Goal: Information Seeking & Learning: Learn about a topic

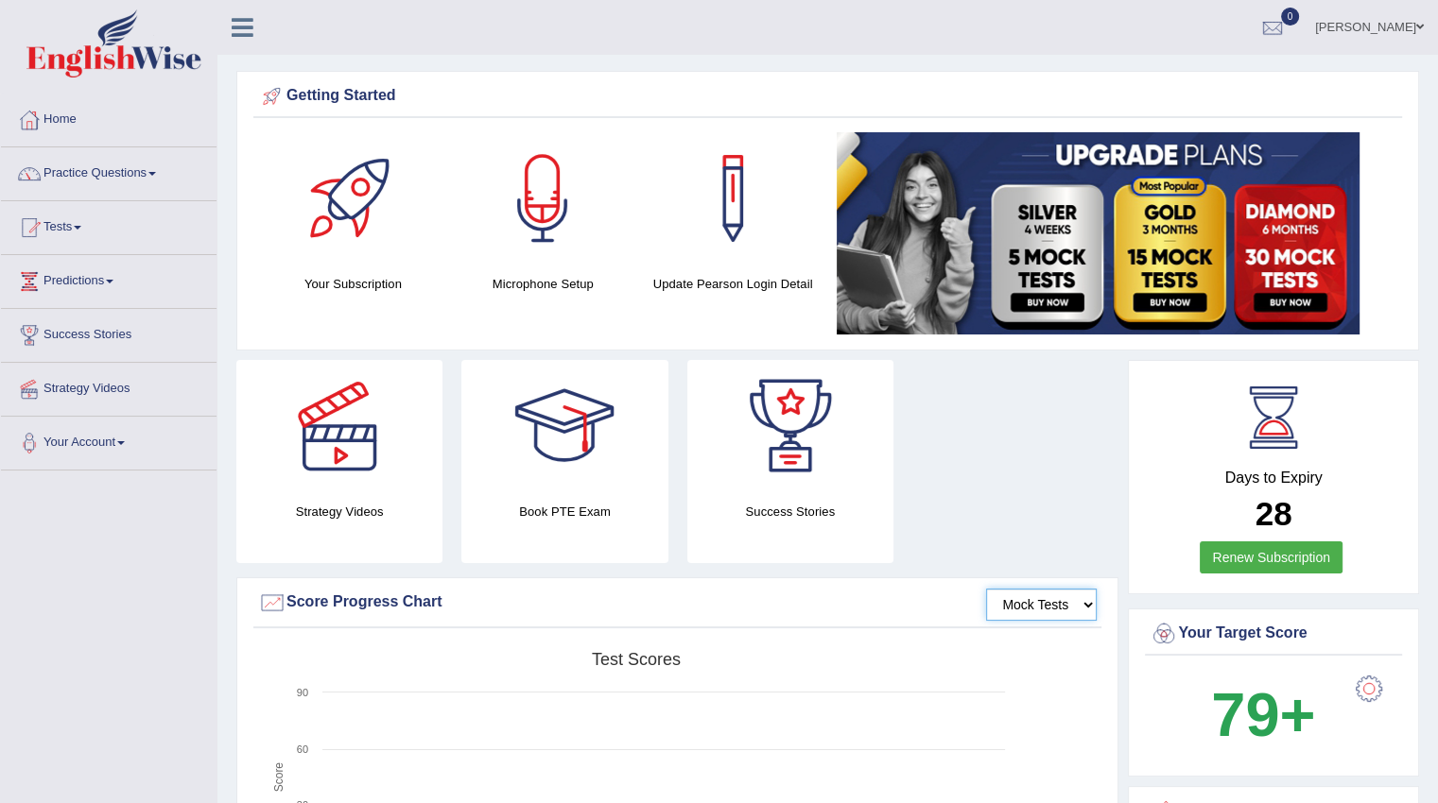
click at [1056, 611] on select "Mock Tests" at bounding box center [1041, 605] width 111 height 32
click at [40, 227] on div at bounding box center [29, 228] width 28 height 28
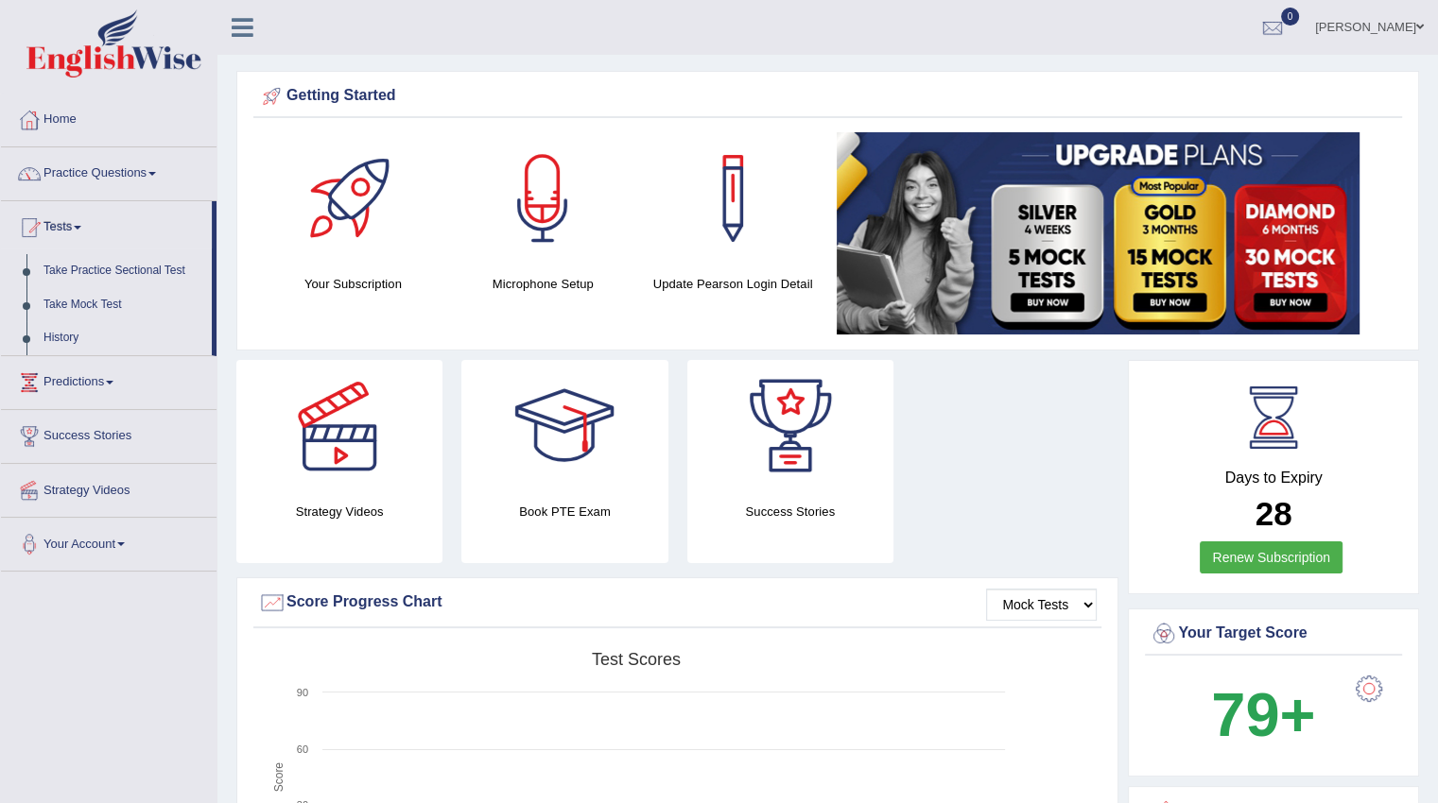
click at [143, 269] on link "Take Practice Sectional Test" at bounding box center [123, 271] width 177 height 34
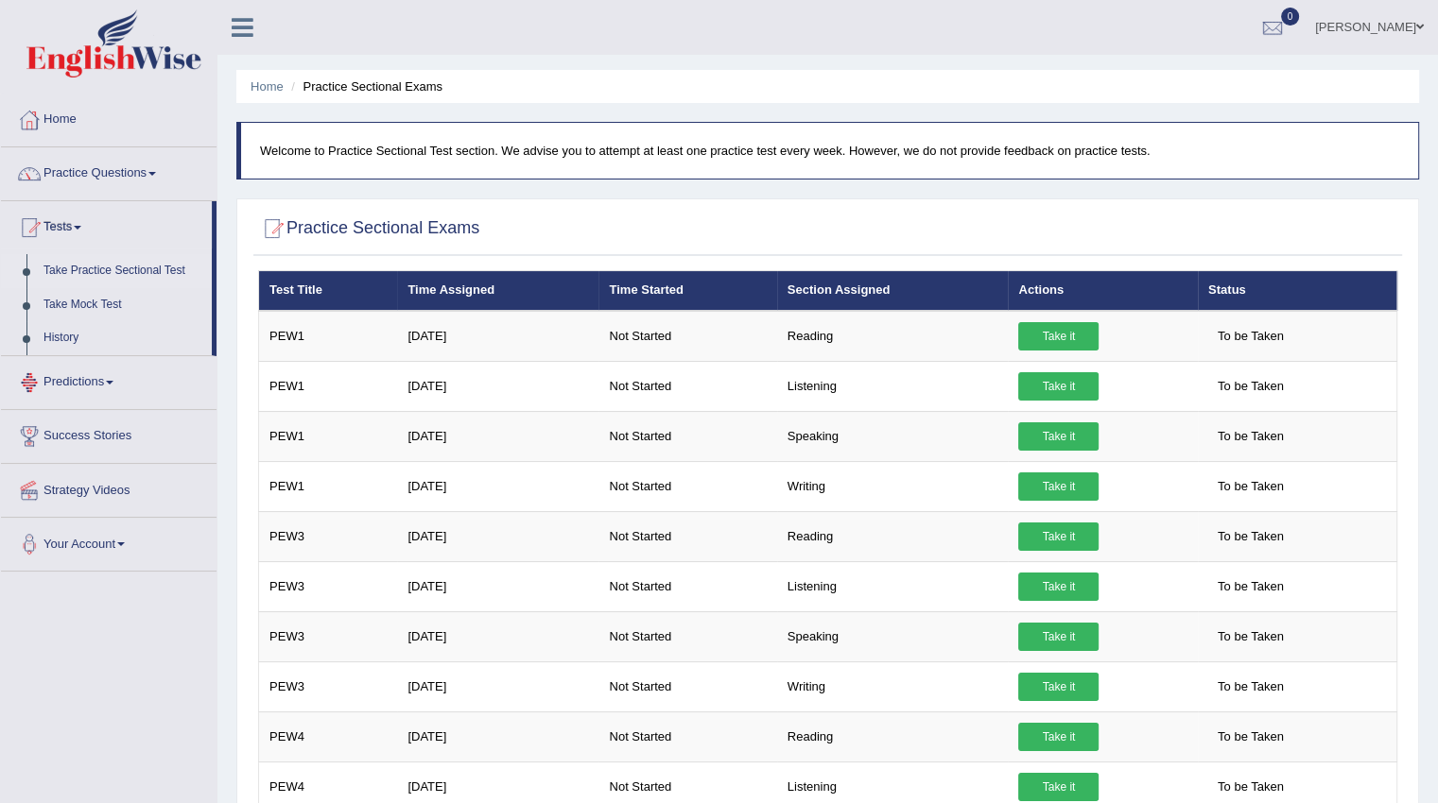
click at [93, 302] on link "Take Mock Test" at bounding box center [123, 305] width 177 height 34
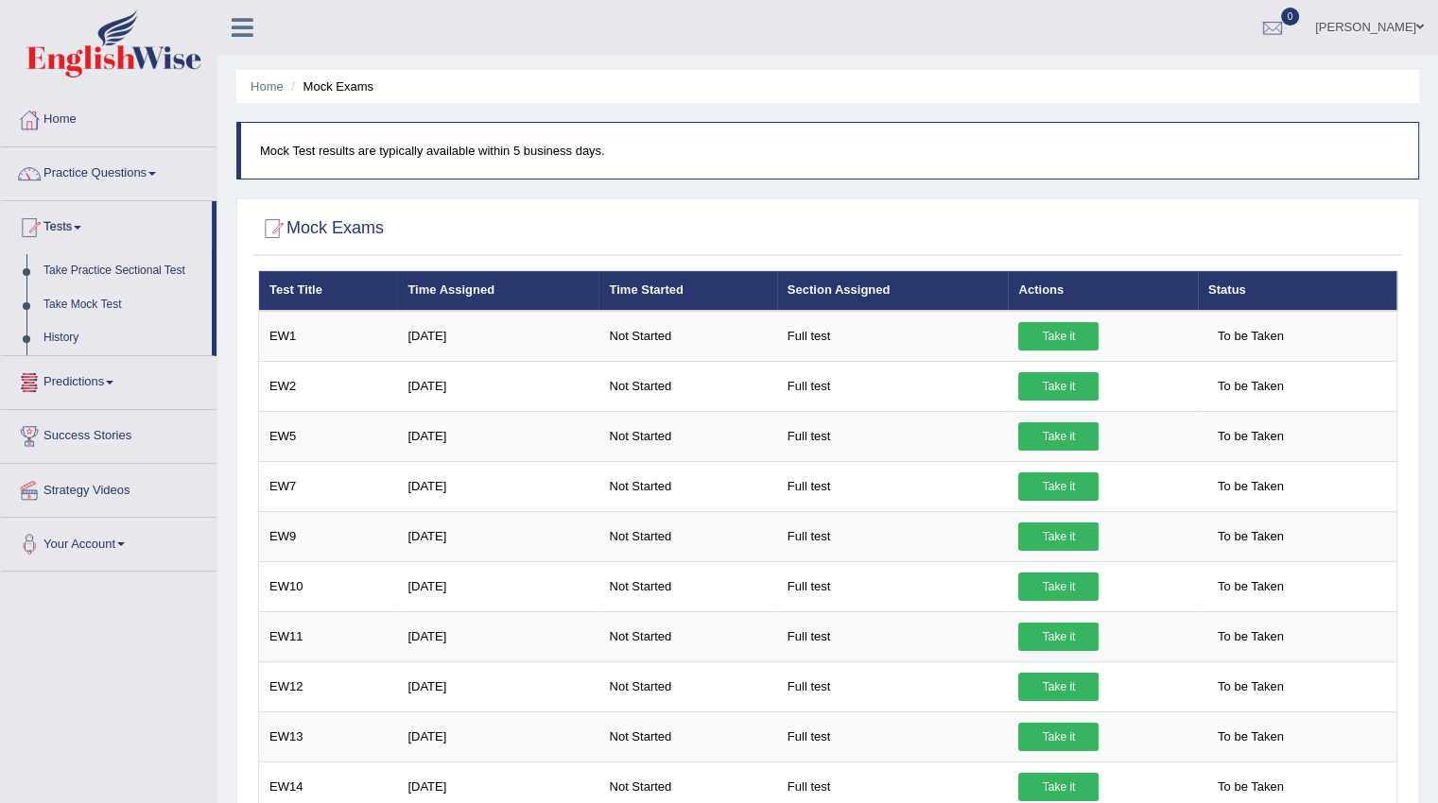
click at [112, 377] on link "Predictions" at bounding box center [108, 379] width 215 height 47
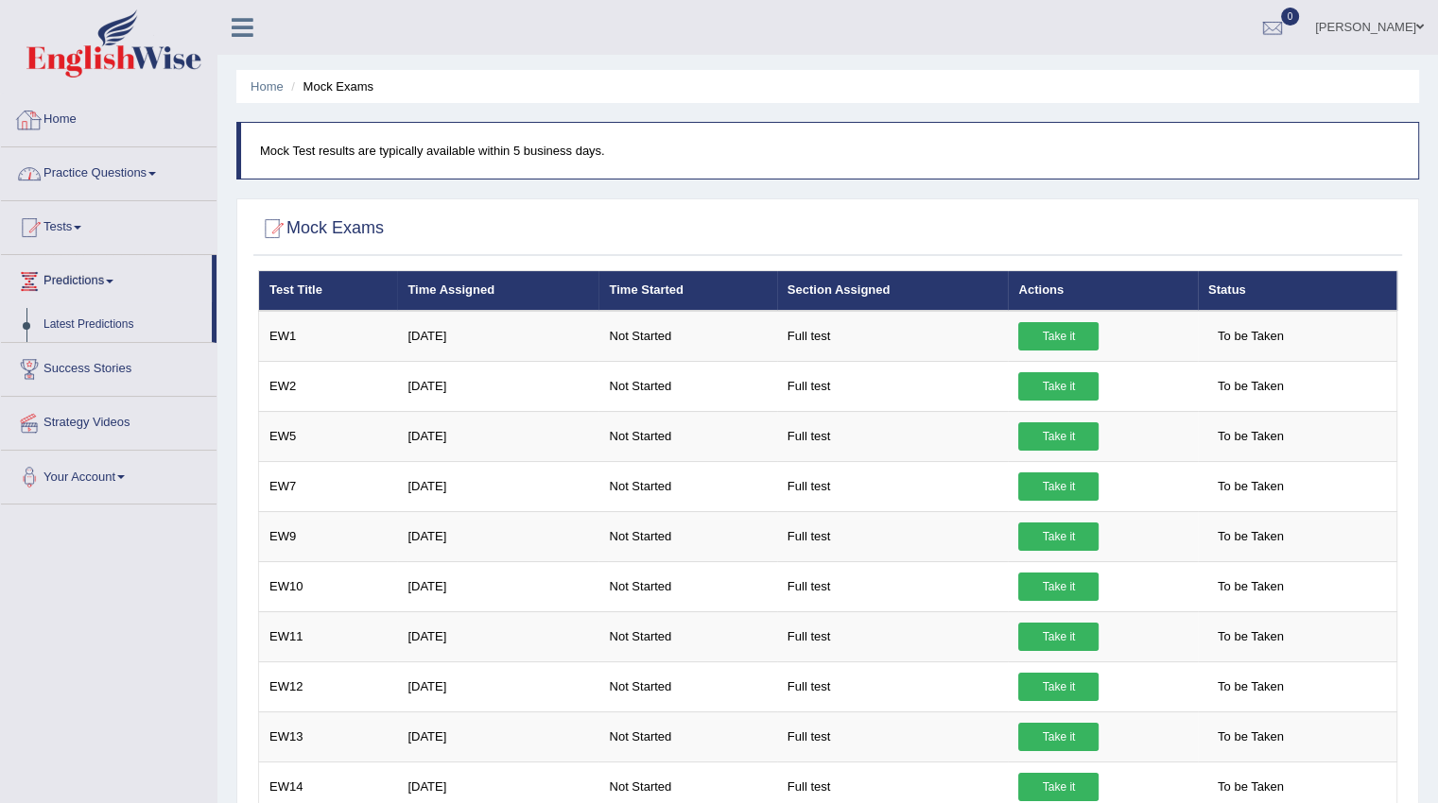
click at [57, 177] on link "Practice Questions" at bounding box center [108, 170] width 215 height 47
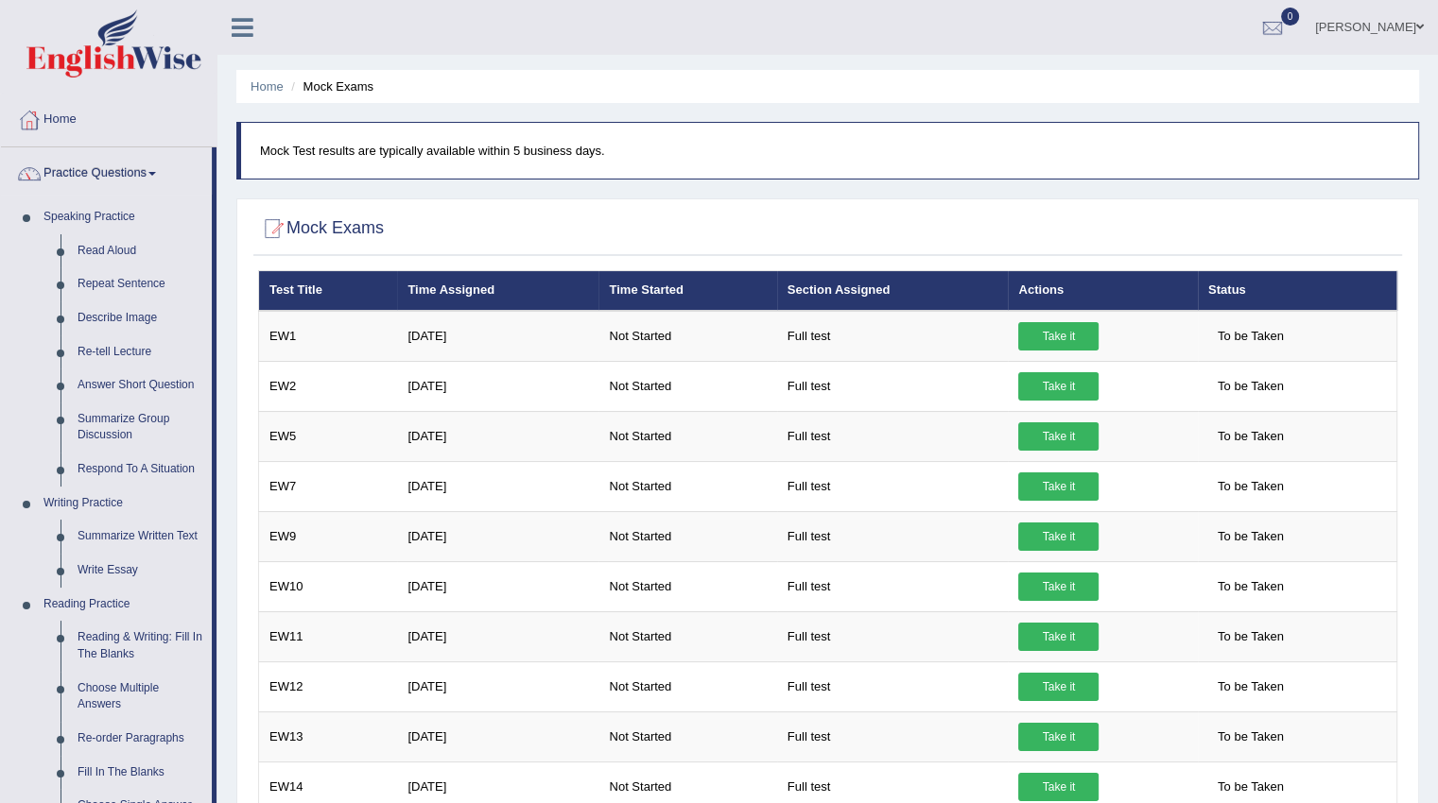
click at [112, 287] on link "Repeat Sentence" at bounding box center [140, 284] width 143 height 34
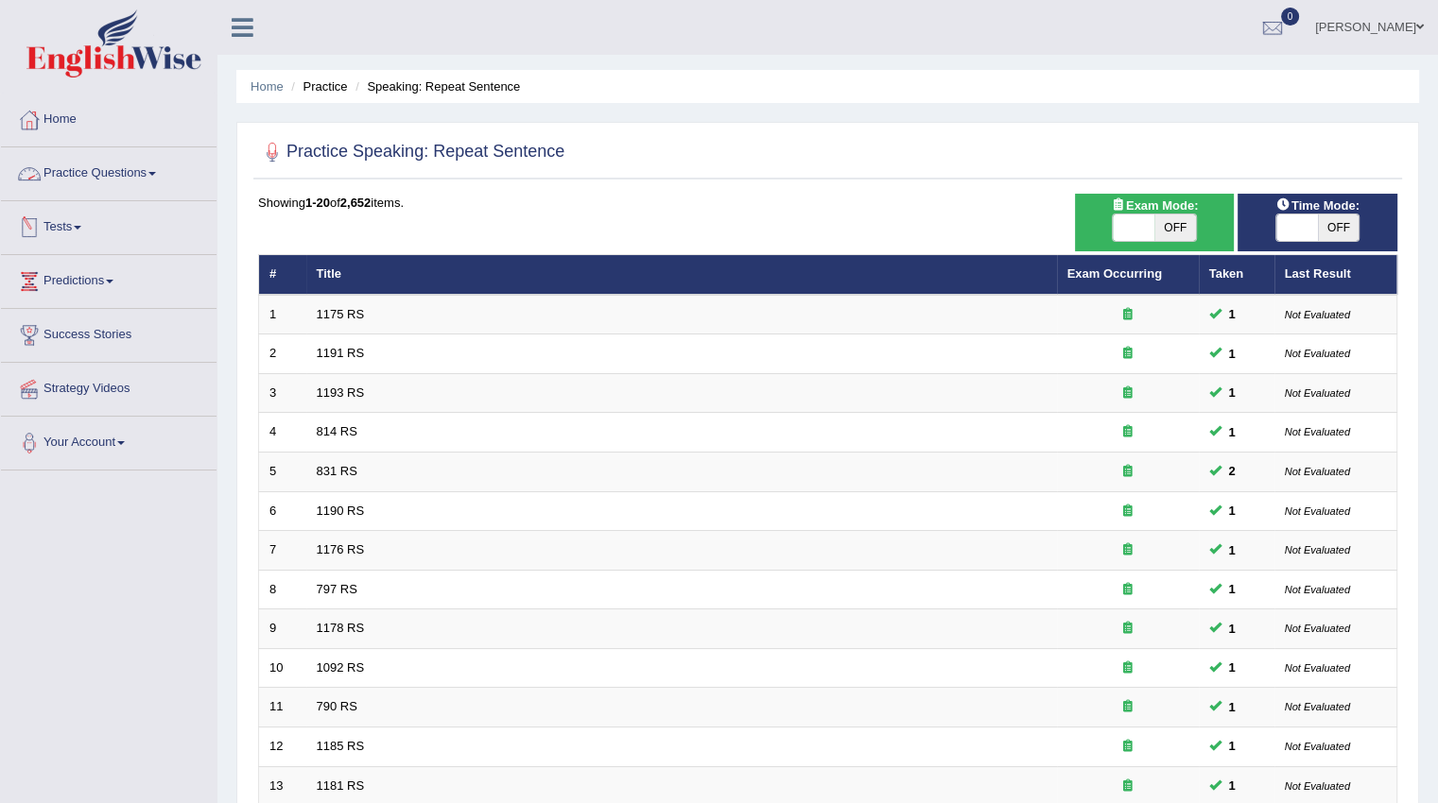
click at [75, 171] on link "Practice Questions" at bounding box center [108, 170] width 215 height 47
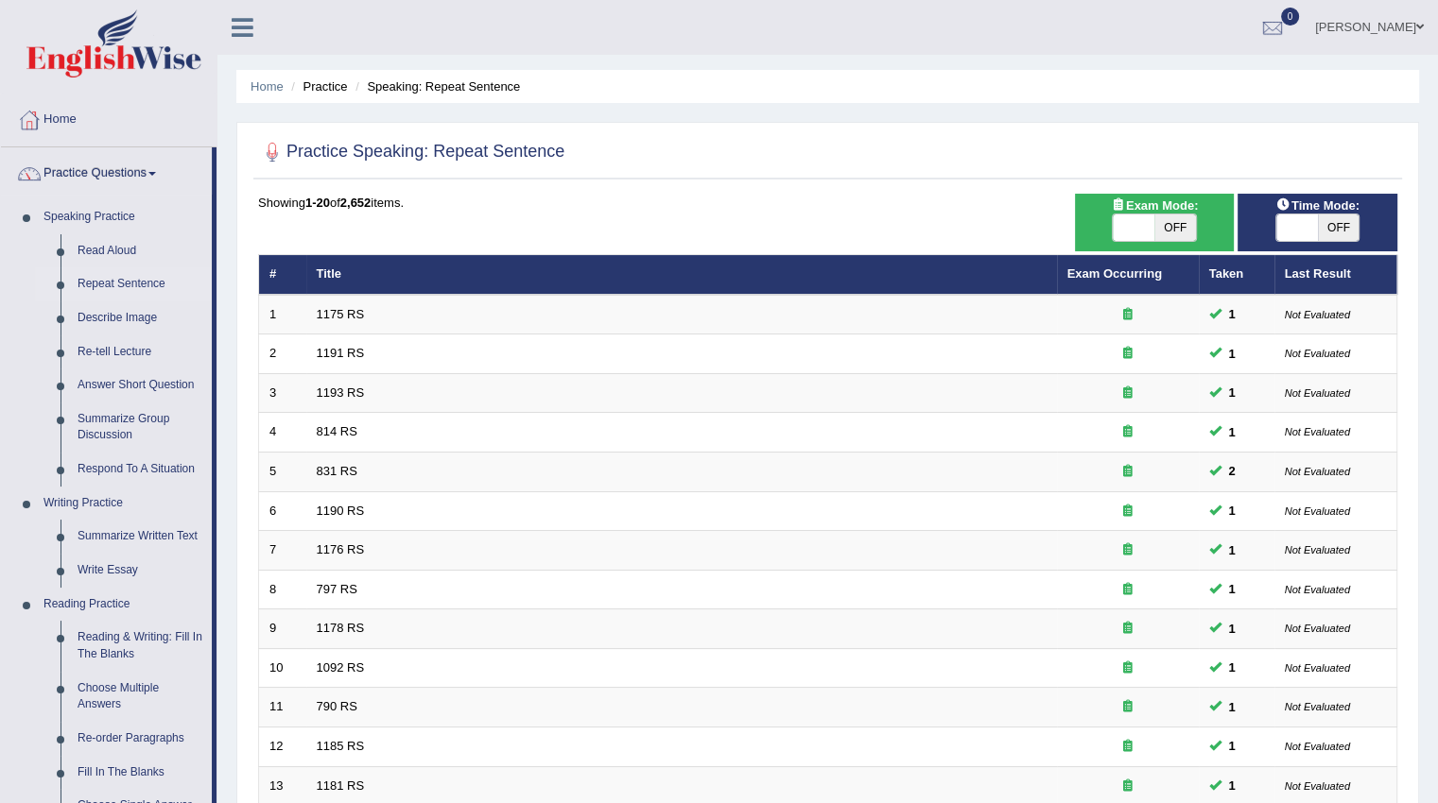
click at [121, 319] on link "Describe Image" at bounding box center [140, 318] width 143 height 34
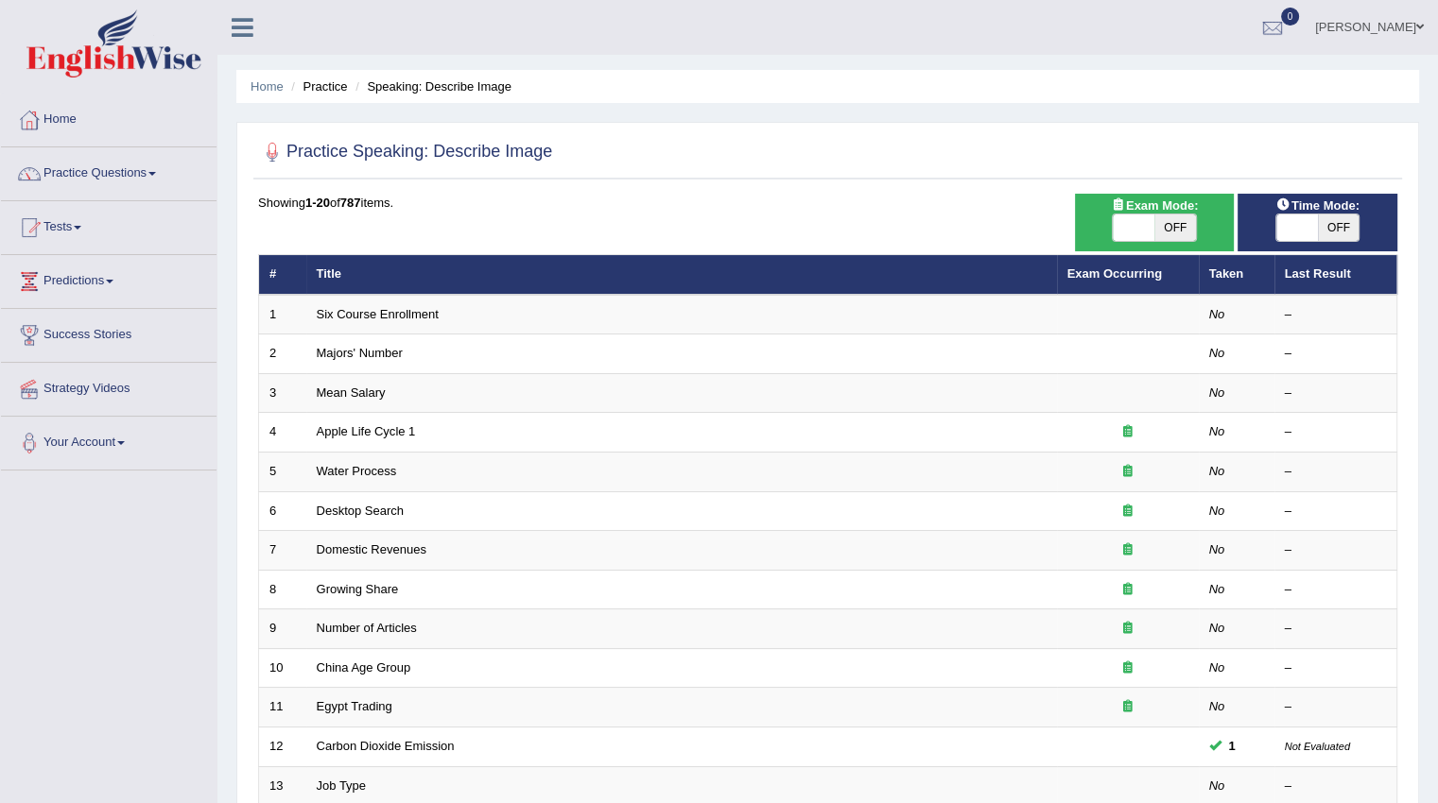
click at [384, 315] on link "Six Course Enrollment" at bounding box center [378, 314] width 122 height 14
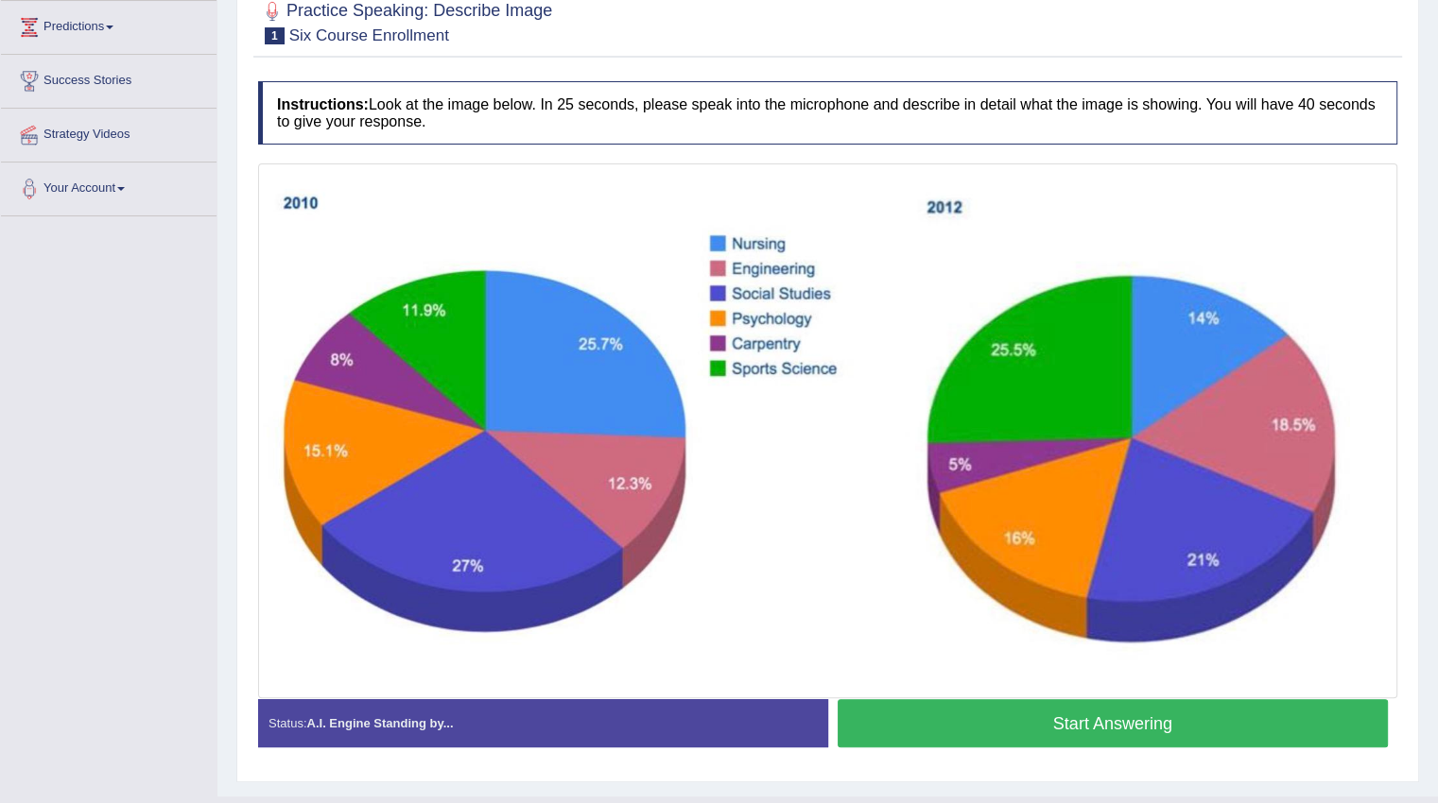
scroll to position [284, 0]
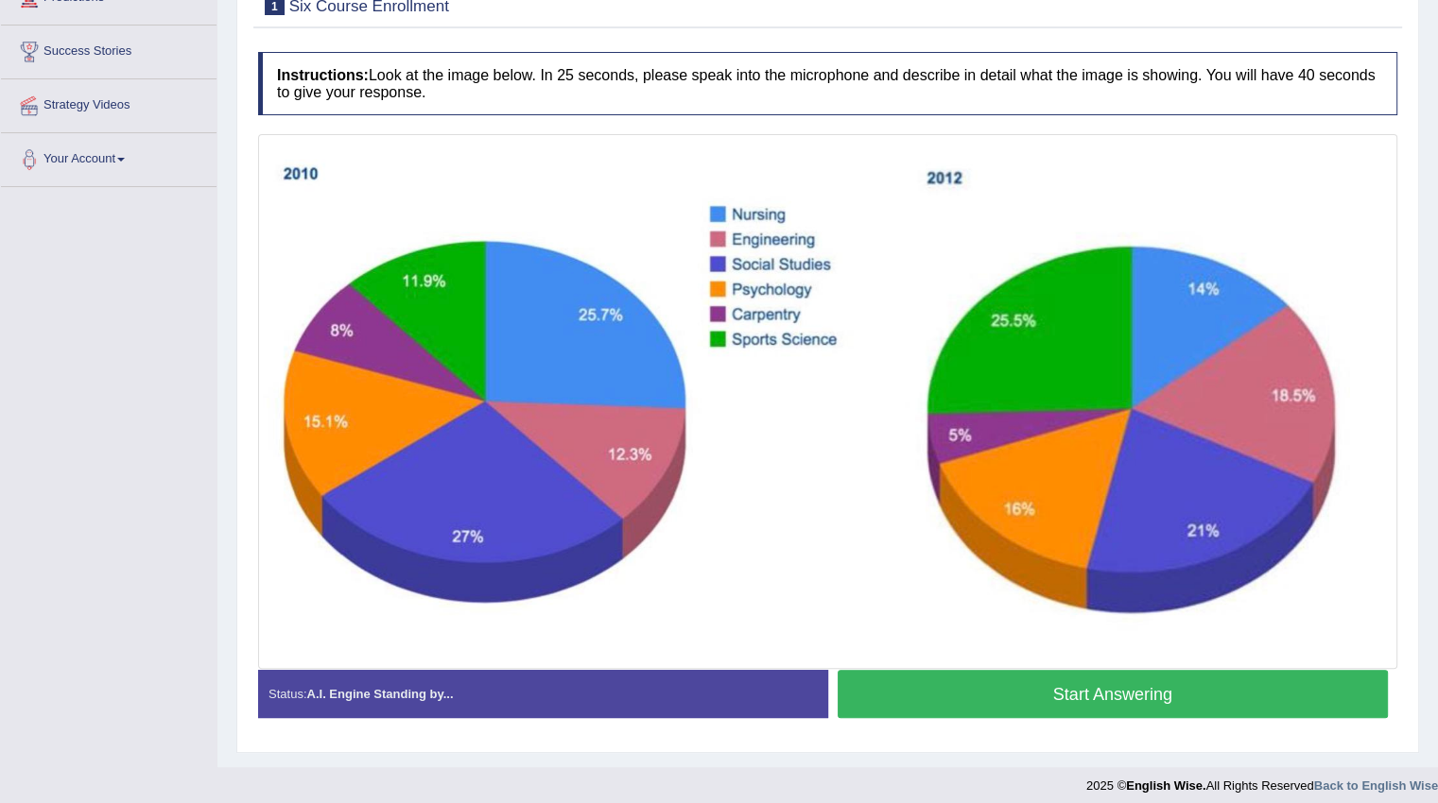
click at [958, 690] on button "Start Answering" at bounding box center [1112, 694] width 551 height 48
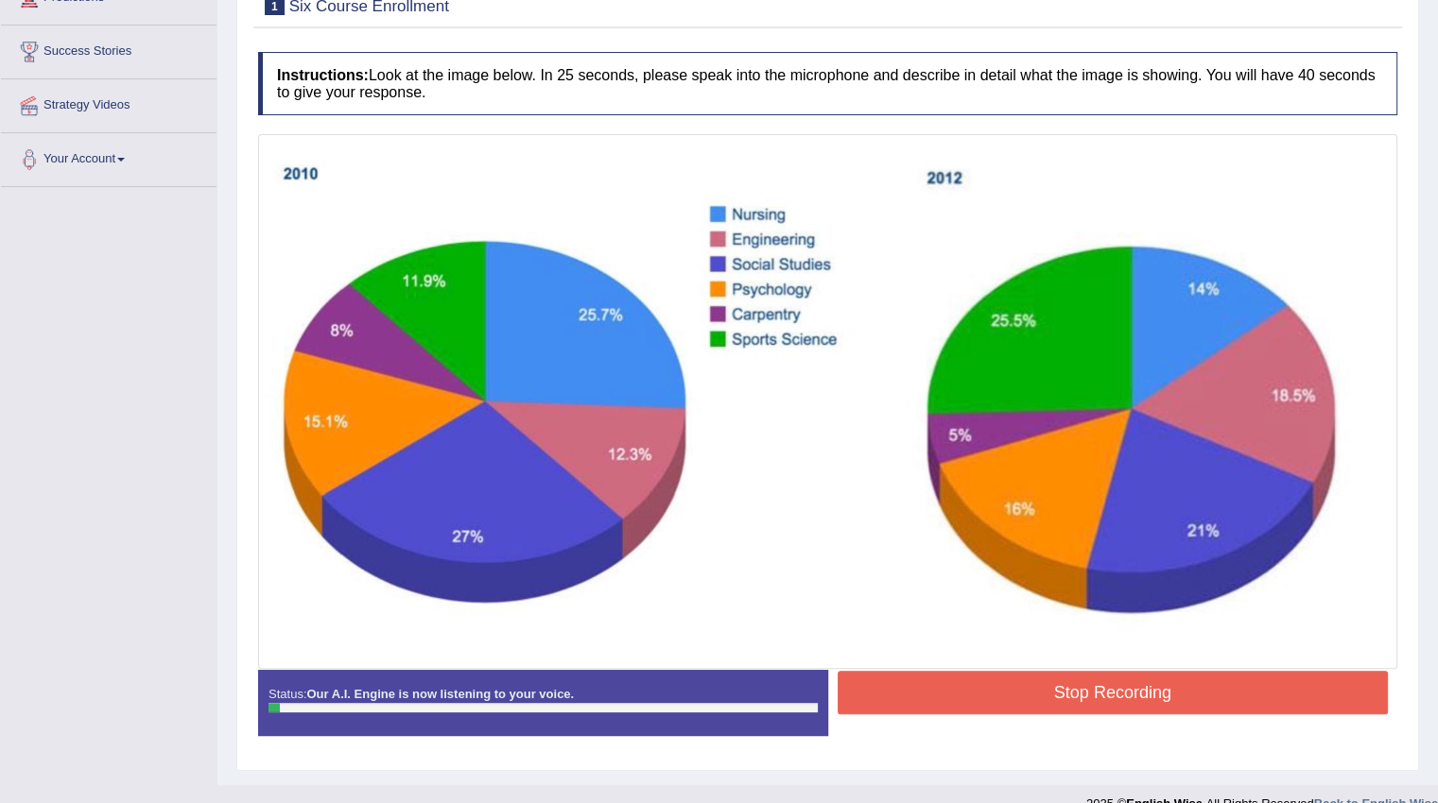
click at [958, 690] on button "Stop Recording" at bounding box center [1112, 692] width 551 height 43
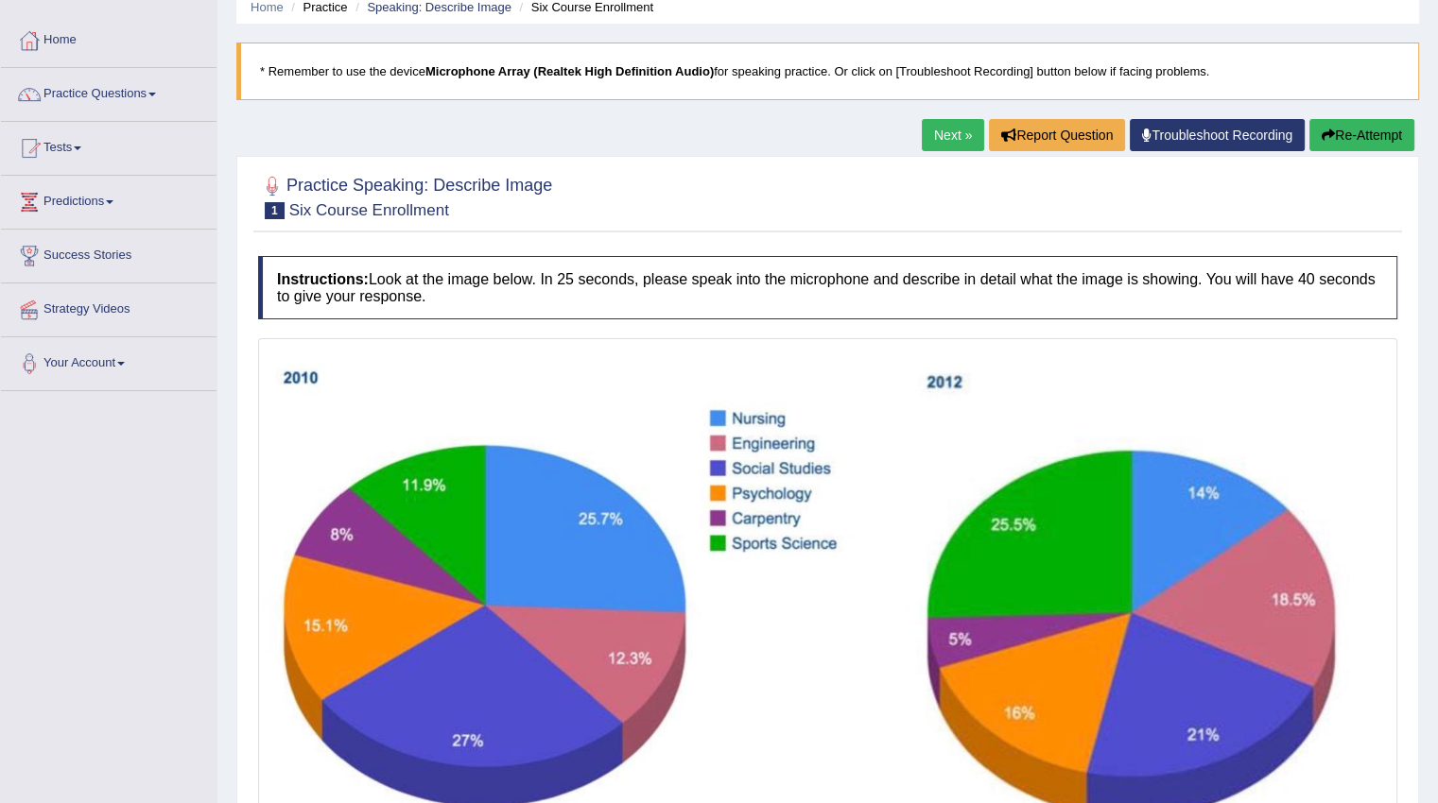
scroll to position [45, 0]
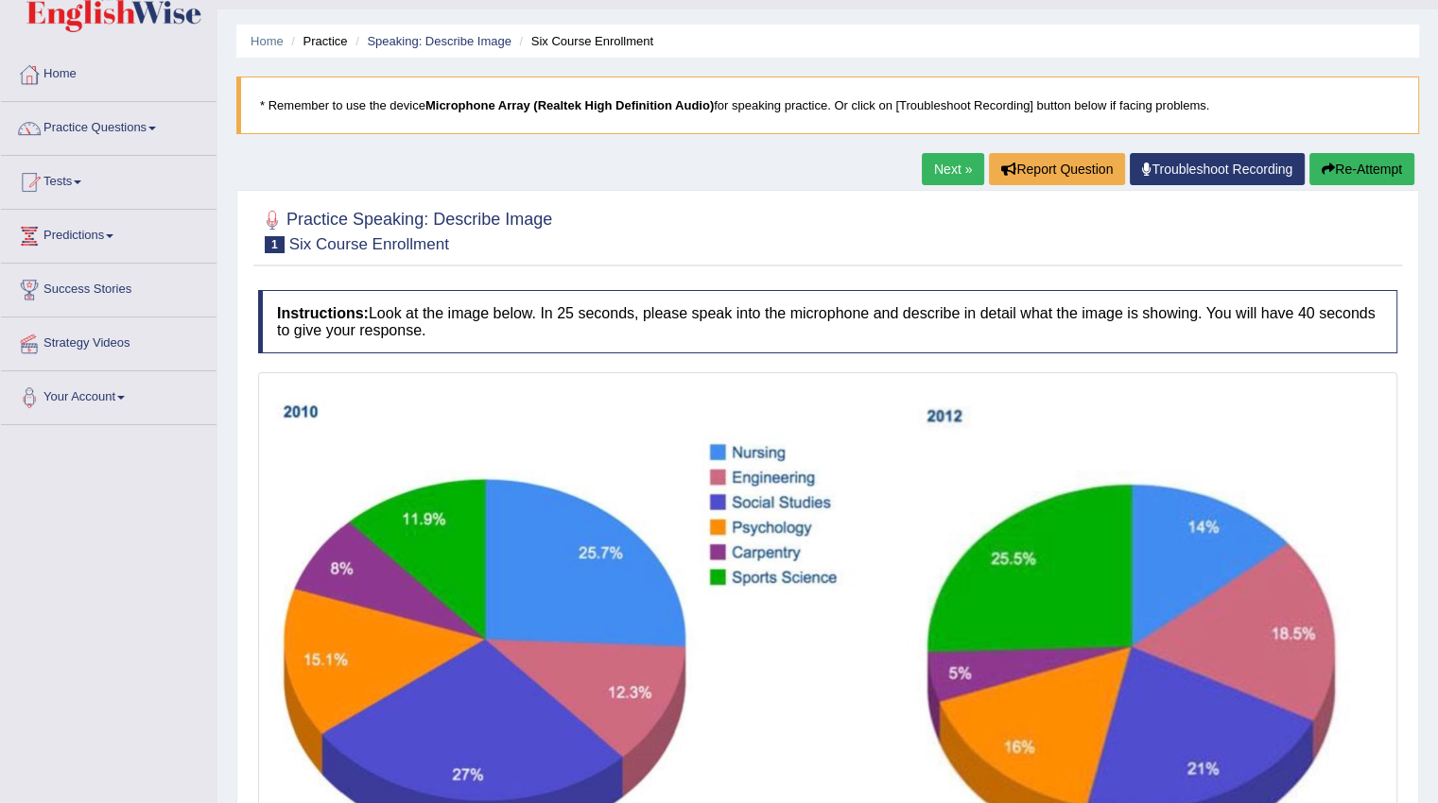
click at [1332, 173] on button "Re-Attempt" at bounding box center [1361, 169] width 105 height 32
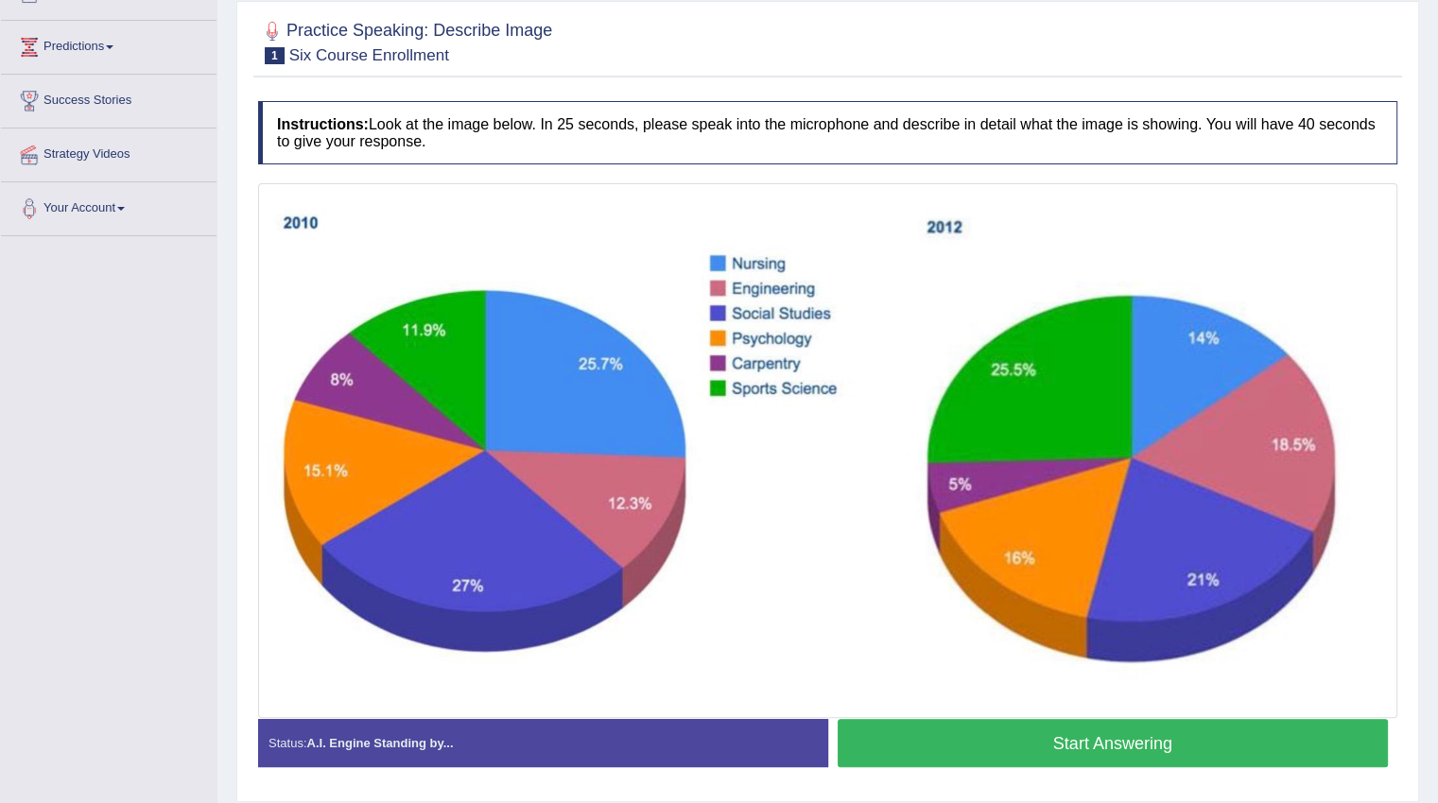
scroll to position [293, 0]
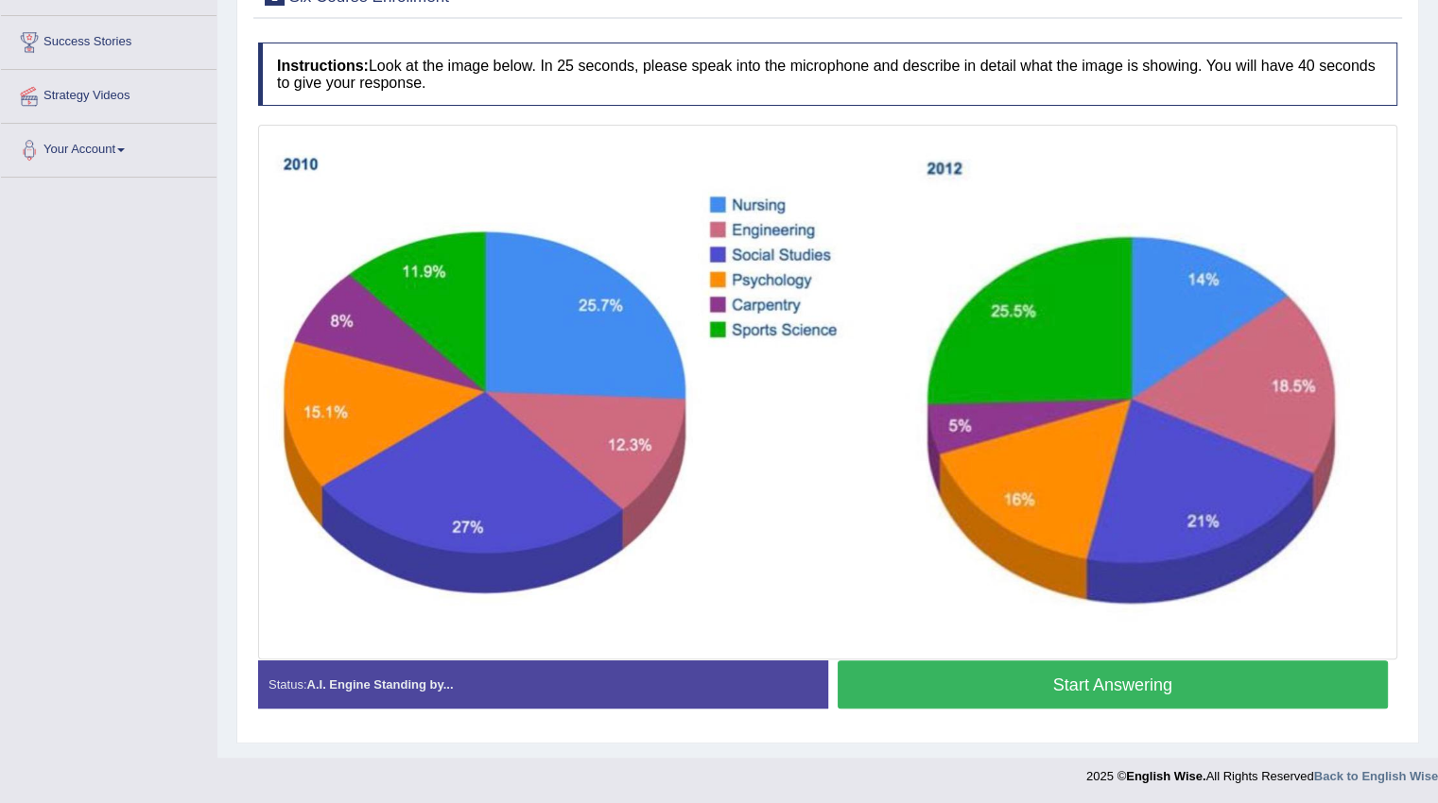
click at [1197, 680] on button "Start Answering" at bounding box center [1112, 685] width 551 height 48
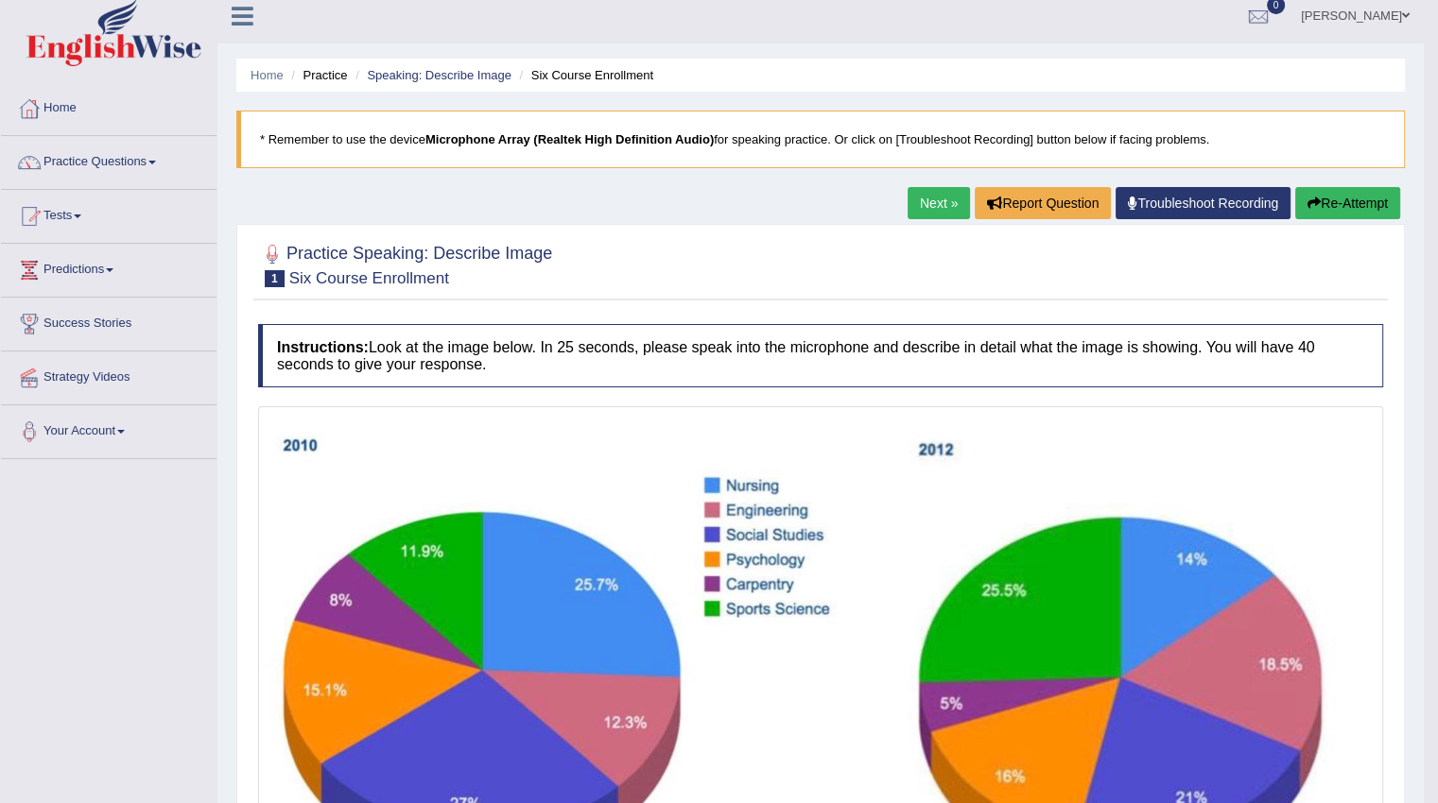
scroll to position [0, 0]
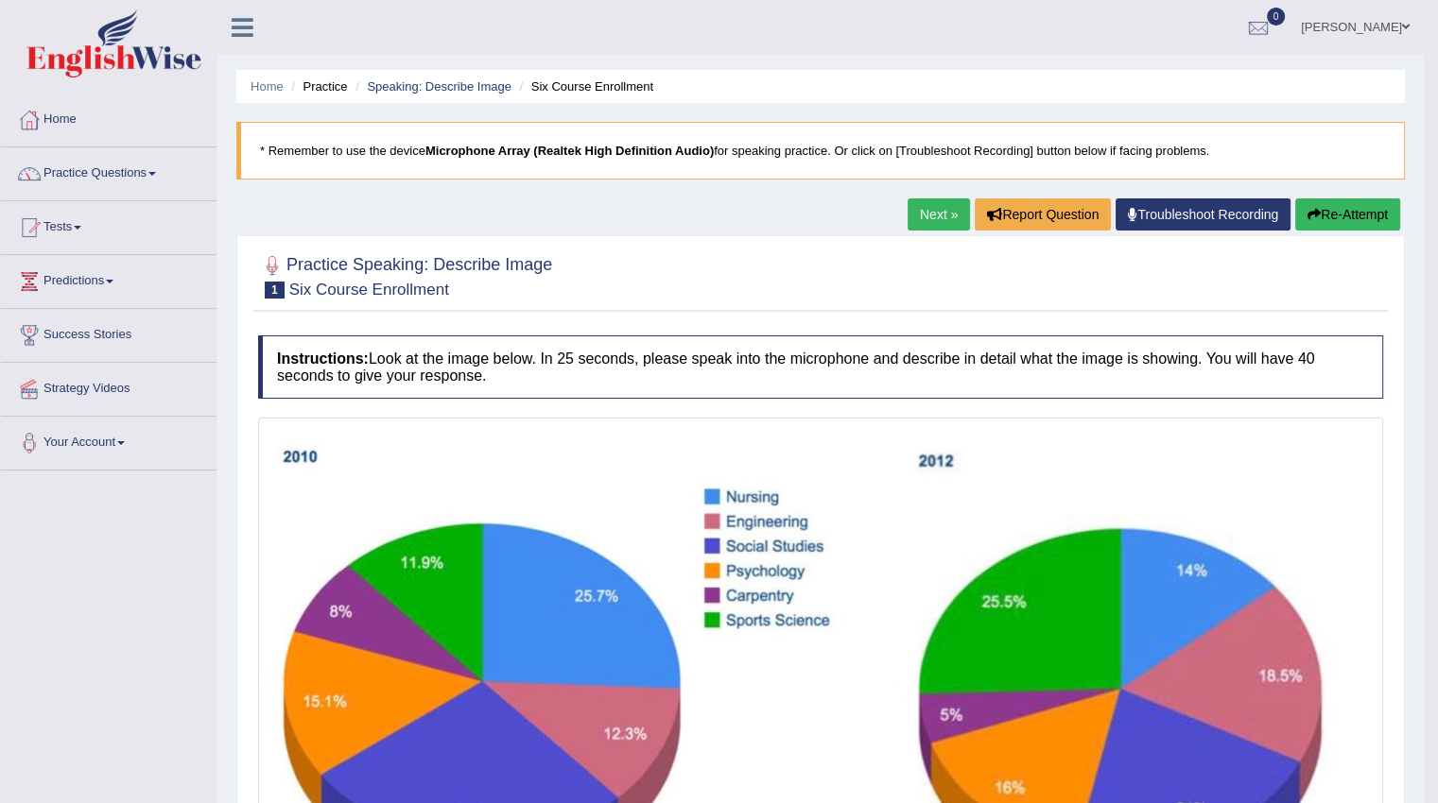
click at [915, 219] on link "Next »" at bounding box center [938, 214] width 62 height 32
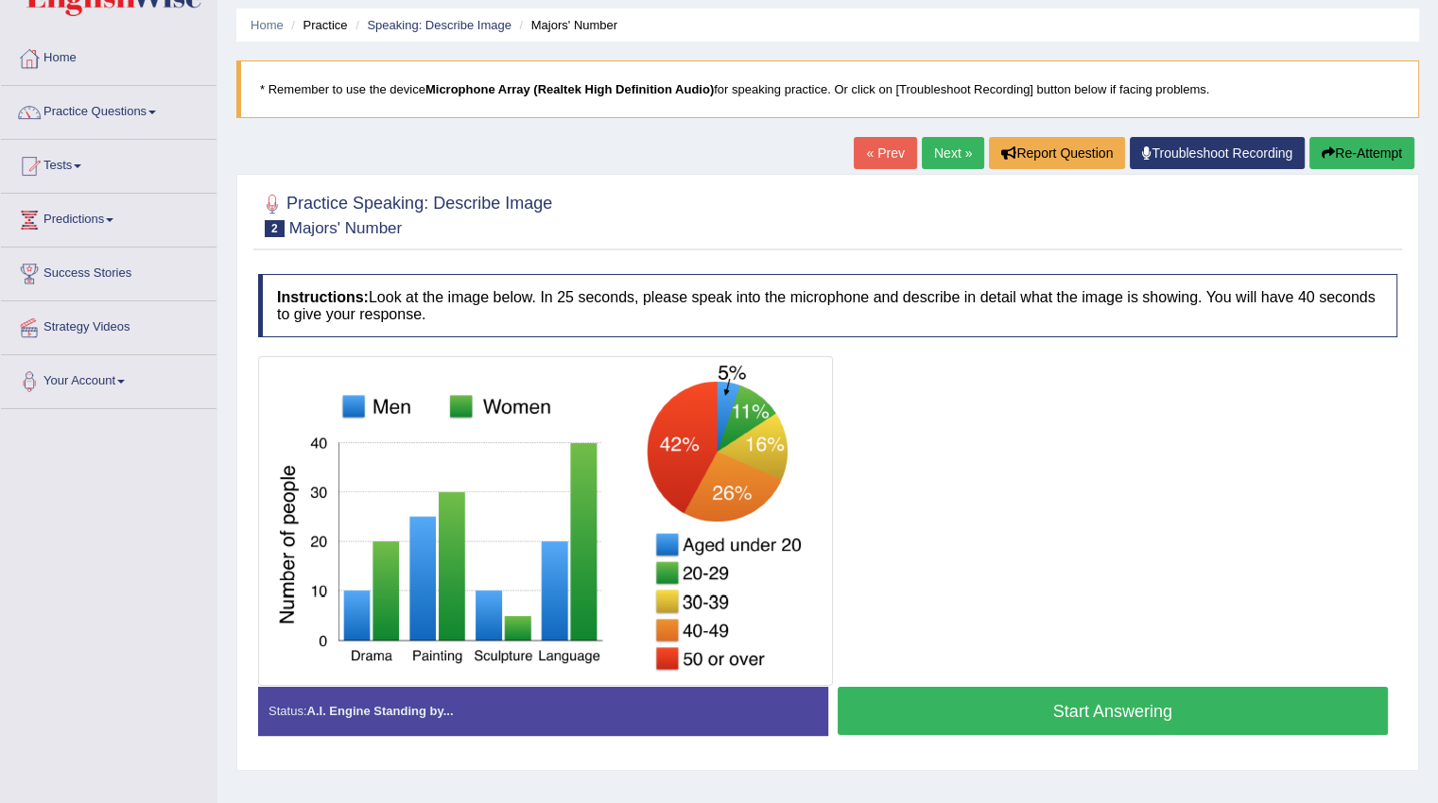
scroll to position [189, 0]
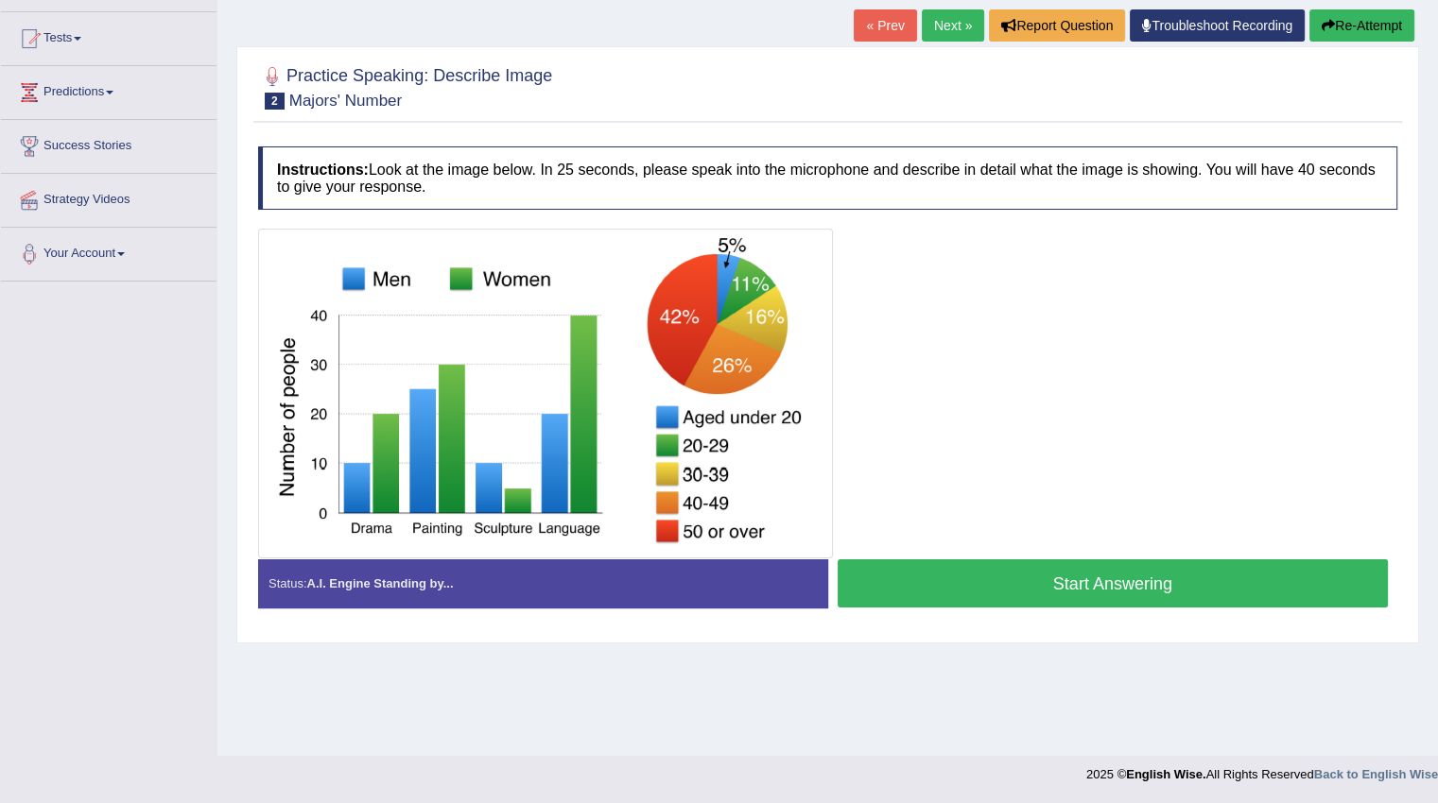
click at [1027, 580] on button "Start Answering" at bounding box center [1112, 584] width 551 height 48
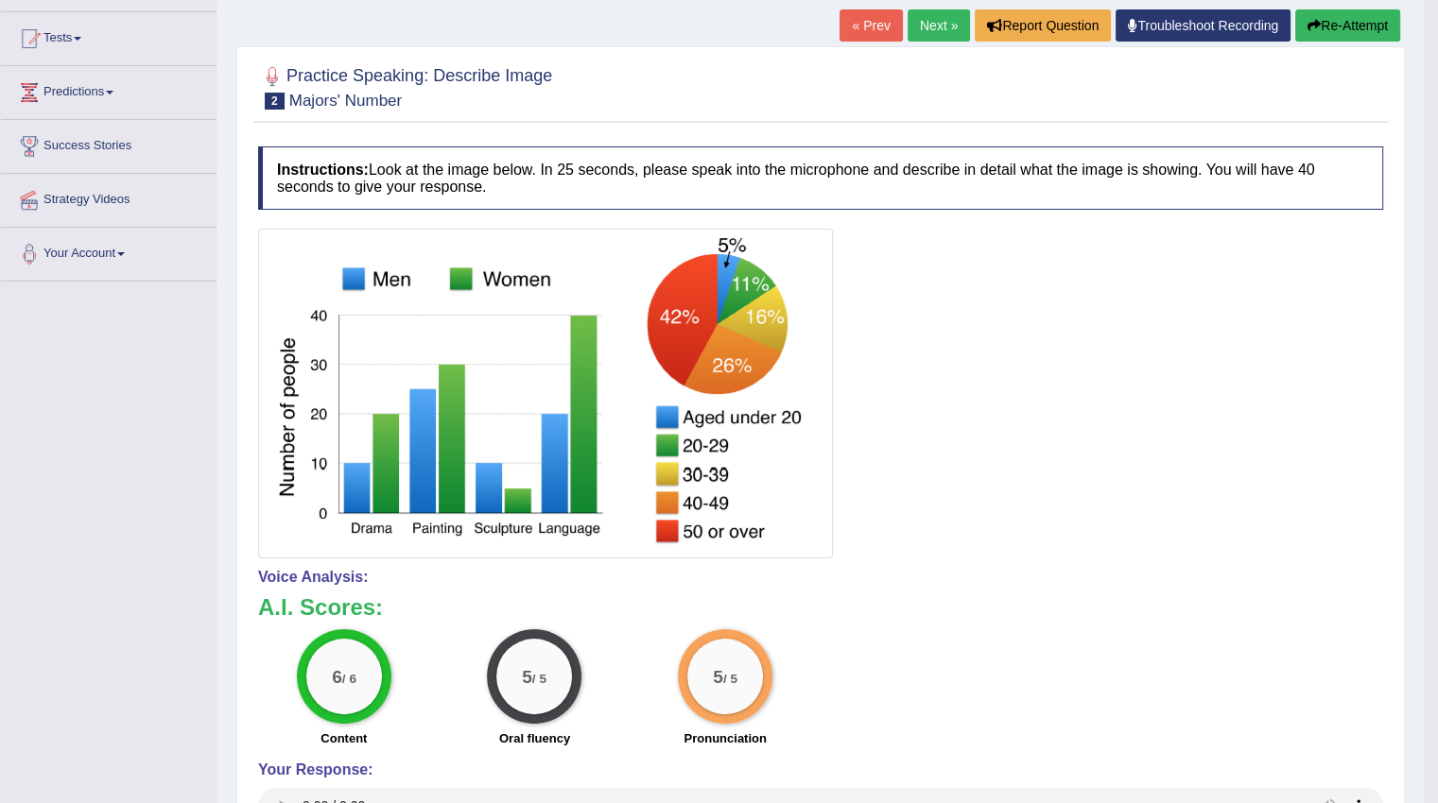
scroll to position [0, 0]
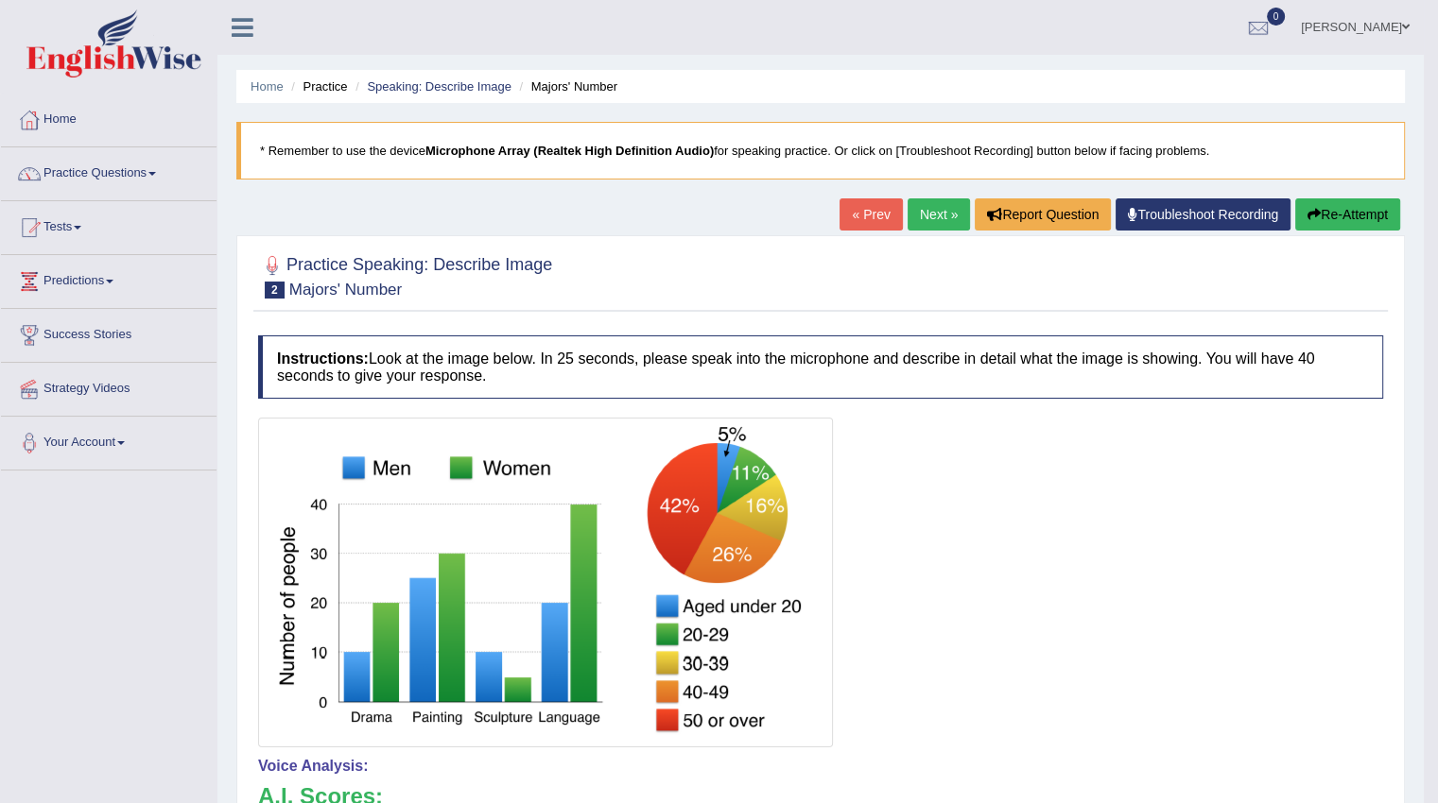
click at [913, 221] on link "Next »" at bounding box center [938, 214] width 62 height 32
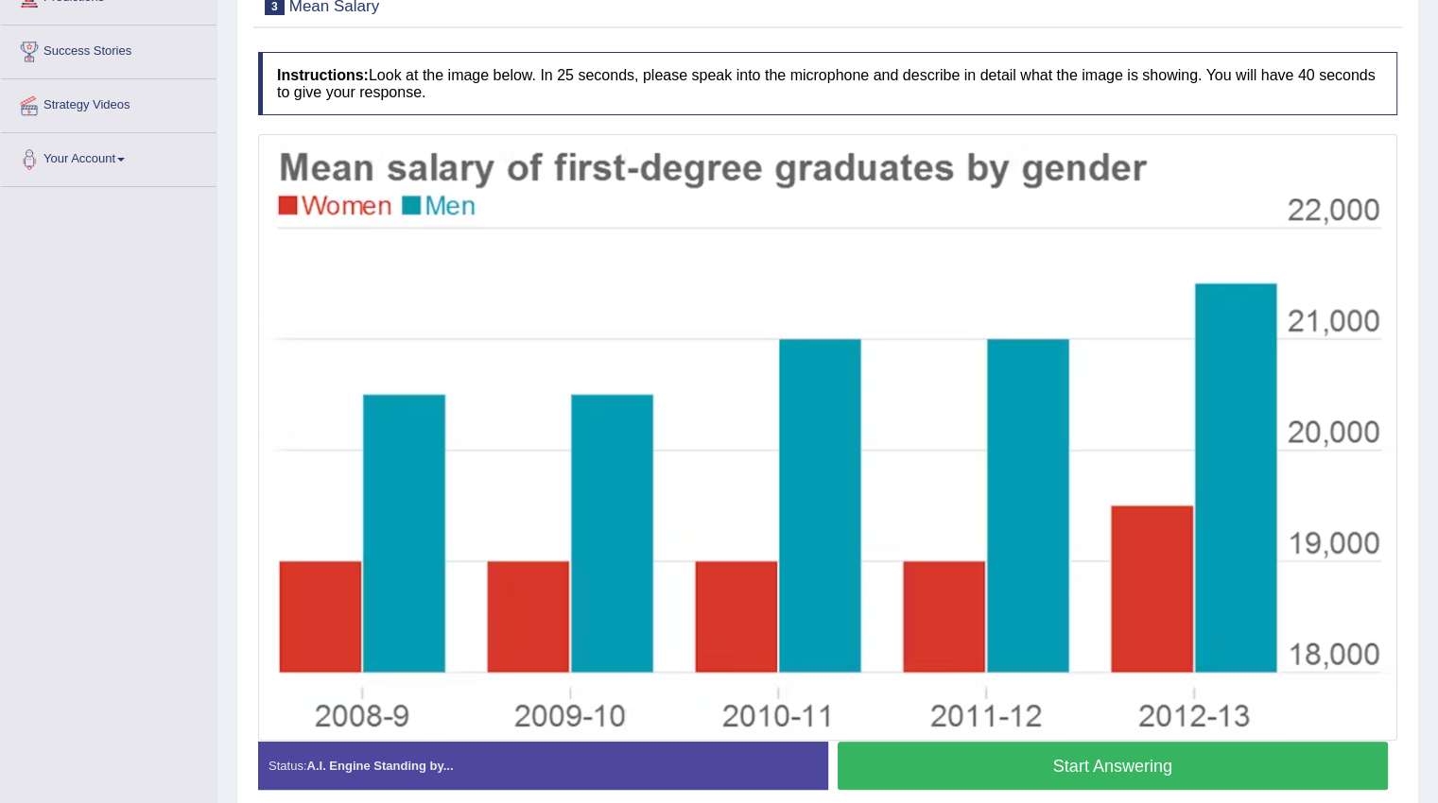
scroll to position [365, 0]
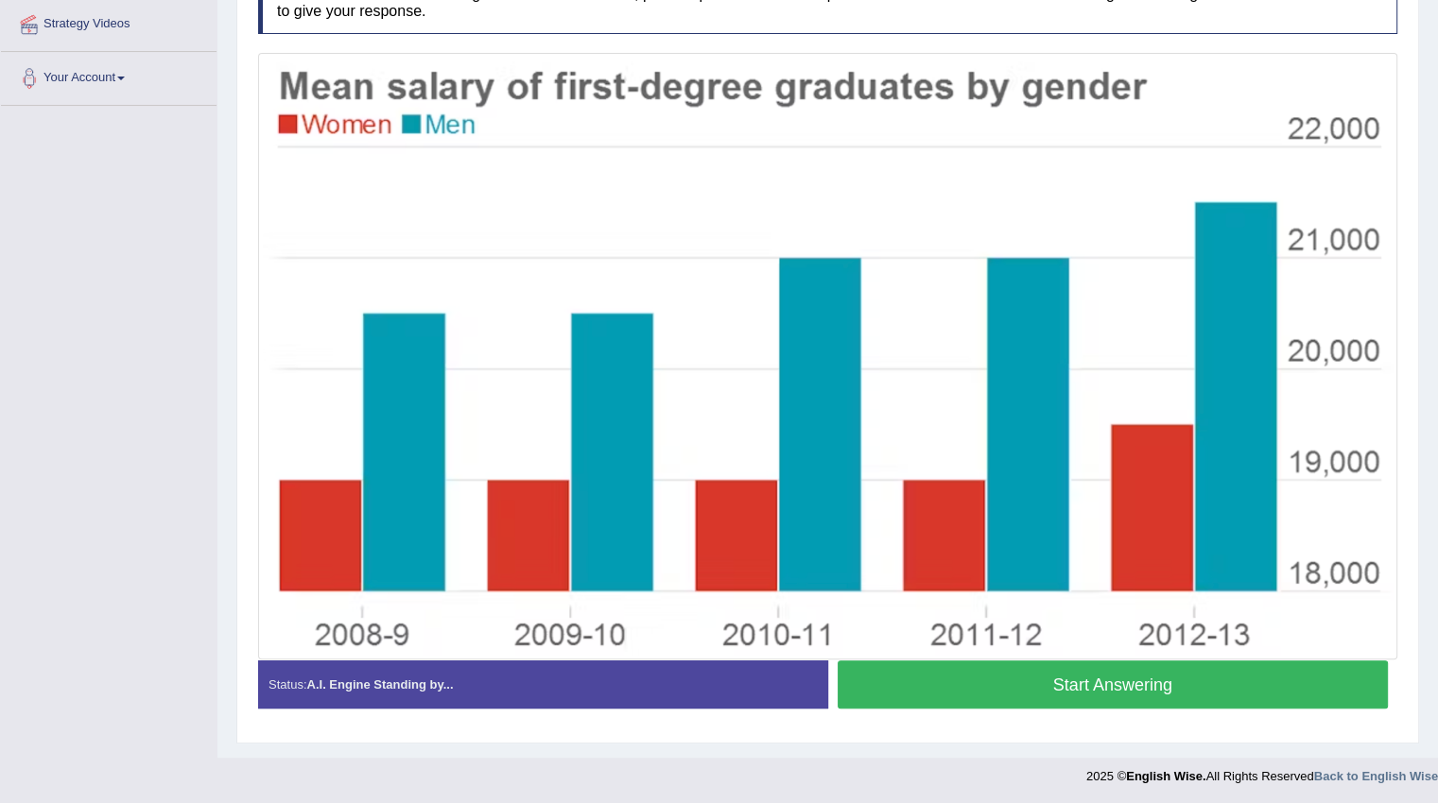
click at [1036, 685] on button "Start Answering" at bounding box center [1112, 685] width 551 height 48
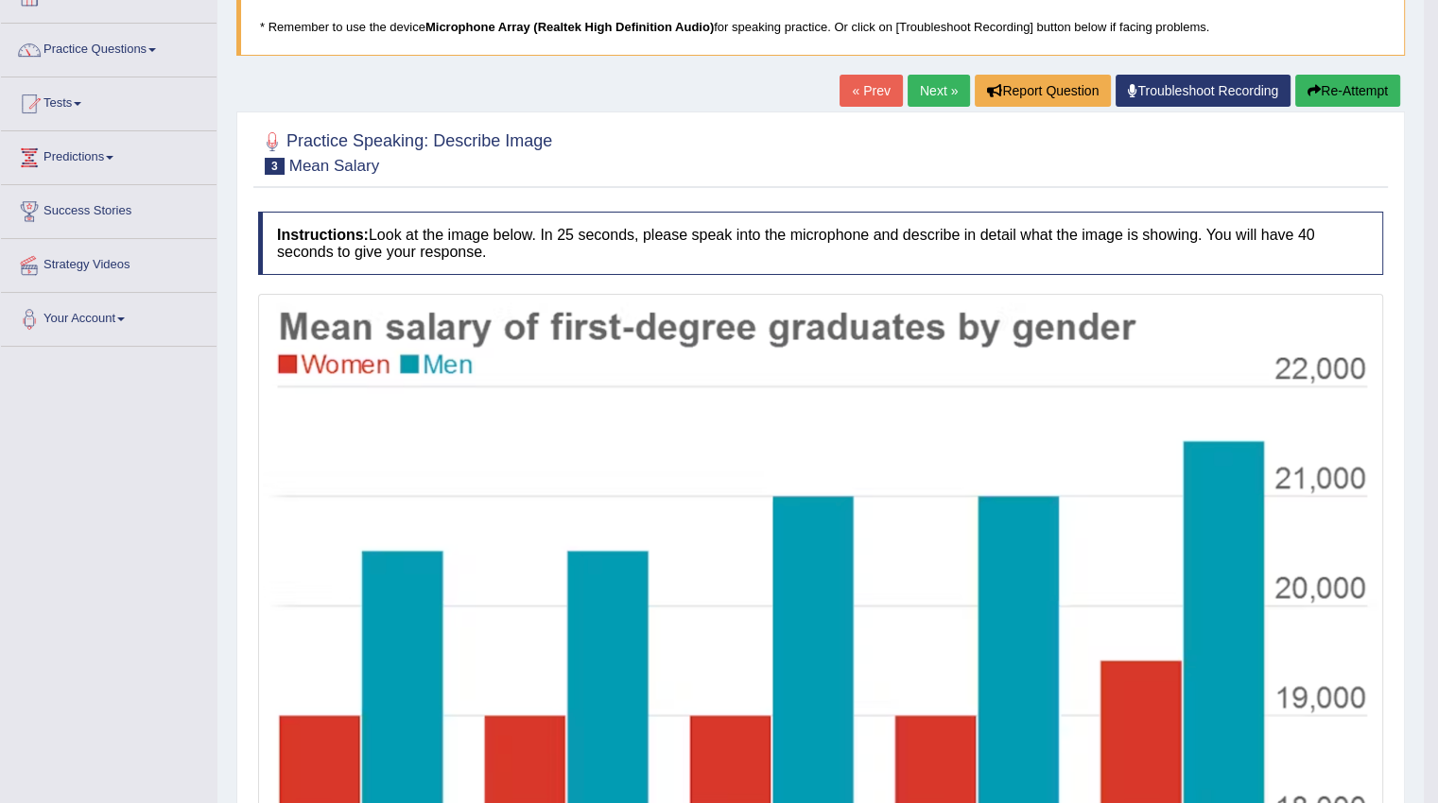
scroll to position [81, 0]
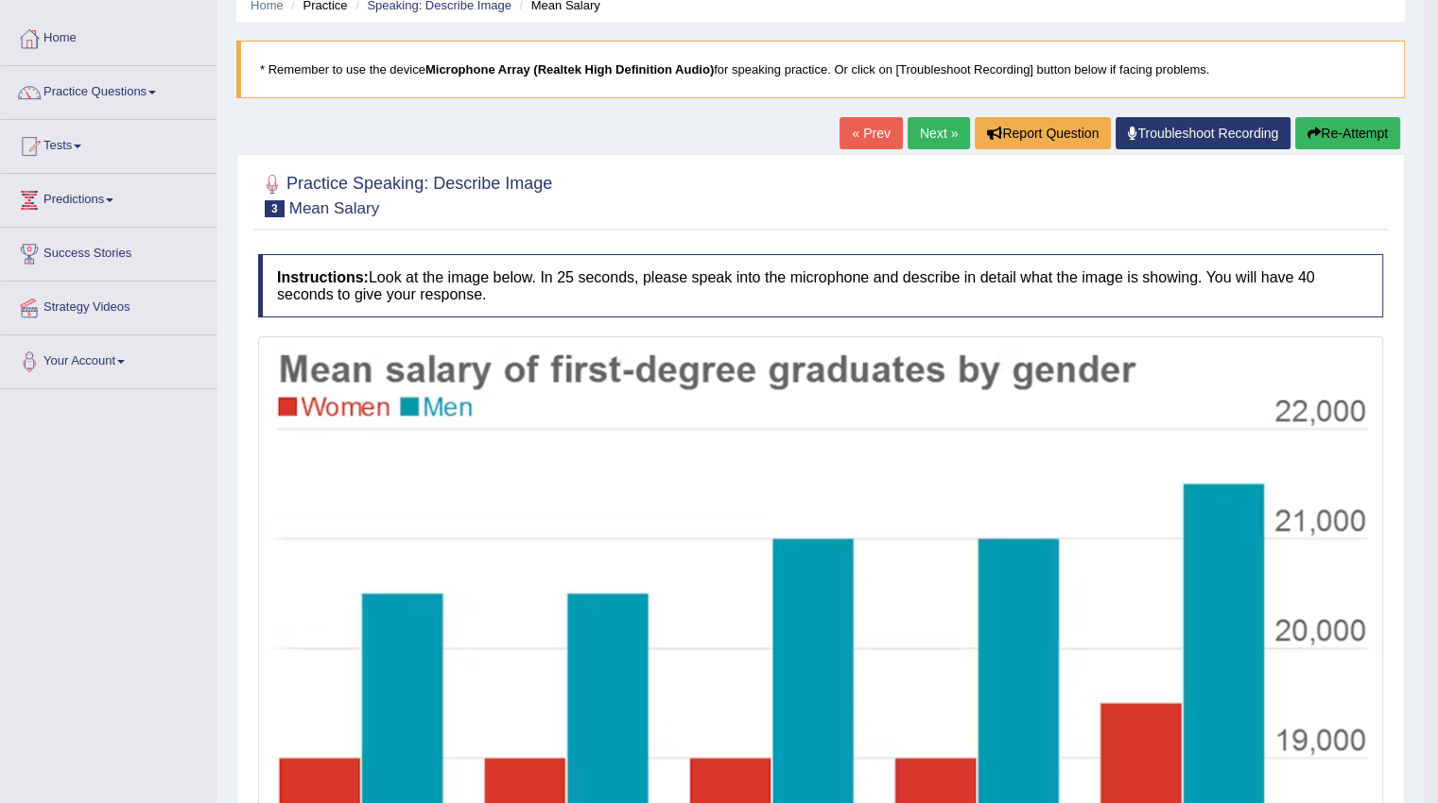
click at [924, 122] on link "Next »" at bounding box center [938, 133] width 62 height 32
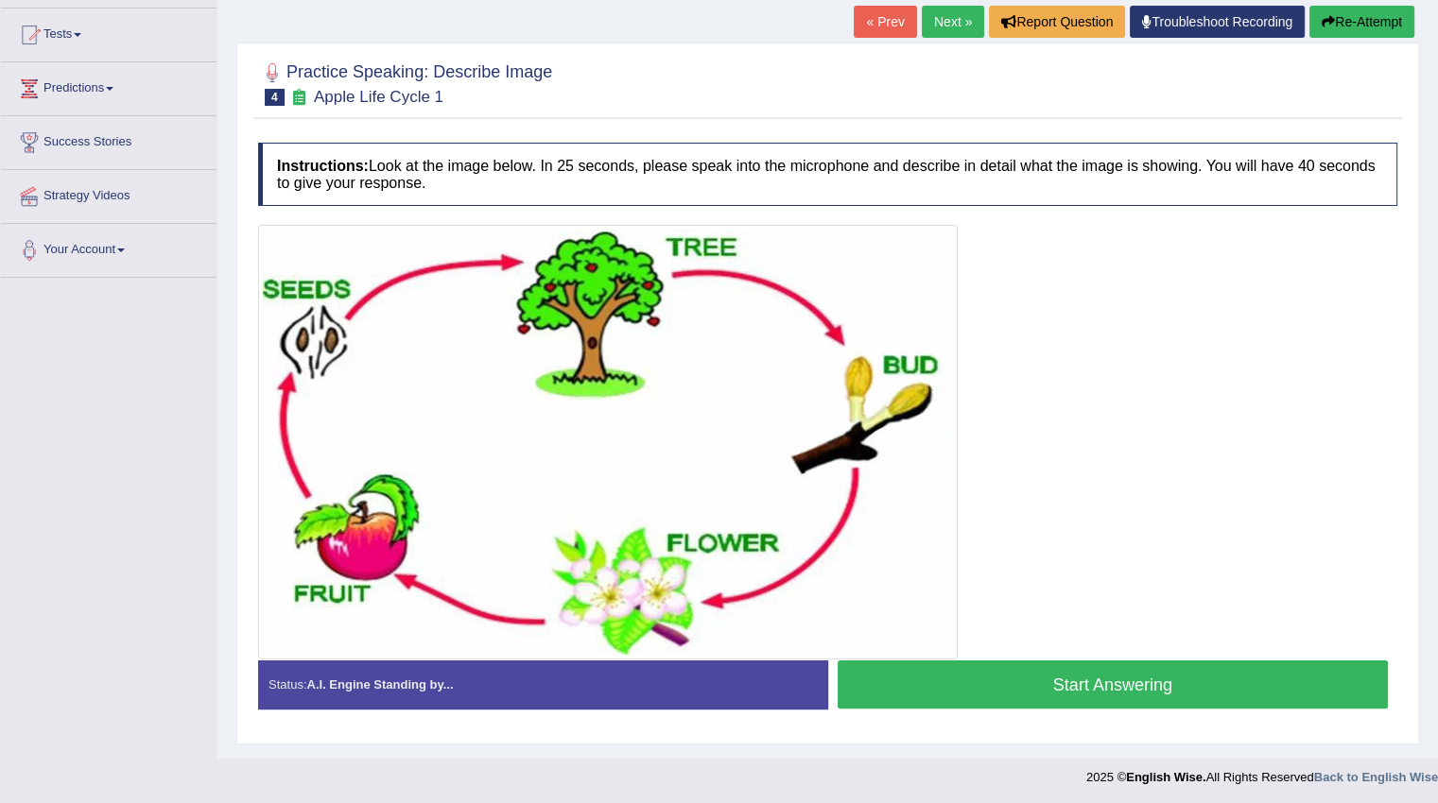
scroll to position [193, 0]
click at [1062, 666] on button "Start Answering" at bounding box center [1112, 685] width 551 height 48
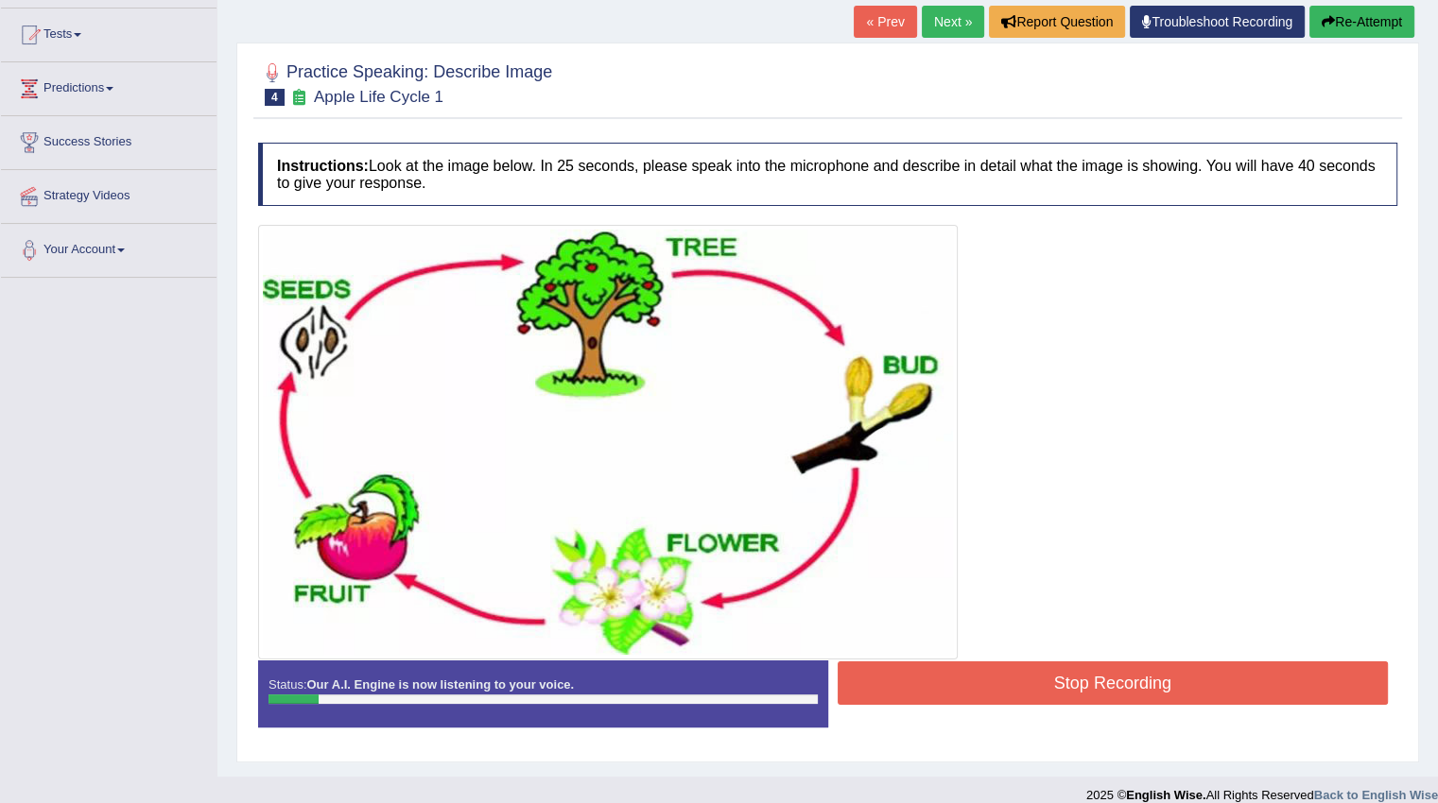
click at [1347, 21] on button "Re-Attempt" at bounding box center [1361, 22] width 105 height 32
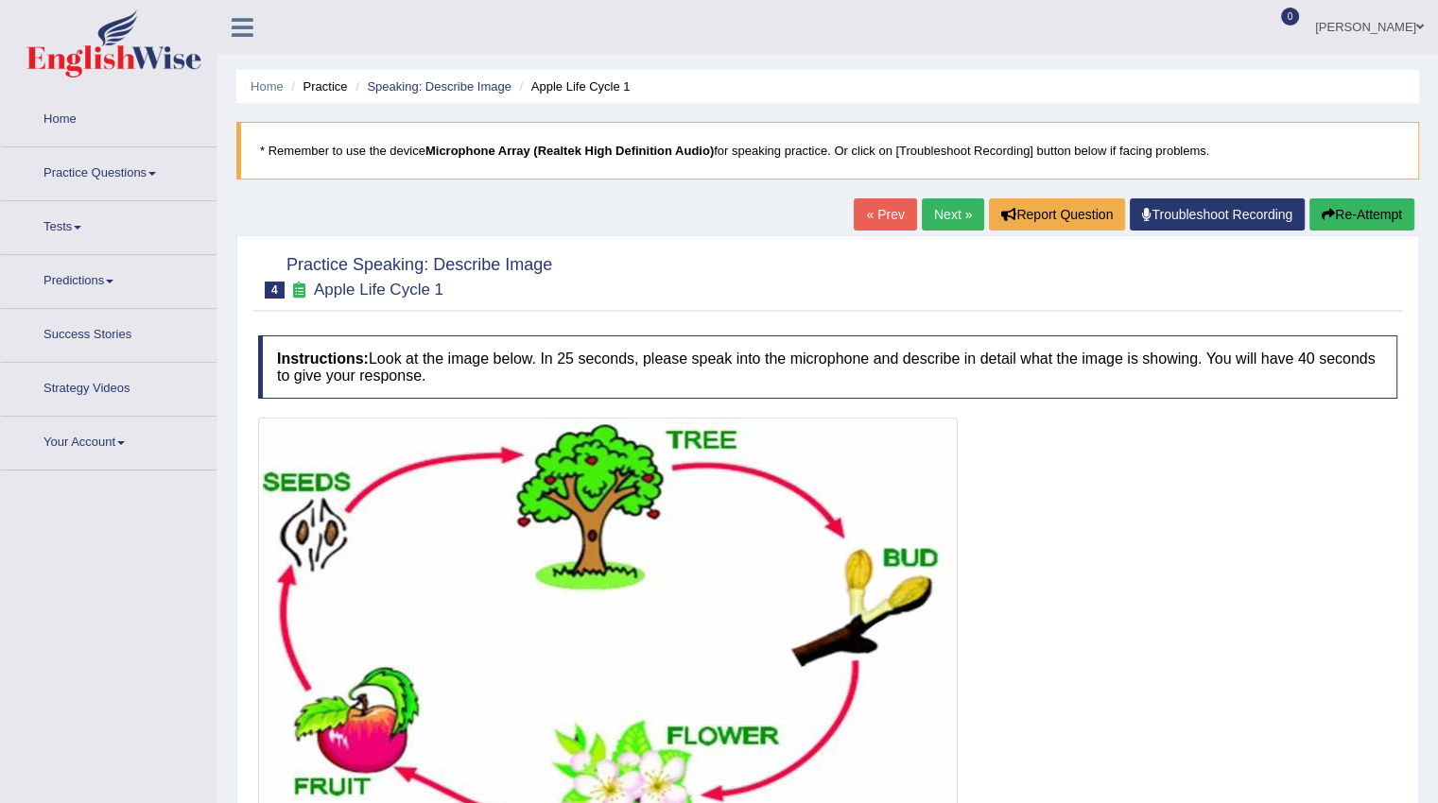
scroll to position [193, 0]
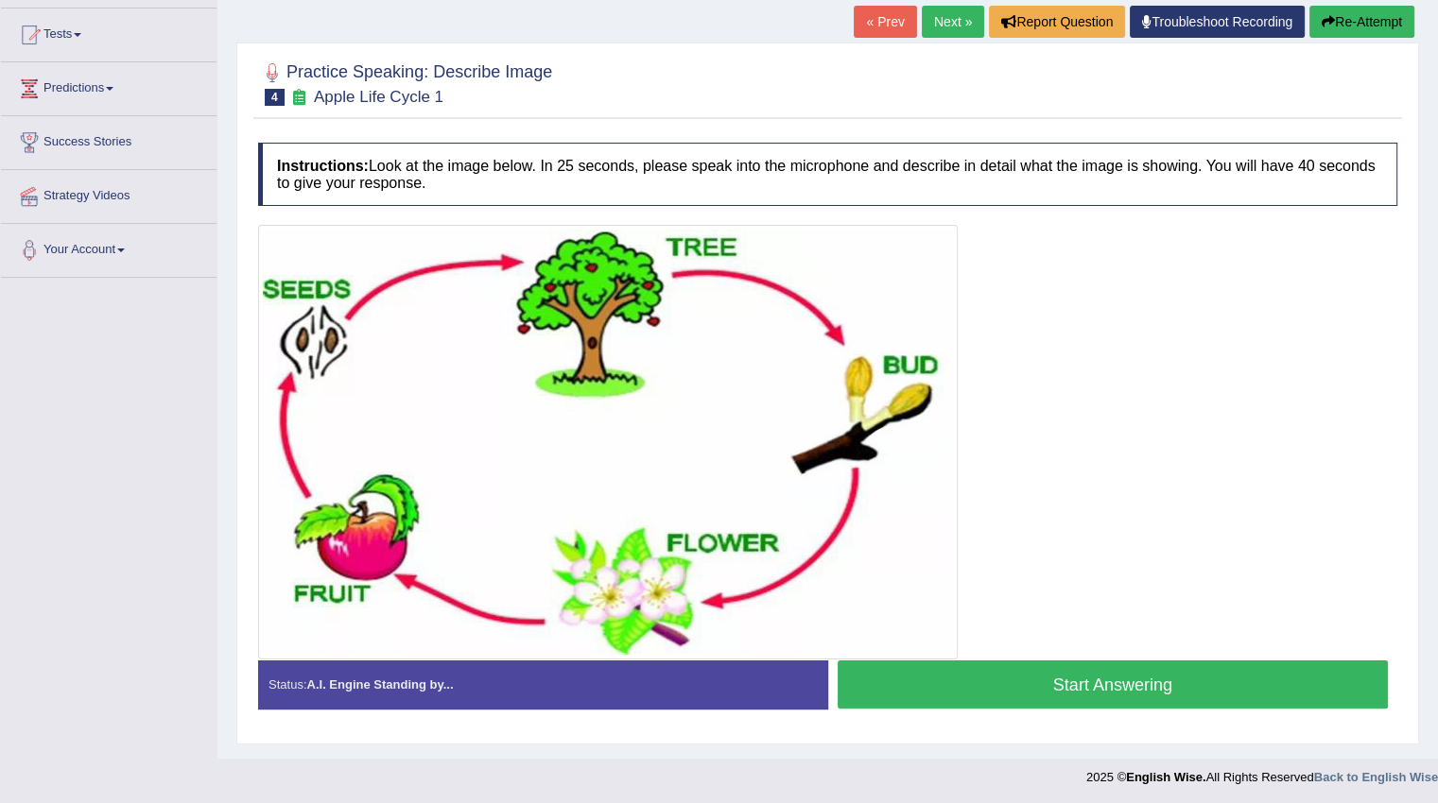
click at [1127, 680] on button "Start Answering" at bounding box center [1112, 685] width 551 height 48
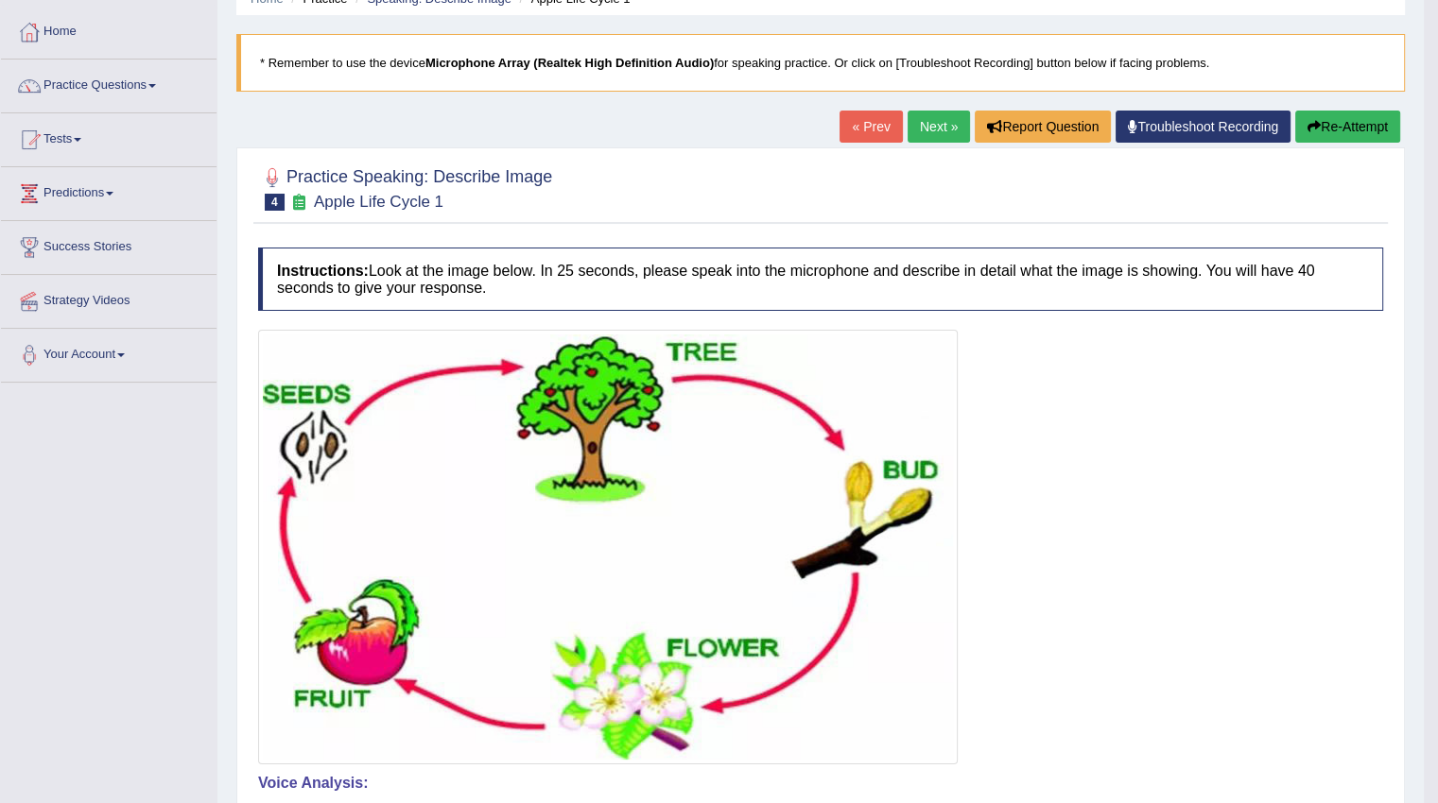
scroll to position [0, 0]
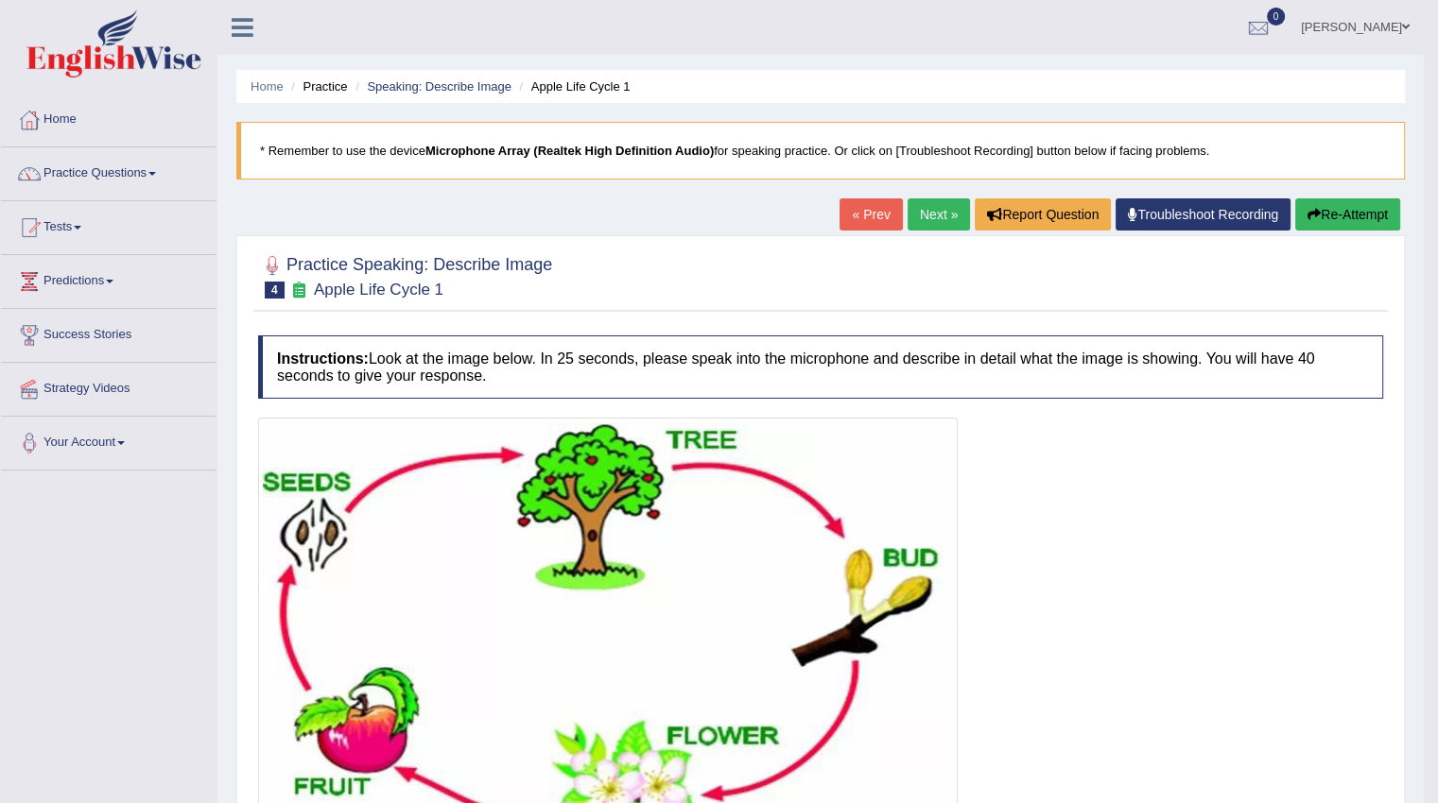
click at [922, 217] on link "Next »" at bounding box center [938, 214] width 62 height 32
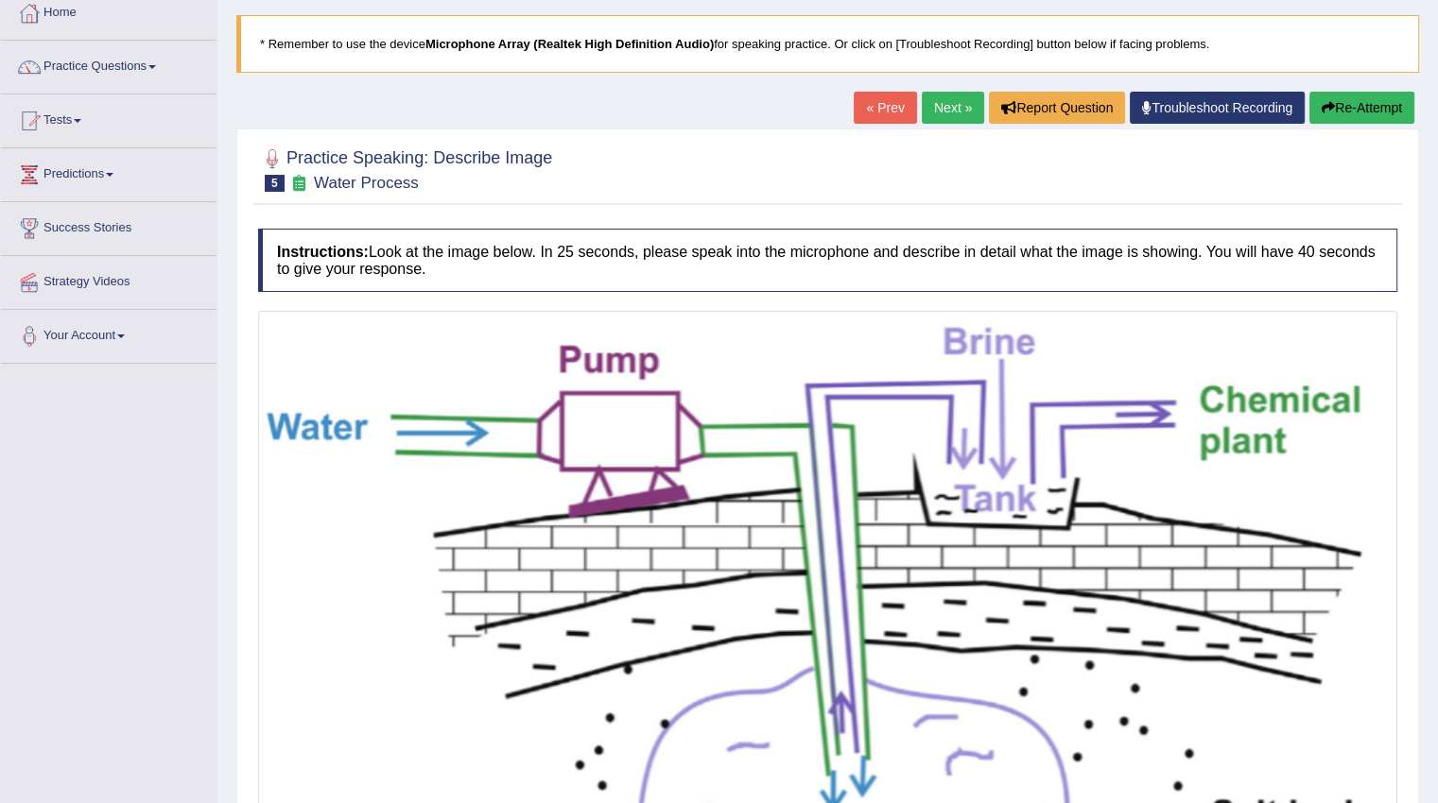
scroll to position [95, 0]
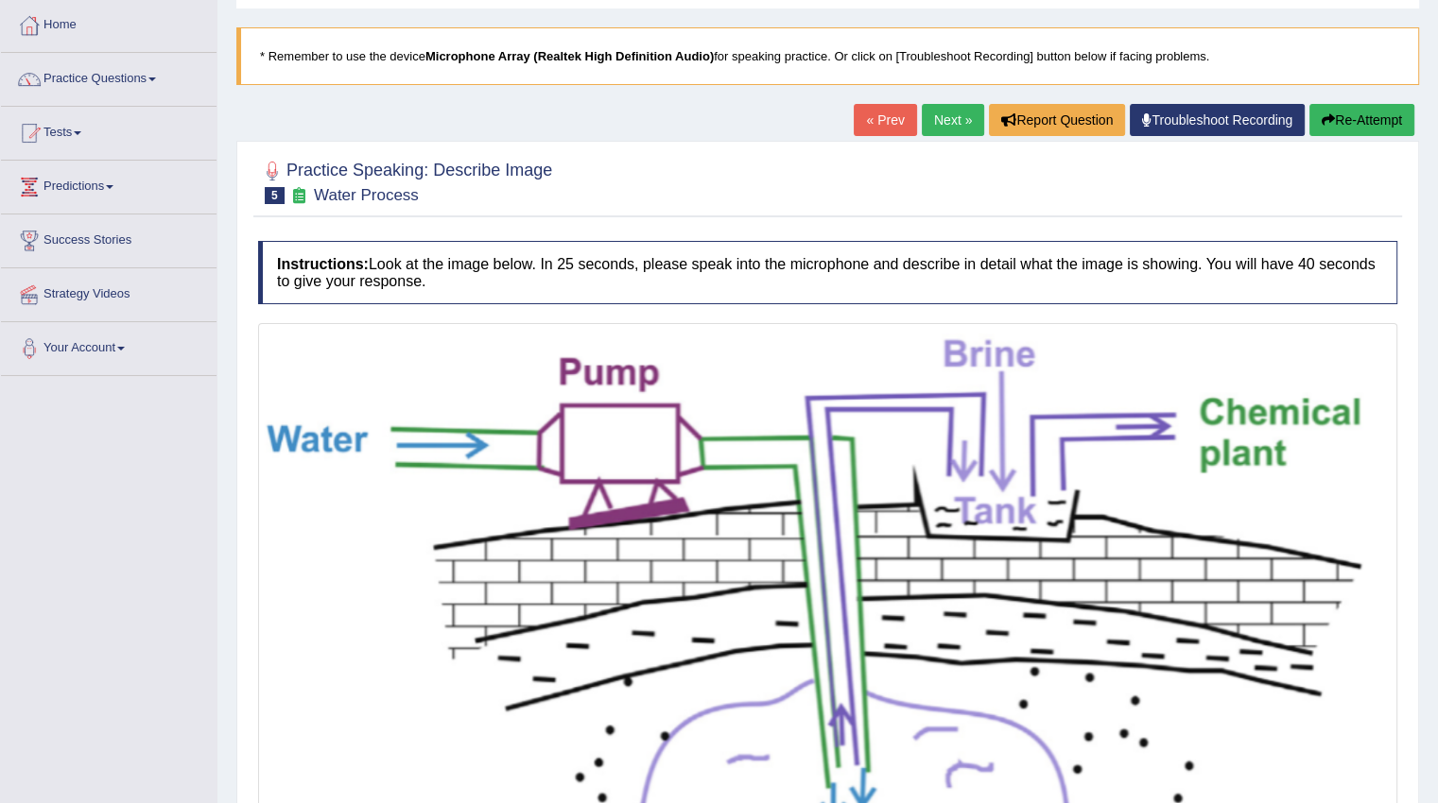
click at [949, 124] on link "Next »" at bounding box center [952, 120] width 62 height 32
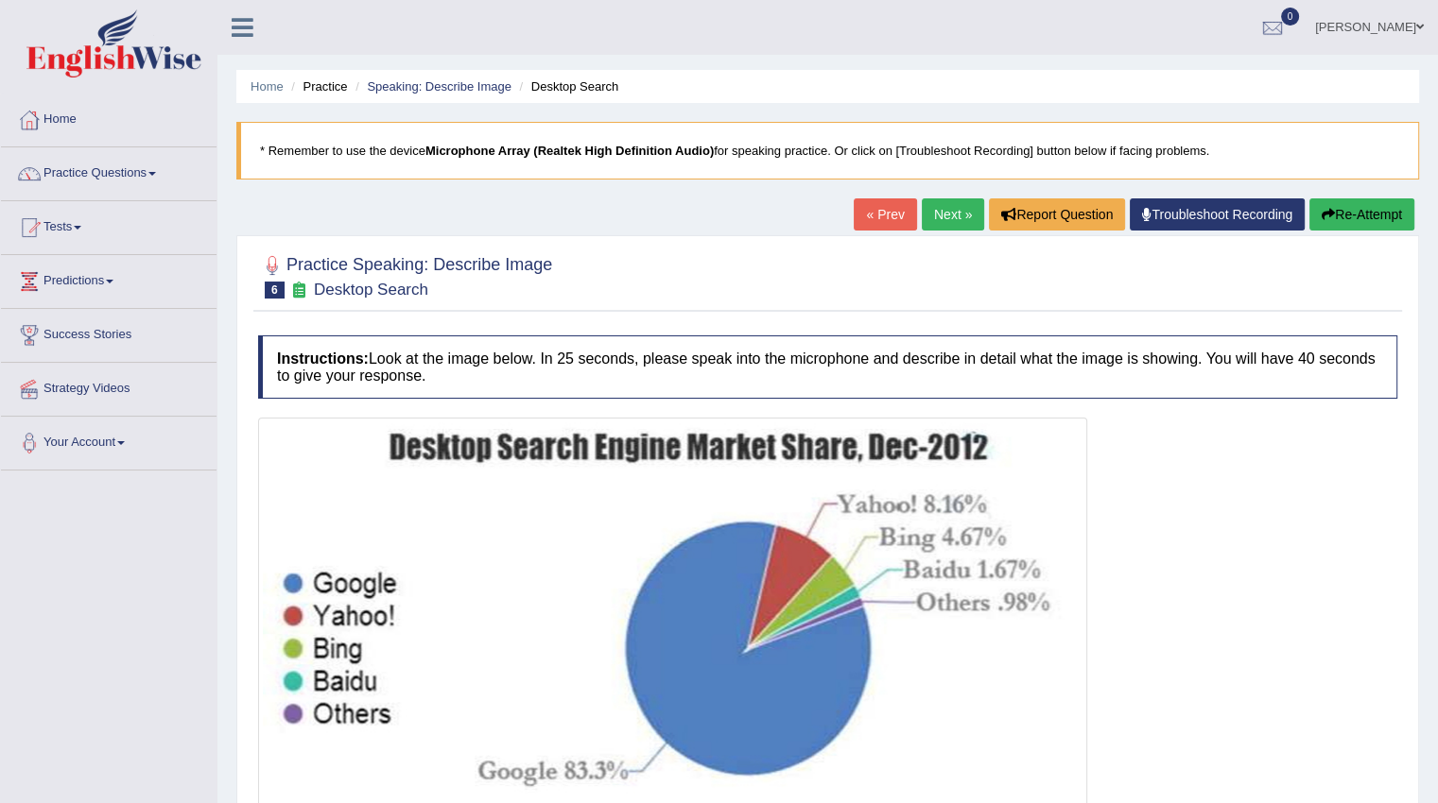
click at [880, 216] on link "« Prev" at bounding box center [884, 214] width 62 height 32
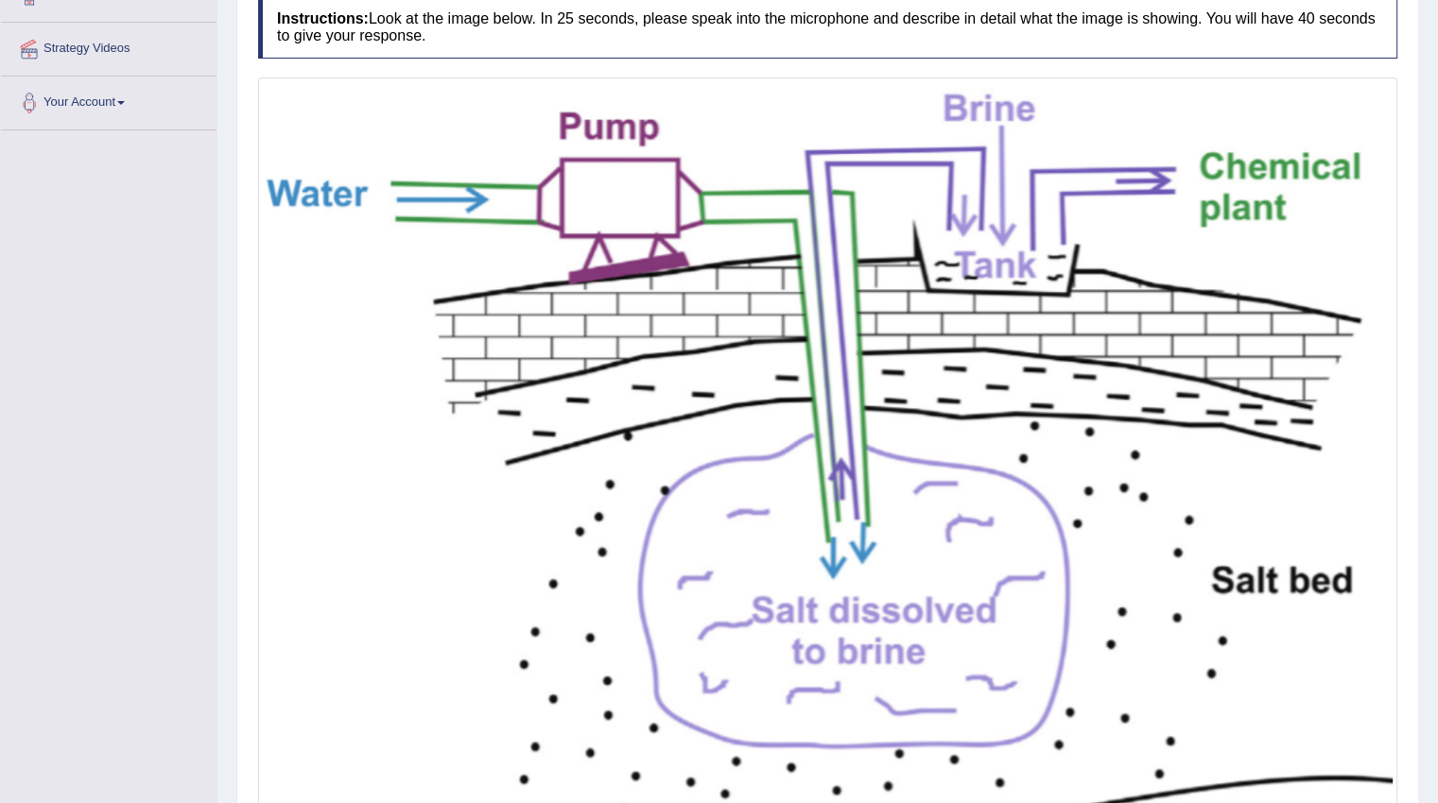
scroll to position [435, 0]
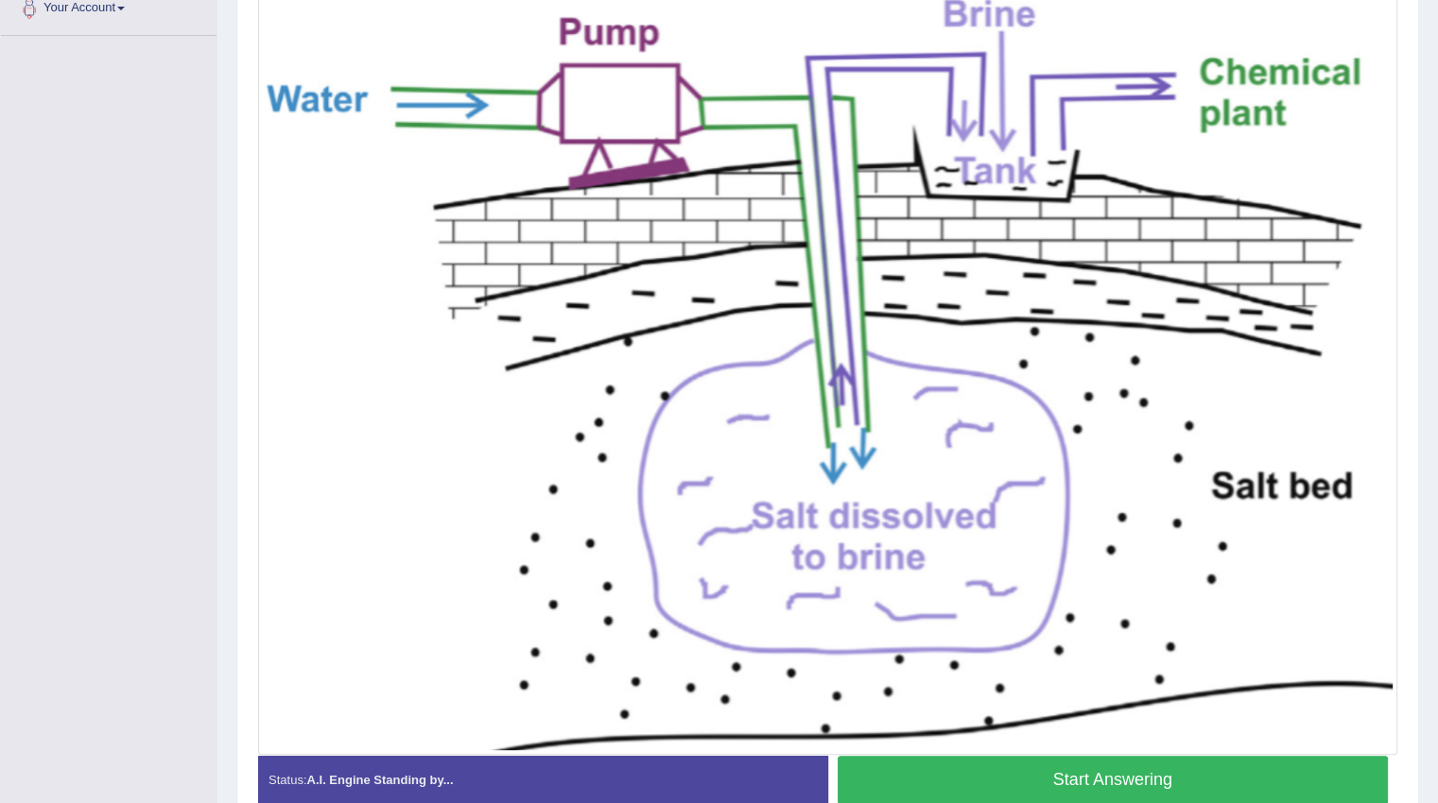
click at [1144, 765] on button "Start Answering" at bounding box center [1112, 780] width 551 height 48
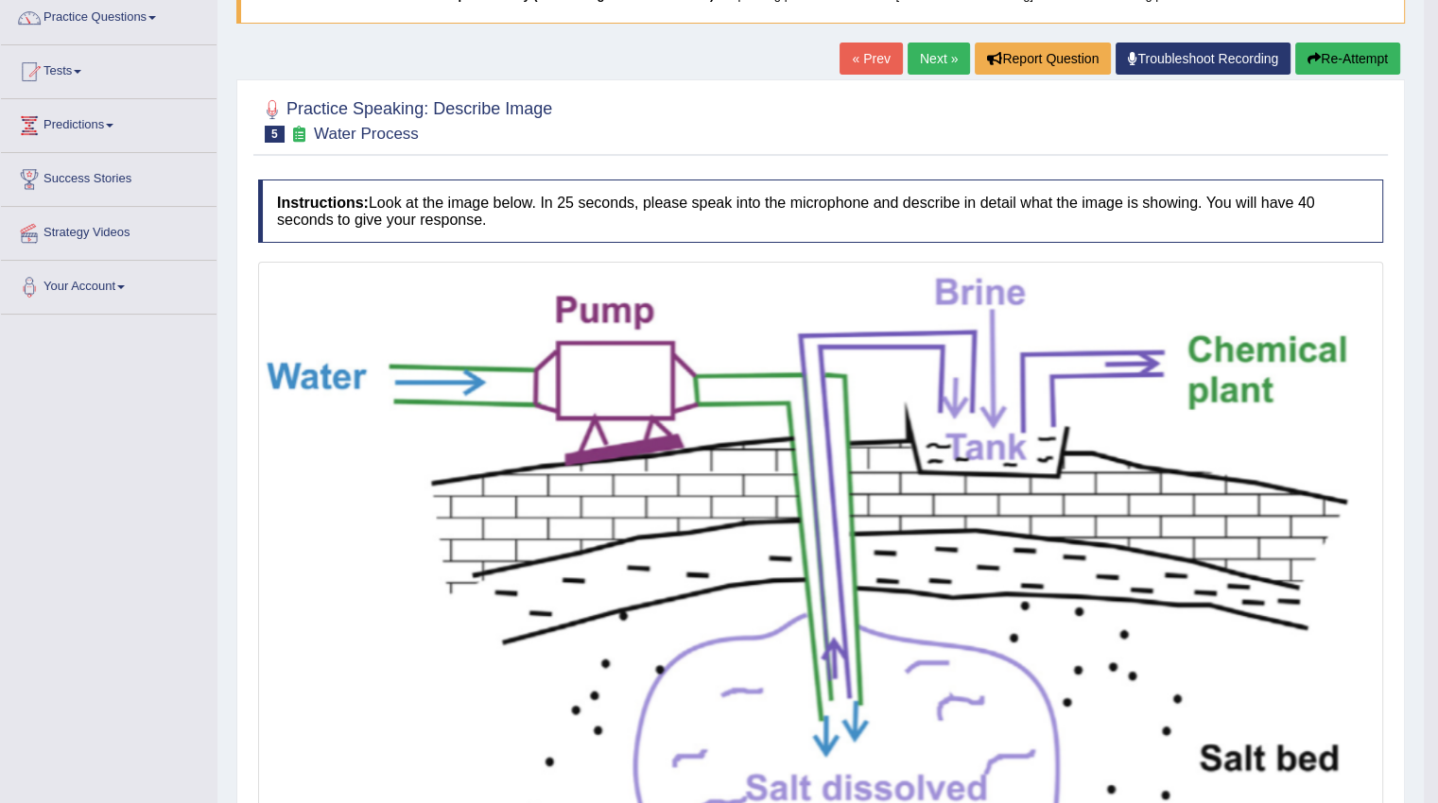
scroll to position [151, 0]
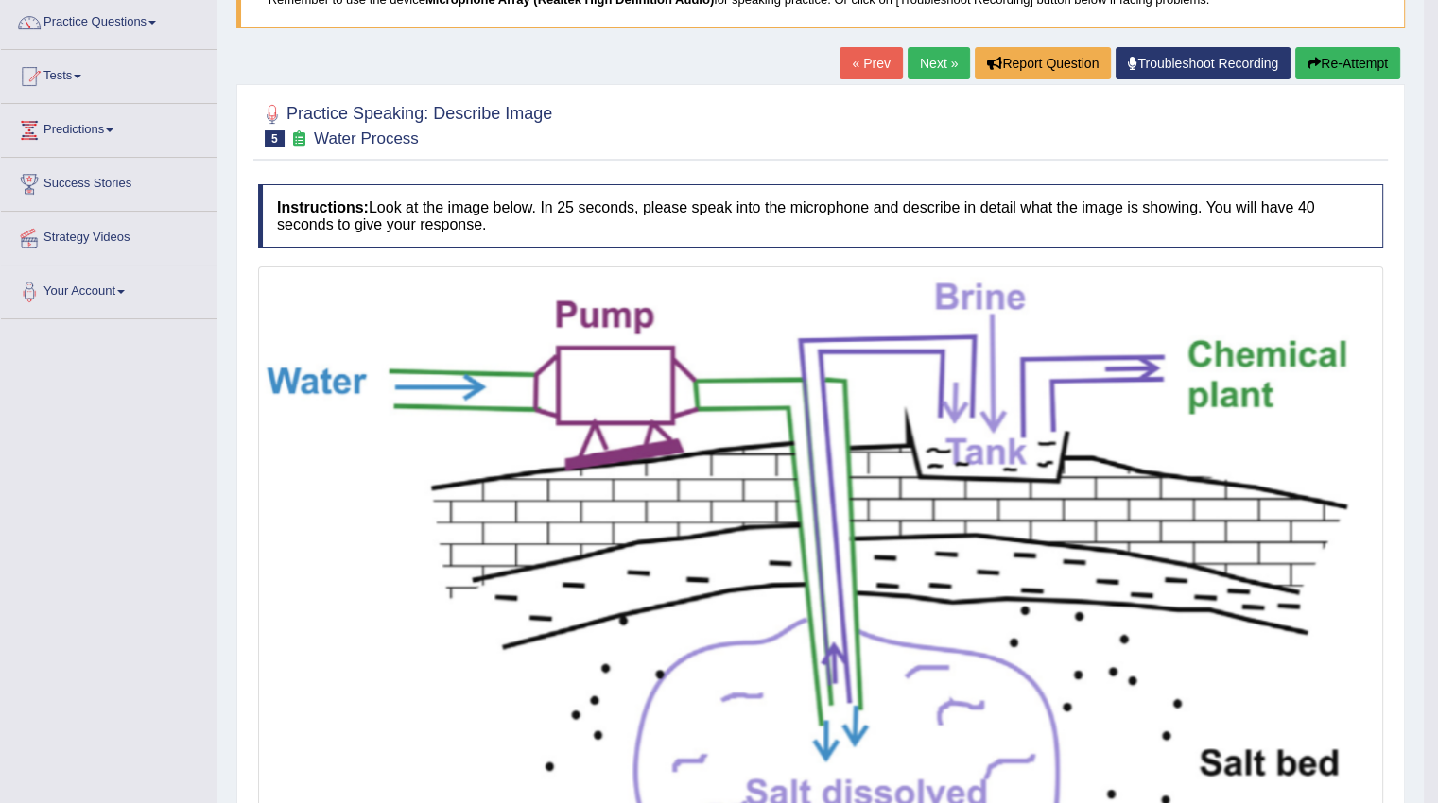
click at [936, 65] on link "Next »" at bounding box center [938, 63] width 62 height 32
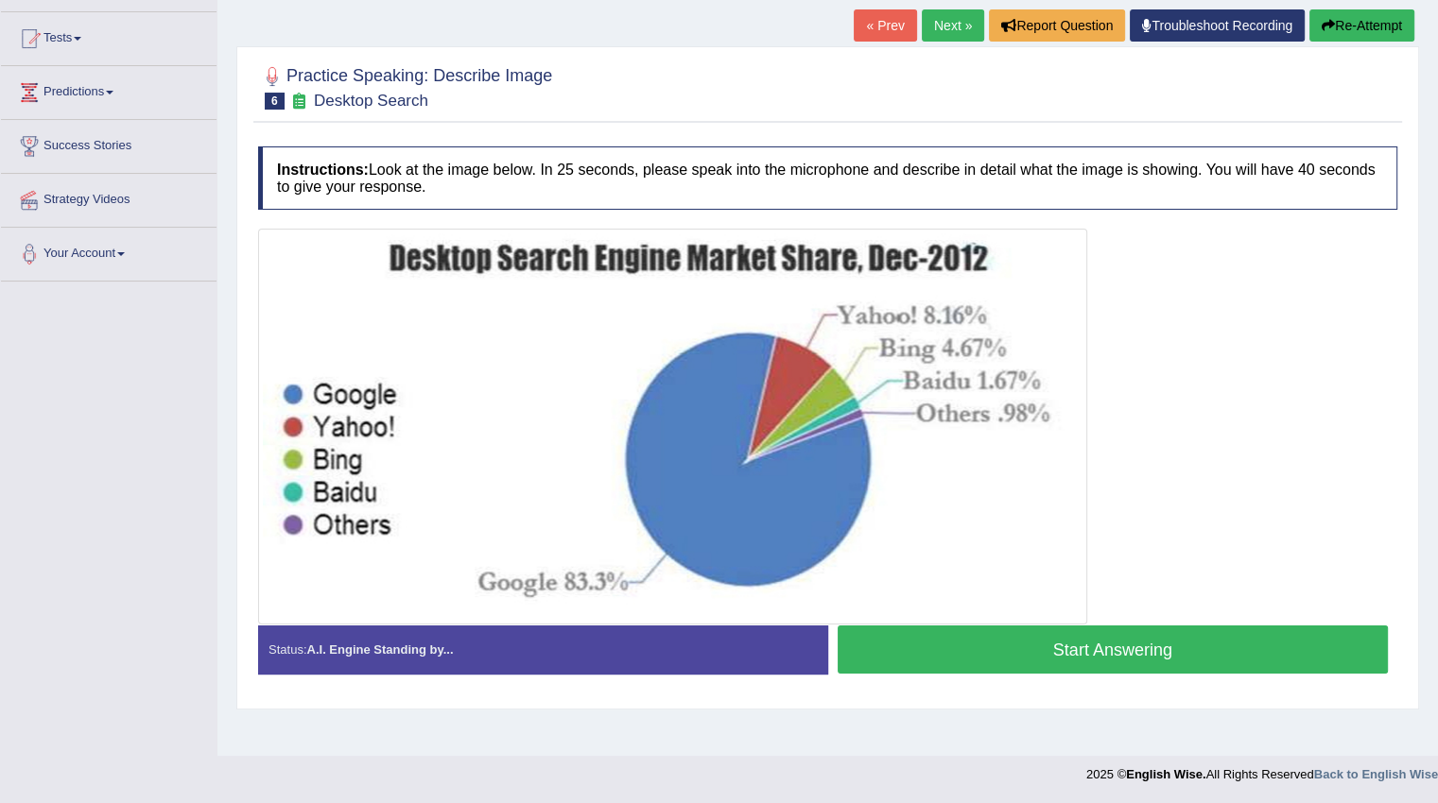
click at [979, 643] on button "Start Answering" at bounding box center [1112, 650] width 551 height 48
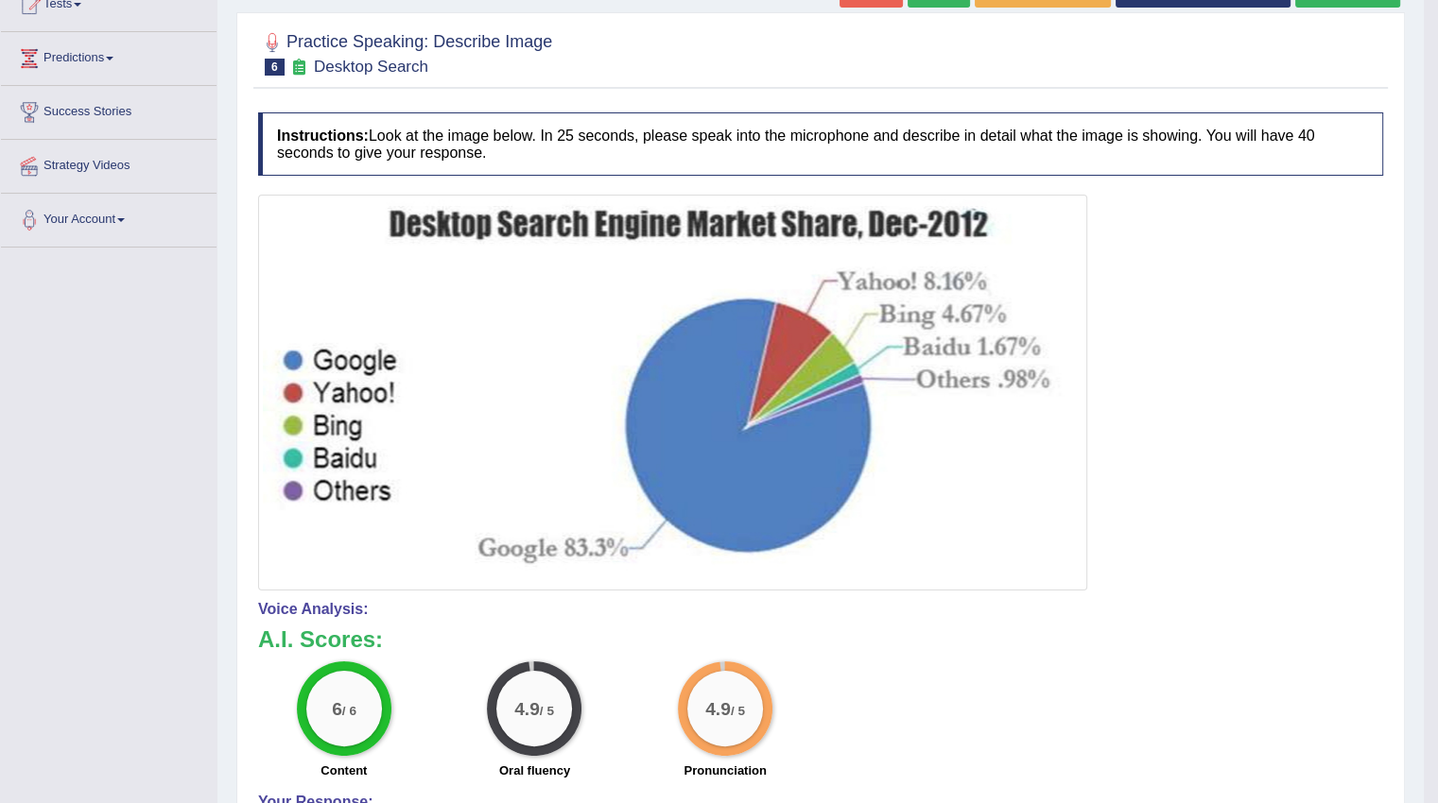
scroll to position [189, 0]
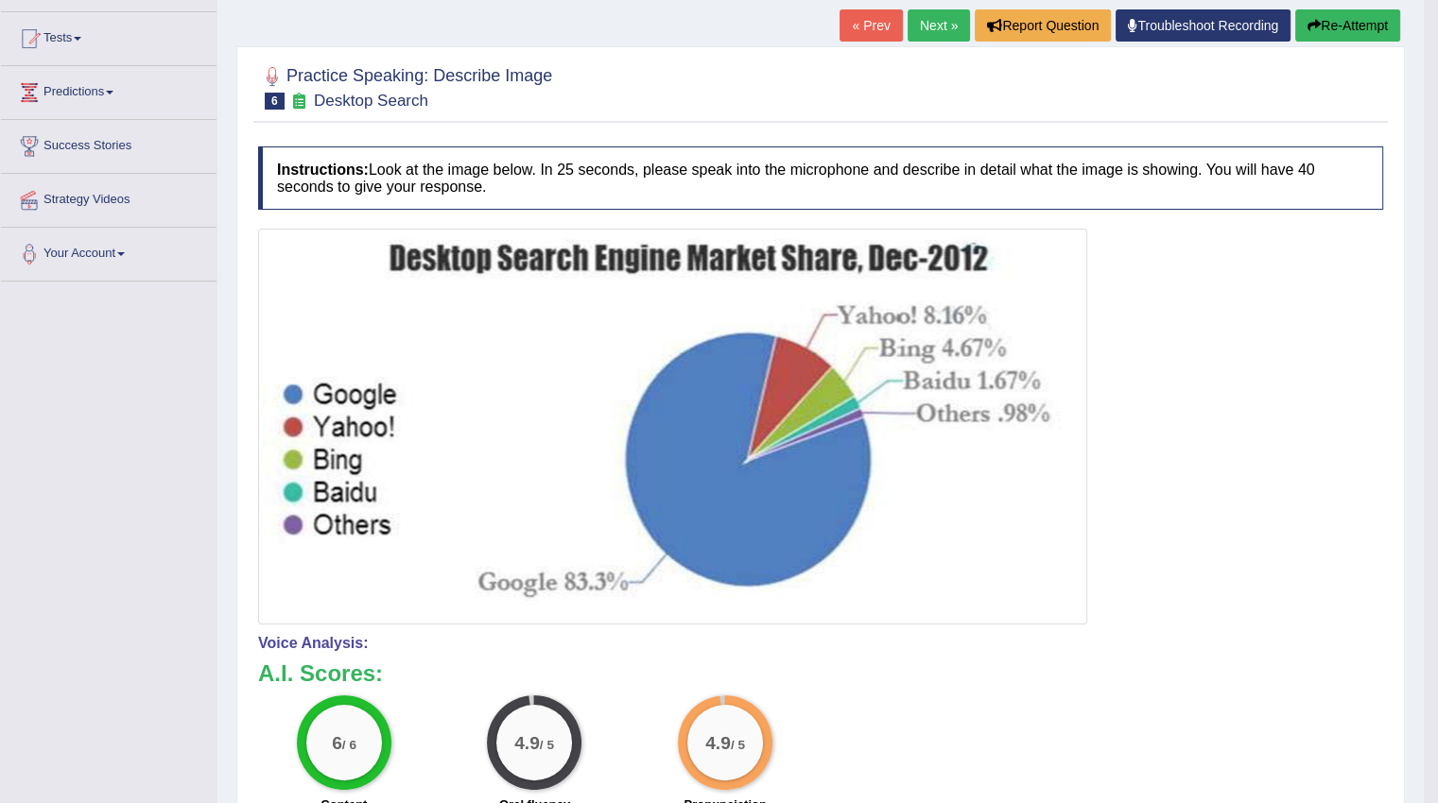
click at [919, 27] on link "Next »" at bounding box center [938, 25] width 62 height 32
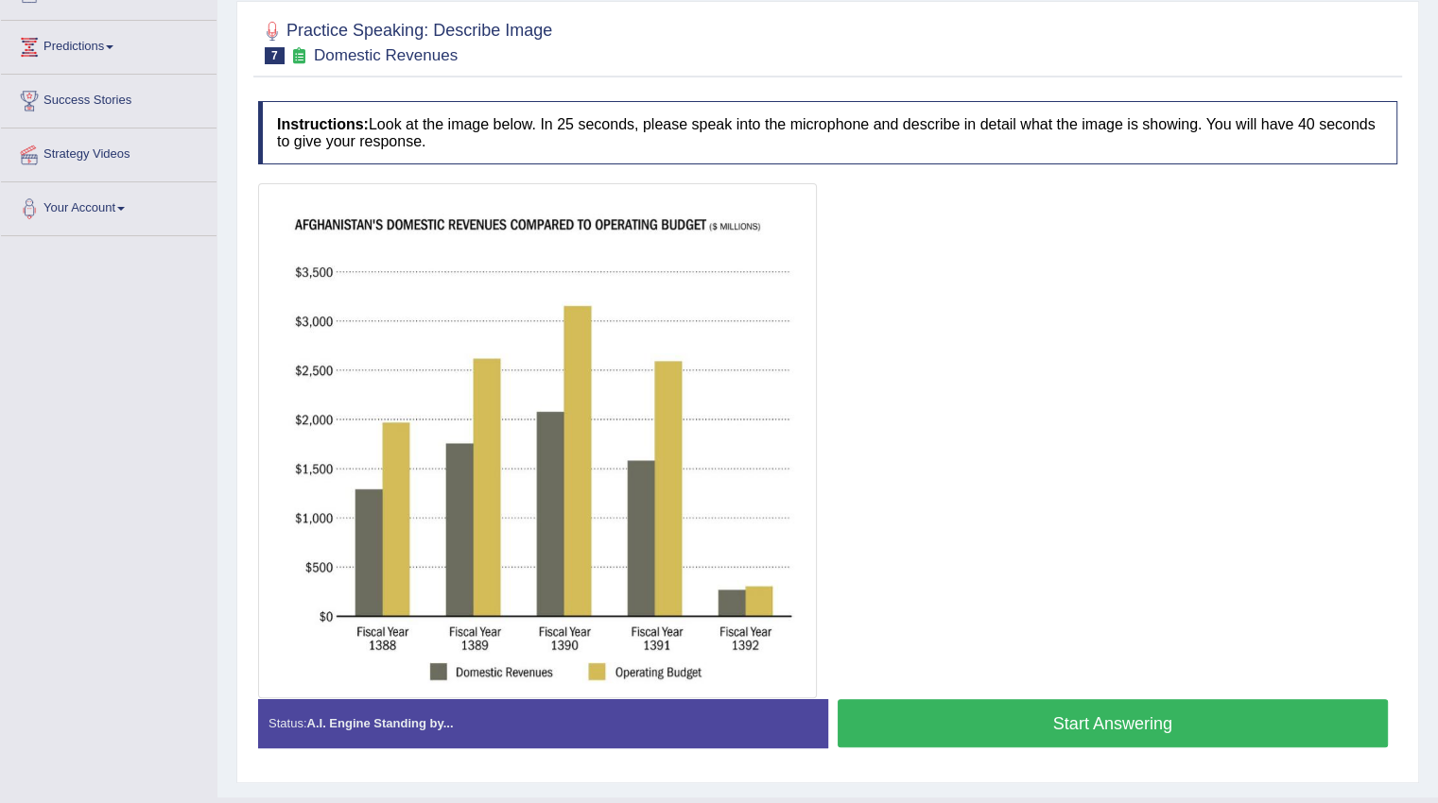
scroll to position [273, 0]
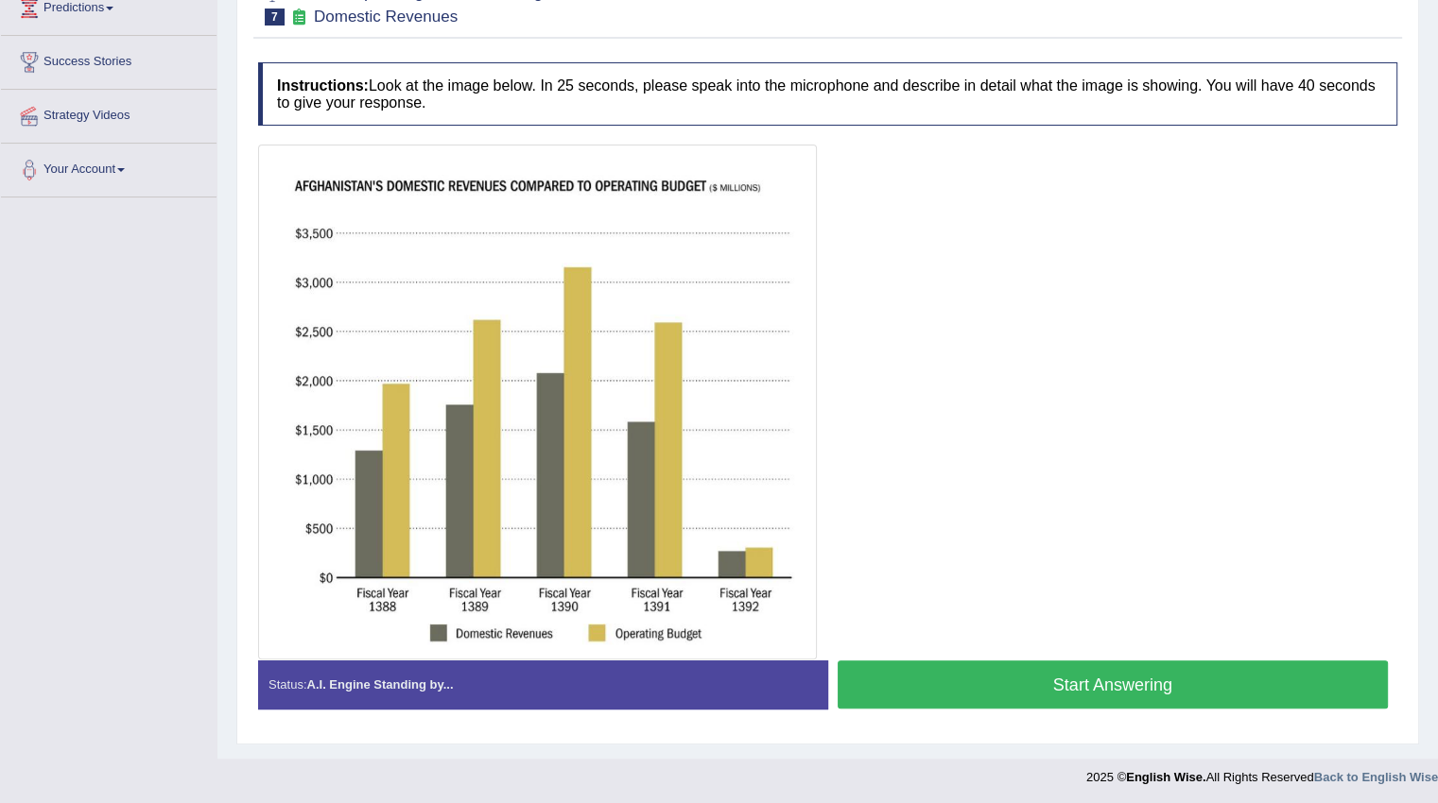
click at [1160, 670] on button "Start Answering" at bounding box center [1112, 685] width 551 height 48
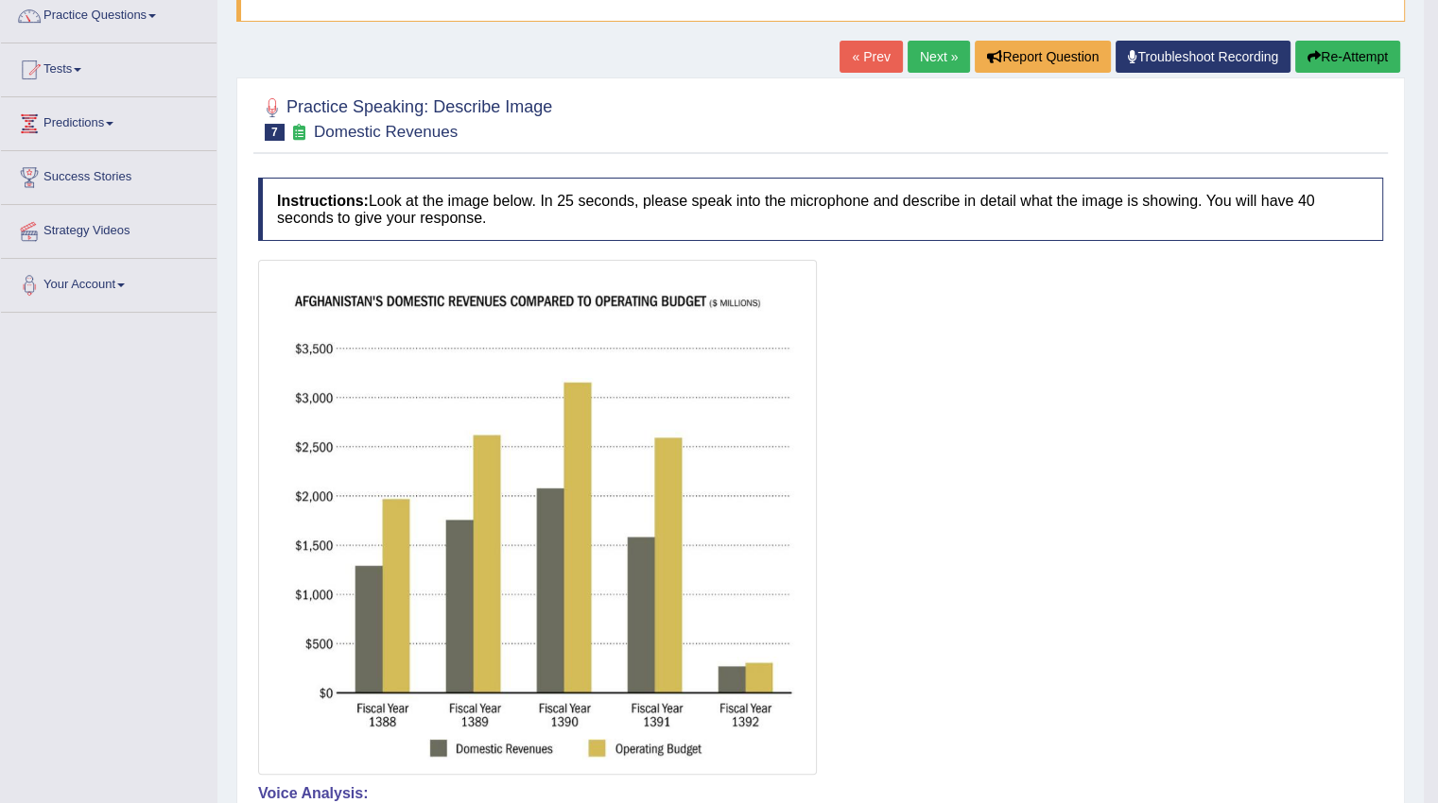
scroll to position [84, 0]
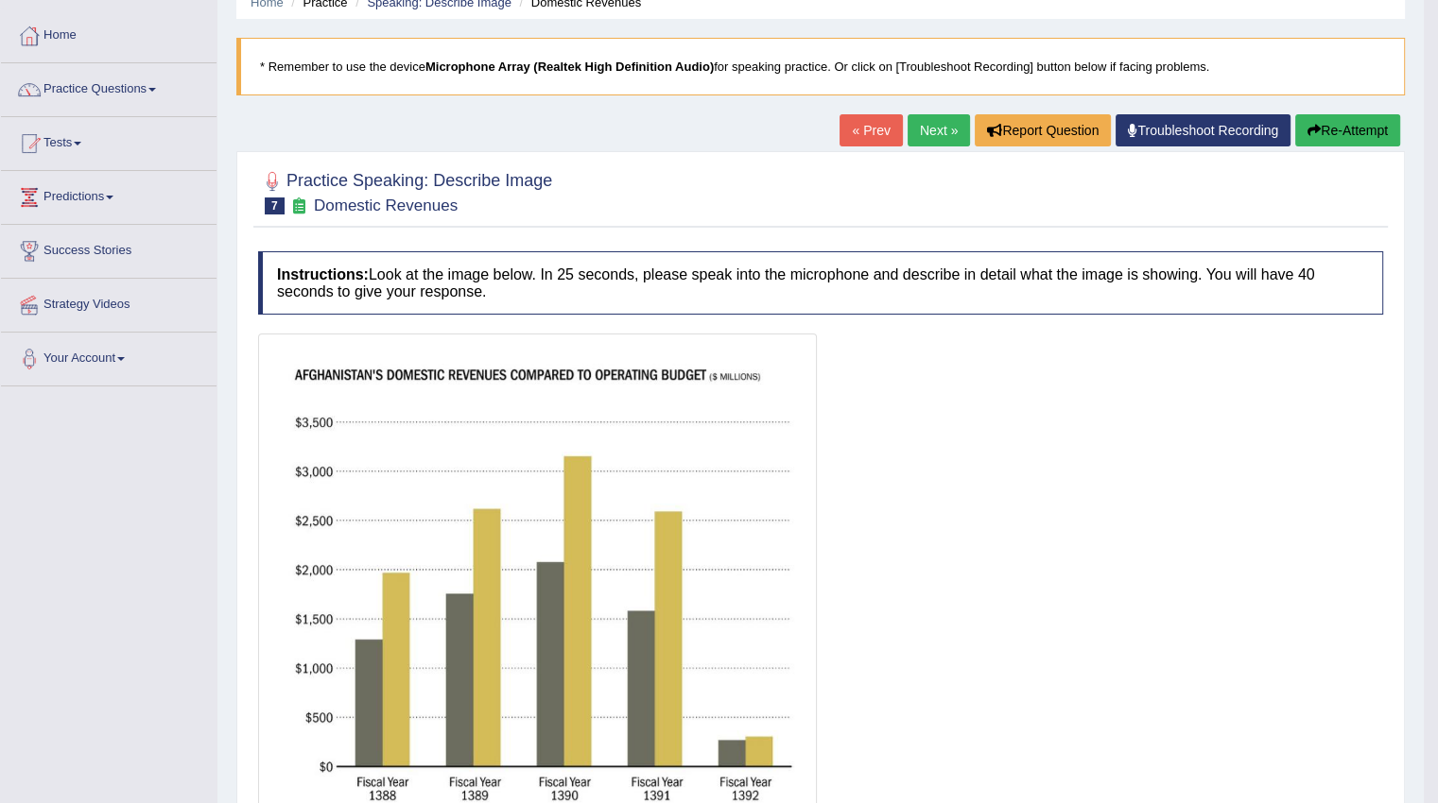
click at [1352, 132] on button "Re-Attempt" at bounding box center [1347, 130] width 105 height 32
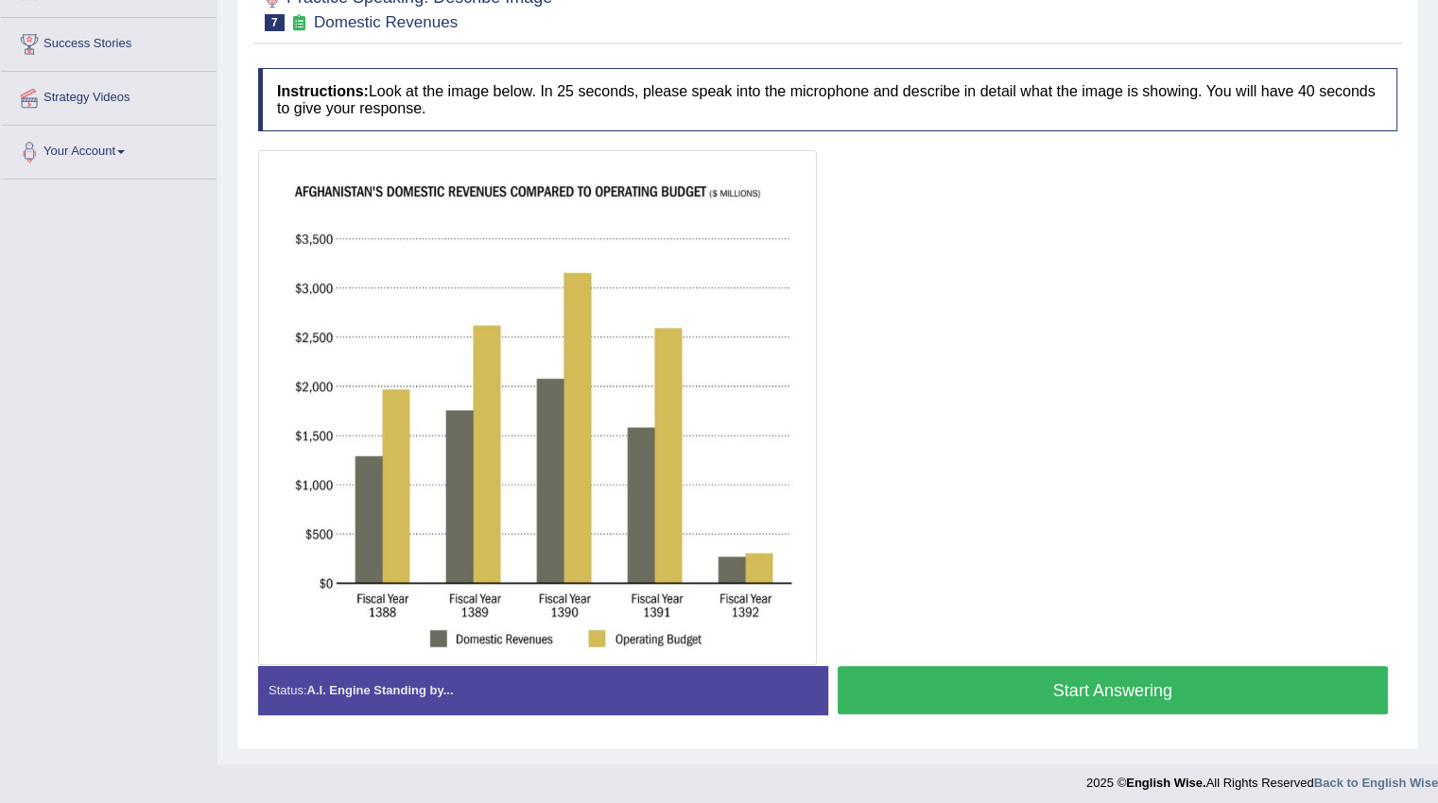
scroll to position [297, 0]
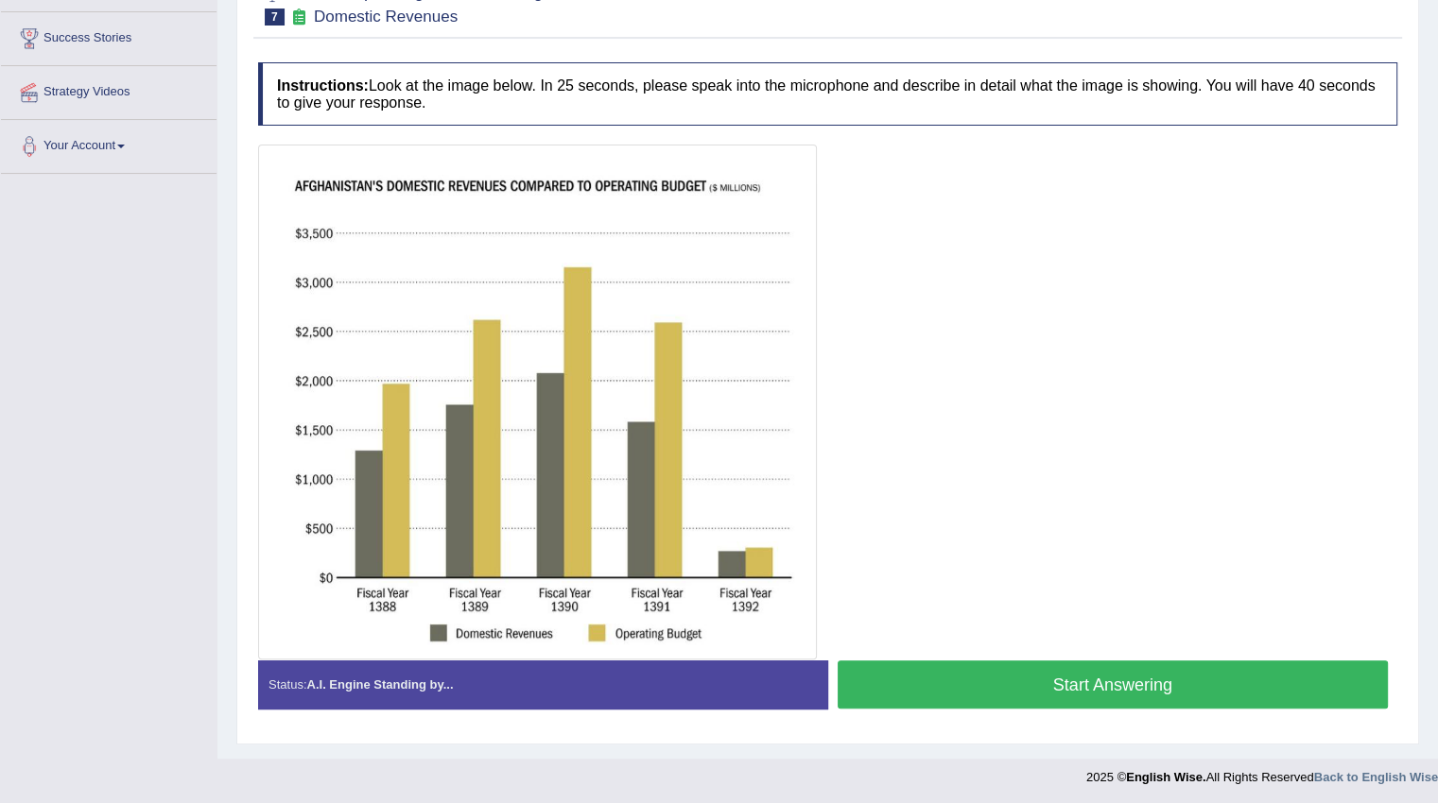
click at [1141, 685] on button "Start Answering" at bounding box center [1112, 685] width 551 height 48
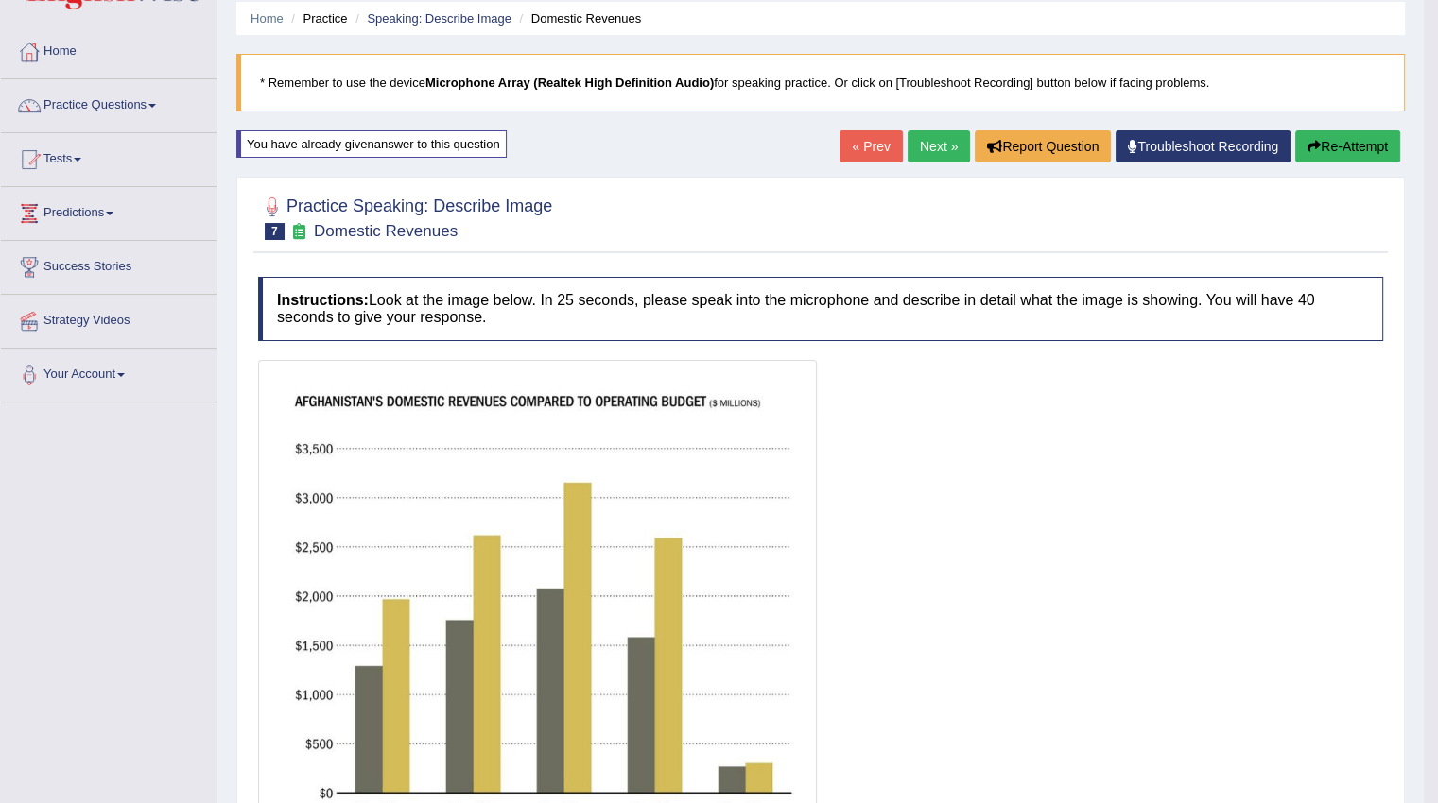
scroll to position [34, 0]
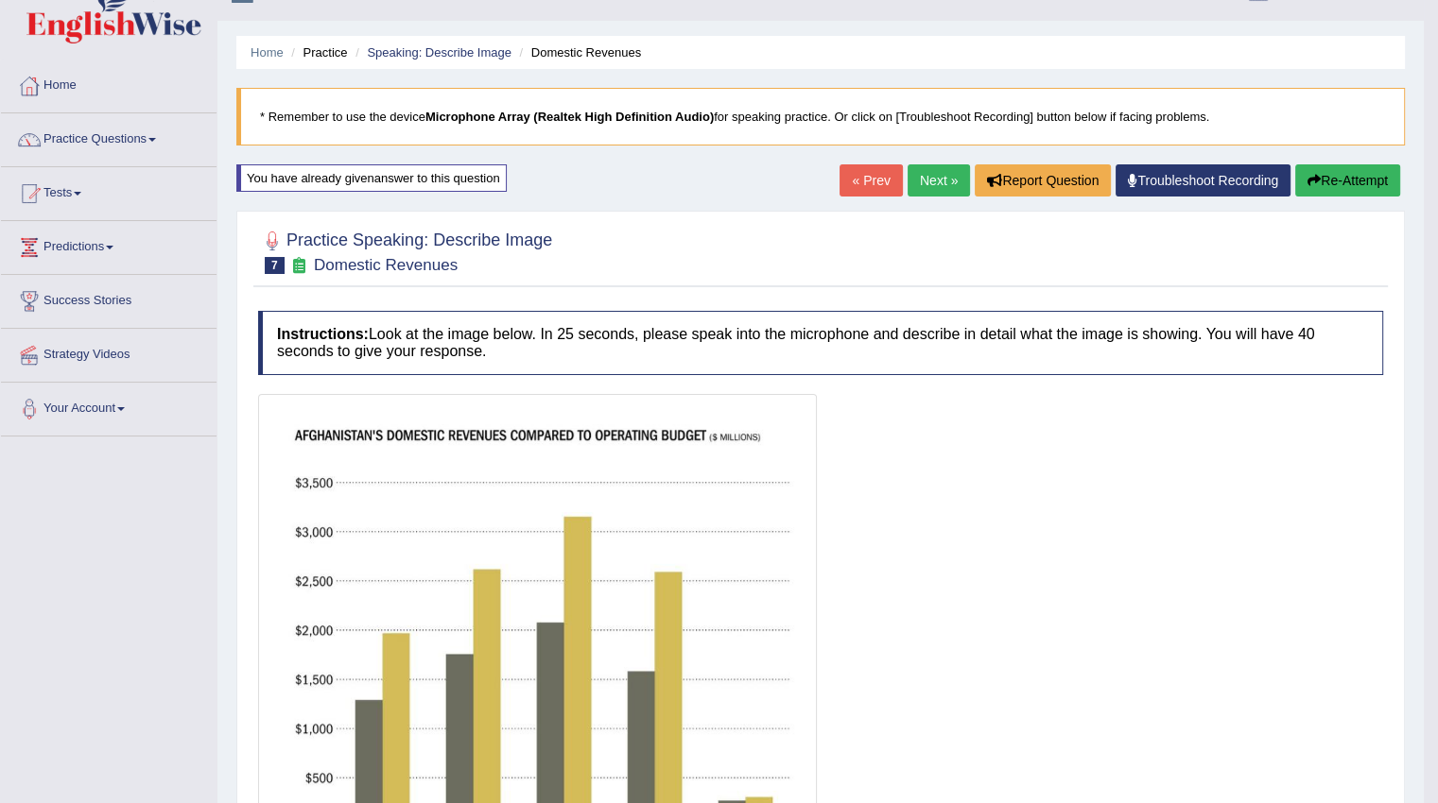
click at [1300, 180] on button "Re-Attempt" at bounding box center [1347, 180] width 105 height 32
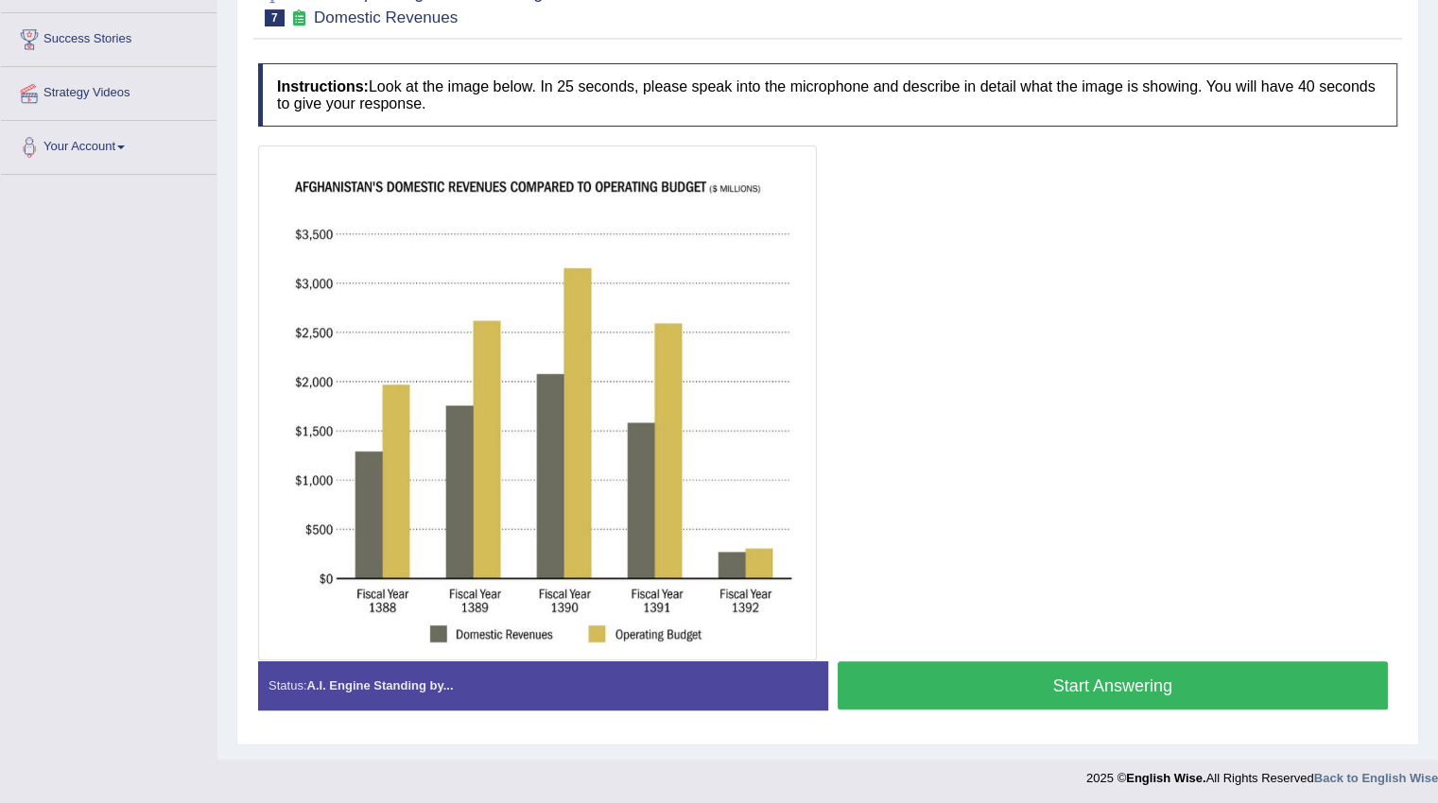
scroll to position [297, 0]
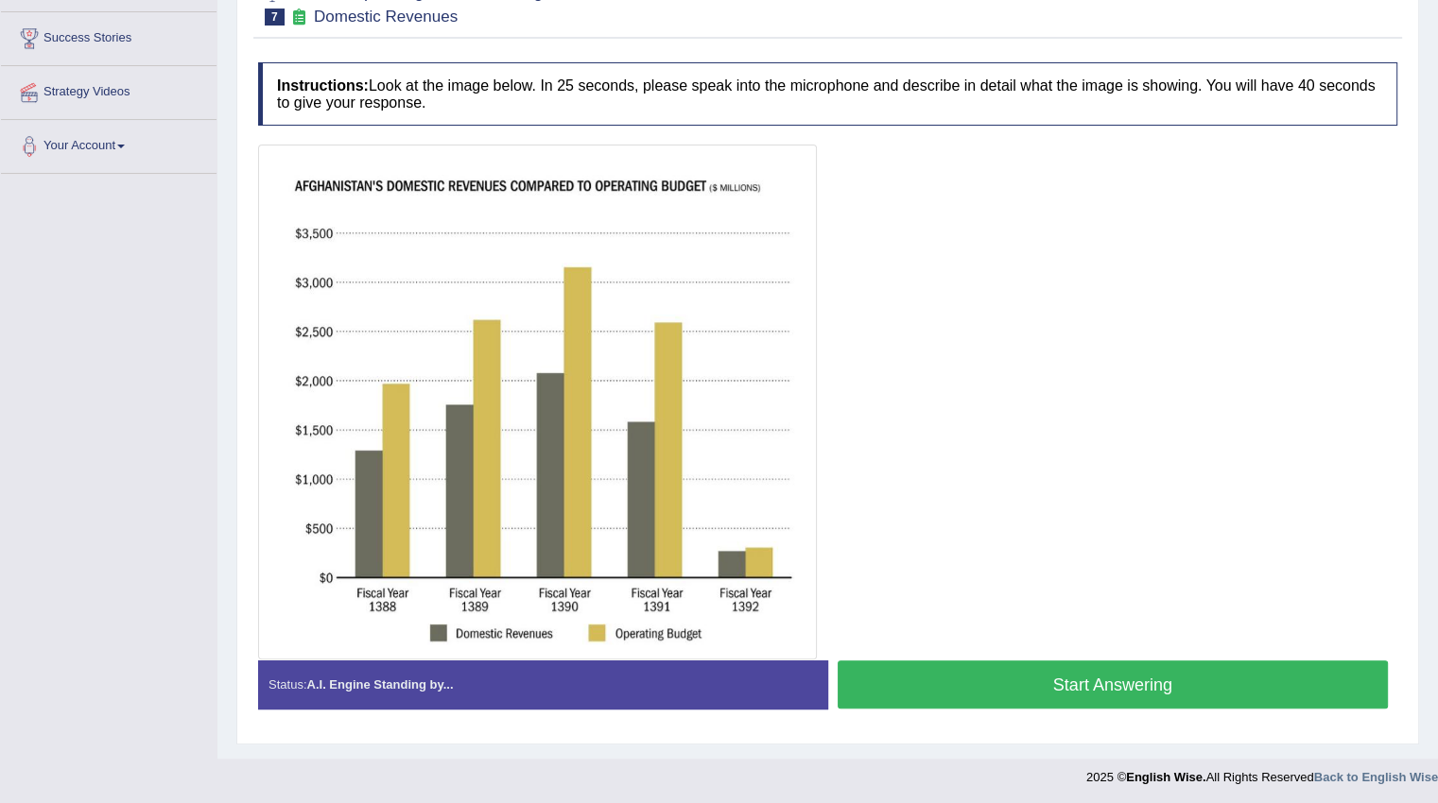
click at [1073, 685] on button "Start Answering" at bounding box center [1112, 685] width 551 height 48
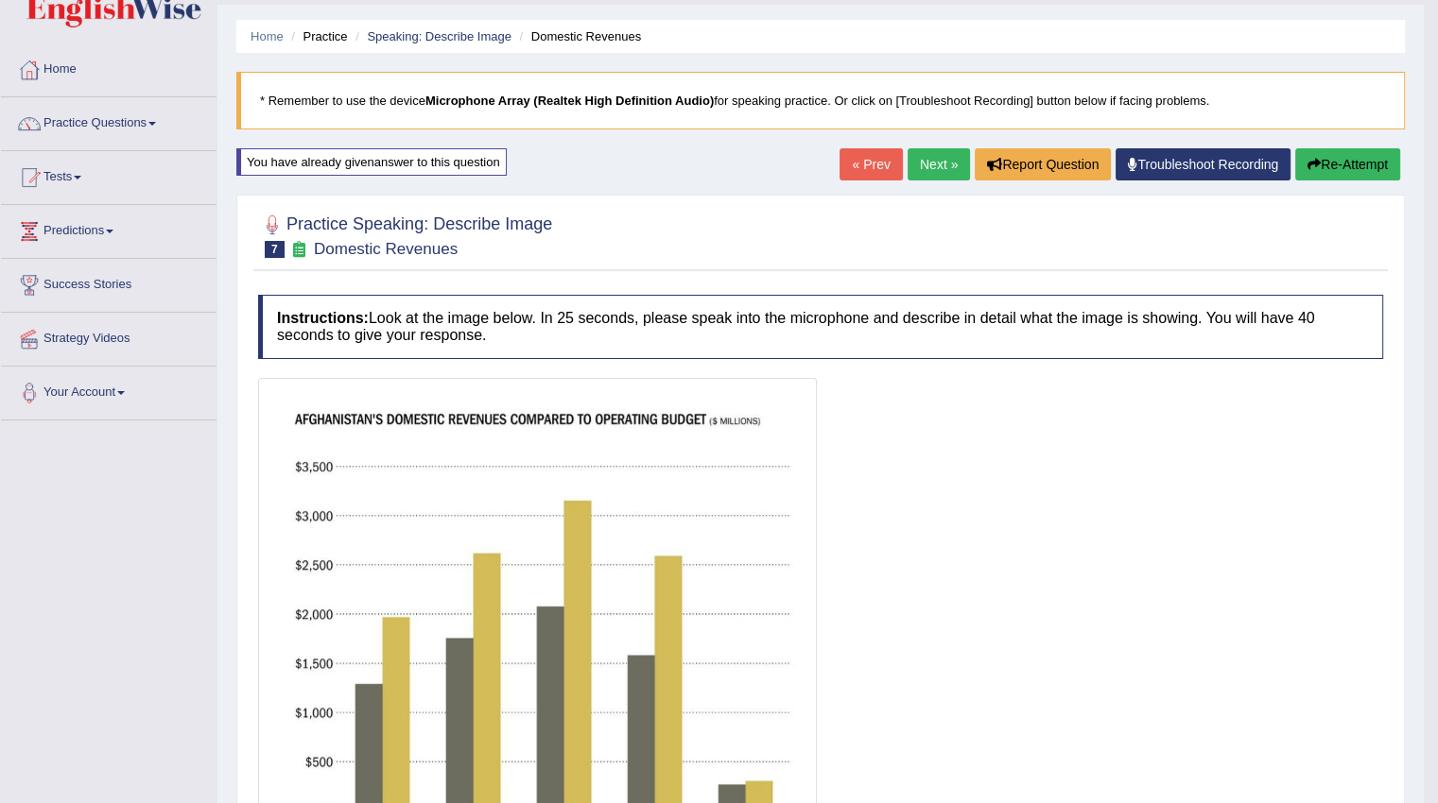
scroll to position [13, 0]
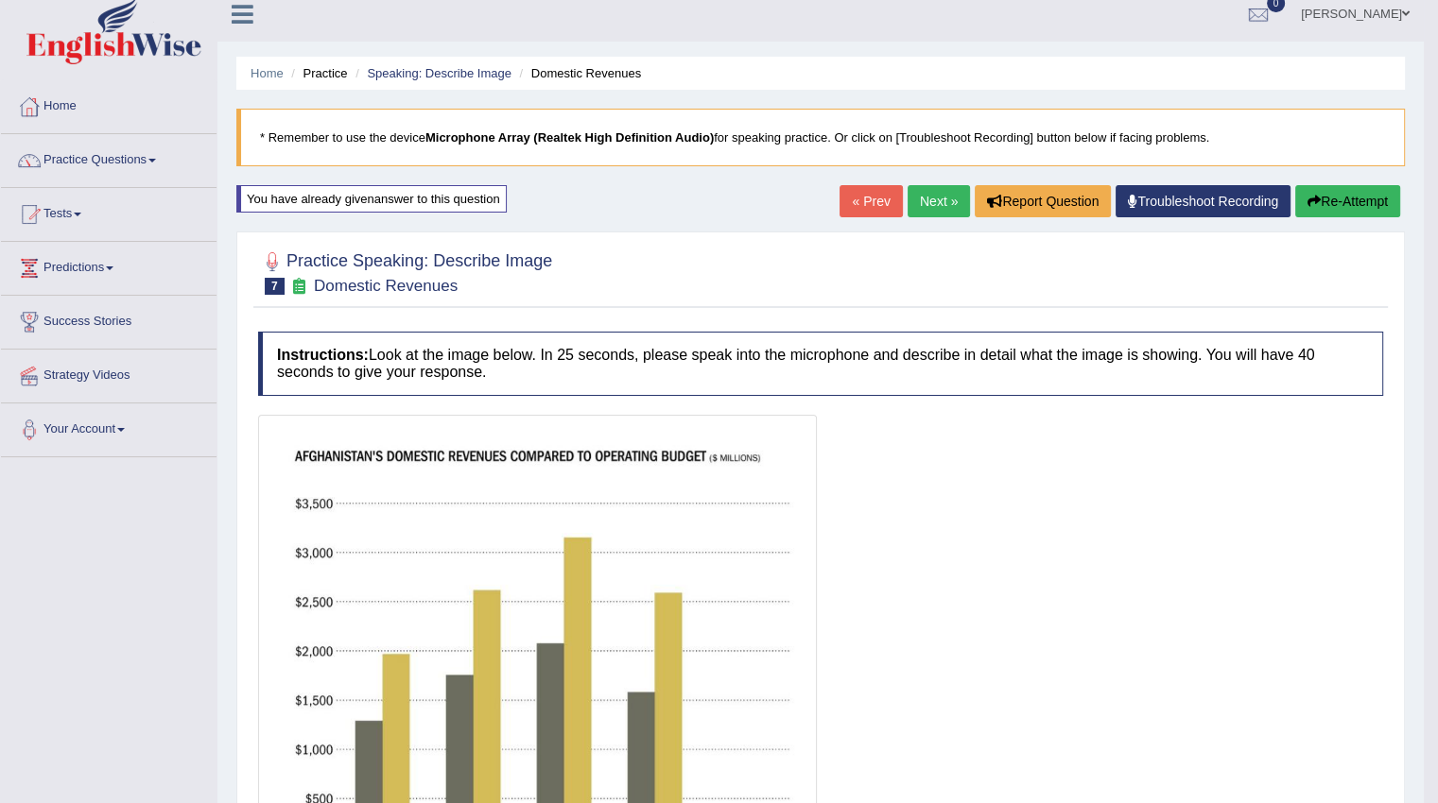
click at [1324, 204] on button "Re-Attempt" at bounding box center [1347, 201] width 105 height 32
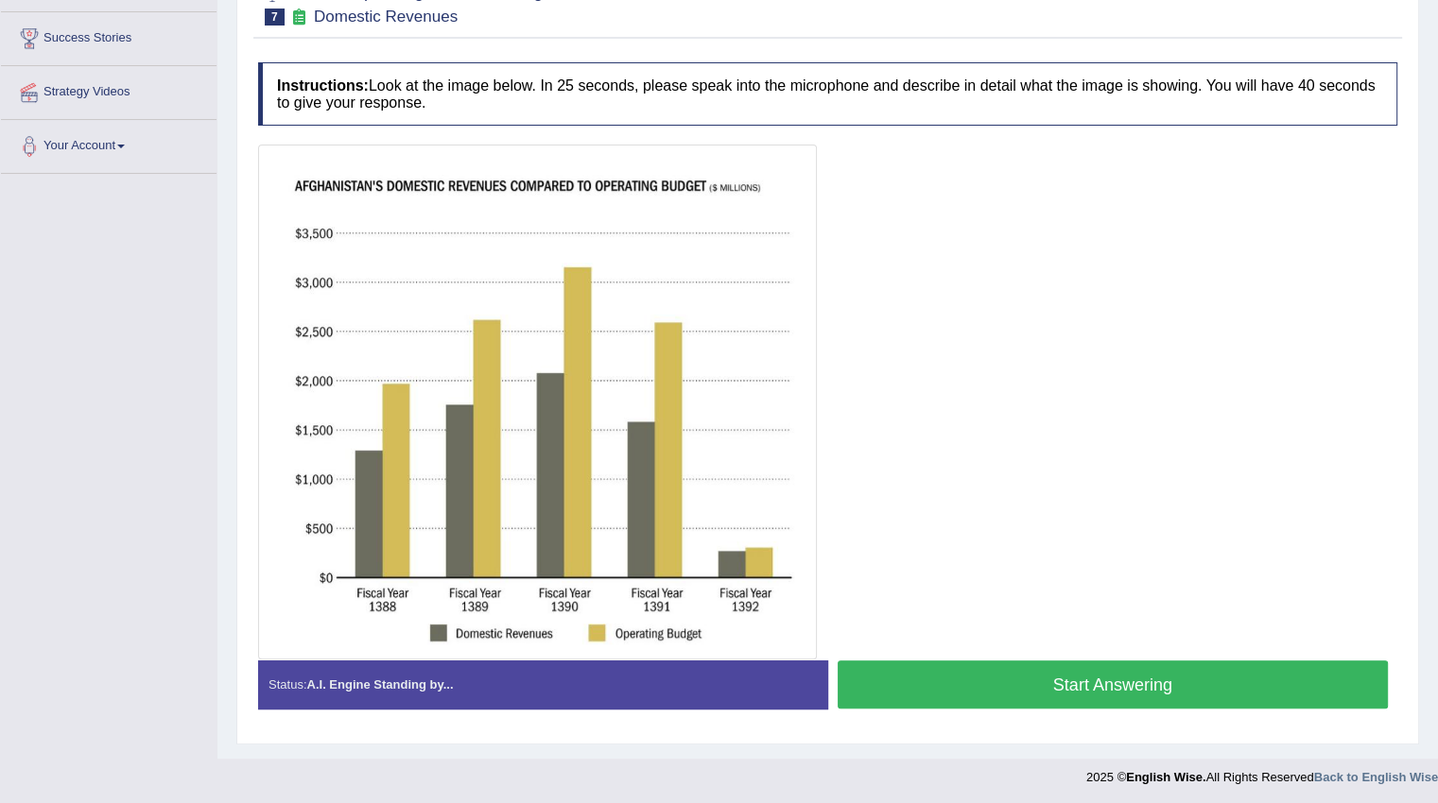
click at [1056, 676] on button "Start Answering" at bounding box center [1112, 685] width 551 height 48
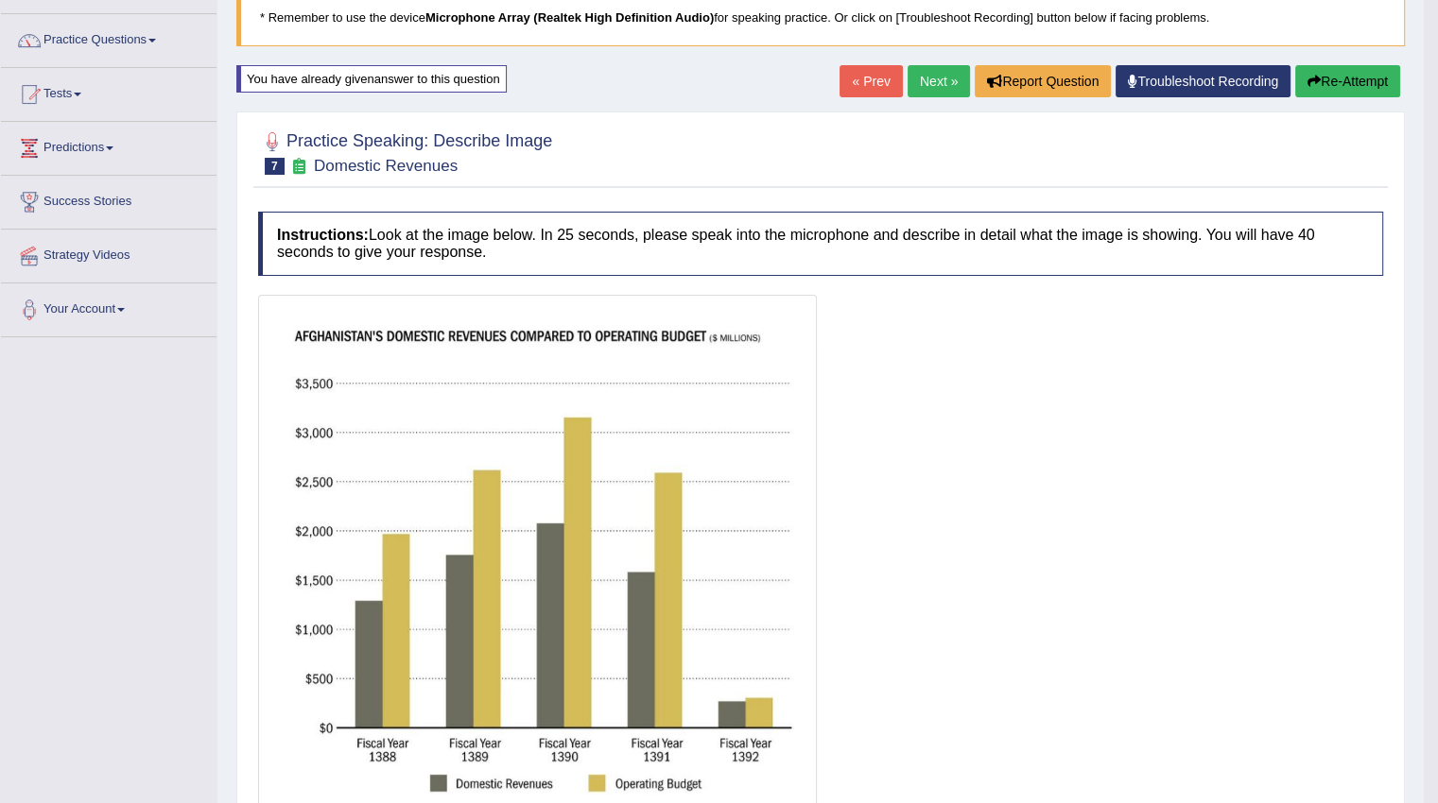
scroll to position [23, 0]
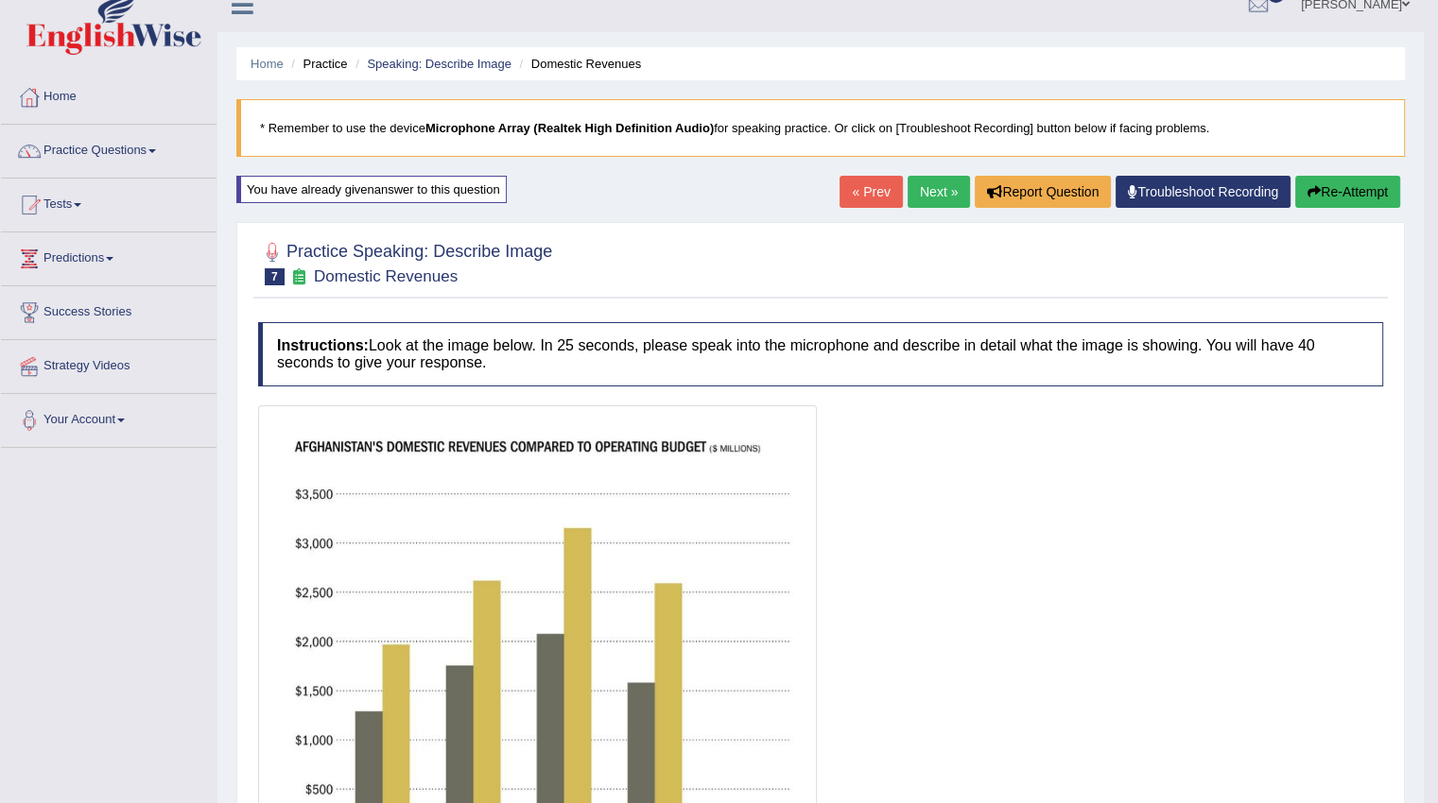
click at [1323, 198] on button "Re-Attempt" at bounding box center [1347, 192] width 105 height 32
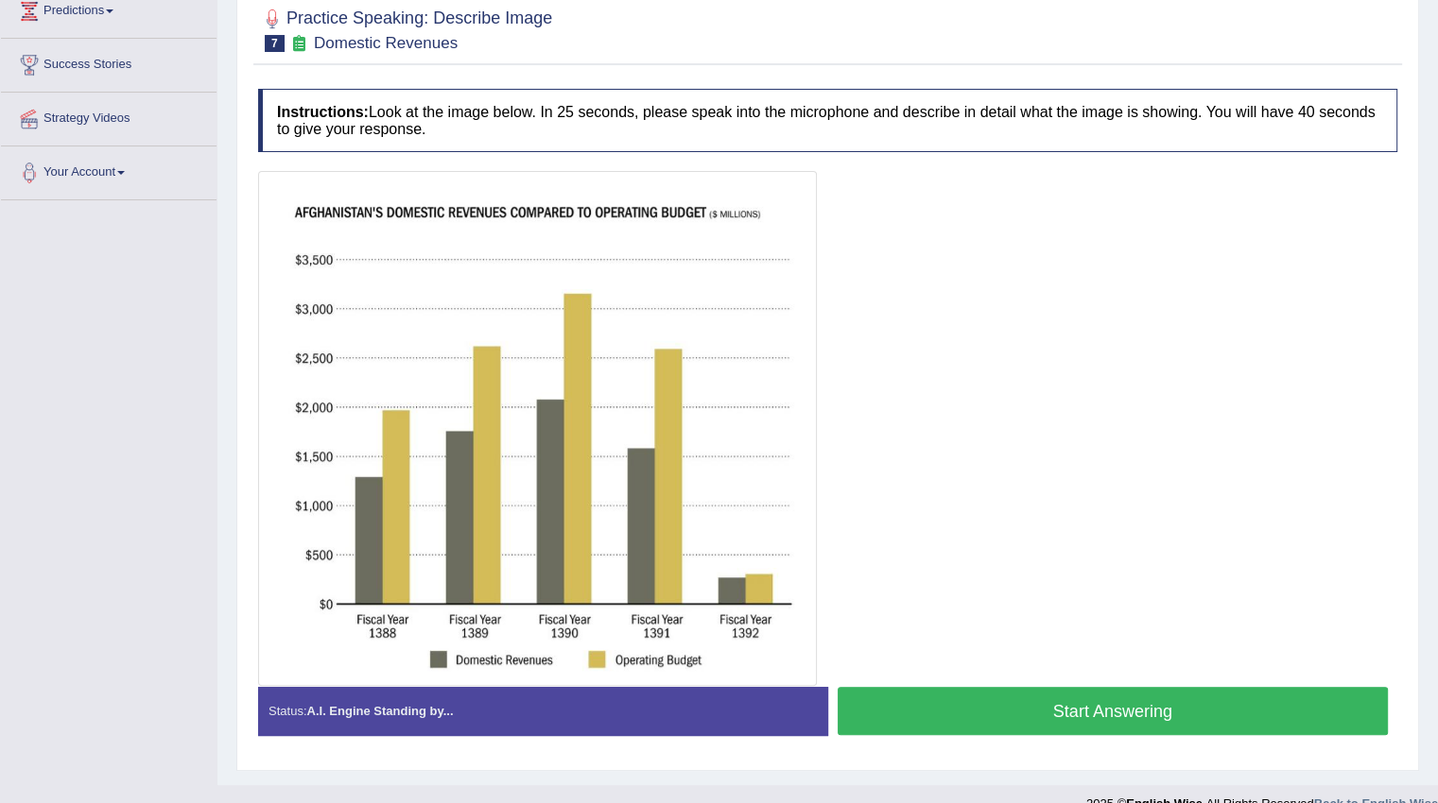
scroll to position [297, 0]
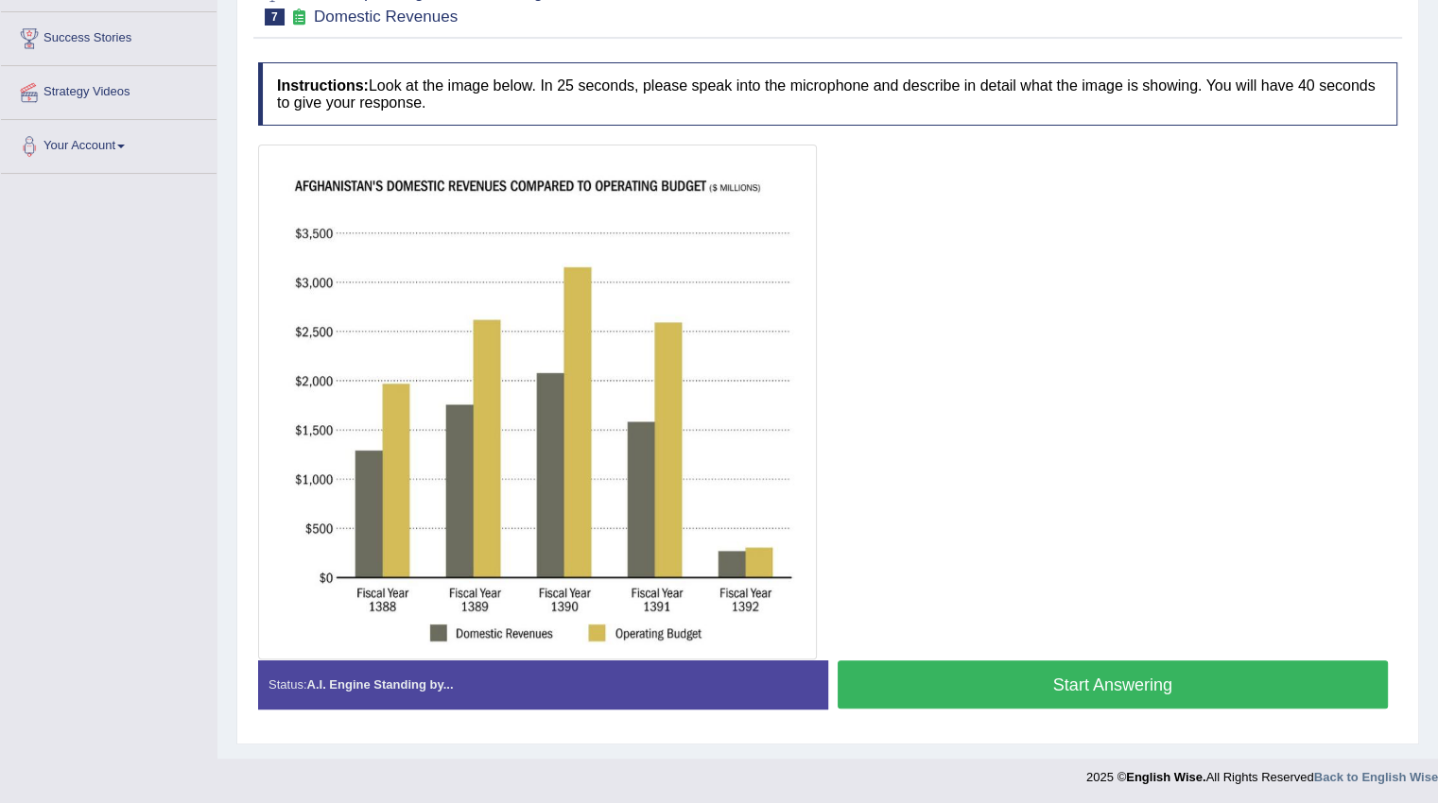
click at [1180, 686] on button "Start Answering" at bounding box center [1112, 685] width 551 height 48
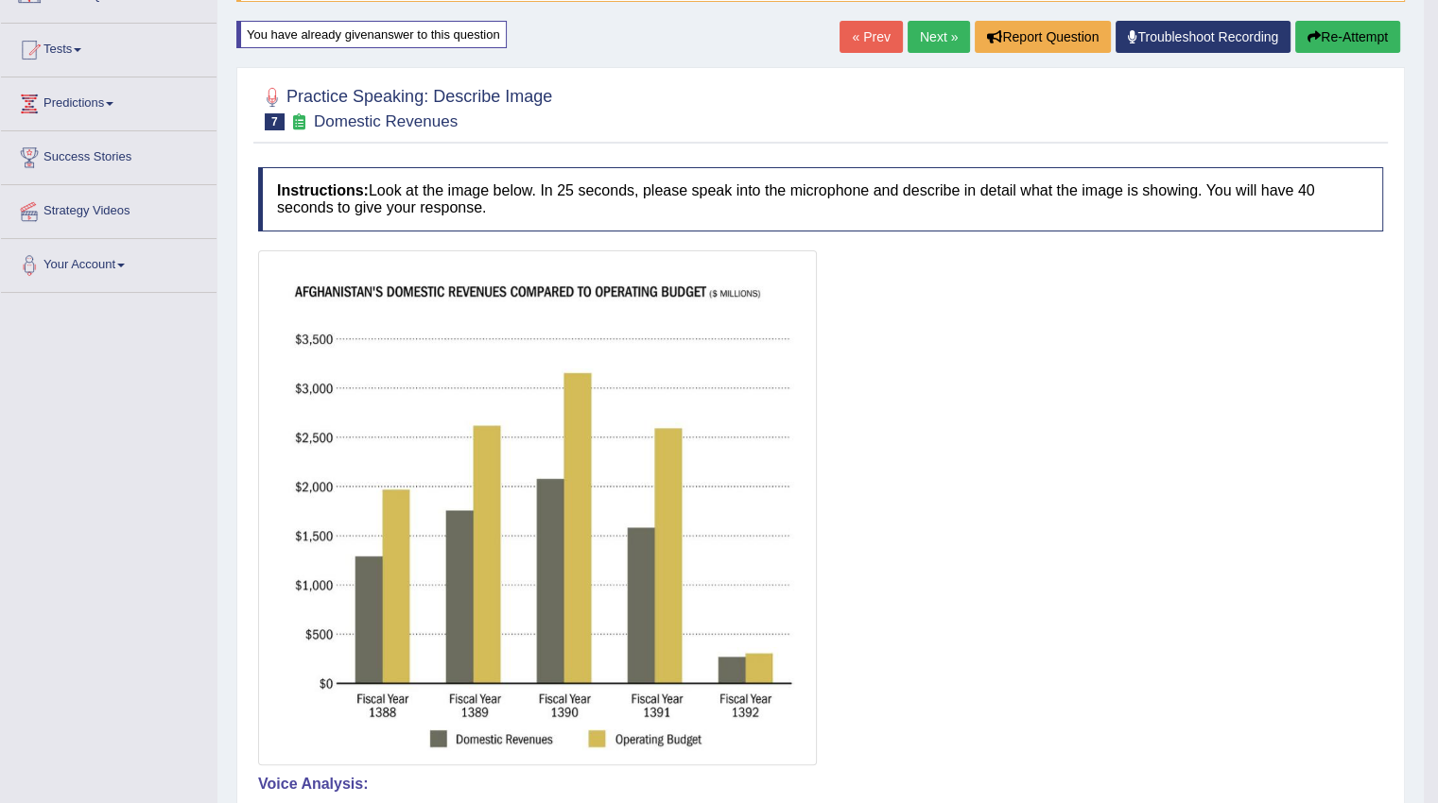
scroll to position [129, 0]
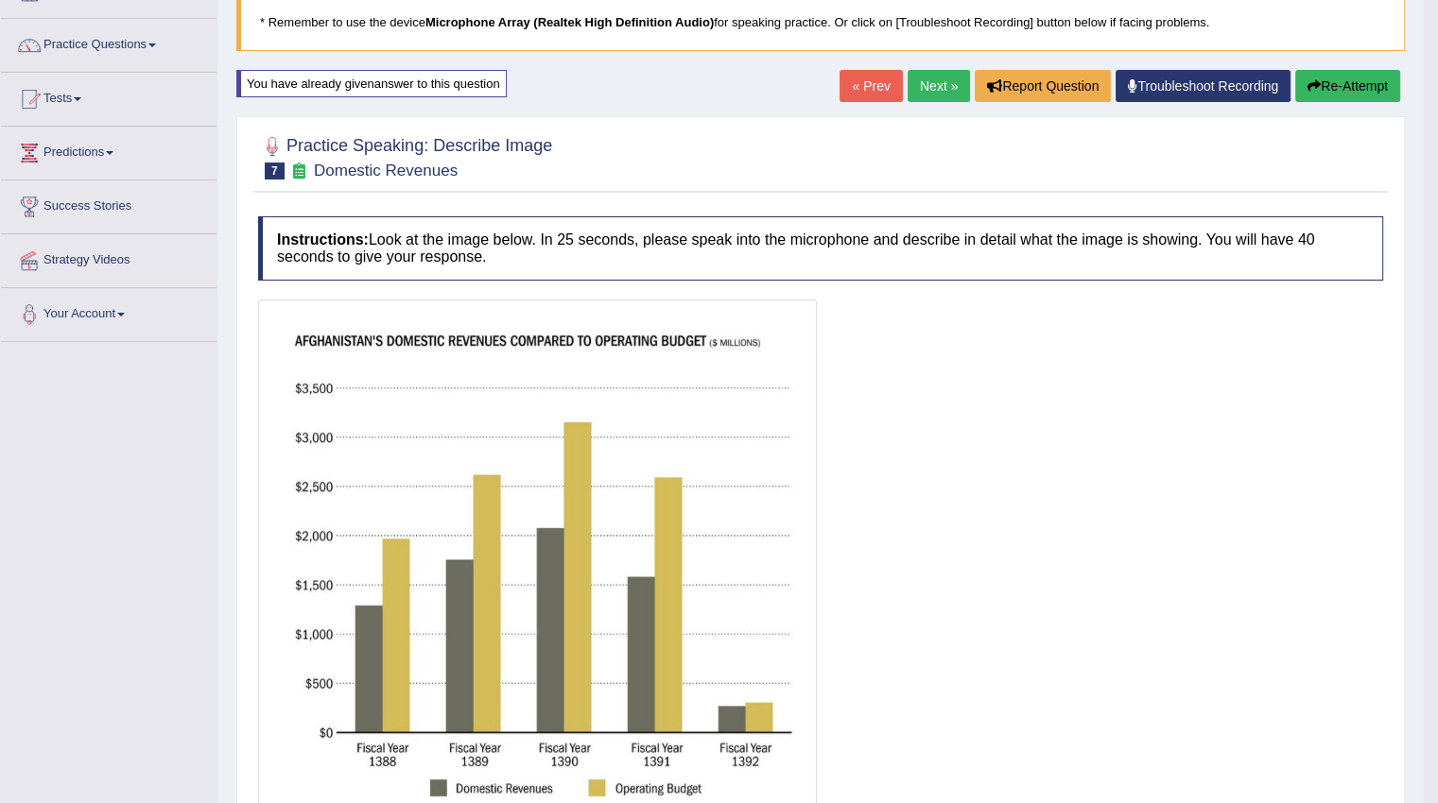
click at [946, 78] on link "Next »" at bounding box center [938, 86] width 62 height 32
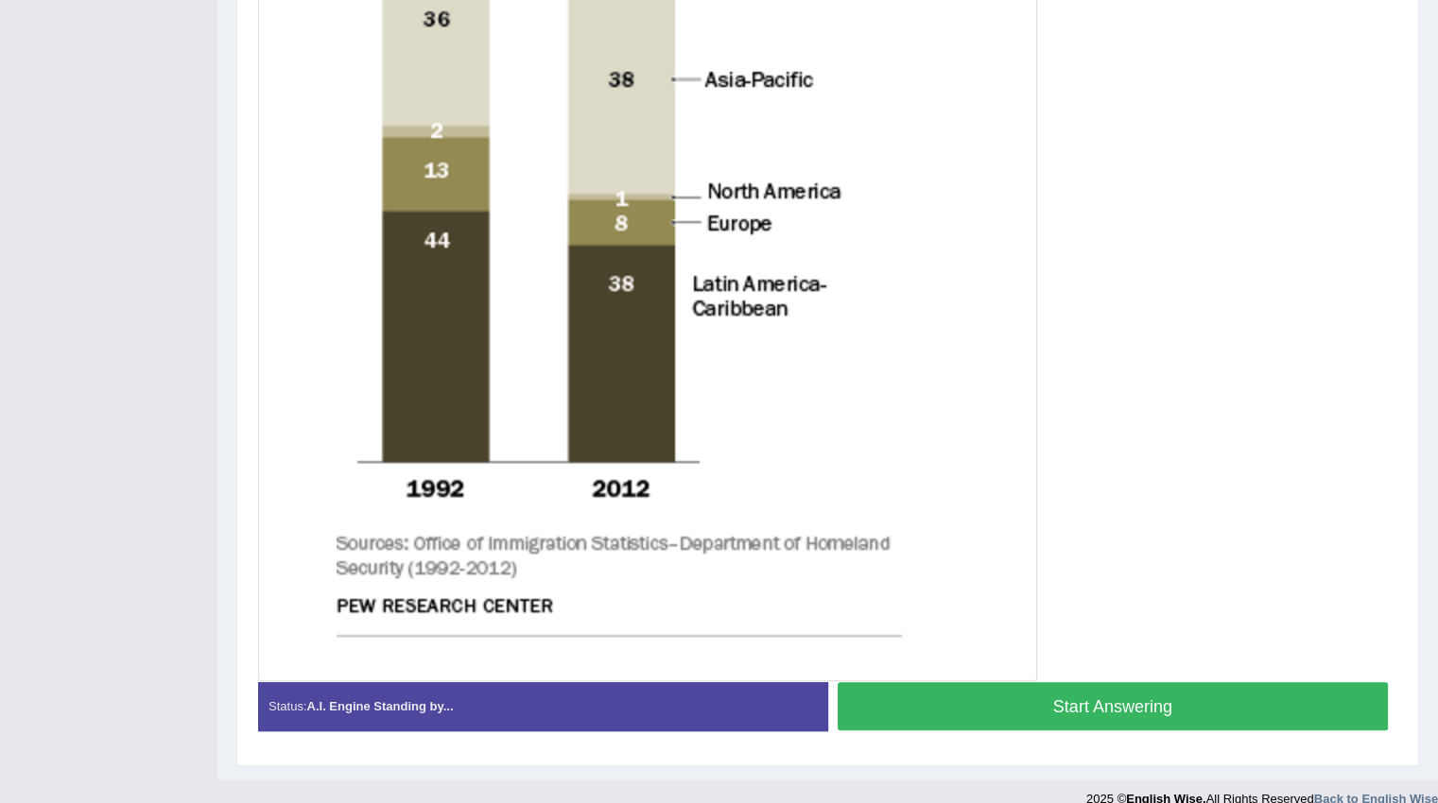
scroll to position [766, 0]
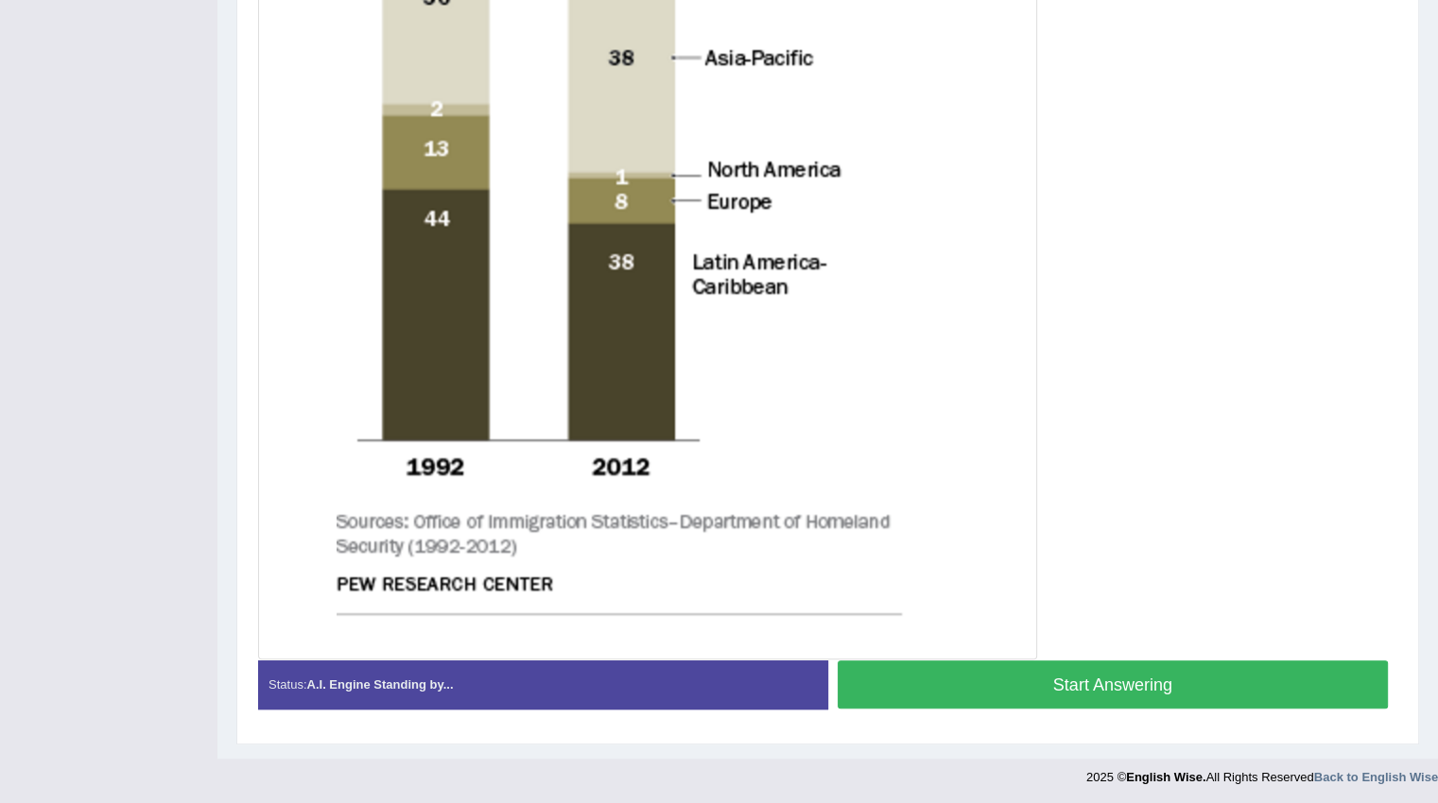
click at [964, 675] on button "Start Answering" at bounding box center [1112, 685] width 551 height 48
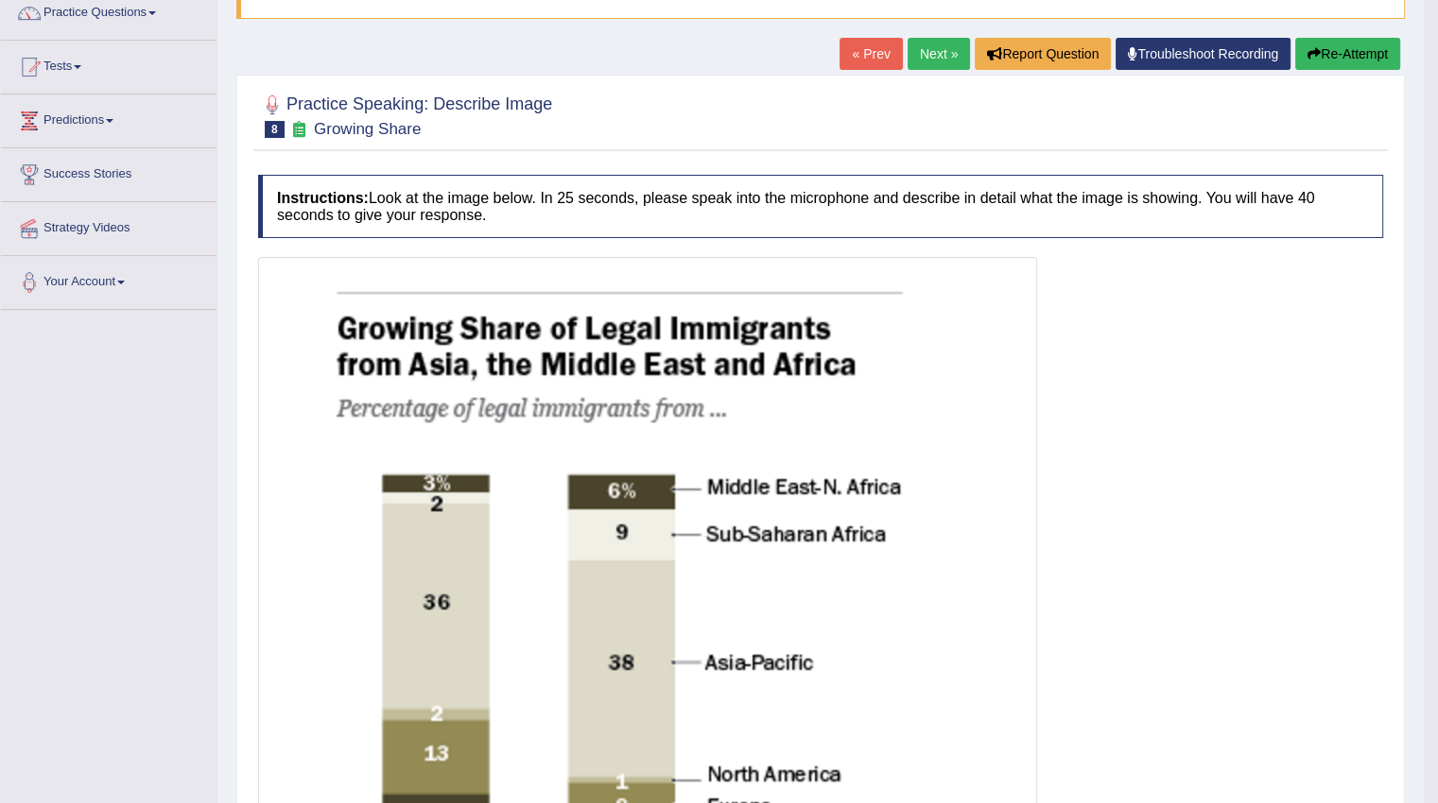
scroll to position [0, 0]
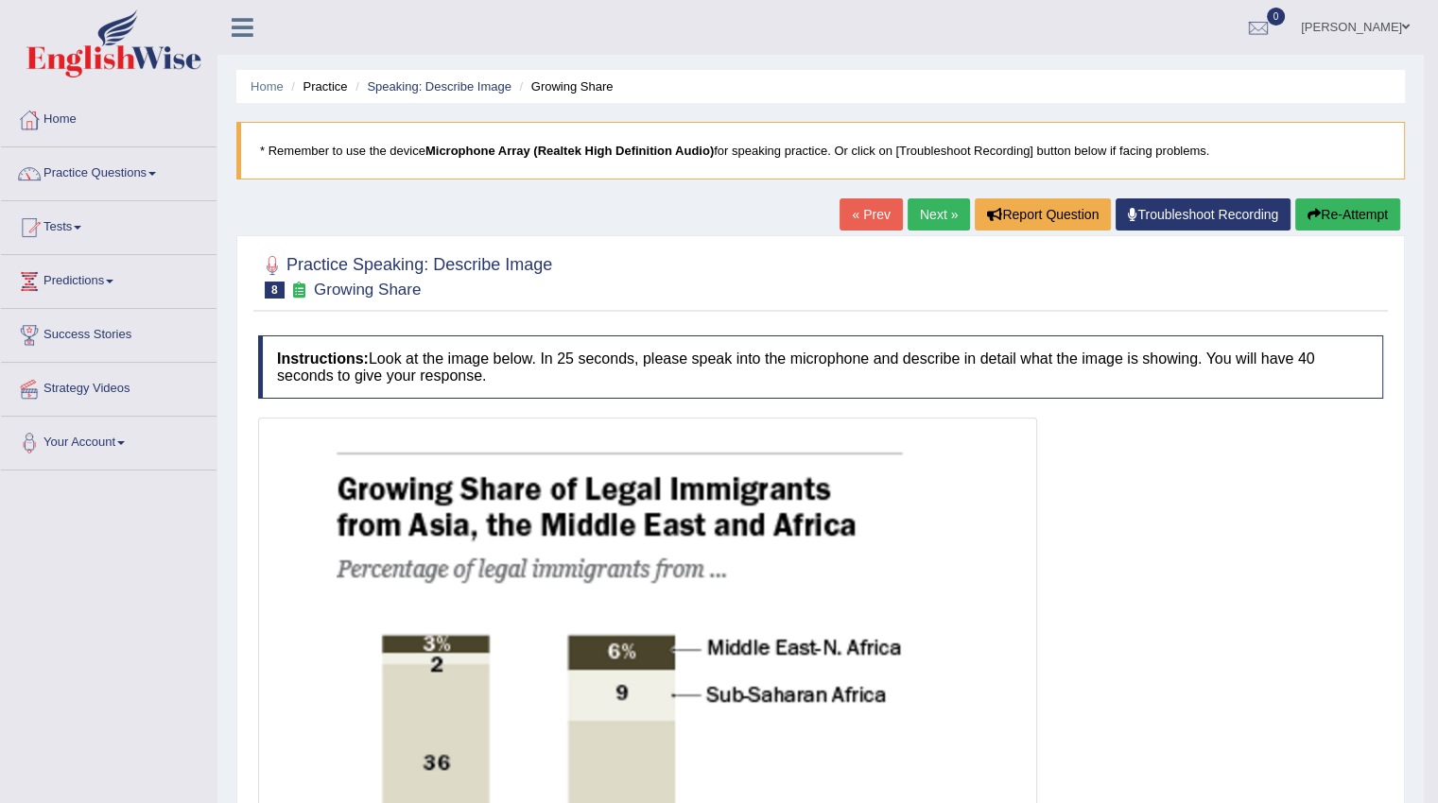
click at [923, 220] on link "Next »" at bounding box center [938, 214] width 62 height 32
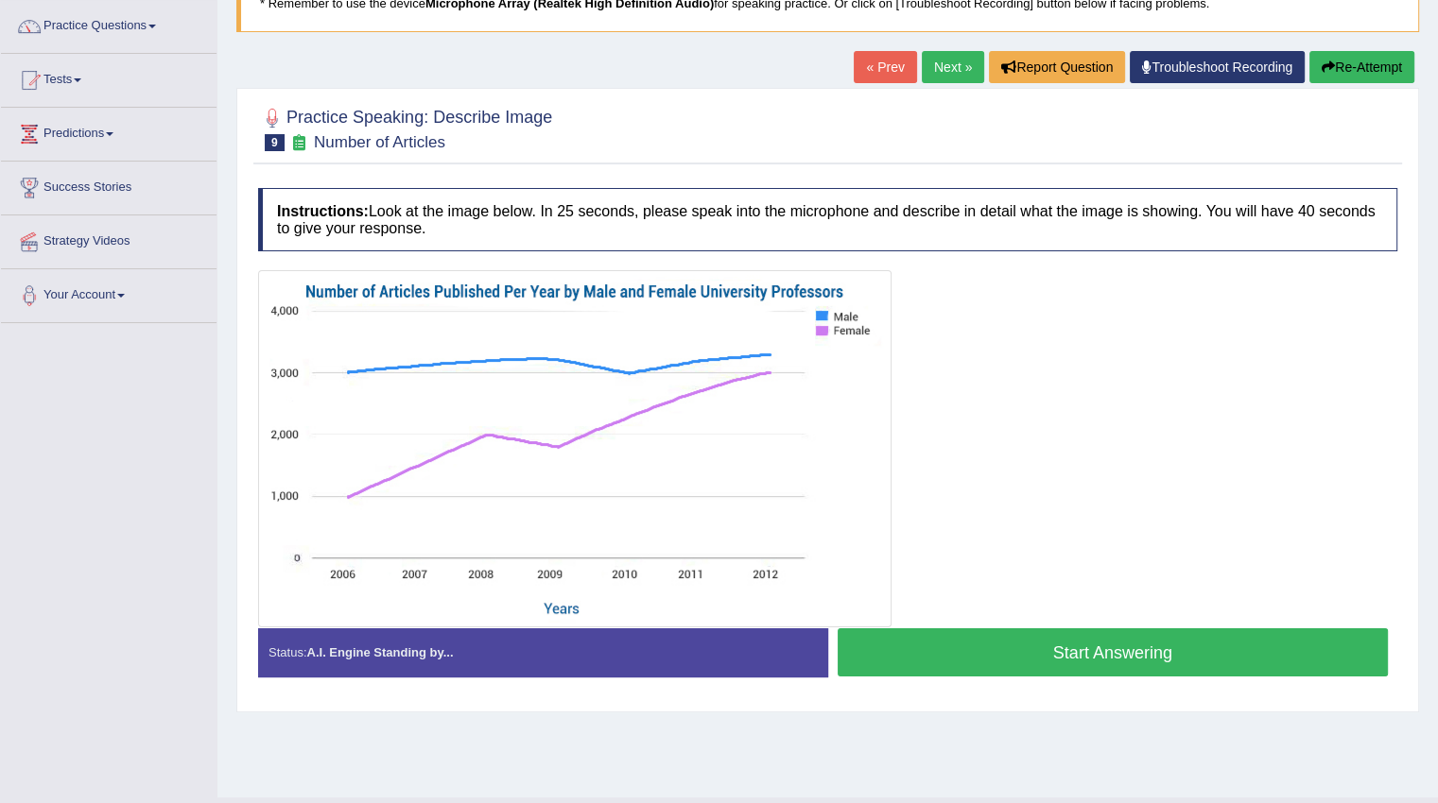
scroll to position [189, 0]
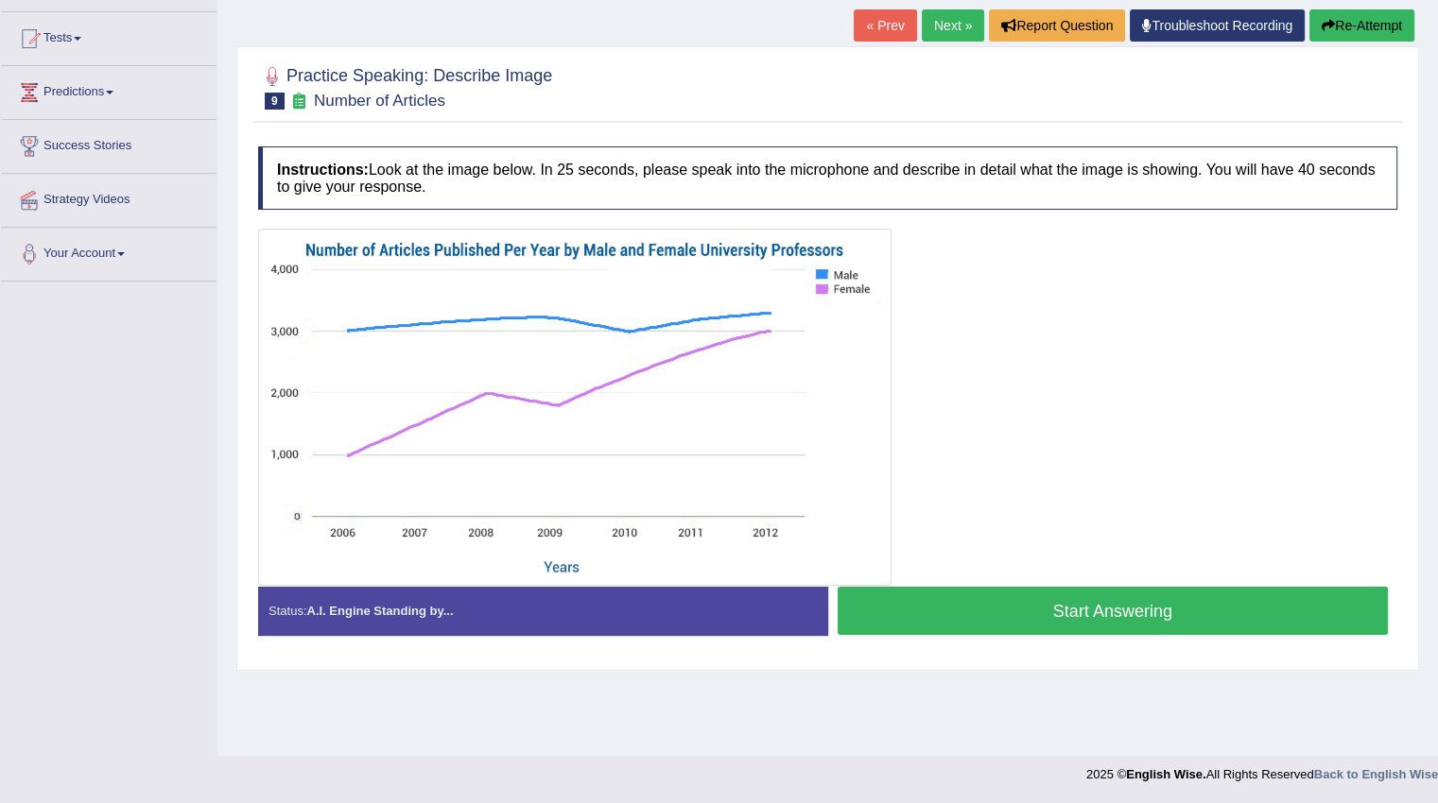
click at [990, 611] on button "Start Answering" at bounding box center [1112, 611] width 551 height 48
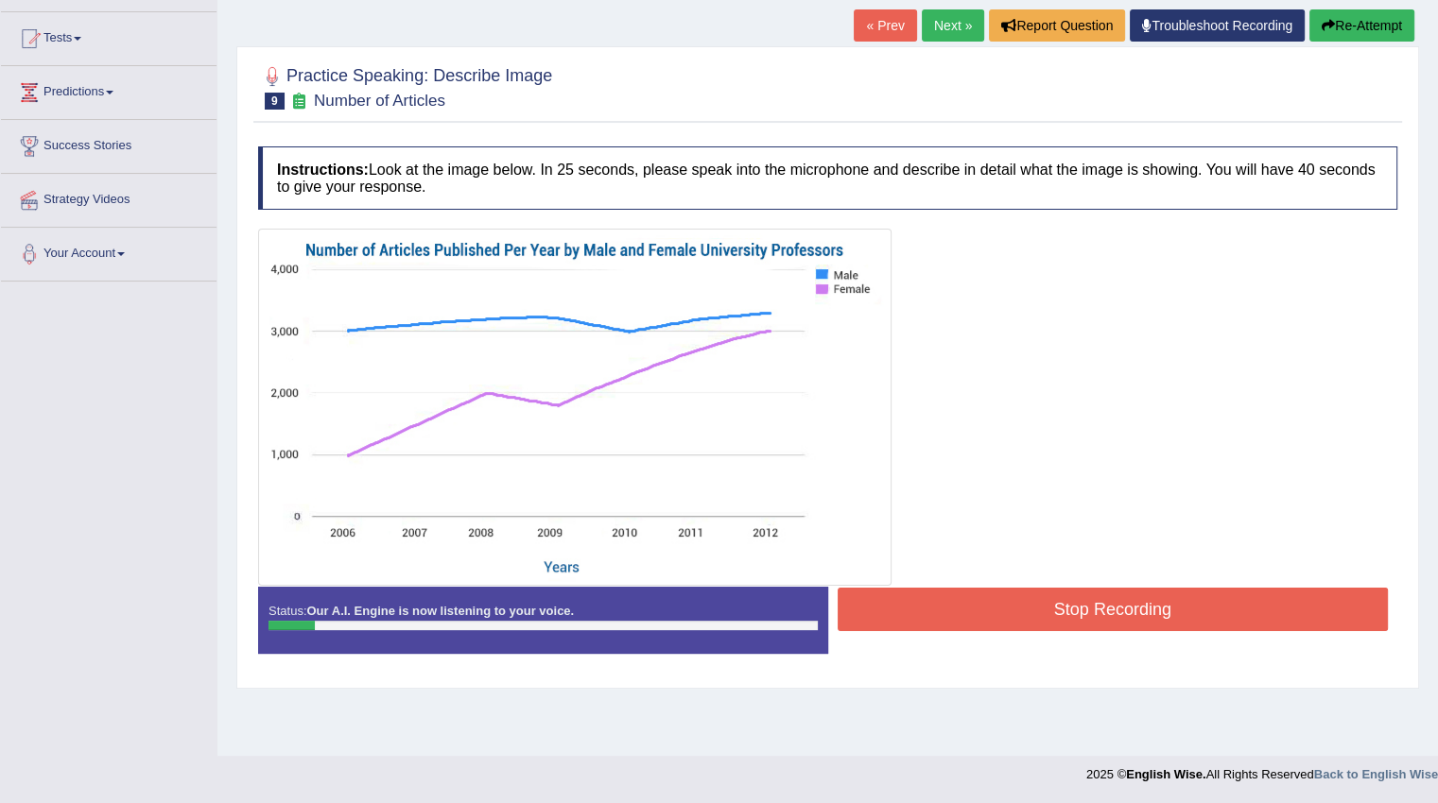
click at [998, 601] on button "Stop Recording" at bounding box center [1112, 609] width 551 height 43
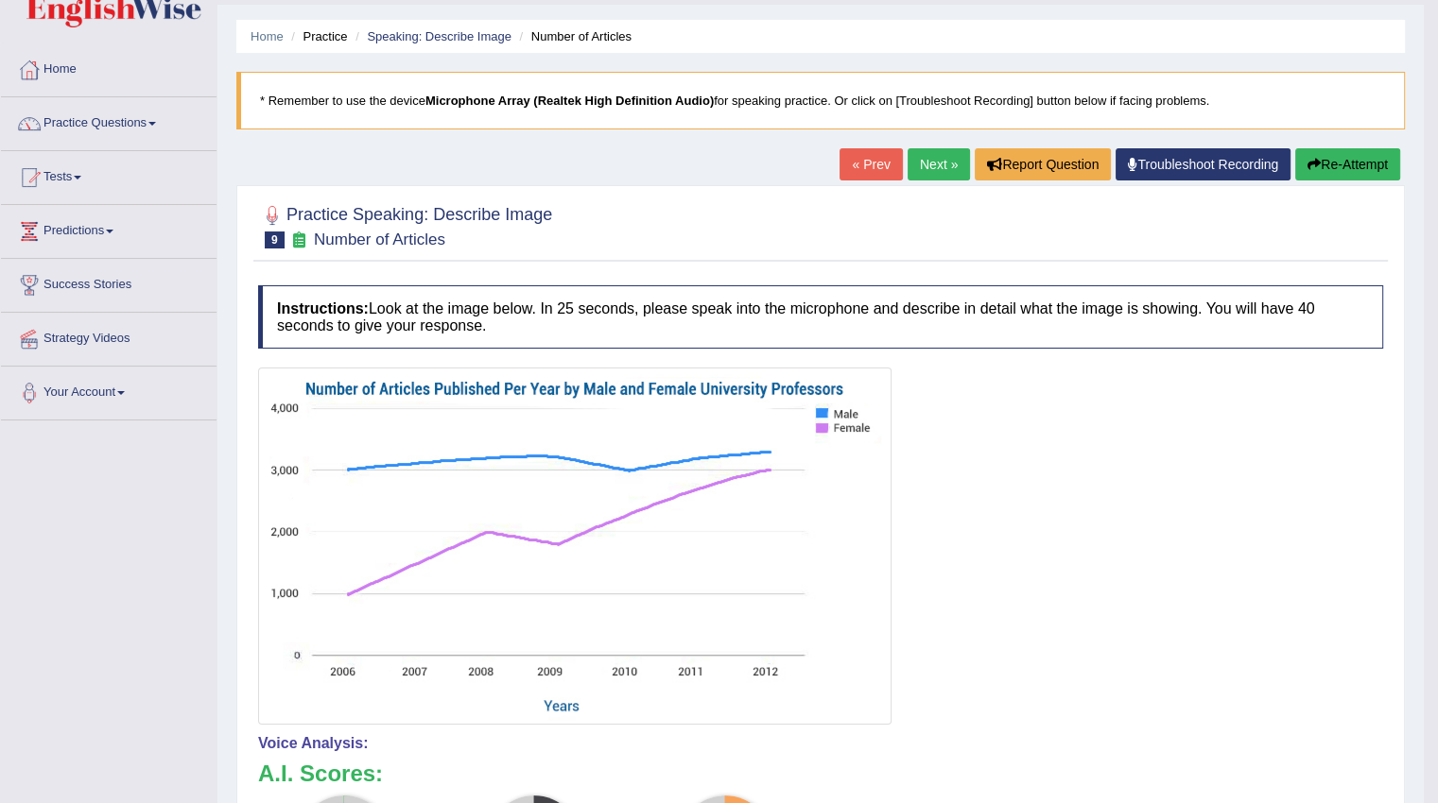
scroll to position [0, 0]
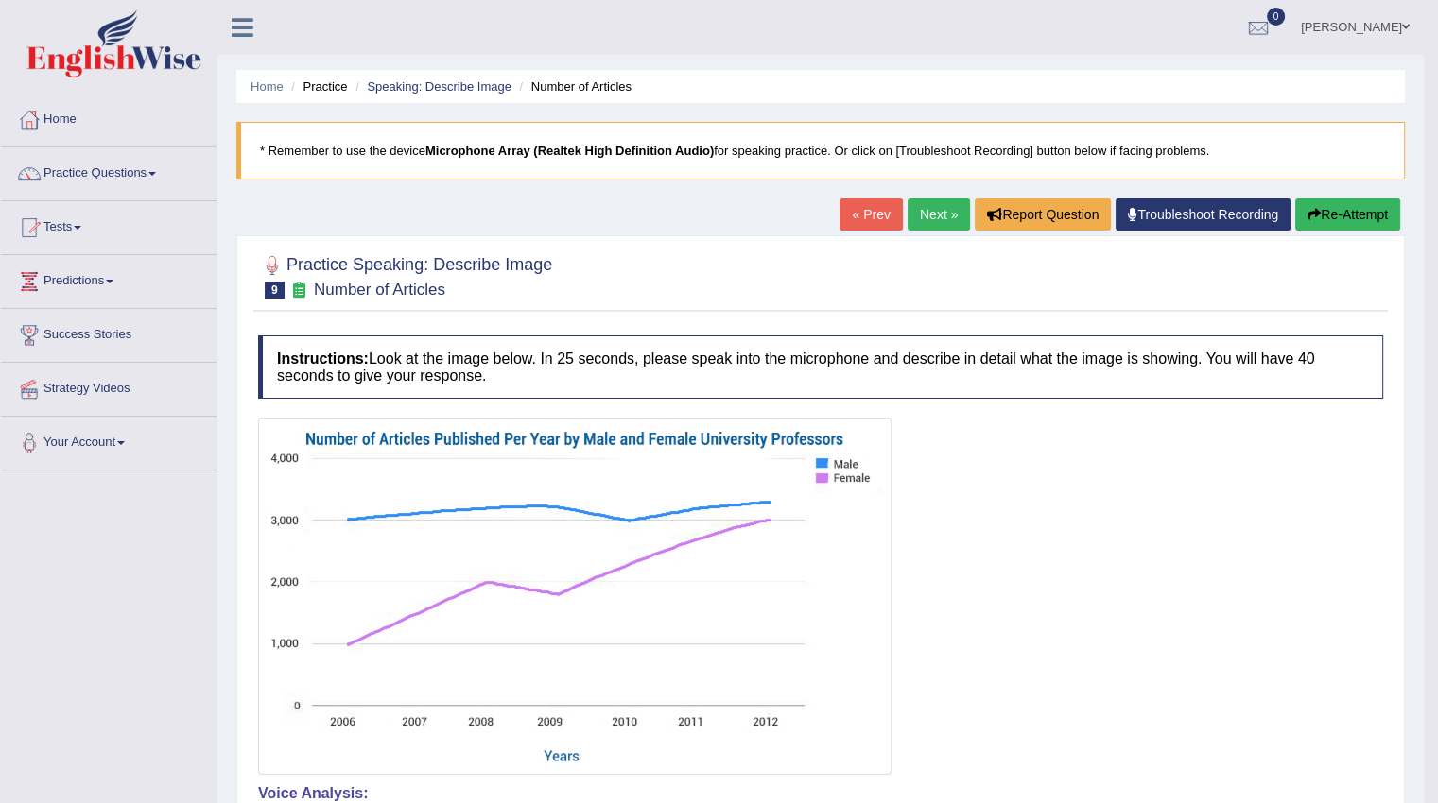
click at [1342, 210] on button "Re-Attempt" at bounding box center [1347, 214] width 105 height 32
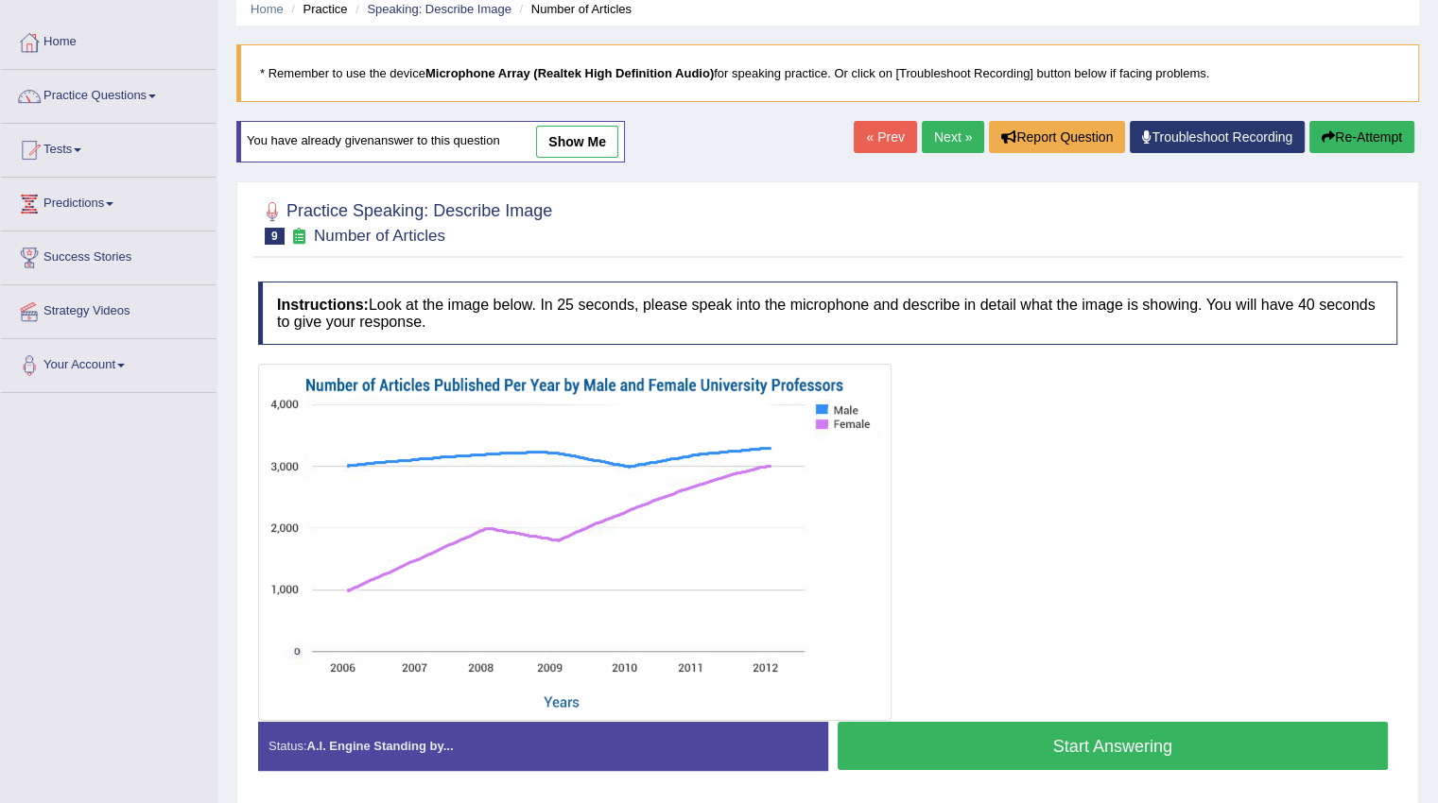
scroll to position [189, 0]
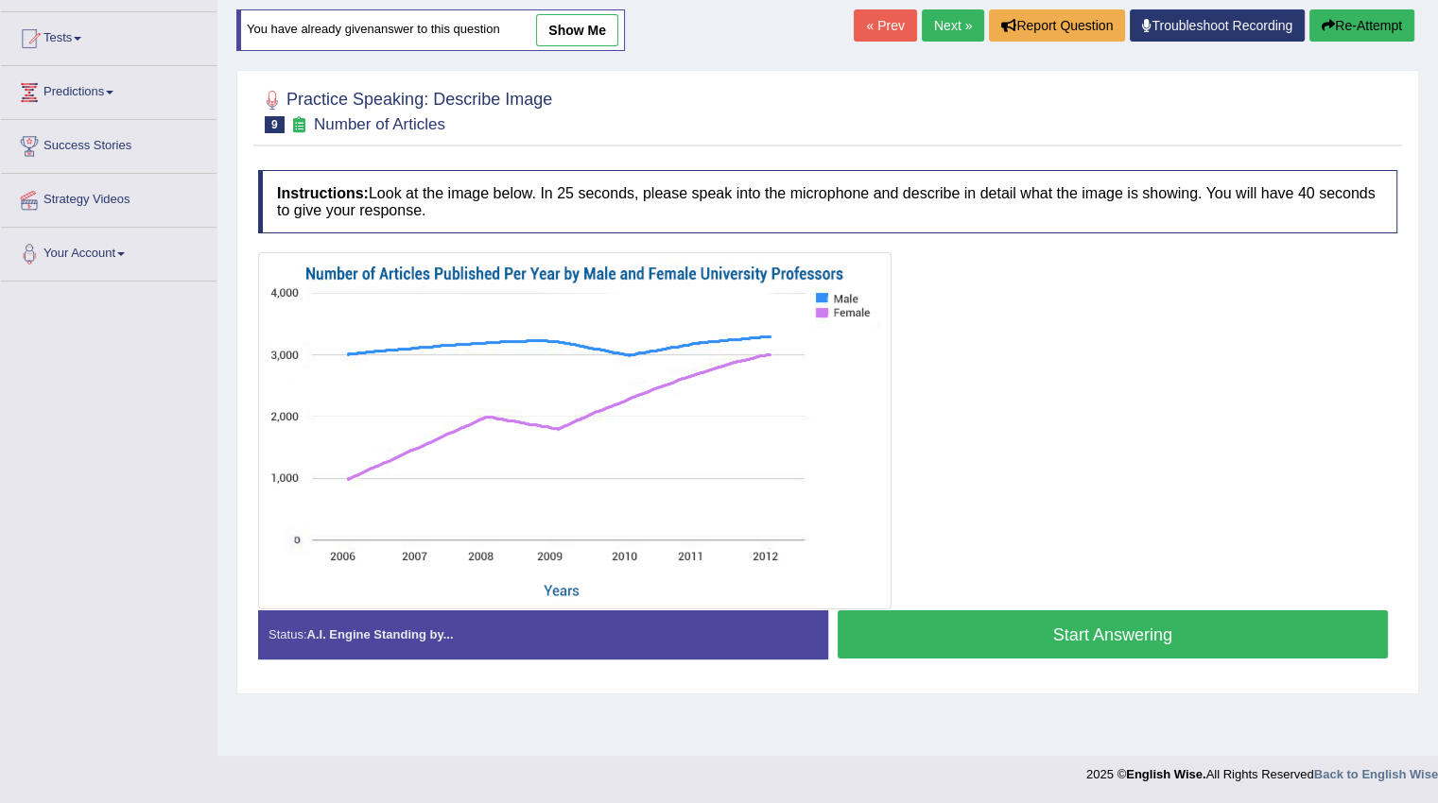
click at [1101, 644] on button "Start Answering" at bounding box center [1112, 635] width 551 height 48
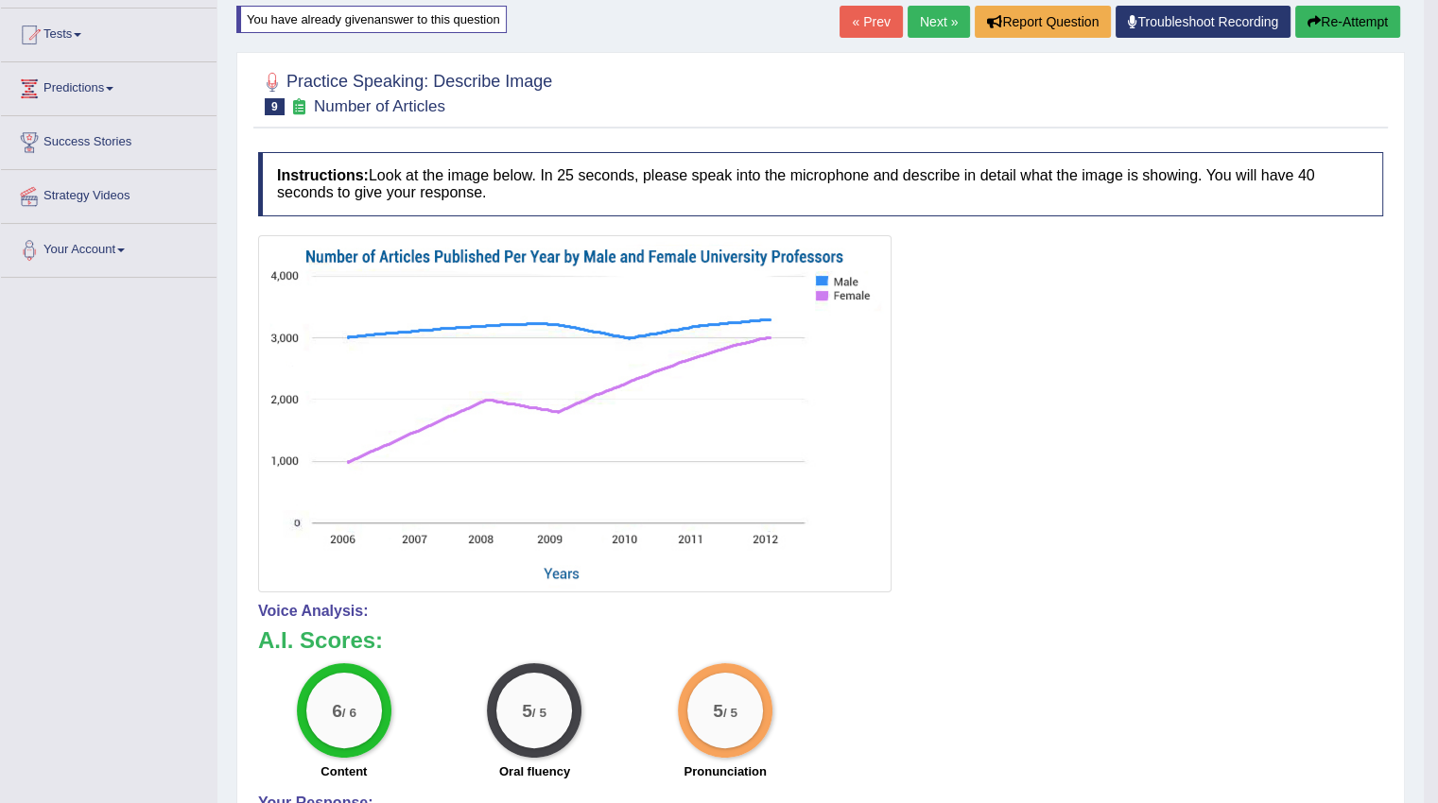
scroll to position [160, 0]
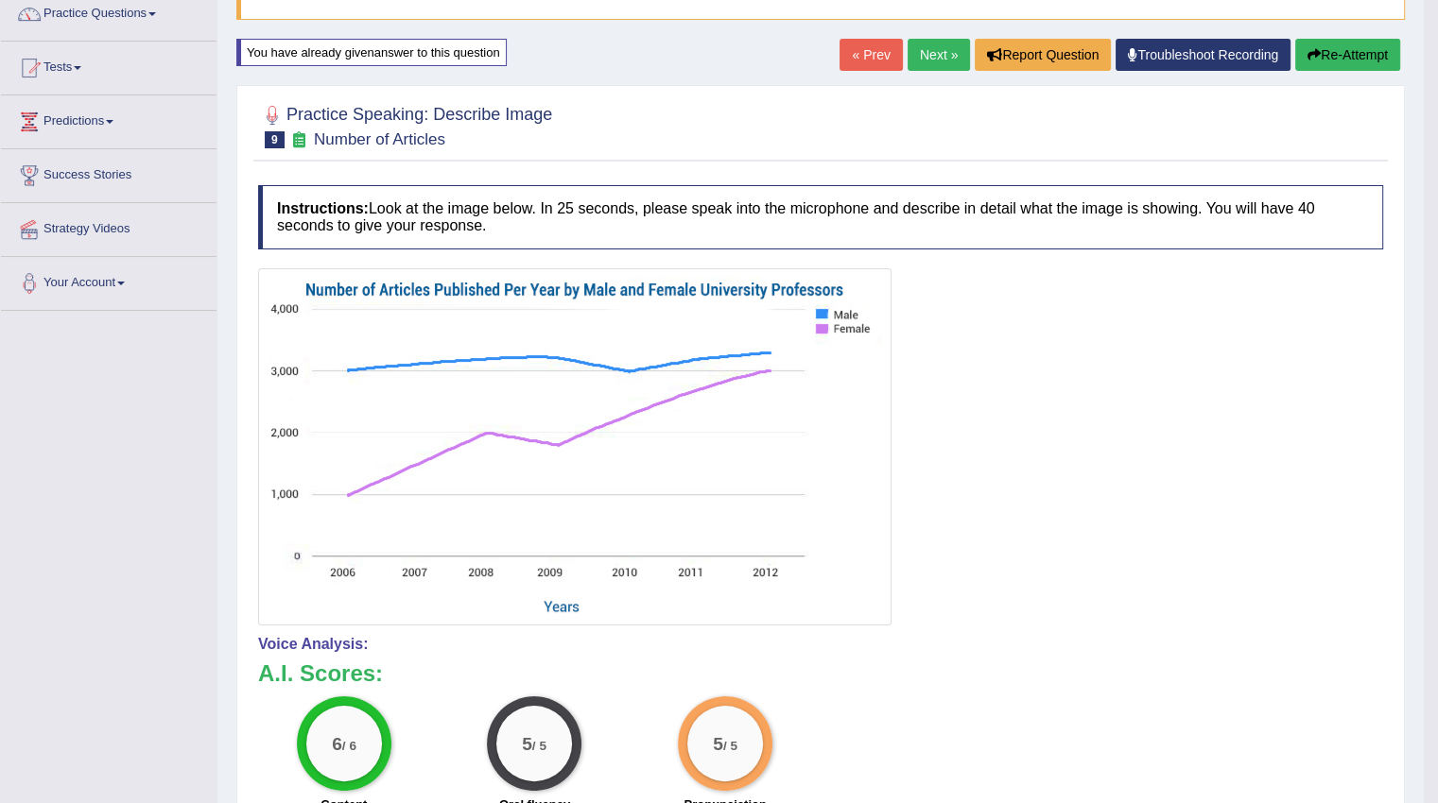
click at [916, 51] on link "Next »" at bounding box center [938, 55] width 62 height 32
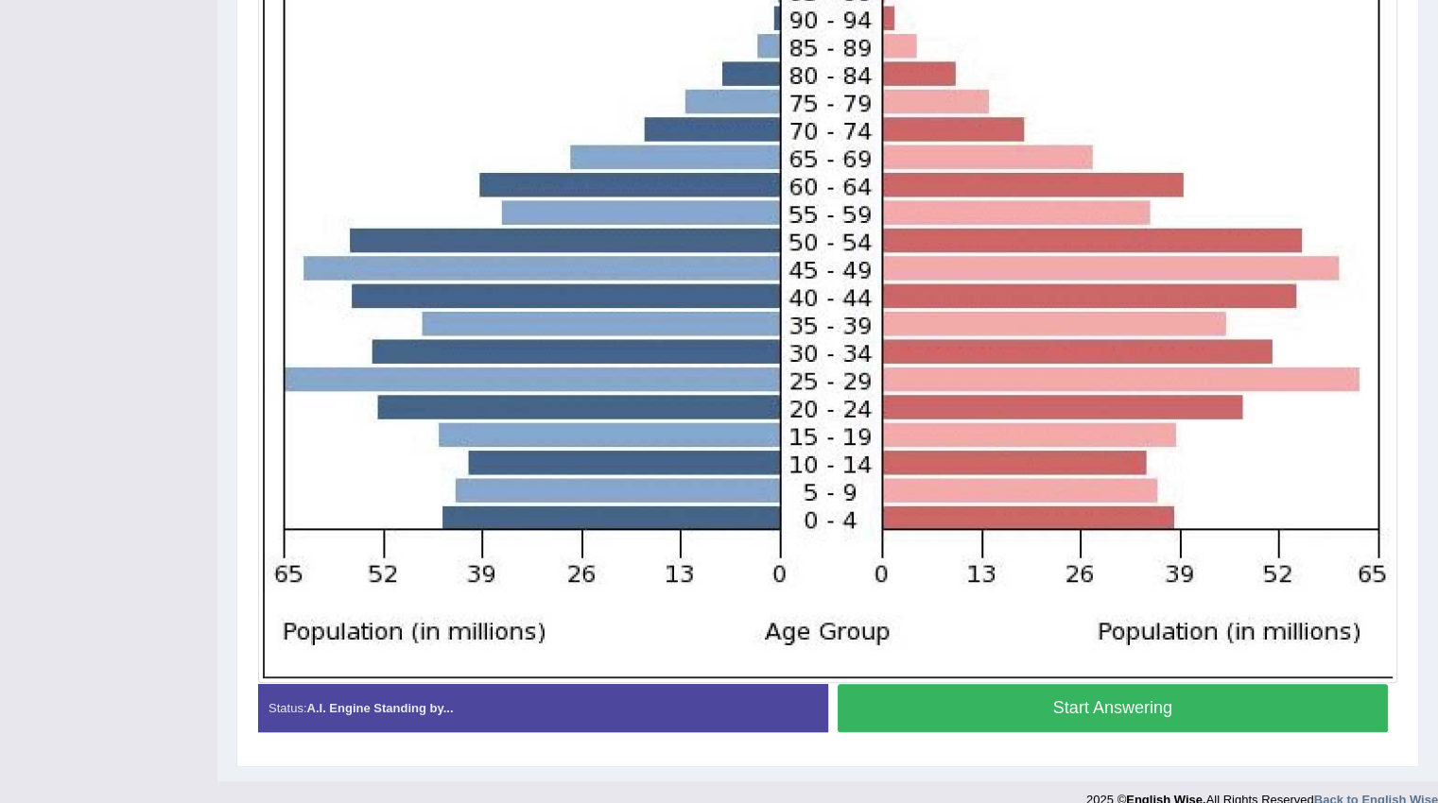
scroll to position [559, 0]
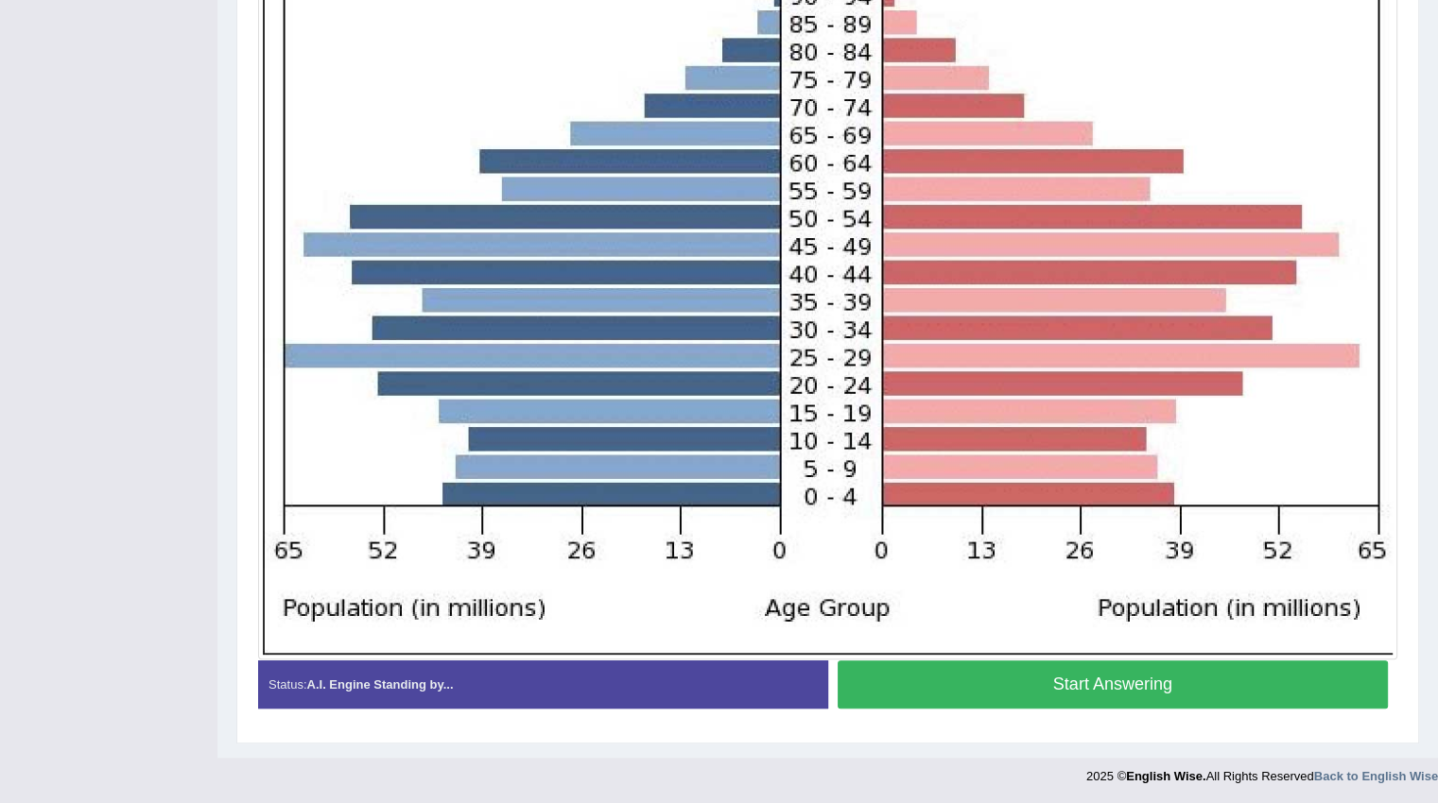
click at [1089, 680] on button "Start Answering" at bounding box center [1112, 685] width 551 height 48
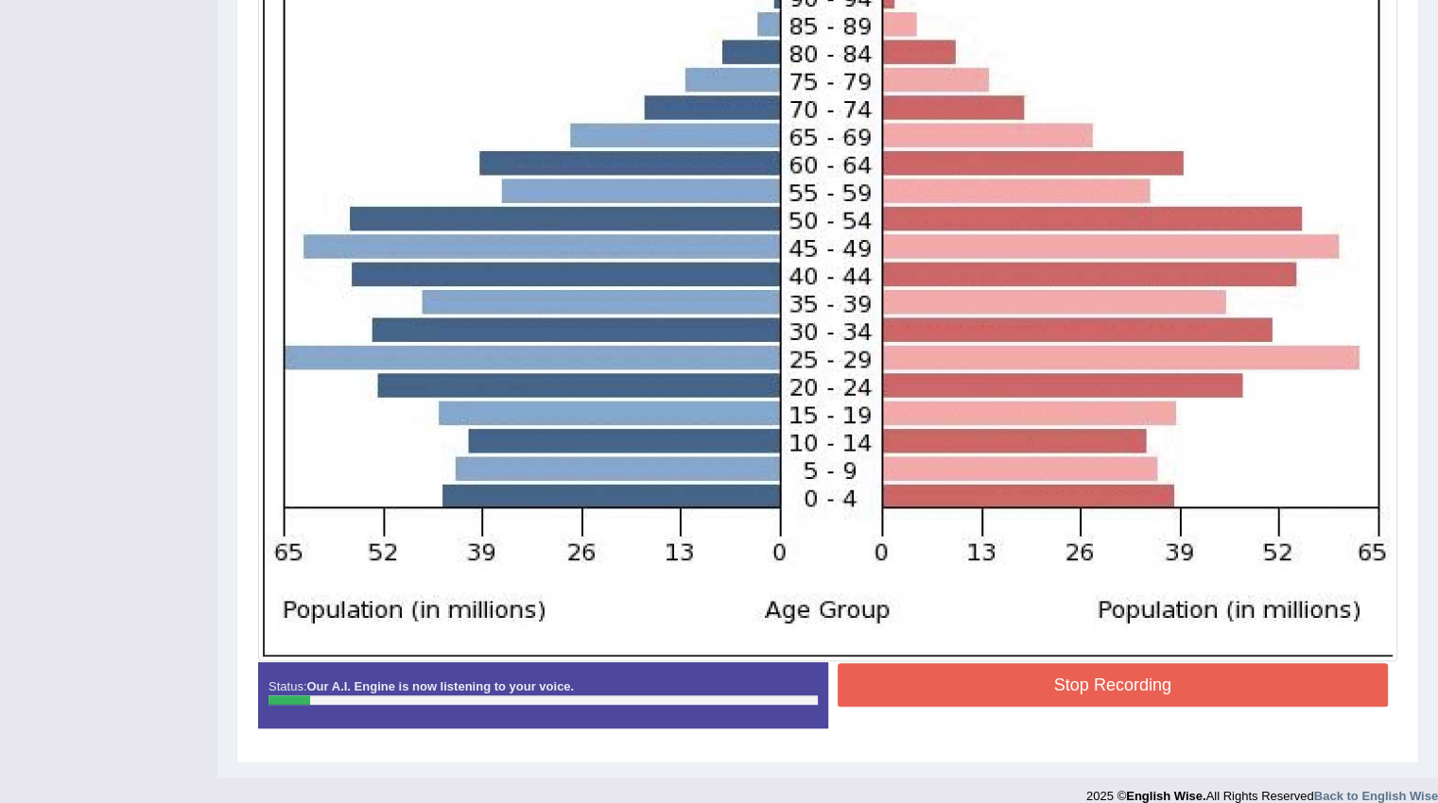
scroll to position [577, 0]
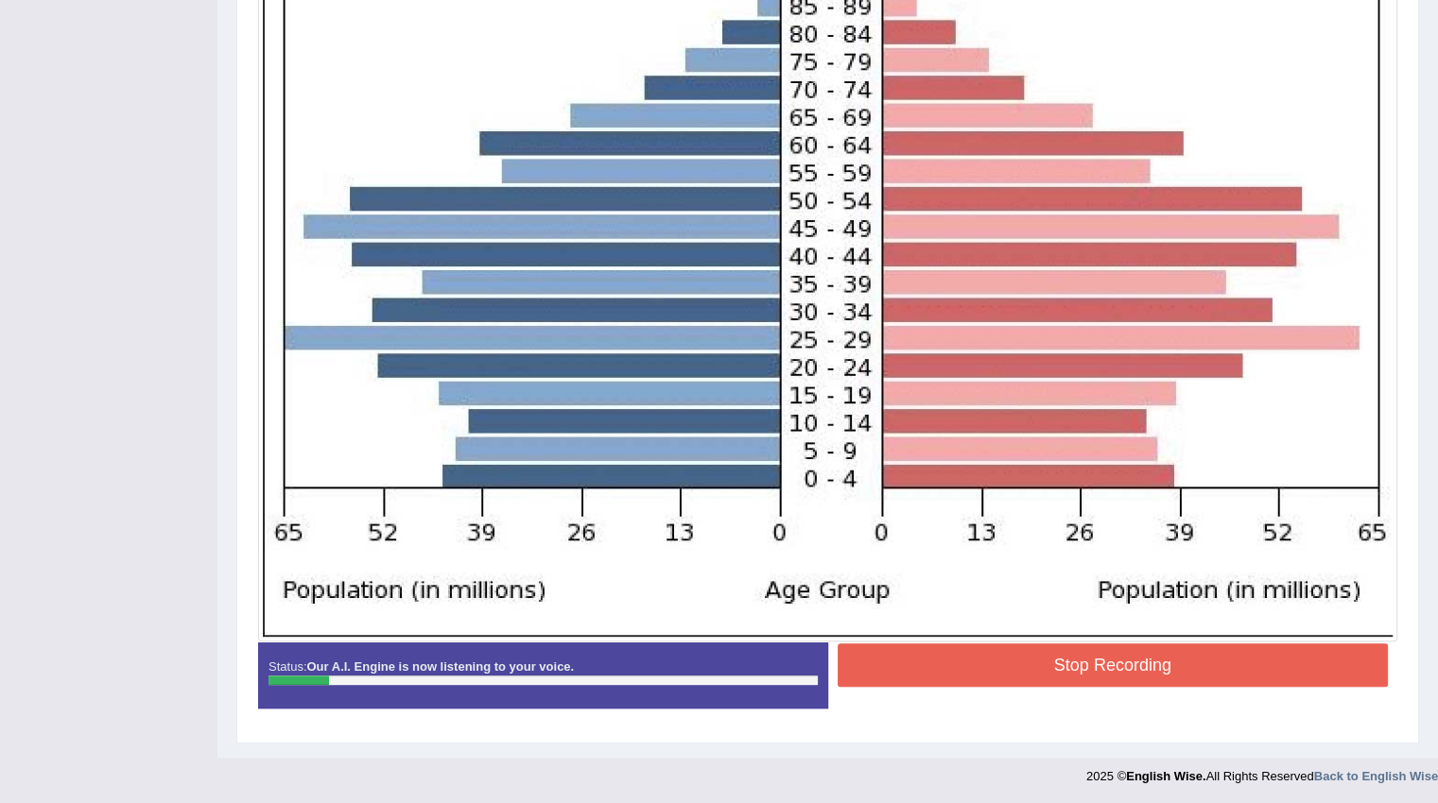
click at [1095, 650] on button "Stop Recording" at bounding box center [1112, 665] width 551 height 43
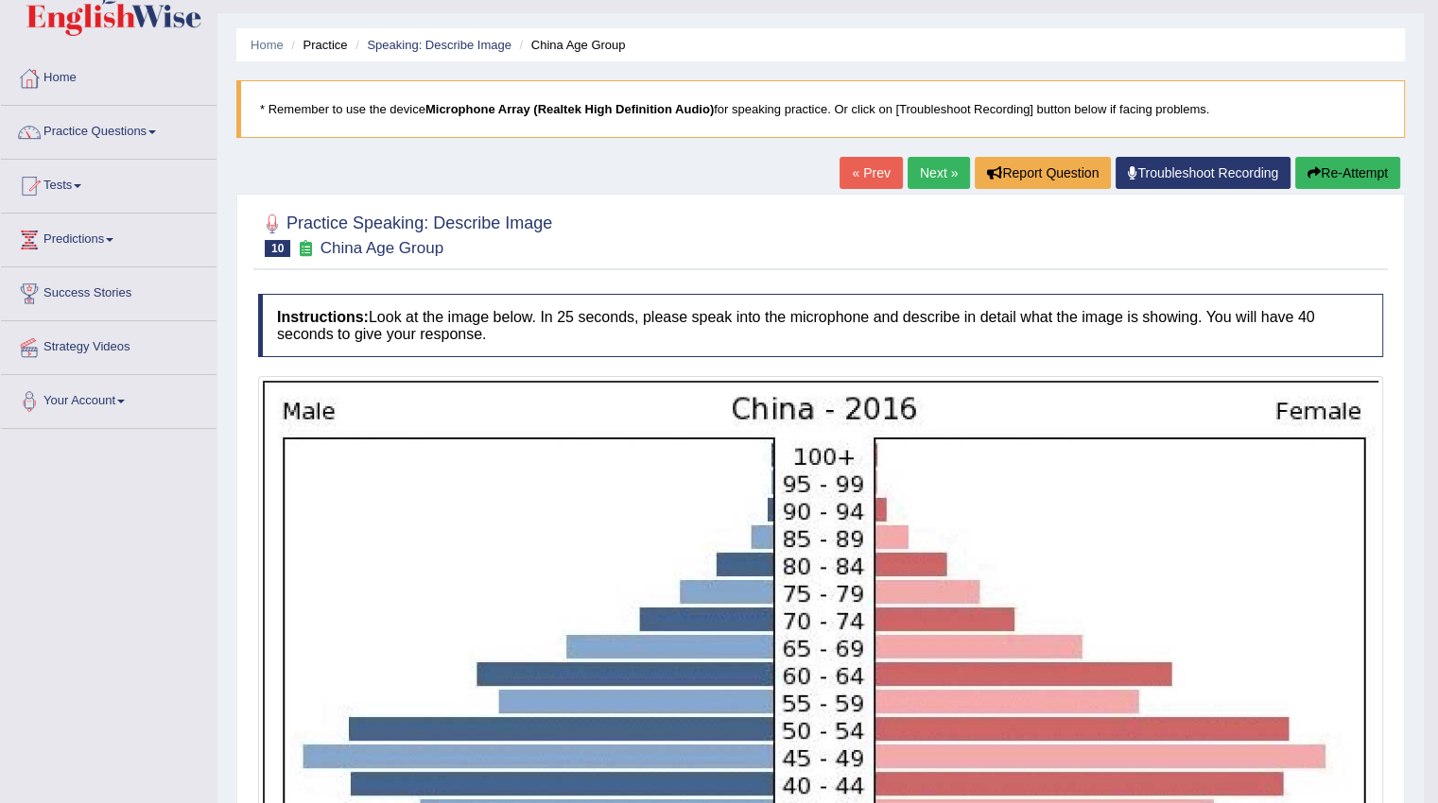
scroll to position [0, 0]
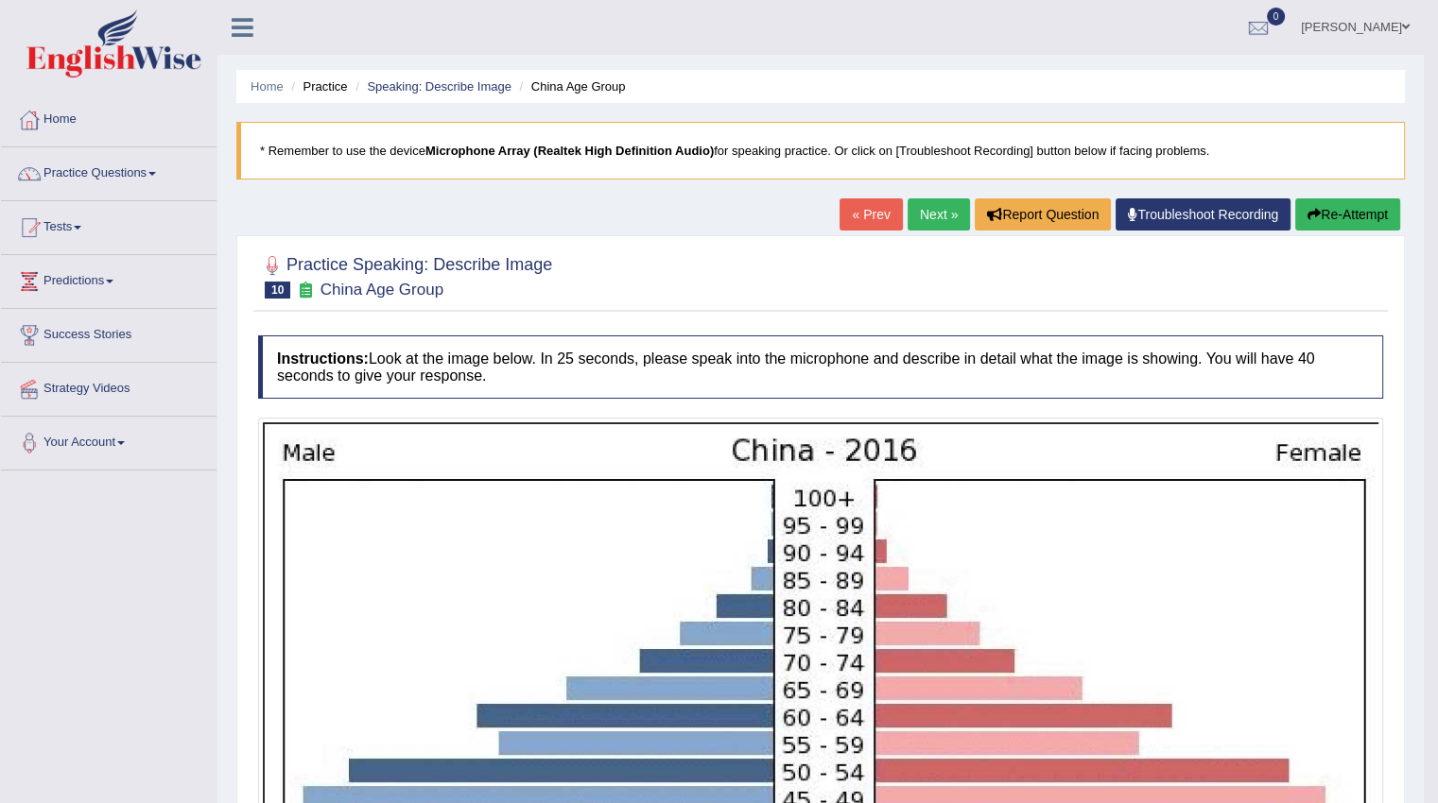
click at [1335, 214] on button "Re-Attempt" at bounding box center [1347, 214] width 105 height 32
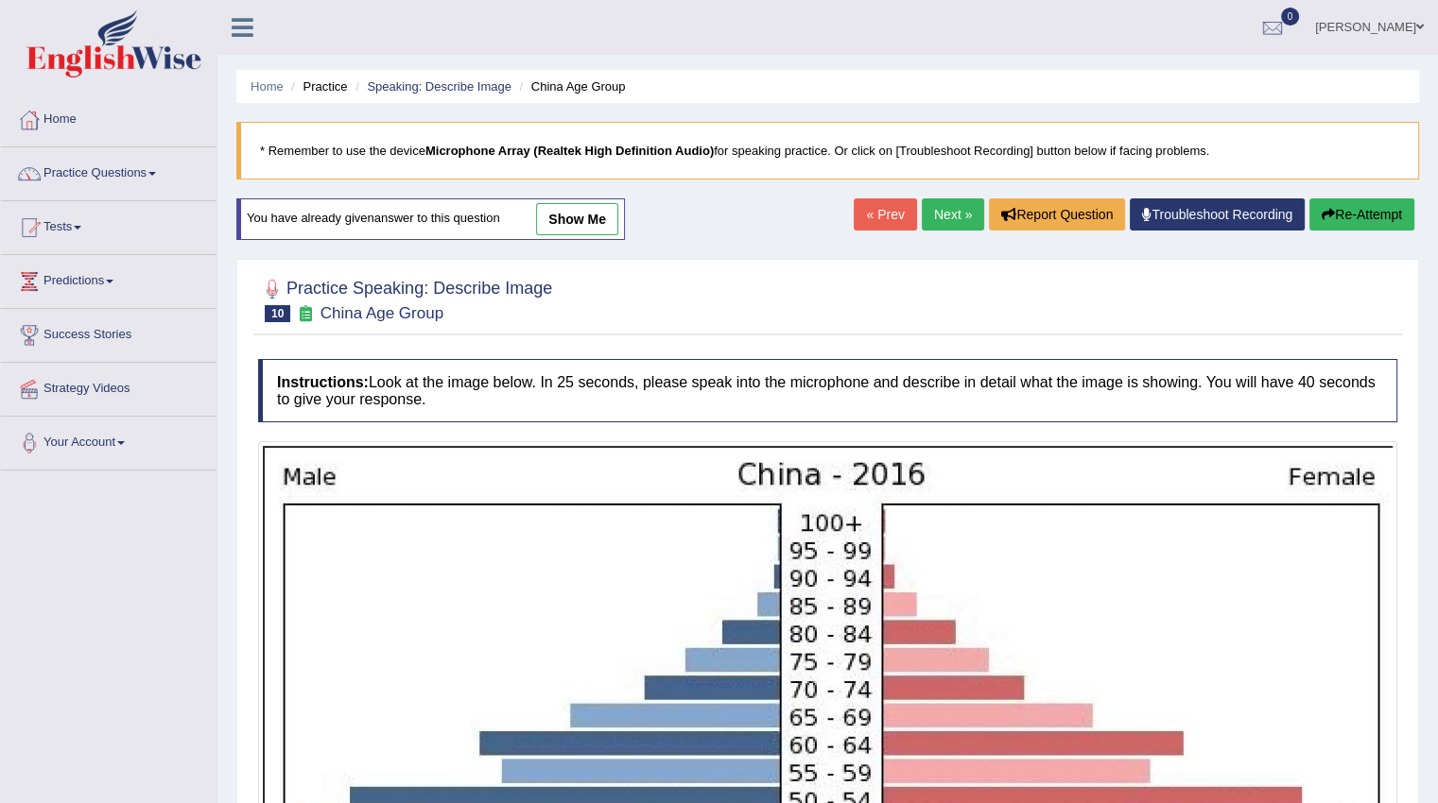
scroll to position [224, 0]
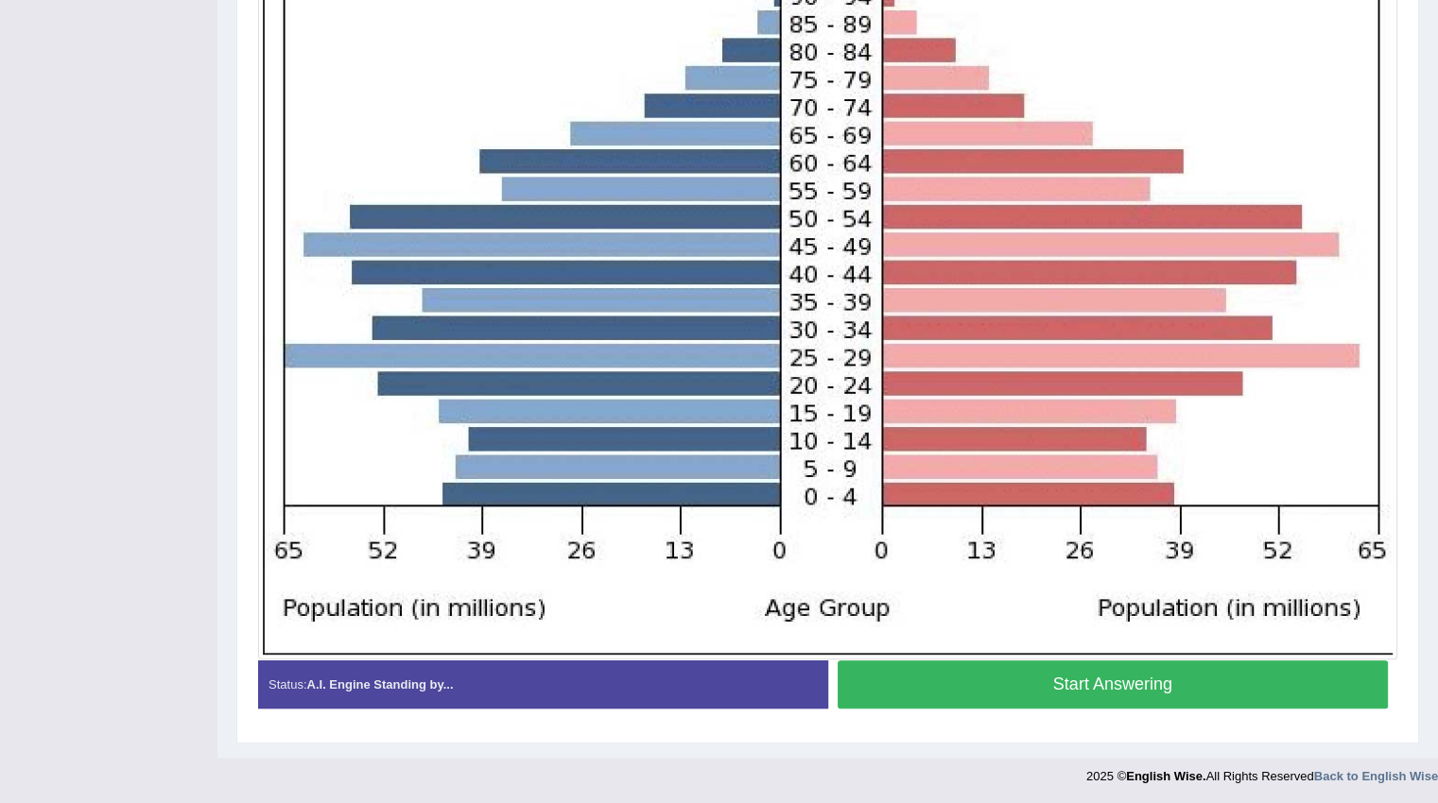
click at [1142, 678] on button "Start Answering" at bounding box center [1112, 685] width 551 height 48
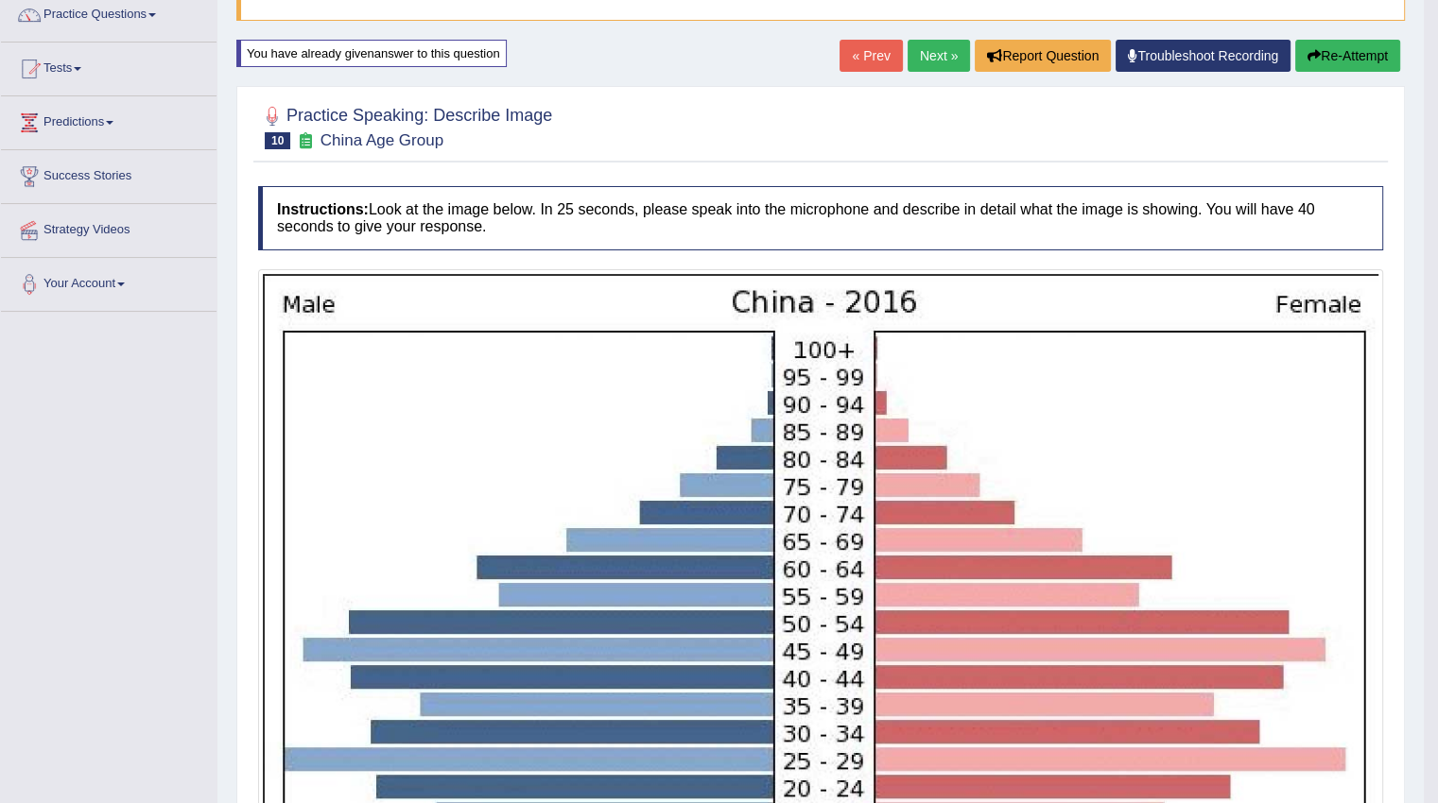
scroll to position [121, 0]
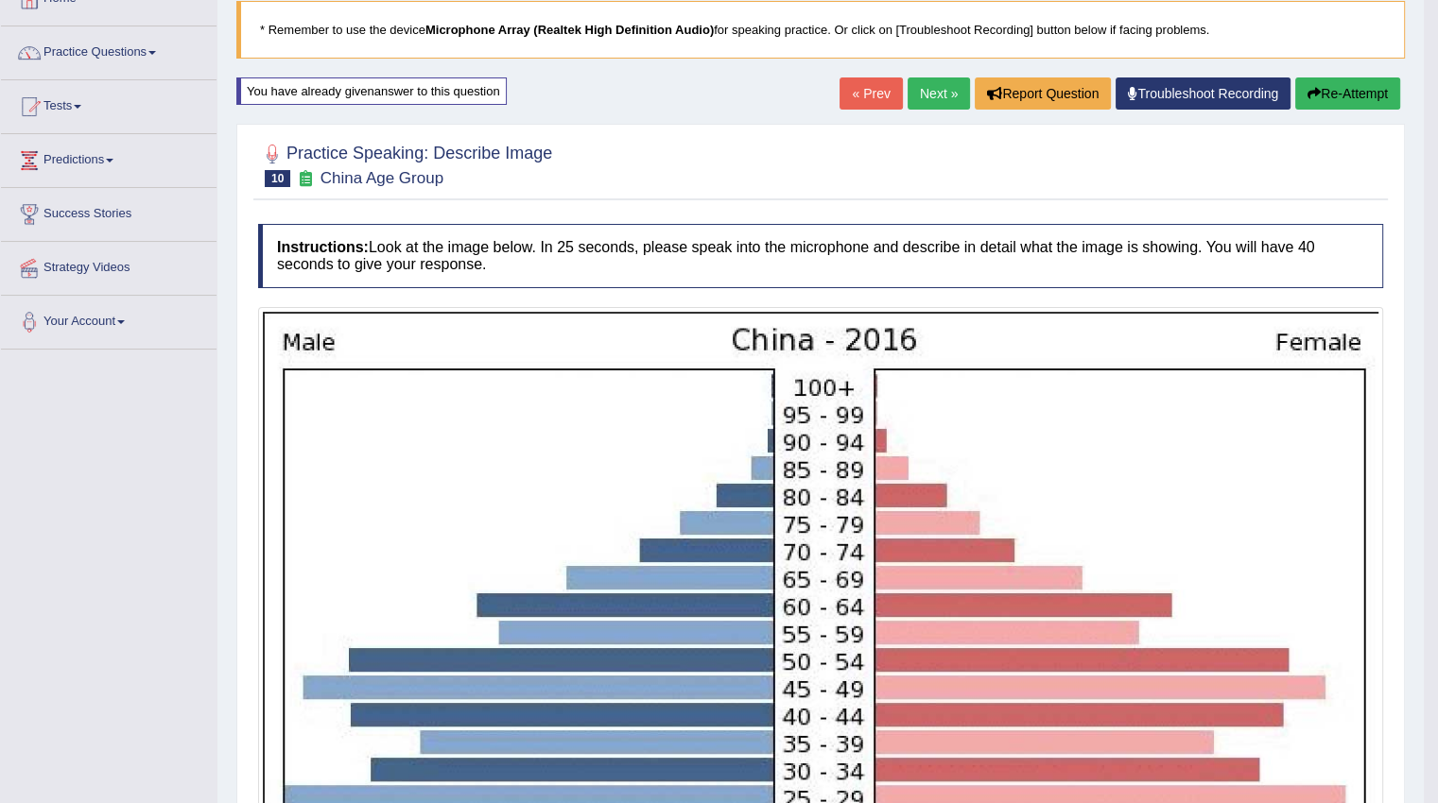
click at [925, 87] on link "Next »" at bounding box center [938, 94] width 62 height 32
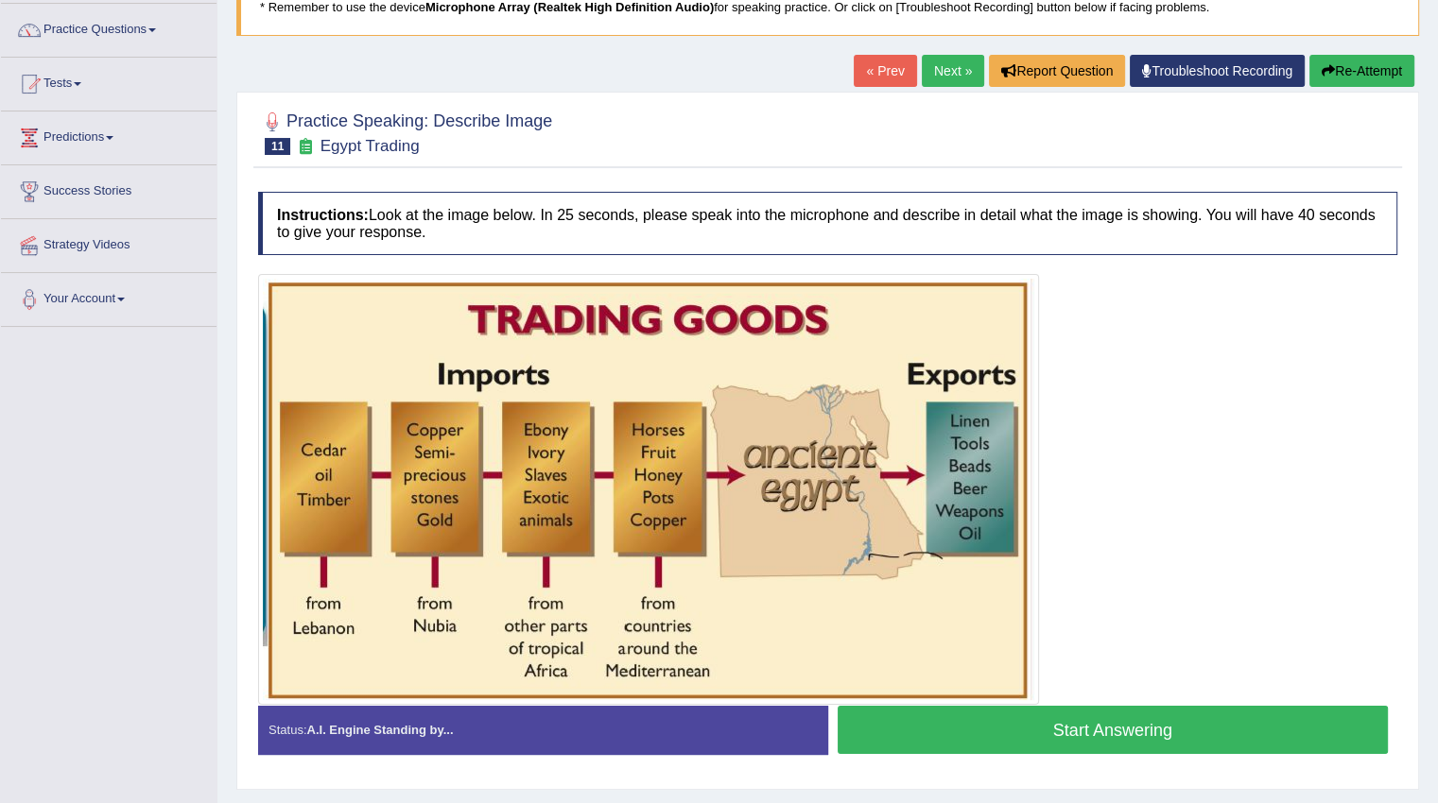
scroll to position [189, 0]
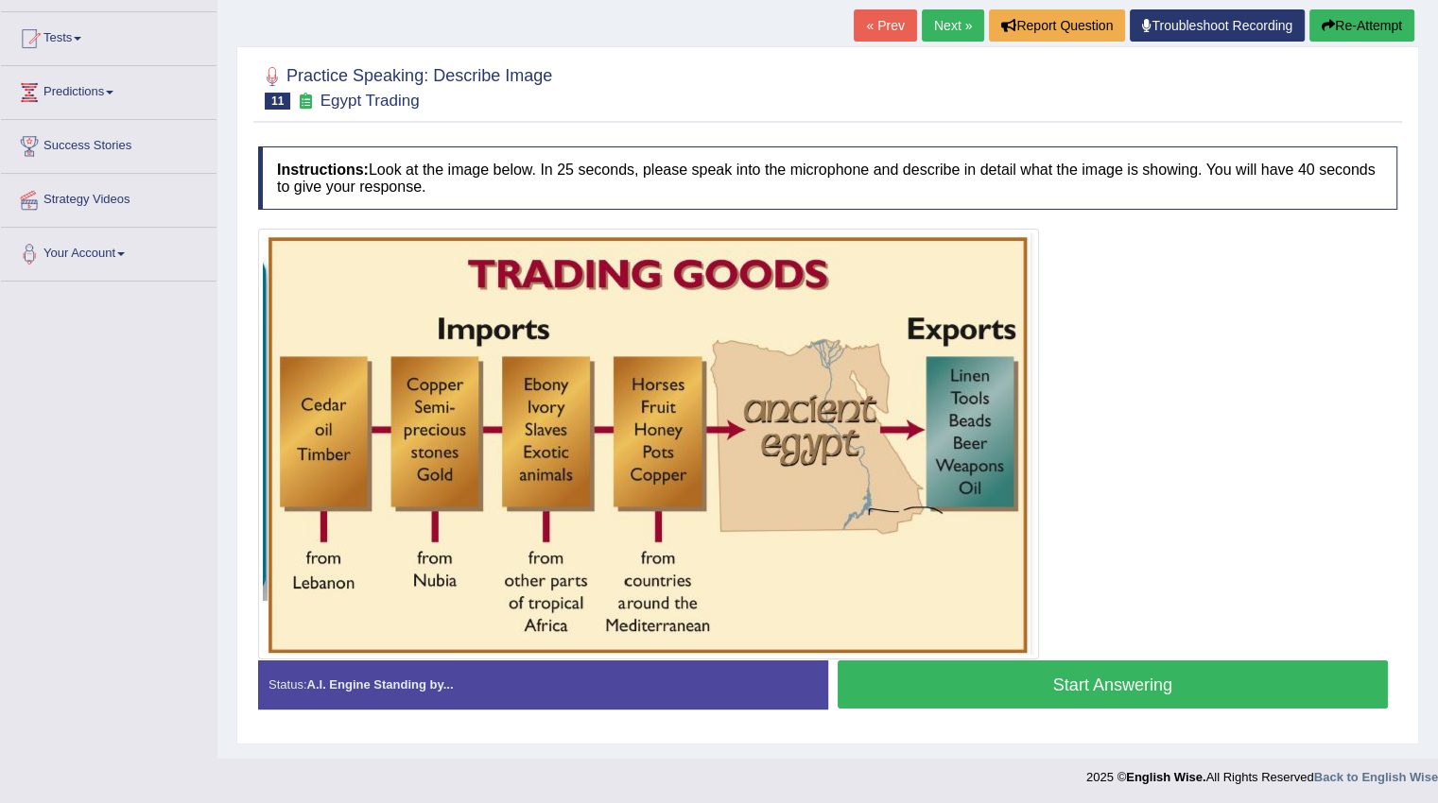
click at [1111, 688] on button "Start Answering" at bounding box center [1112, 685] width 551 height 48
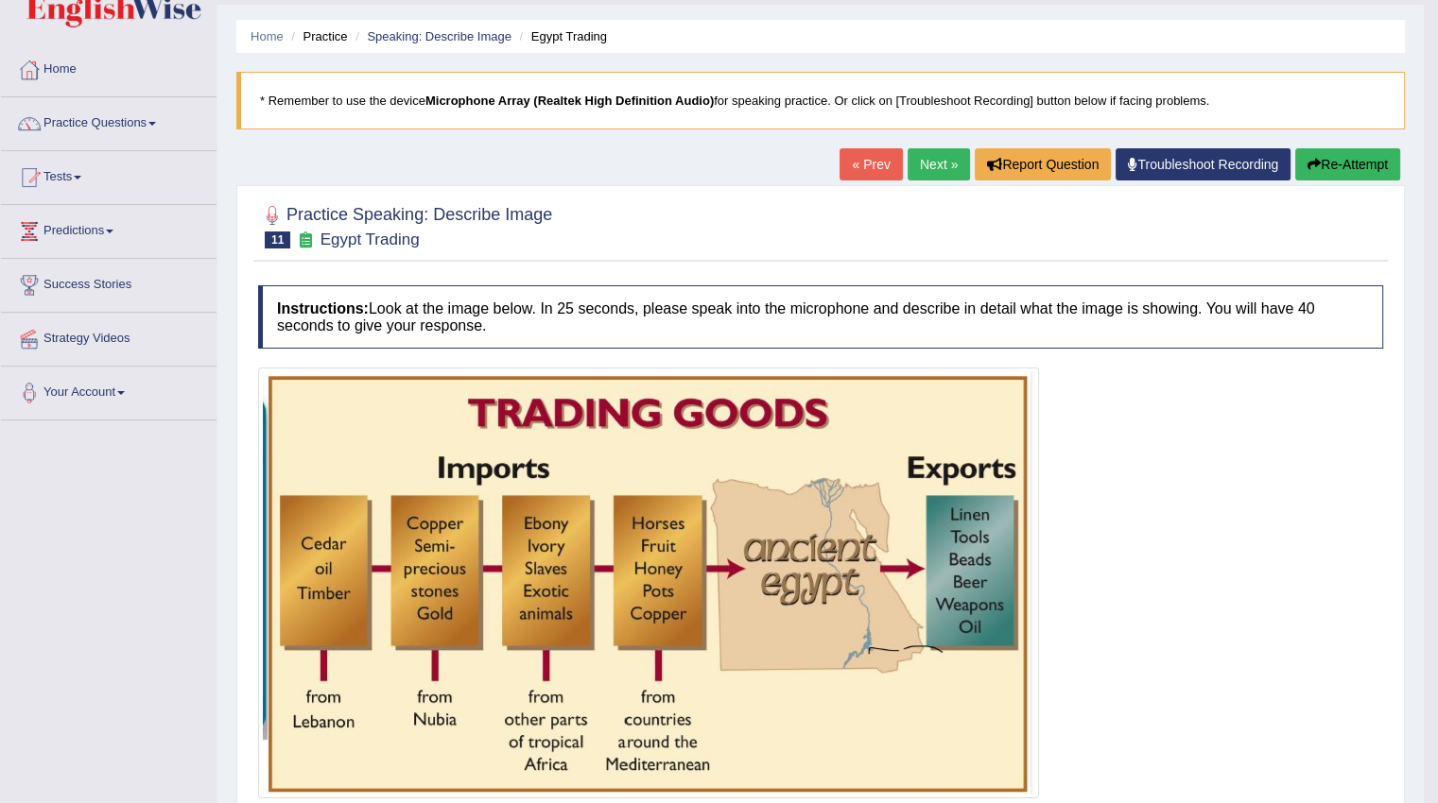
scroll to position [0, 0]
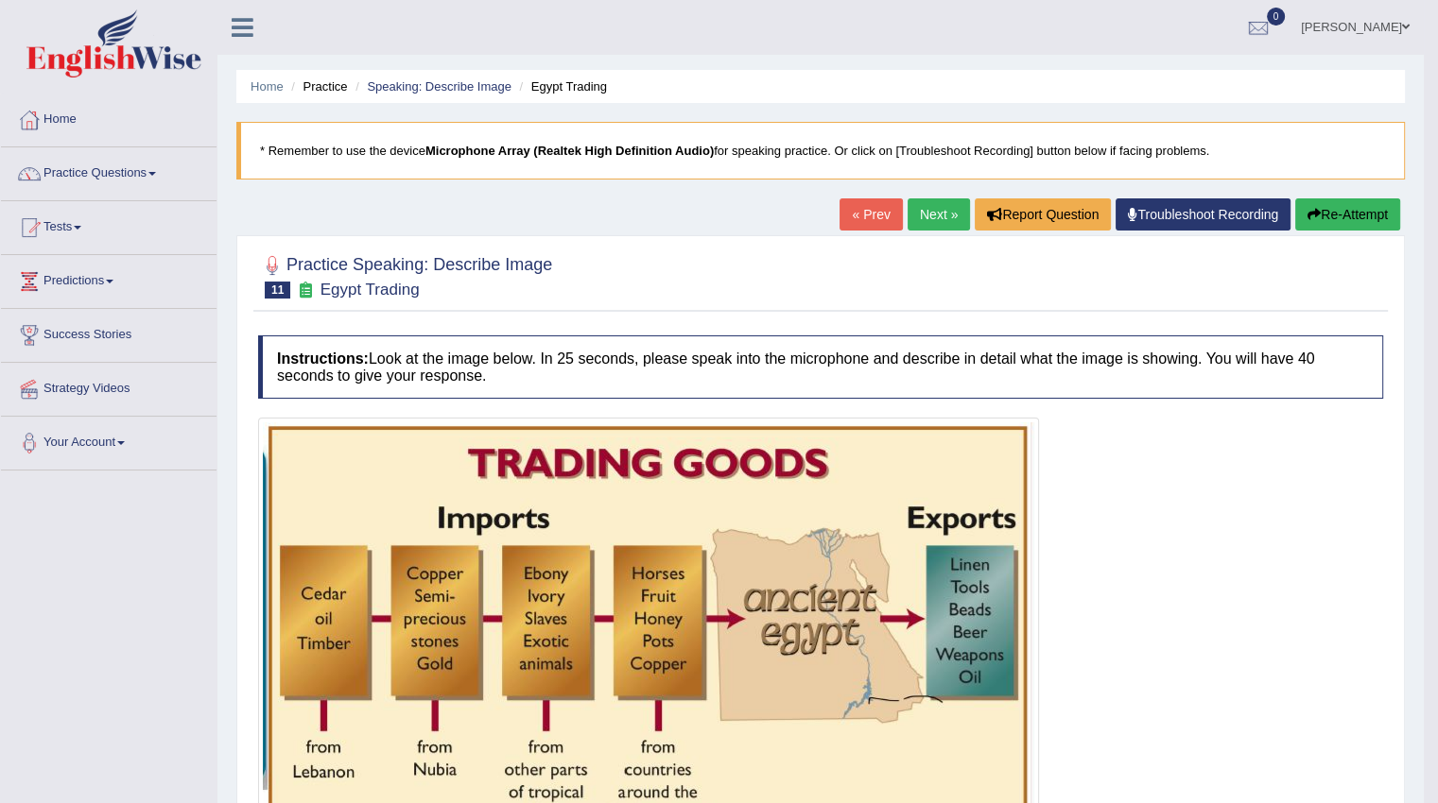
click at [911, 212] on link "Next »" at bounding box center [938, 214] width 62 height 32
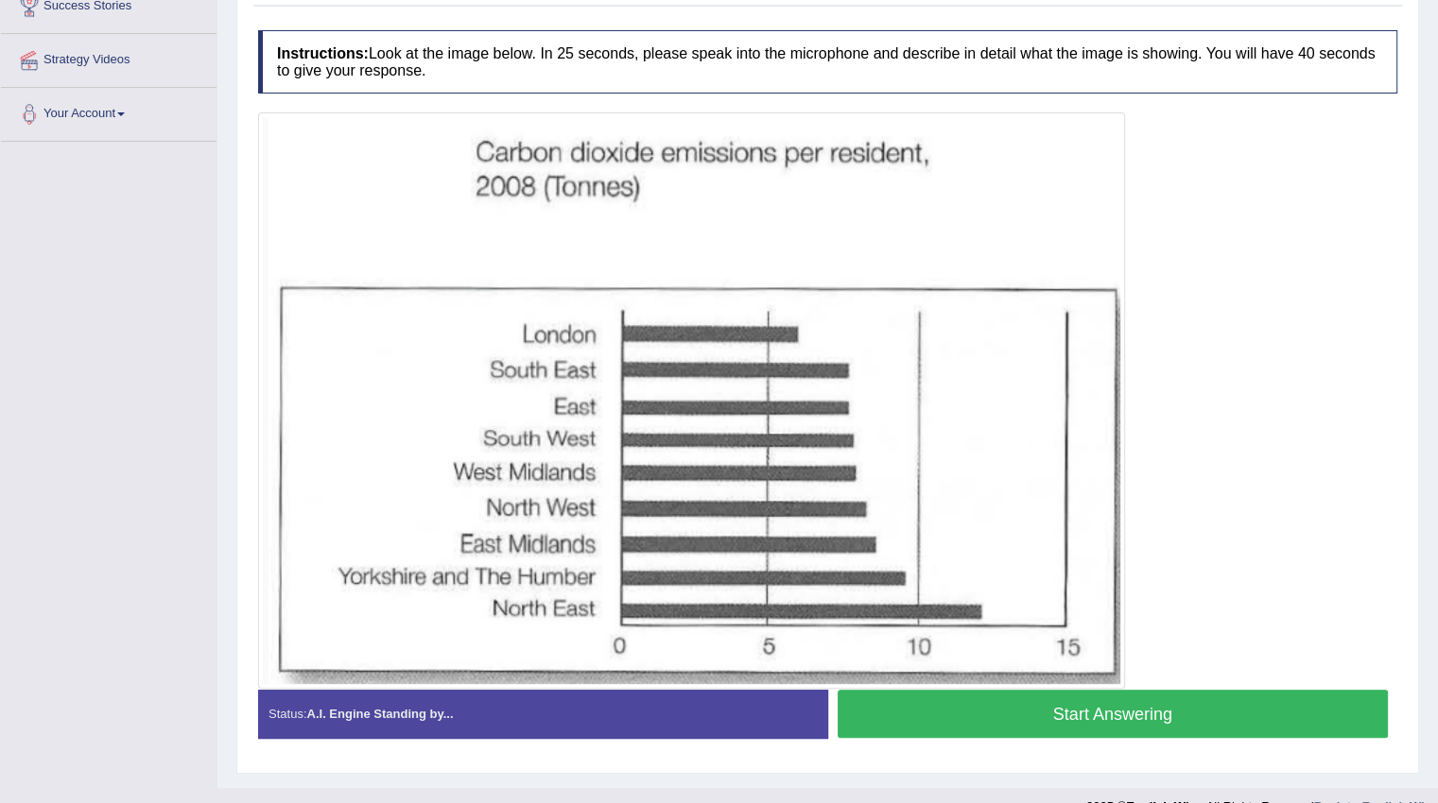
scroll to position [358, 0]
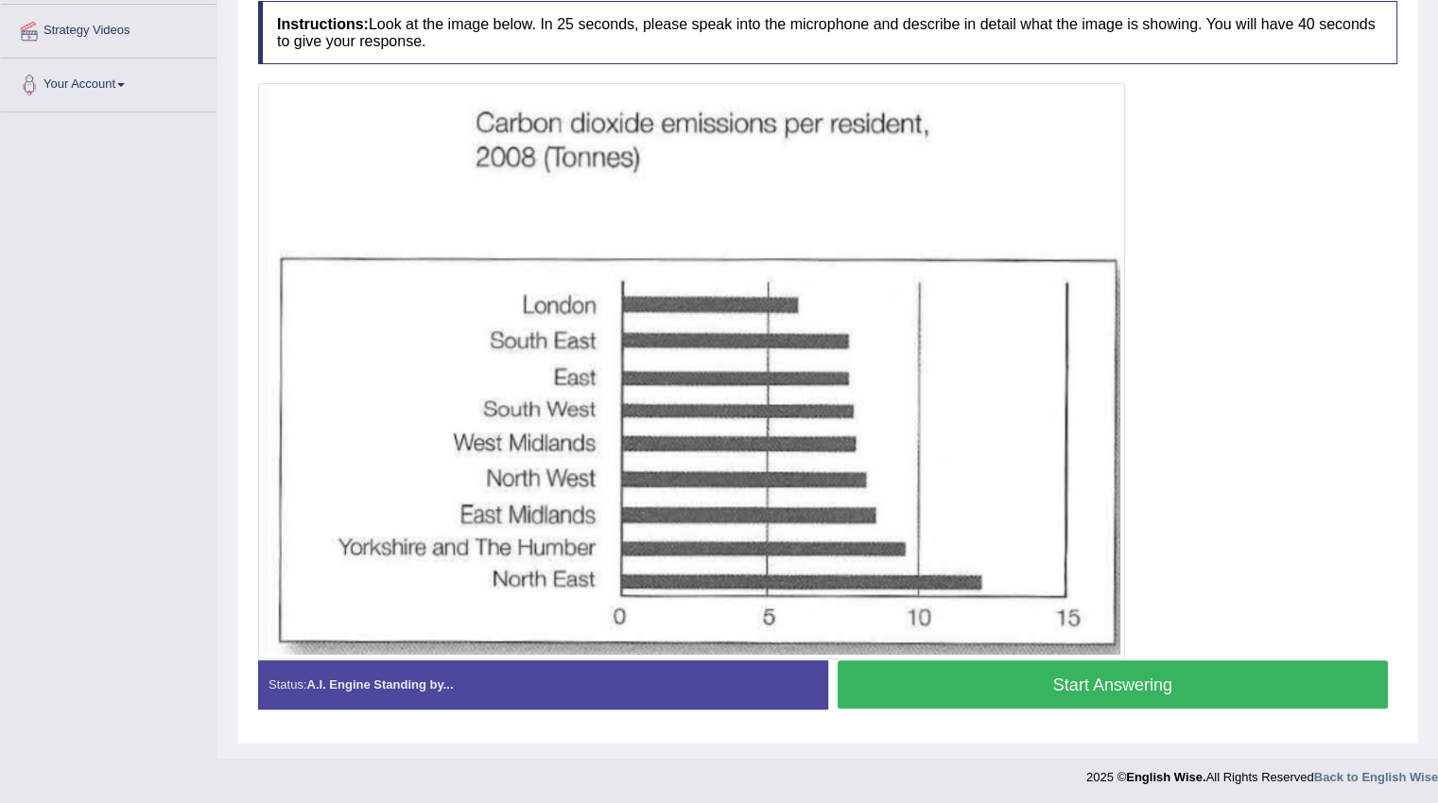
click at [1016, 683] on button "Start Answering" at bounding box center [1112, 685] width 551 height 48
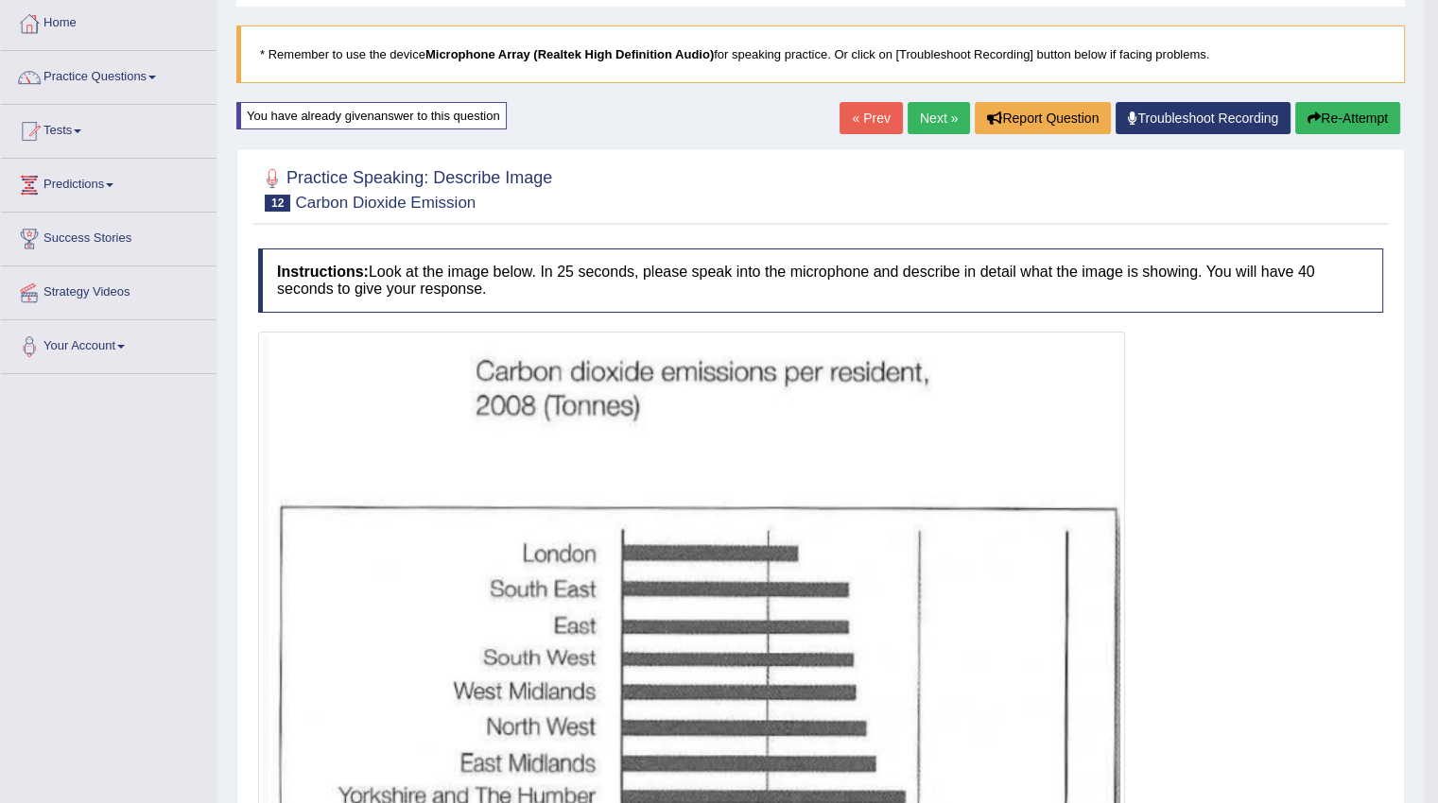
scroll to position [95, 0]
click at [1308, 119] on icon "button" at bounding box center [1313, 118] width 13 height 13
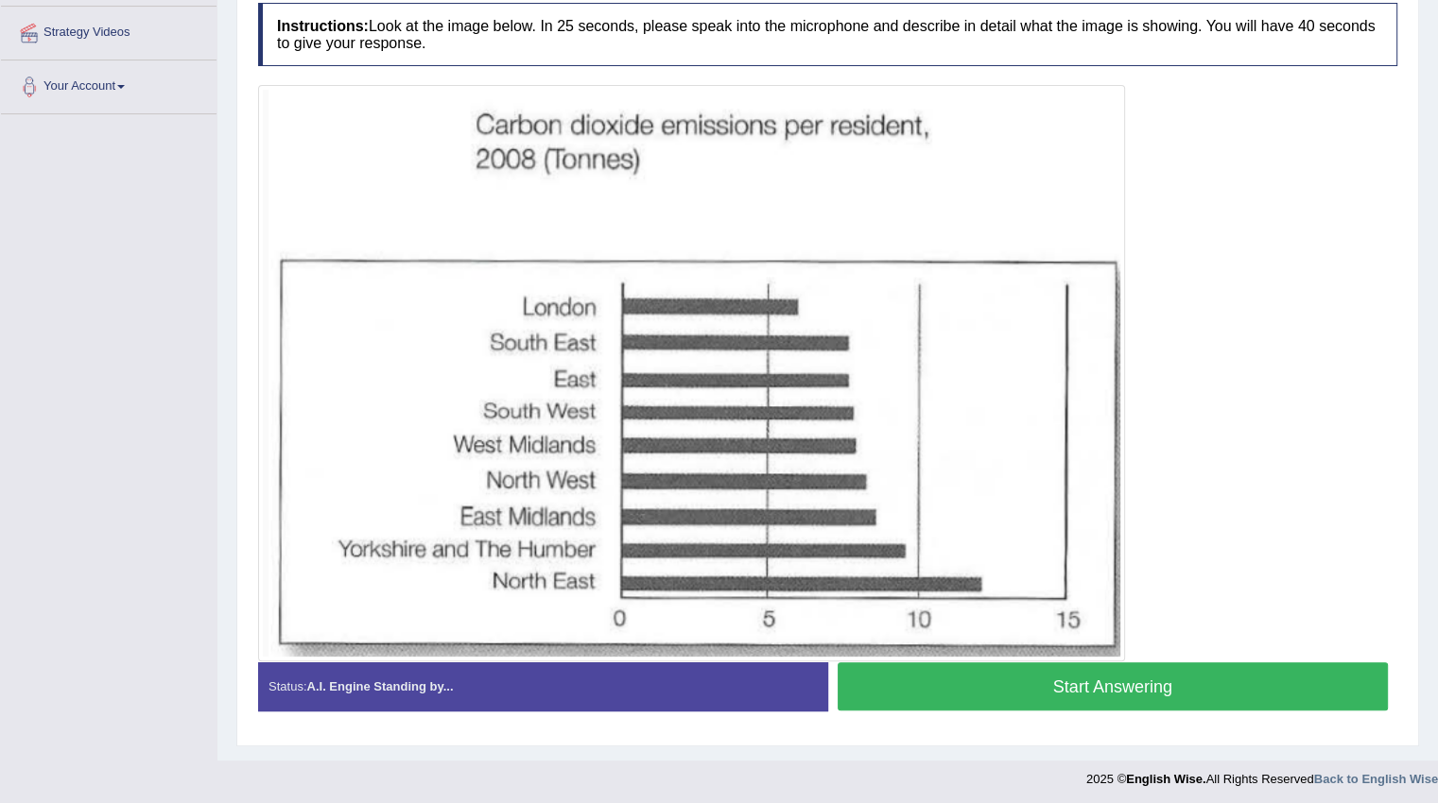
scroll to position [358, 0]
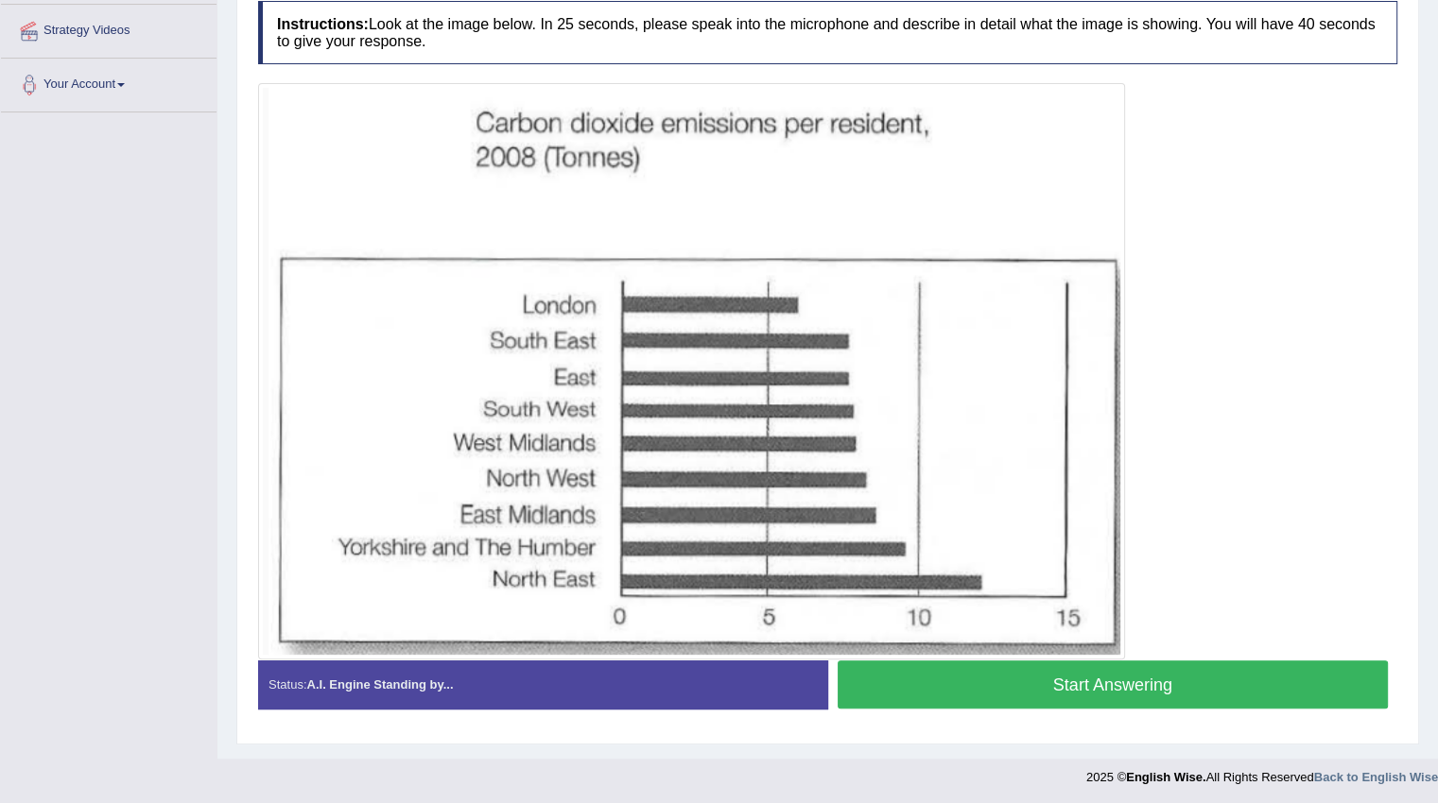
click at [1095, 687] on button "Start Answering" at bounding box center [1112, 685] width 551 height 48
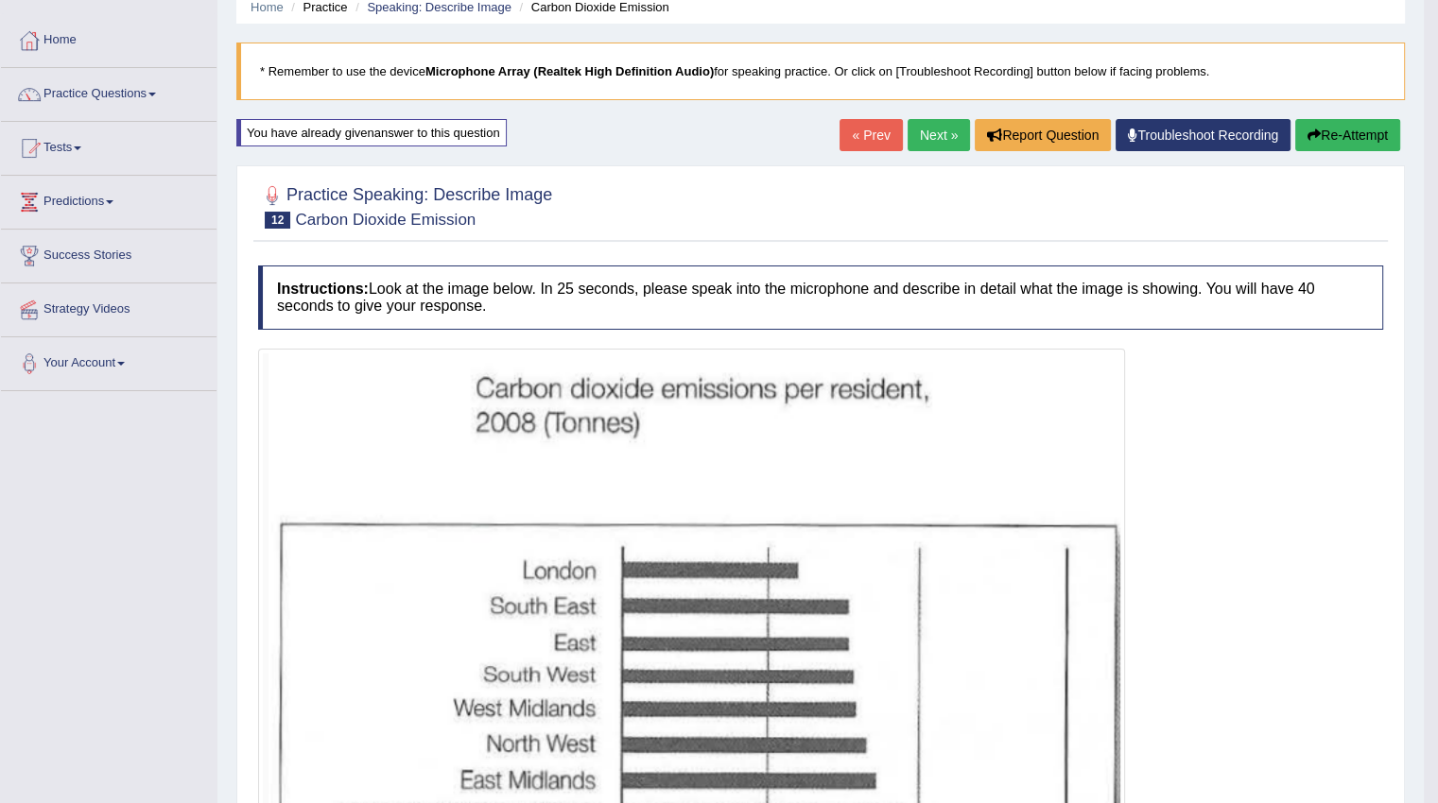
scroll to position [0, 0]
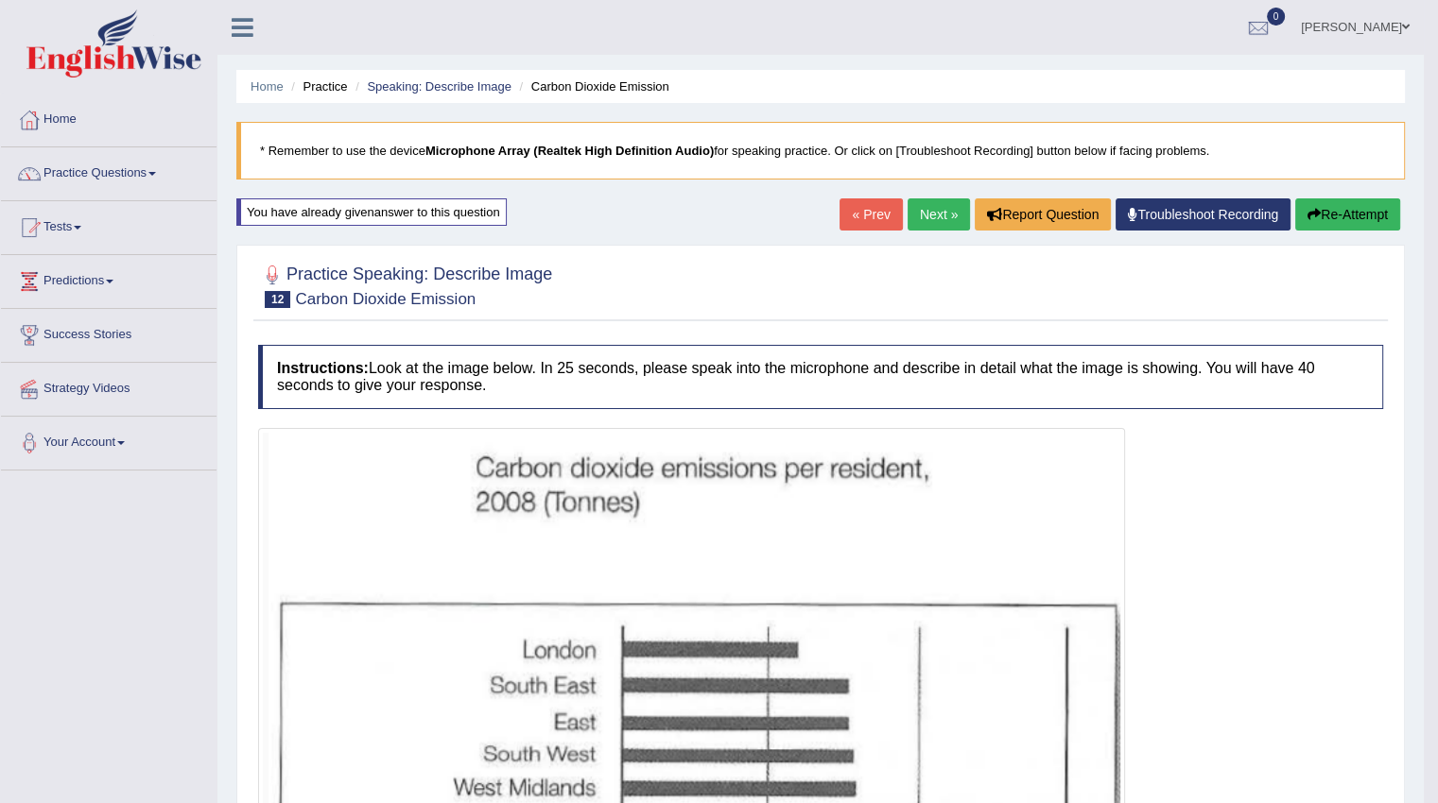
click at [942, 215] on link "Next »" at bounding box center [938, 214] width 62 height 32
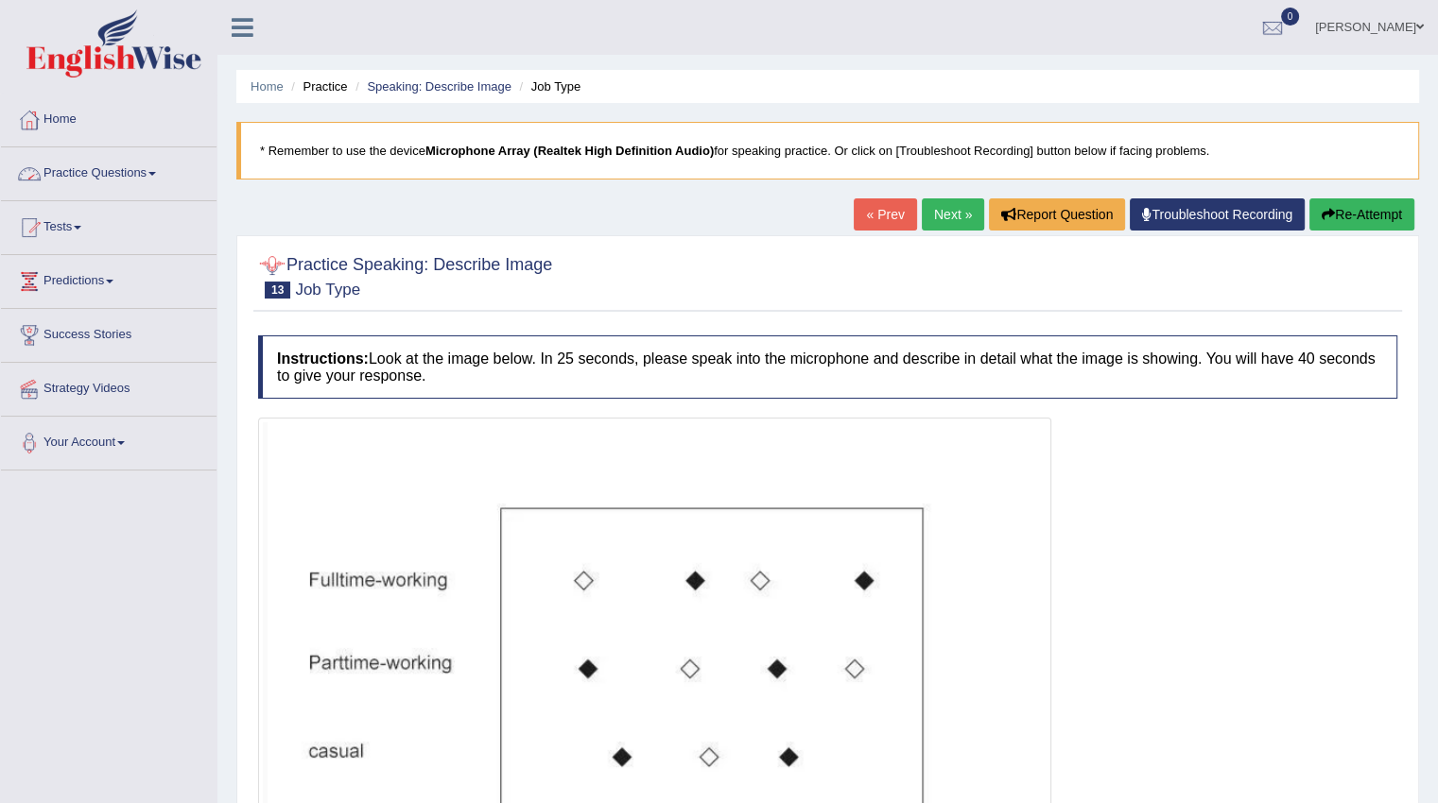
click at [135, 165] on link "Practice Questions" at bounding box center [108, 170] width 215 height 47
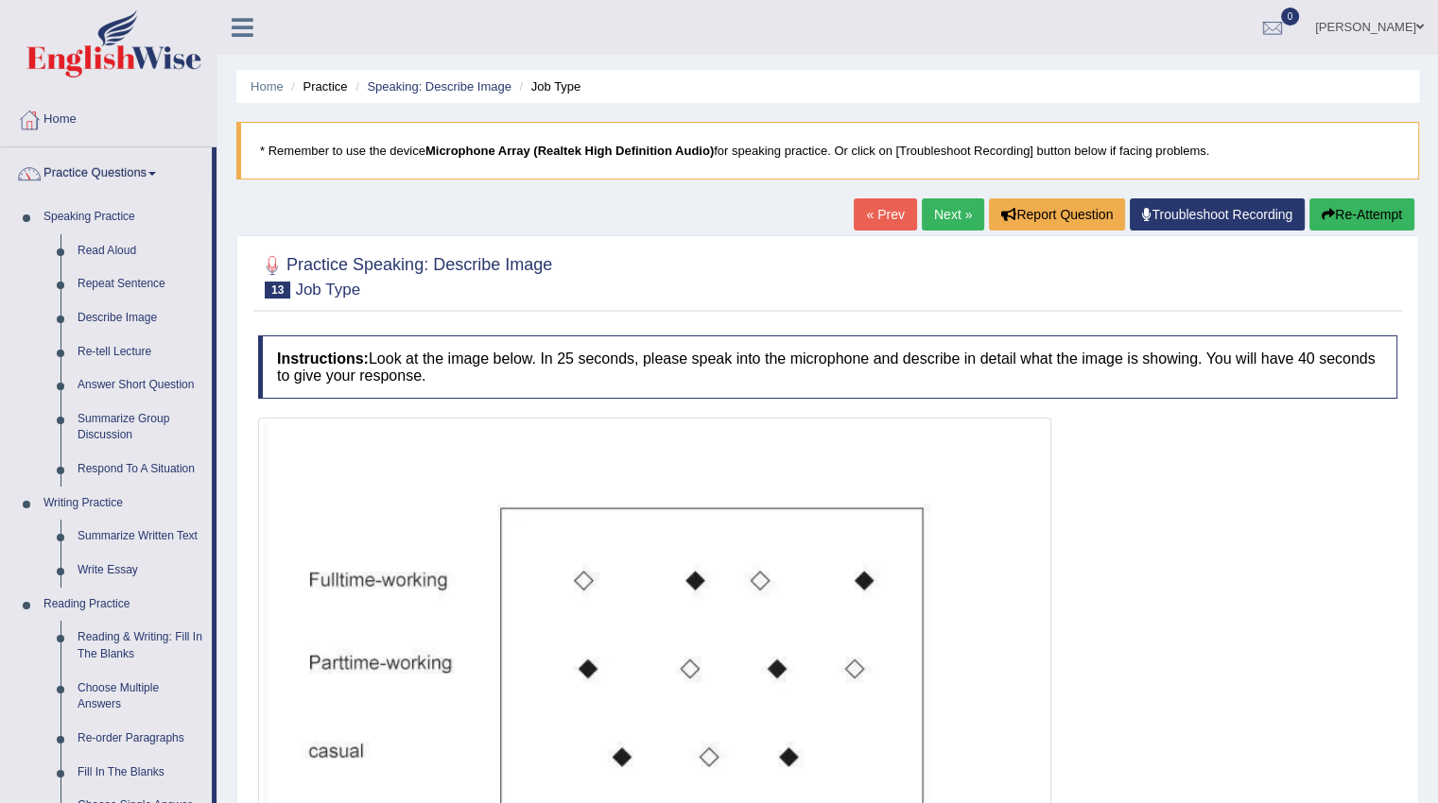
click at [135, 350] on link "Re-tell Lecture" at bounding box center [140, 353] width 143 height 34
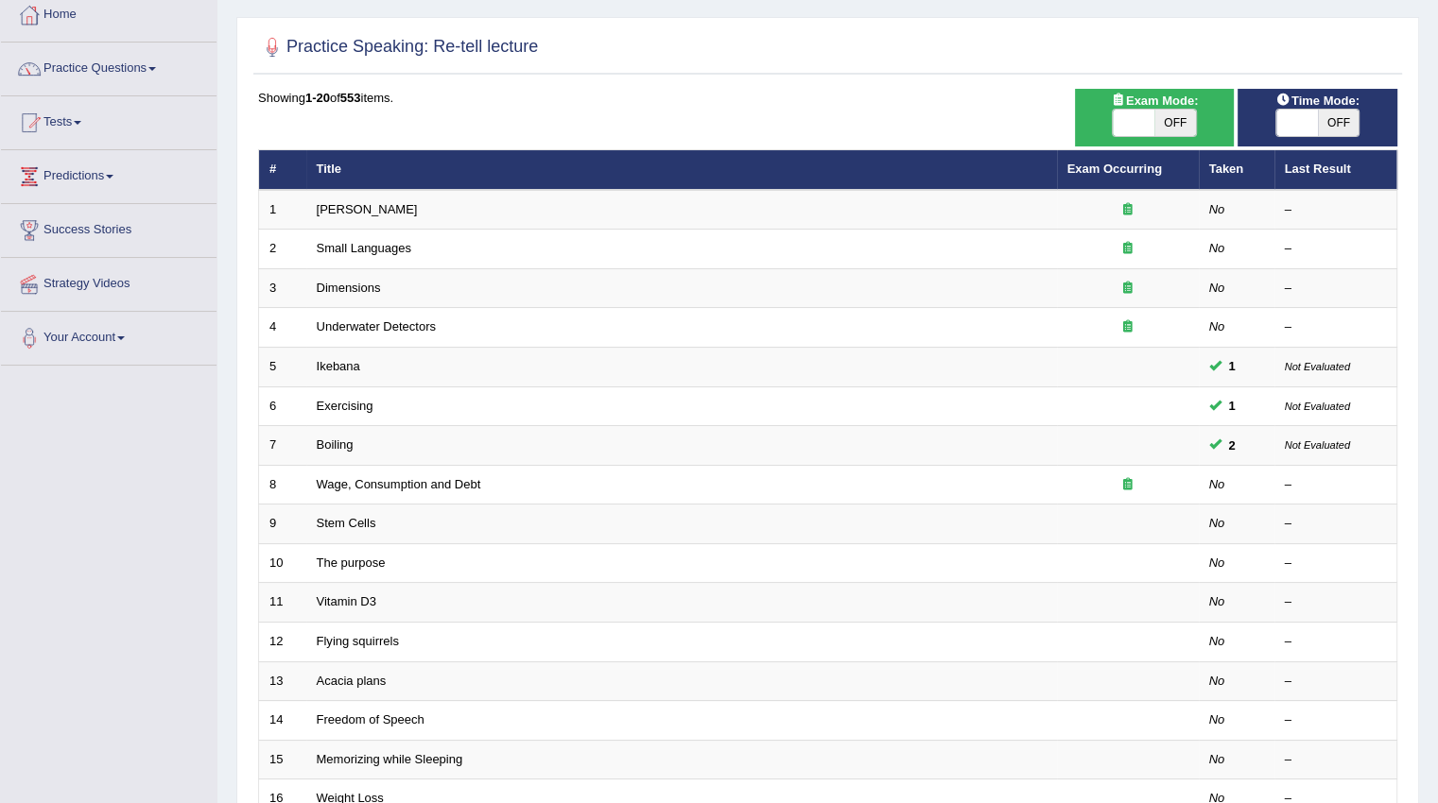
scroll to position [189, 0]
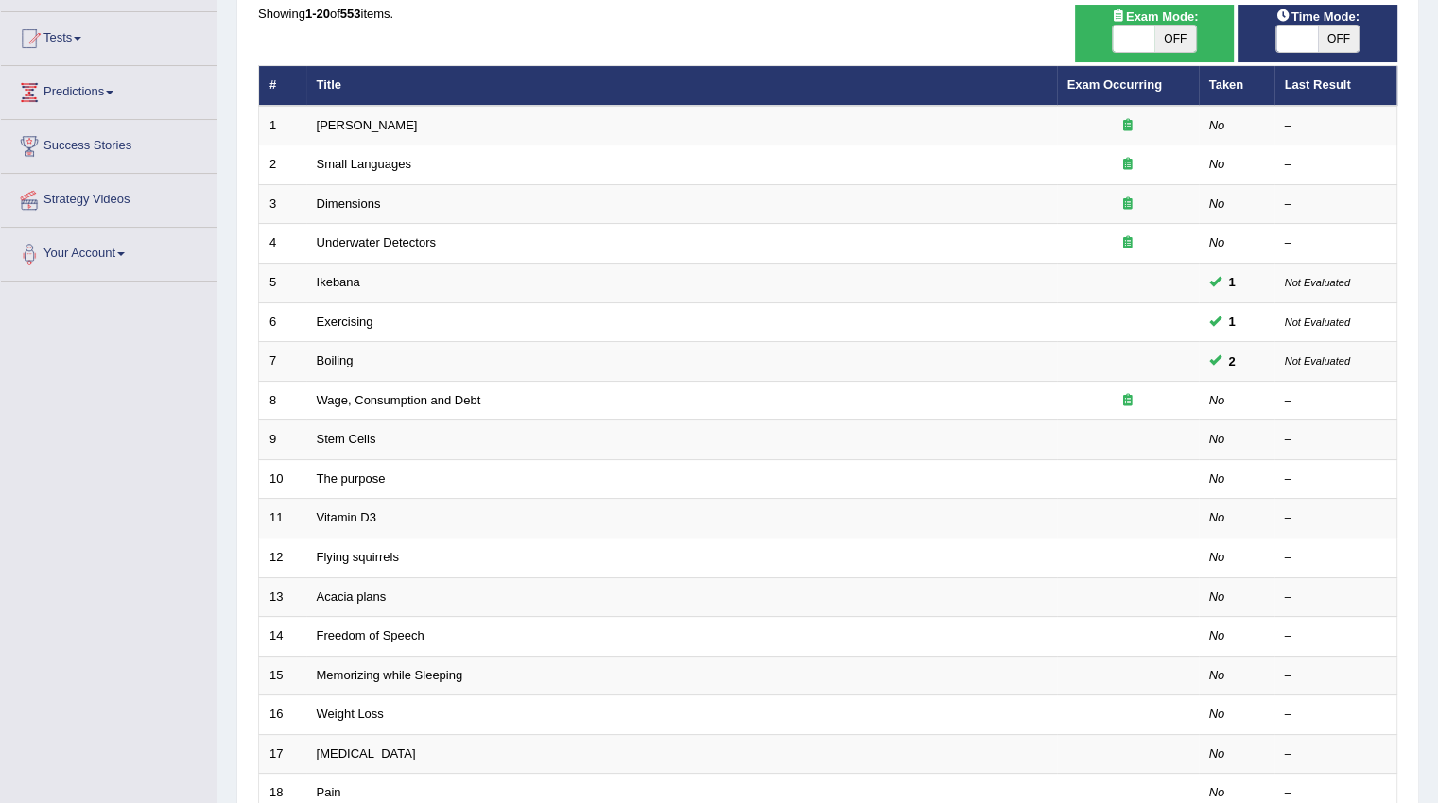
click at [360, 122] on link "[PERSON_NAME]" at bounding box center [367, 125] width 101 height 14
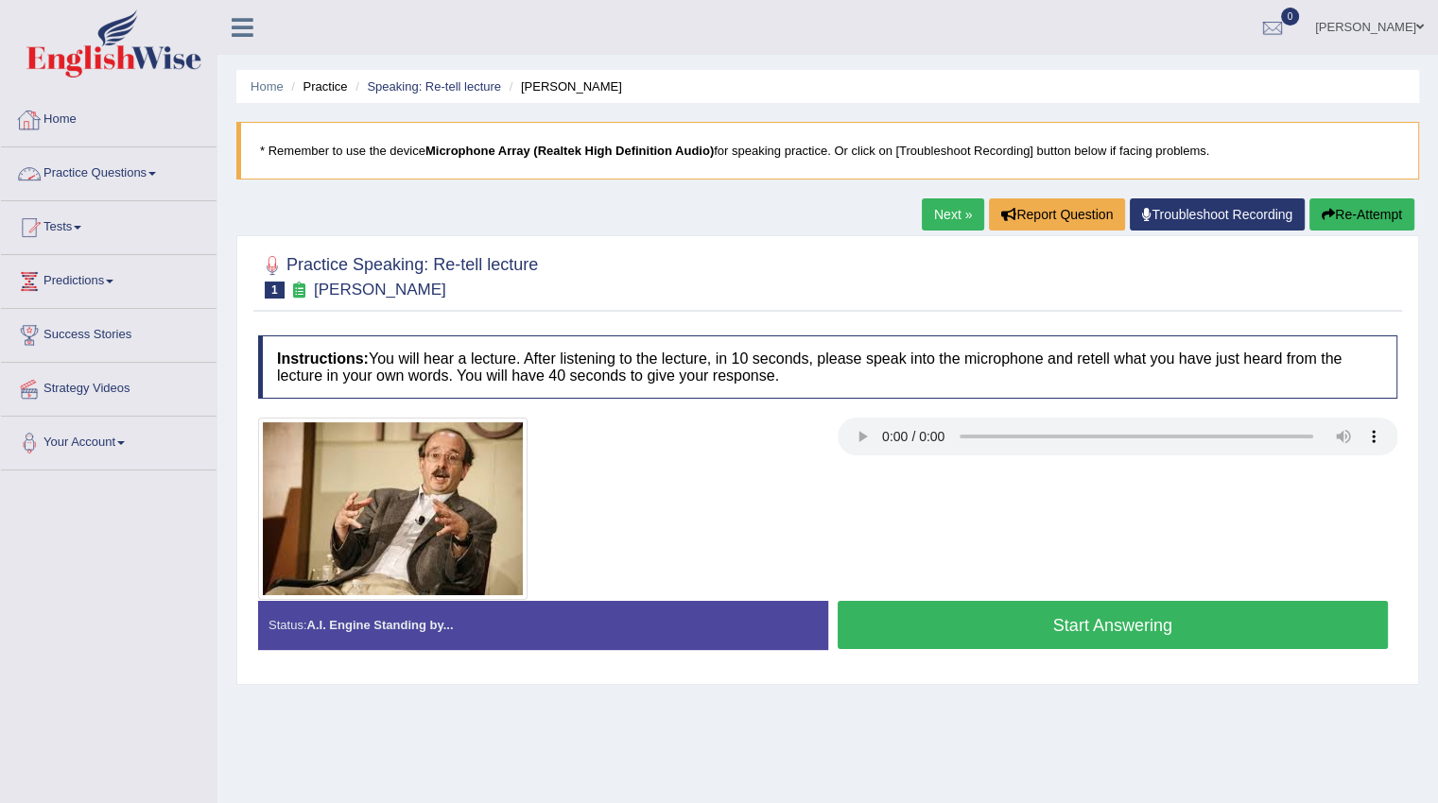
click at [51, 168] on link "Practice Questions" at bounding box center [108, 170] width 215 height 47
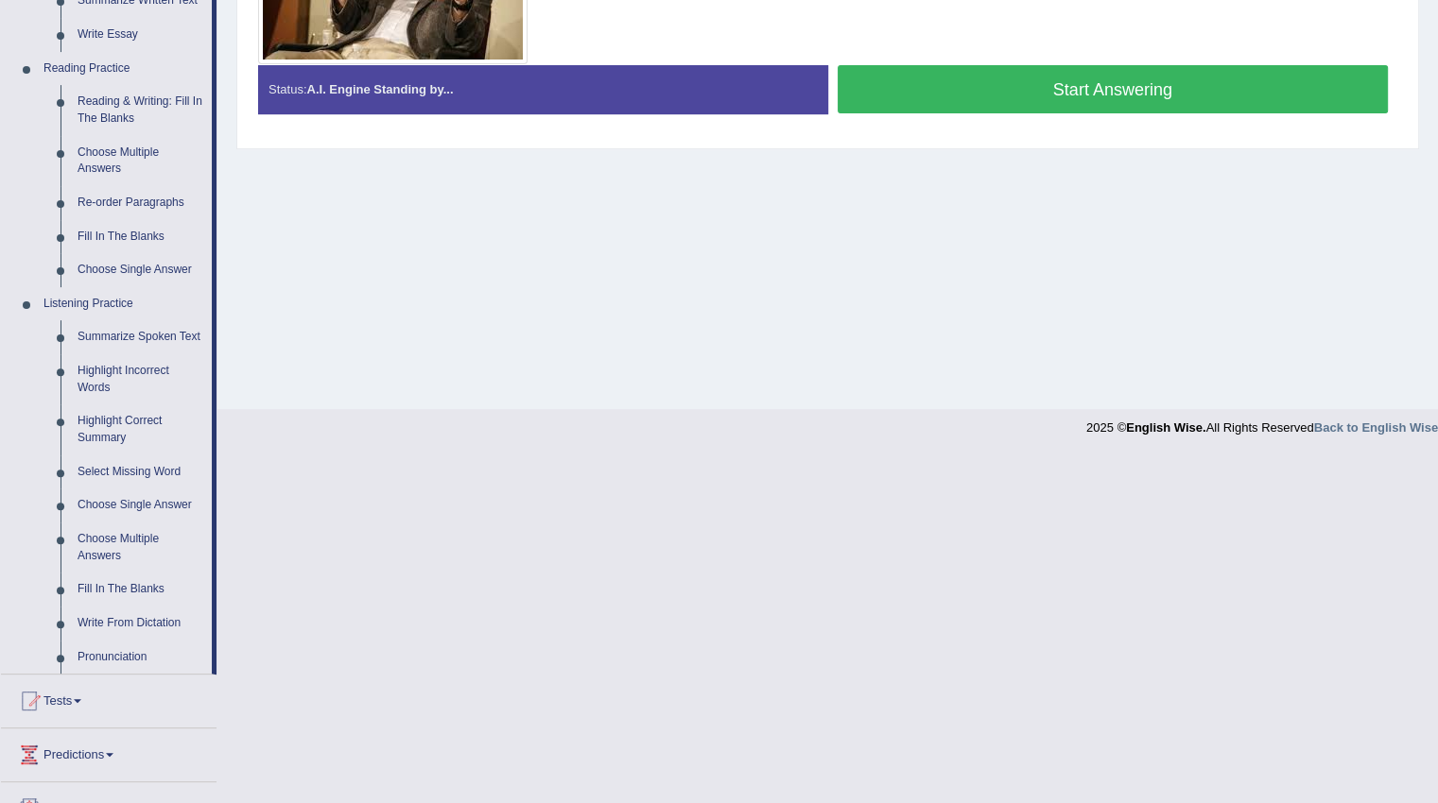
scroll to position [567, 0]
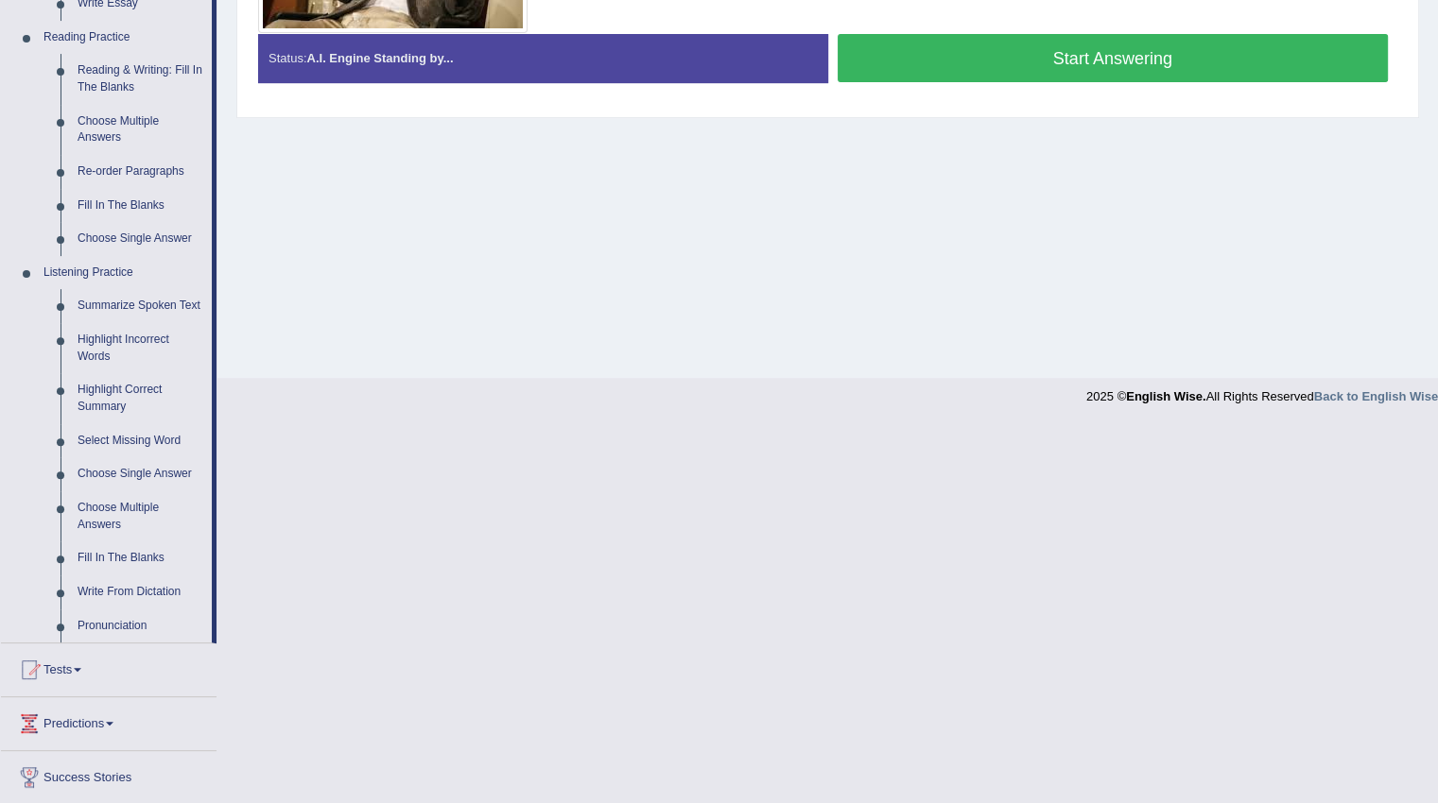
click at [110, 340] on link "Highlight Incorrect Words" at bounding box center [140, 348] width 143 height 50
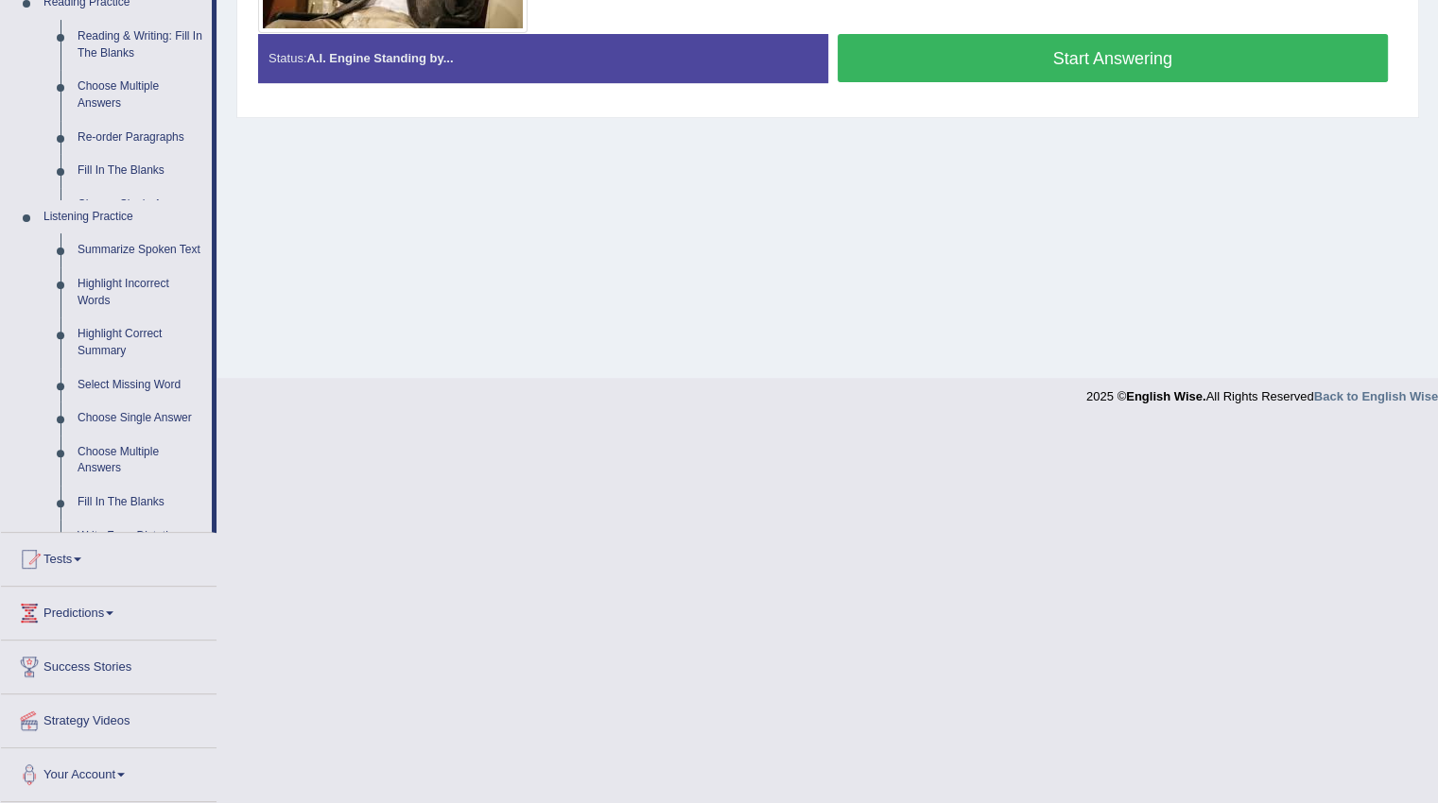
scroll to position [189, 0]
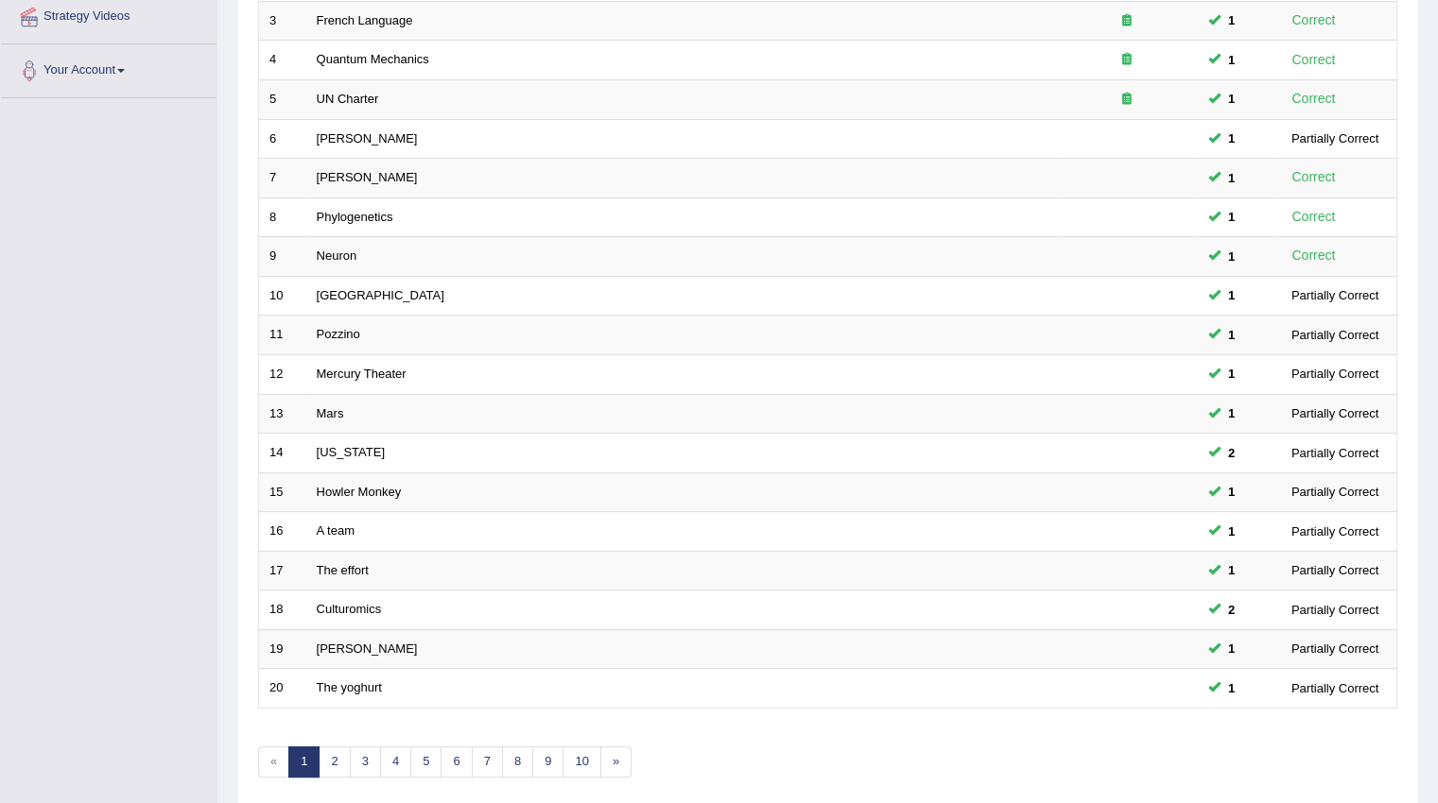
scroll to position [442, 0]
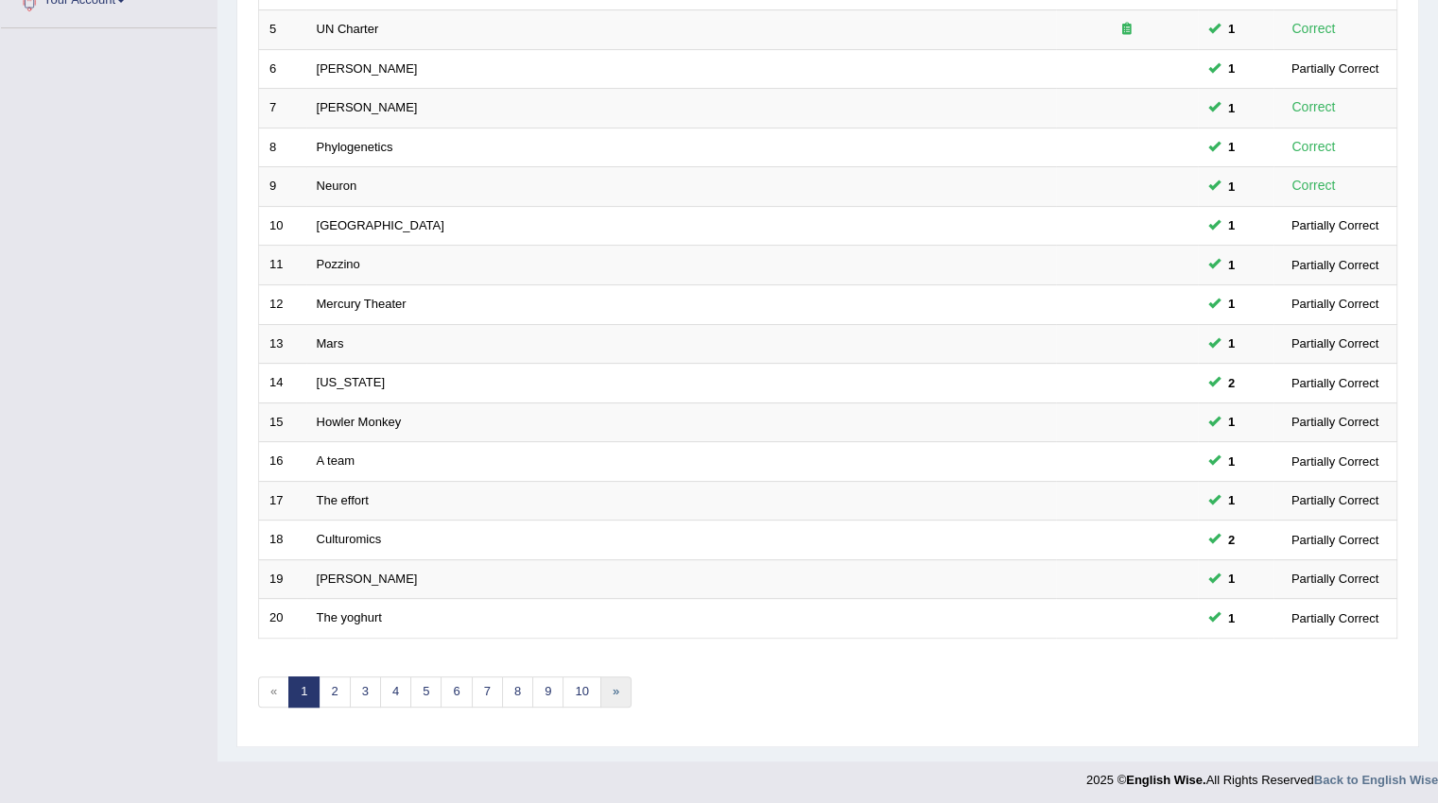
click at [601, 693] on link "»" at bounding box center [615, 692] width 31 height 31
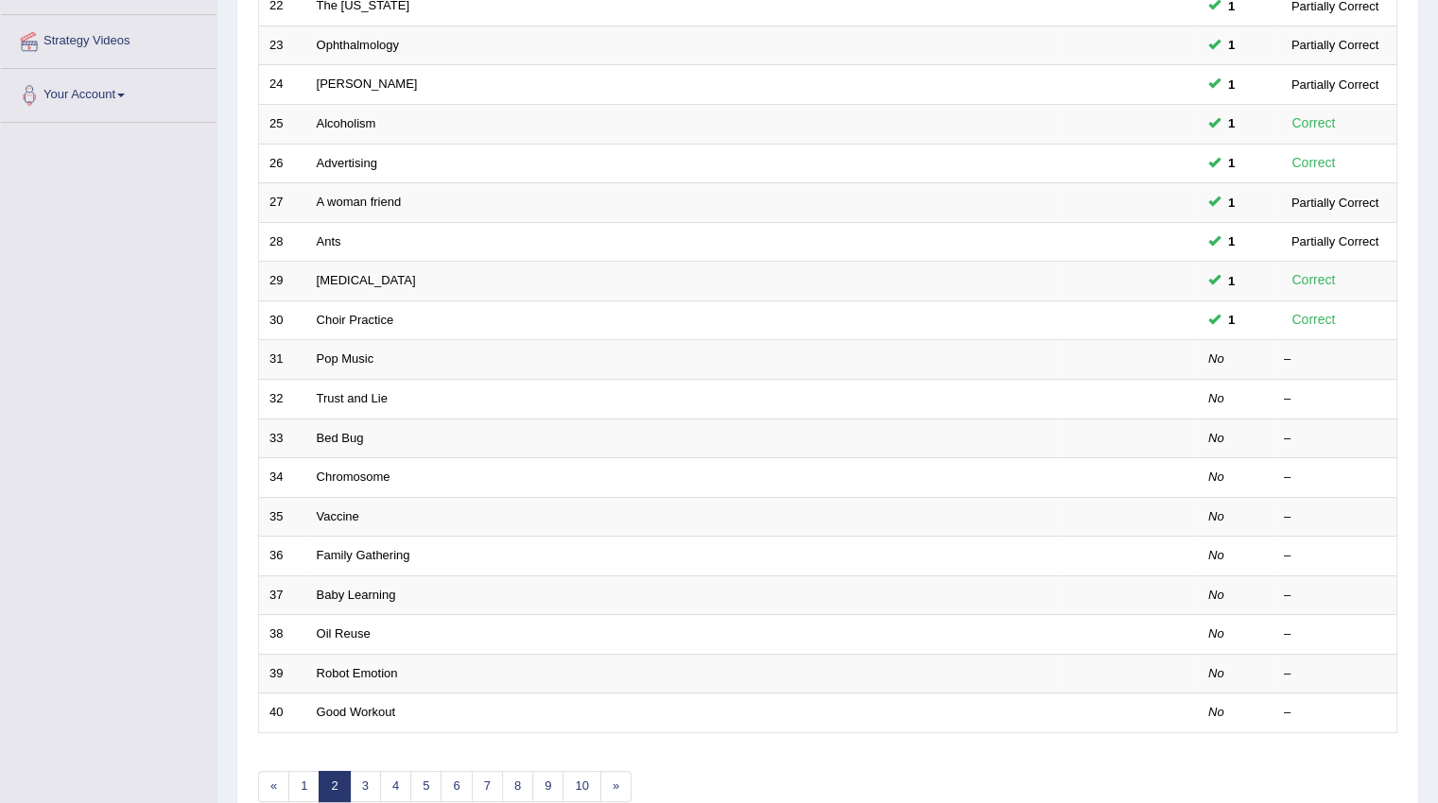
scroll to position [378, 0]
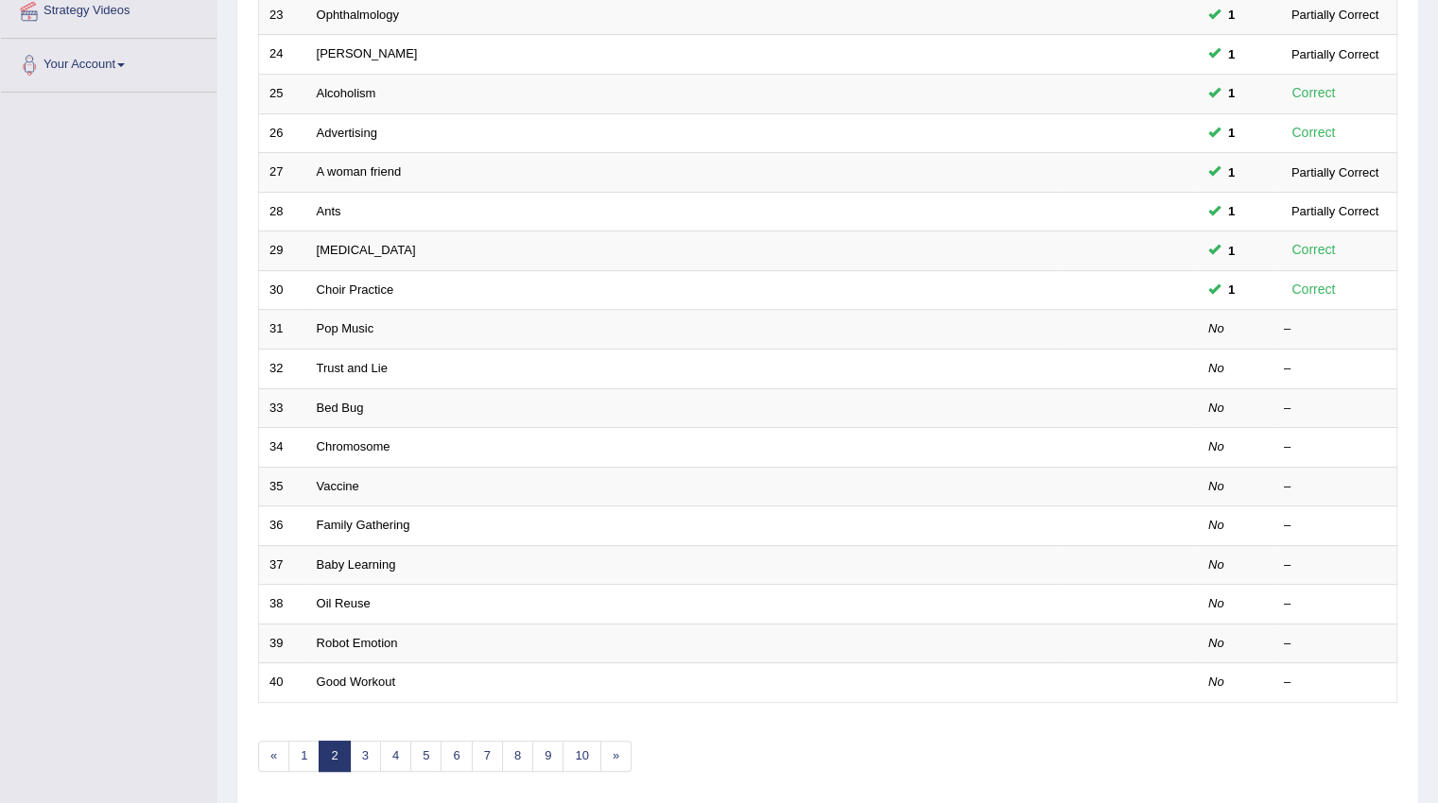
click at [335, 327] on link "Pop Music" at bounding box center [346, 328] width 58 height 14
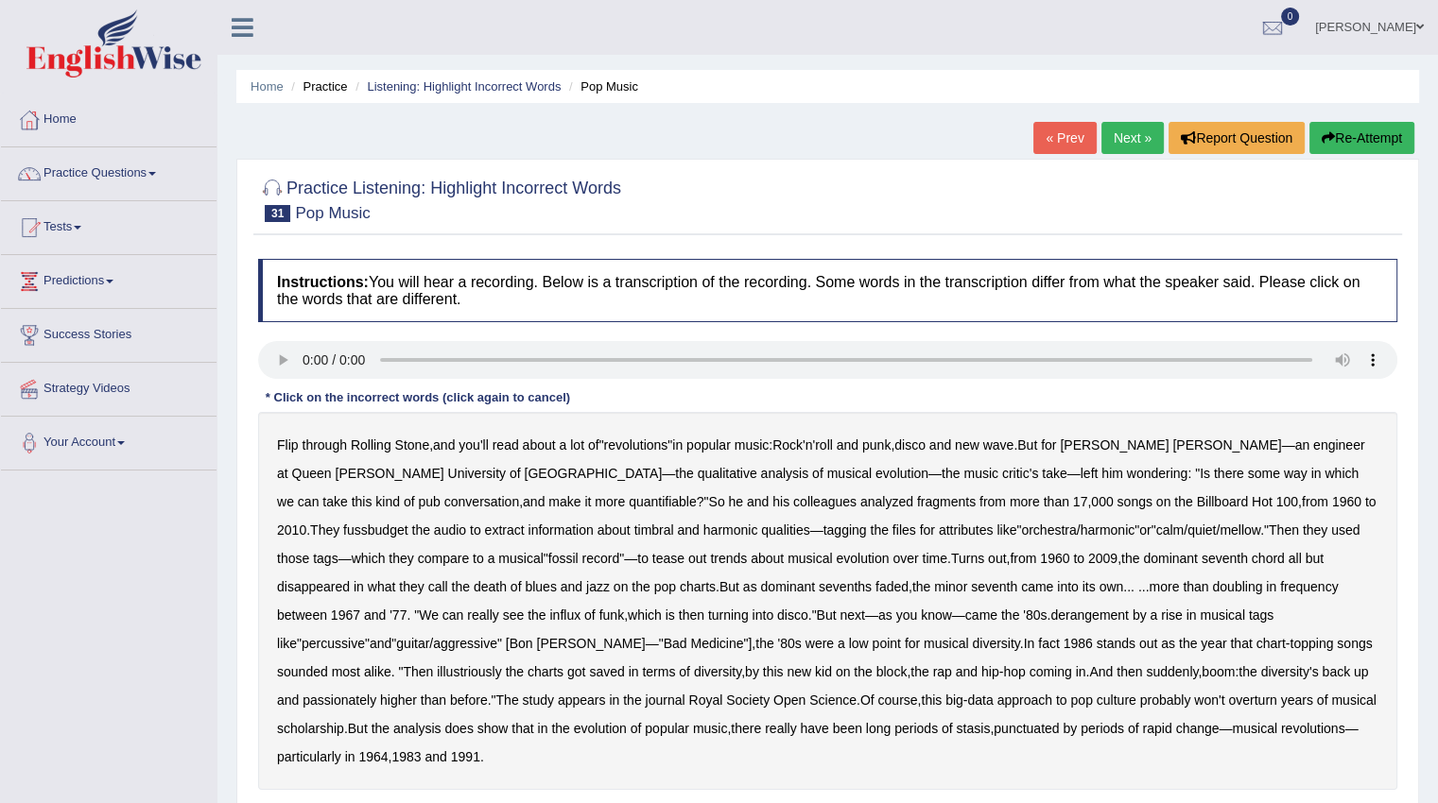
click at [812, 473] on b "of" at bounding box center [817, 473] width 11 height 15
click at [812, 475] on b "of" at bounding box center [817, 473] width 11 height 15
click at [629, 502] on b "quantifiable" at bounding box center [663, 501] width 68 height 15
click at [408, 523] on b "fussbudget" at bounding box center [375, 530] width 65 height 15
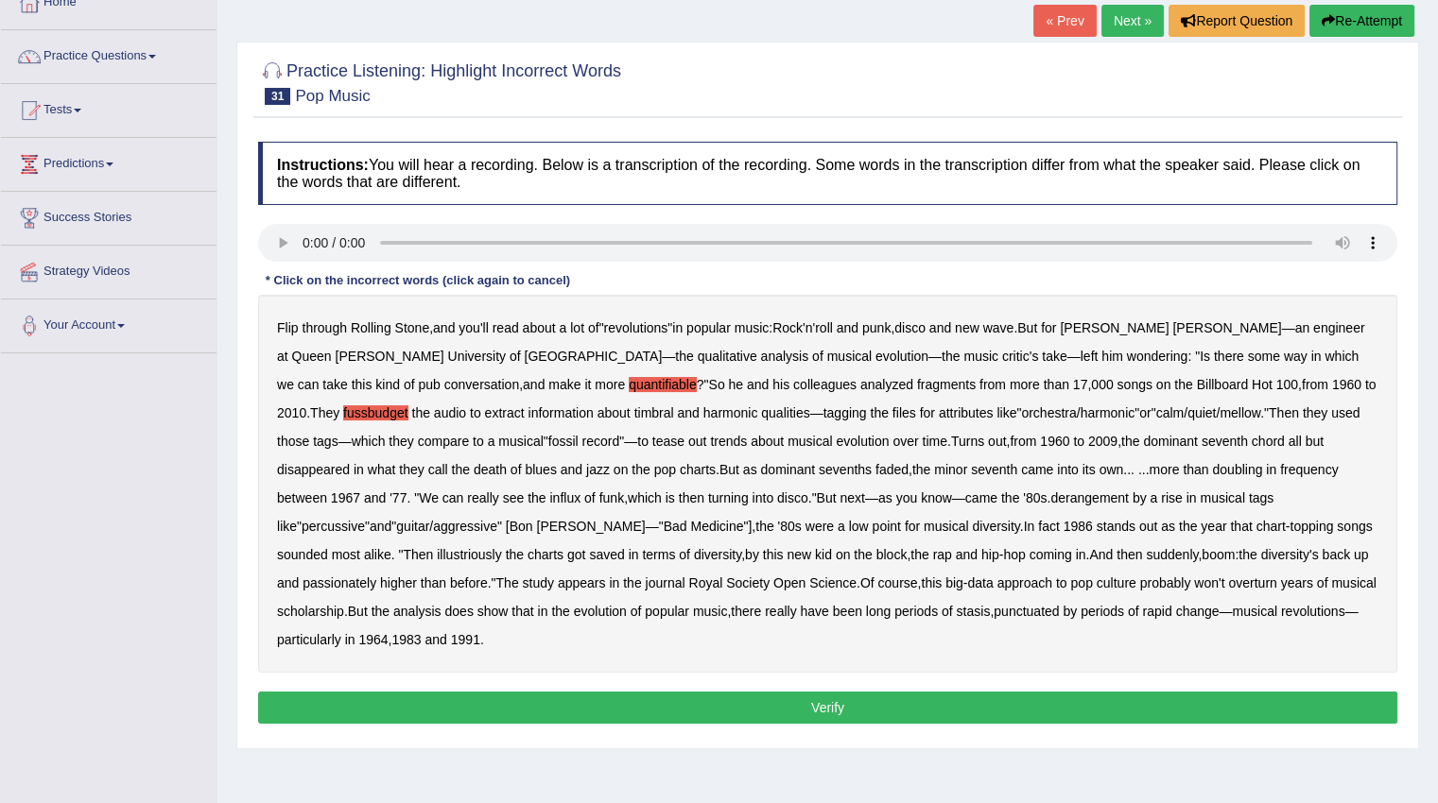
scroll to position [189, 0]
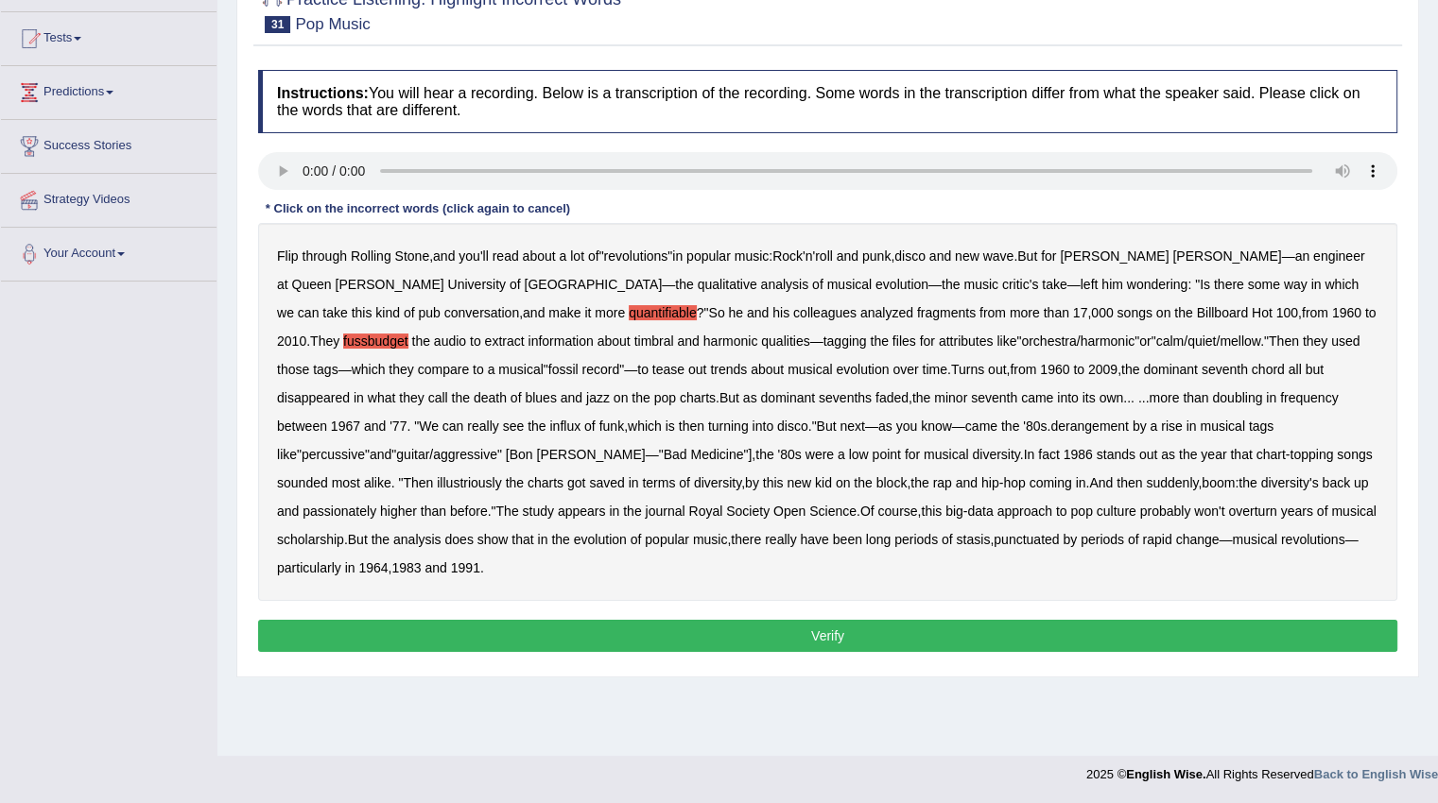
click at [376, 504] on b "passionately" at bounding box center [339, 511] width 74 height 15
click at [781, 620] on button "Verify" at bounding box center [827, 636] width 1139 height 32
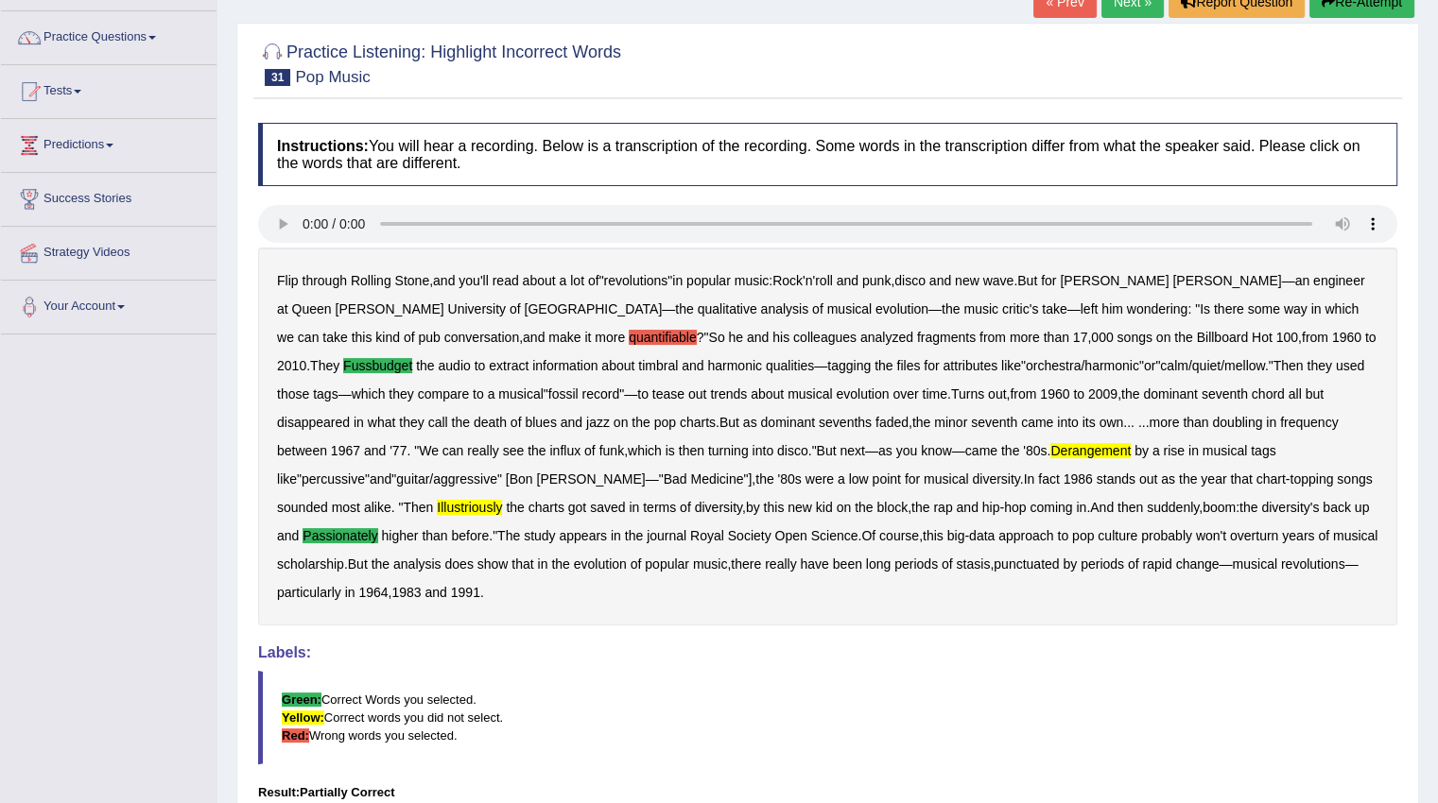
scroll to position [95, 0]
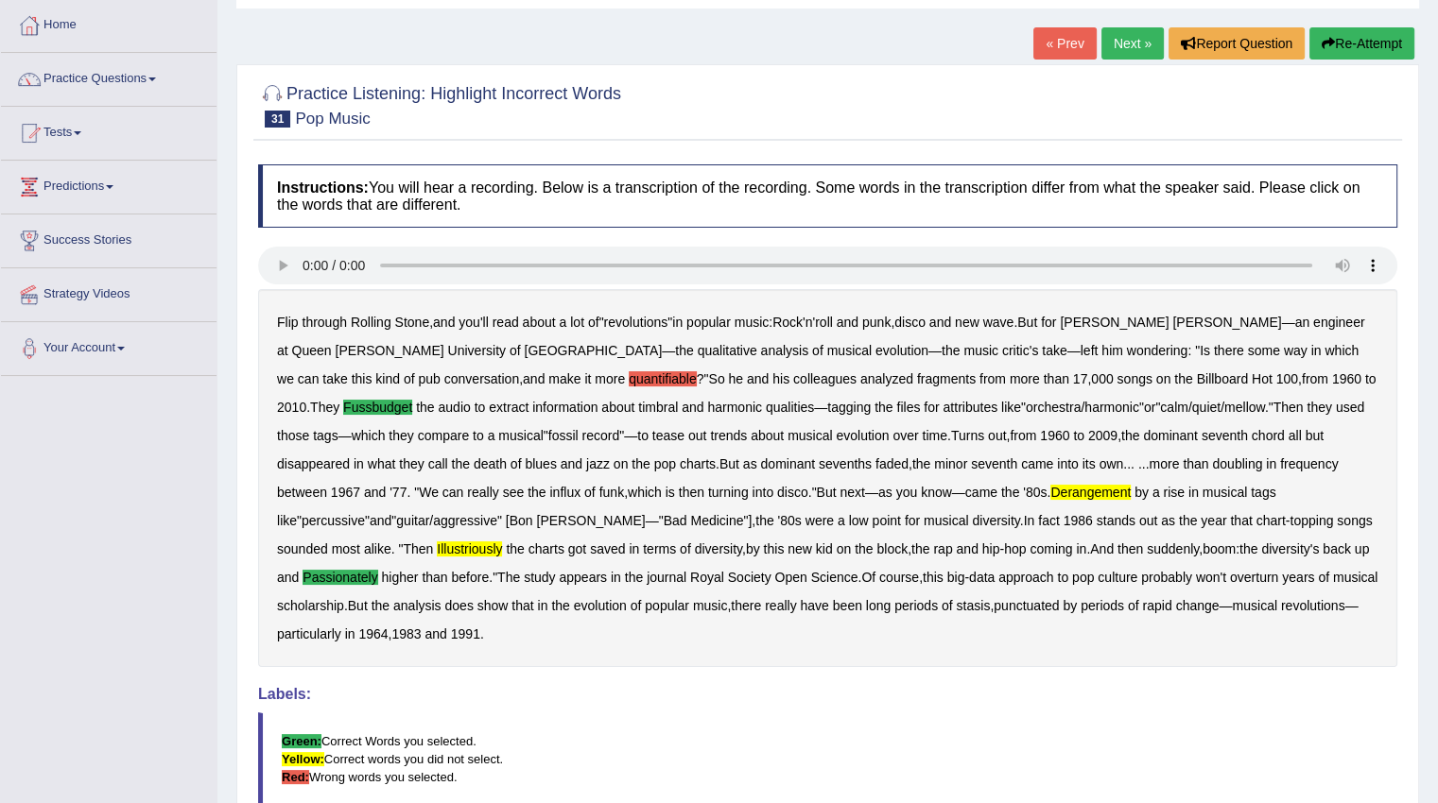
click at [1353, 46] on button "Re-Attempt" at bounding box center [1361, 43] width 105 height 32
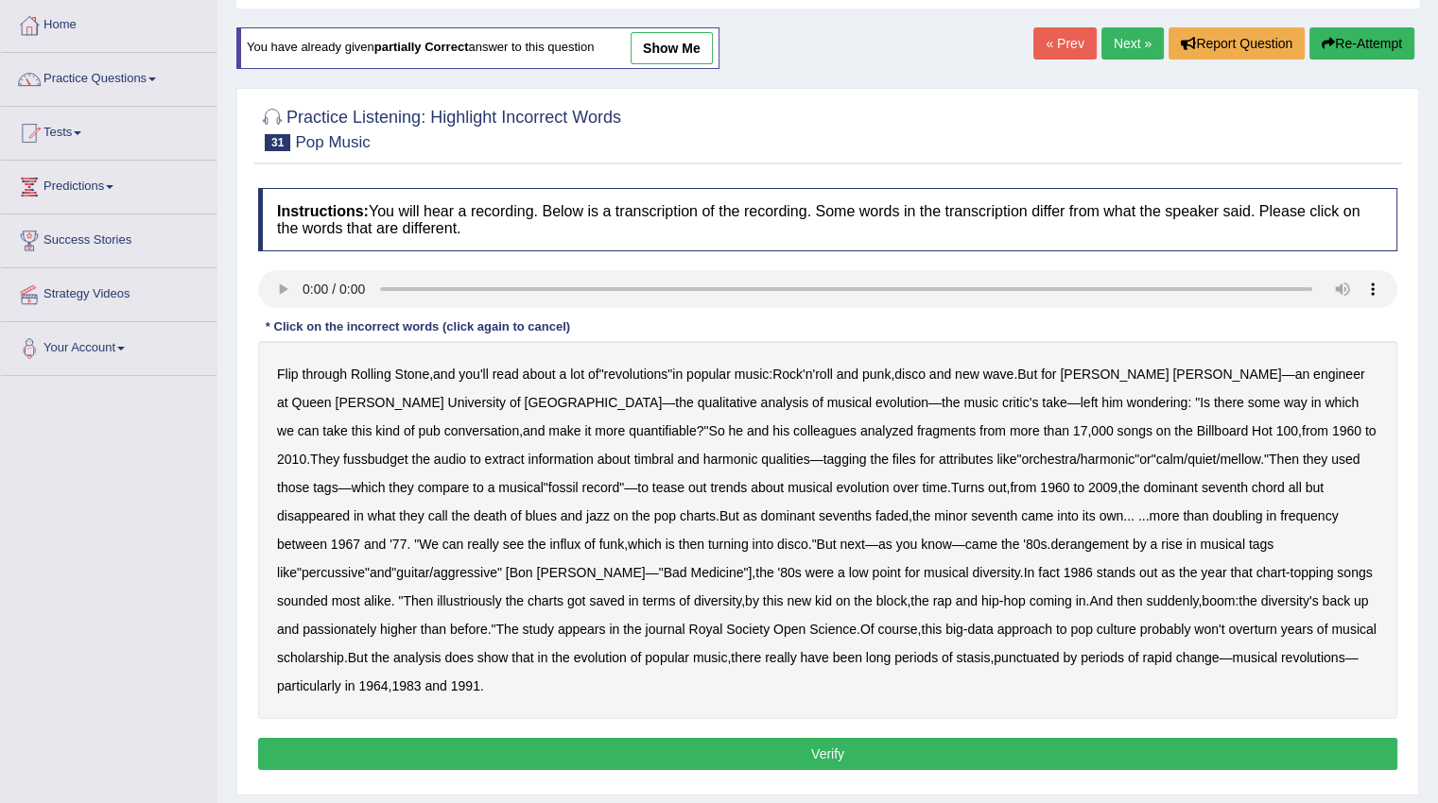
click at [408, 452] on b "fussbudget" at bounding box center [375, 459] width 65 height 15
click at [708, 545] on b "turning" at bounding box center [728, 544] width 41 height 15
click at [1050, 544] on b "derangement" at bounding box center [1089, 544] width 78 height 15
click at [501, 594] on b "illustriously" at bounding box center [469, 601] width 64 height 15
click at [376, 622] on b "passionately" at bounding box center [339, 629] width 74 height 15
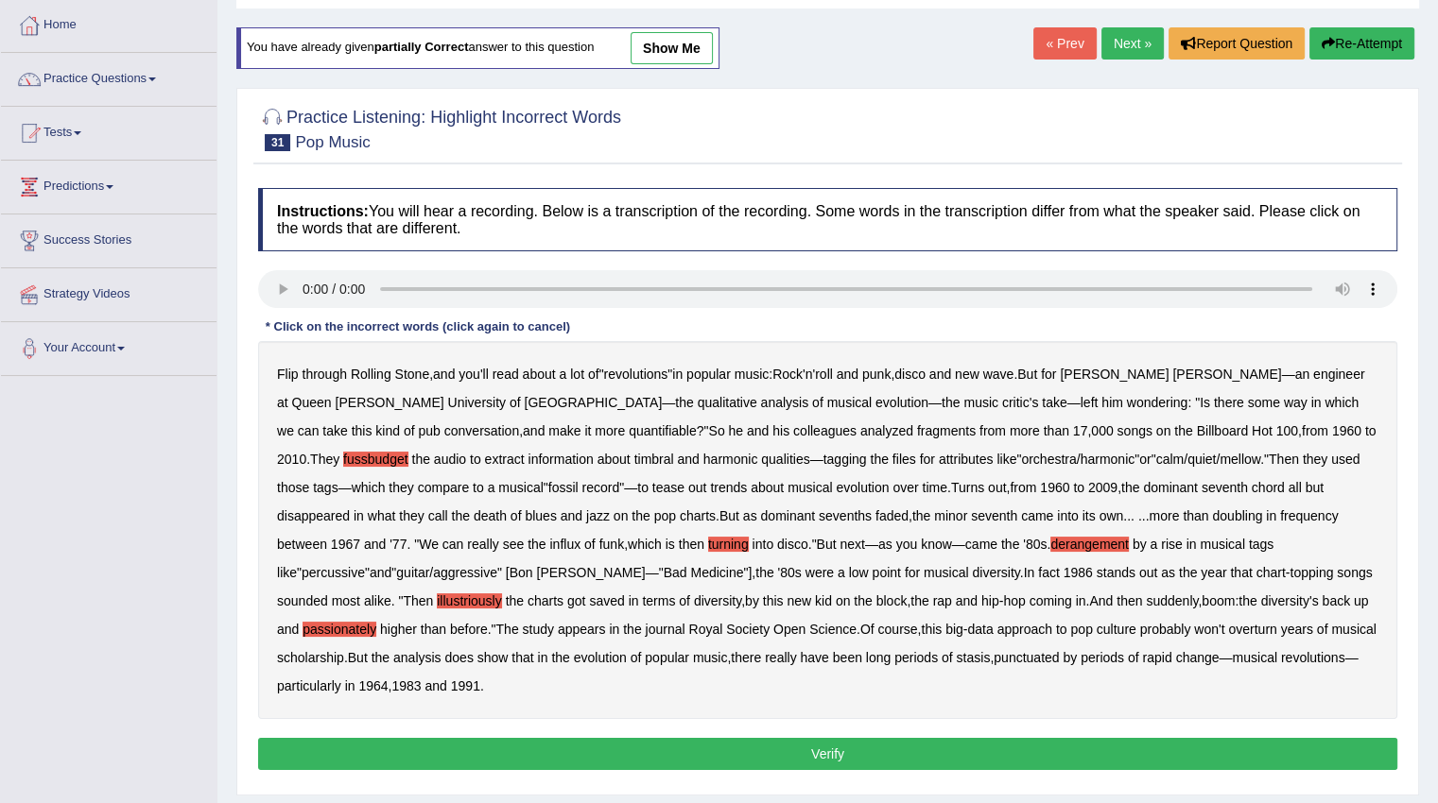
click at [708, 542] on b "turning" at bounding box center [728, 544] width 41 height 15
click at [807, 738] on button "Verify" at bounding box center [827, 754] width 1139 height 32
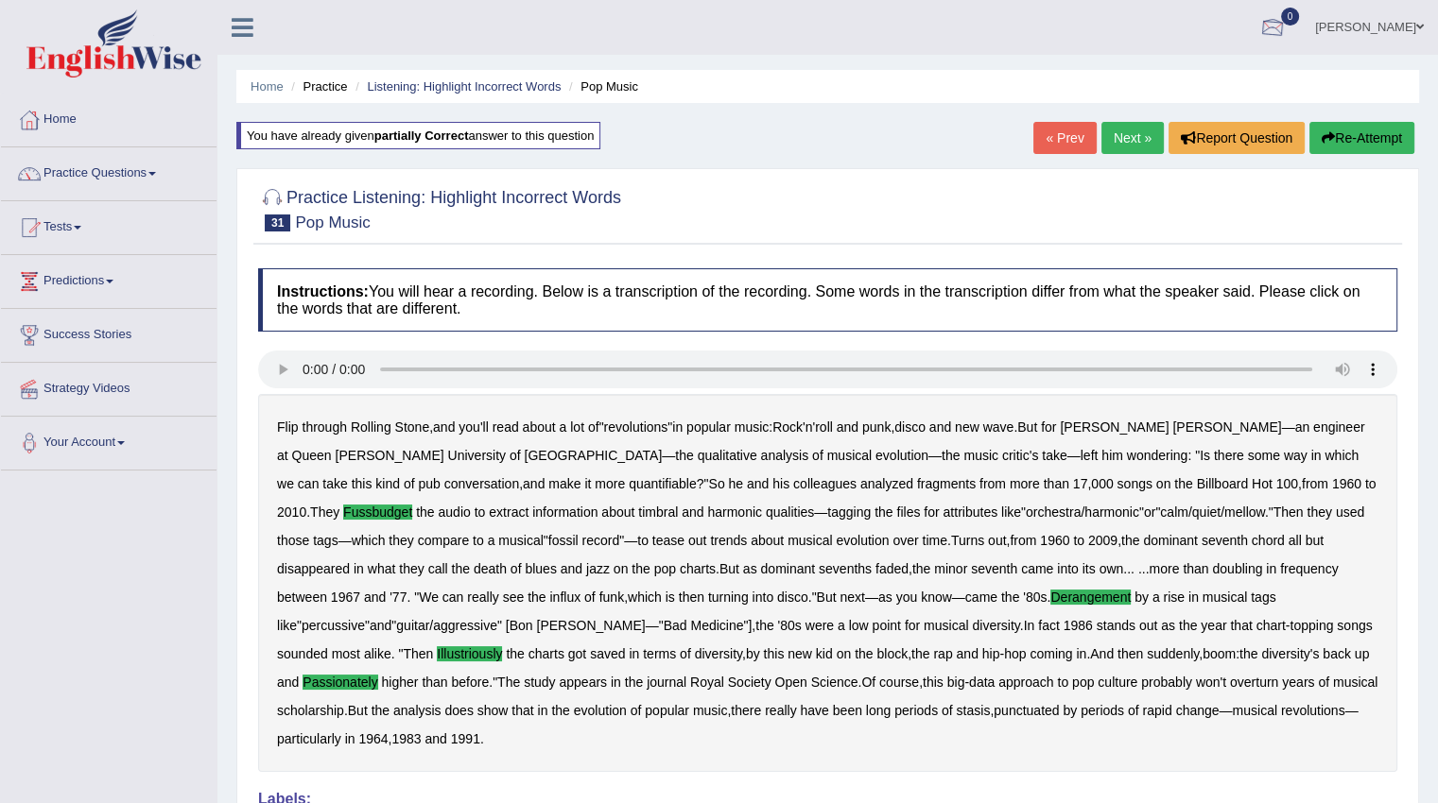
click at [1119, 143] on link "Next »" at bounding box center [1132, 138] width 62 height 32
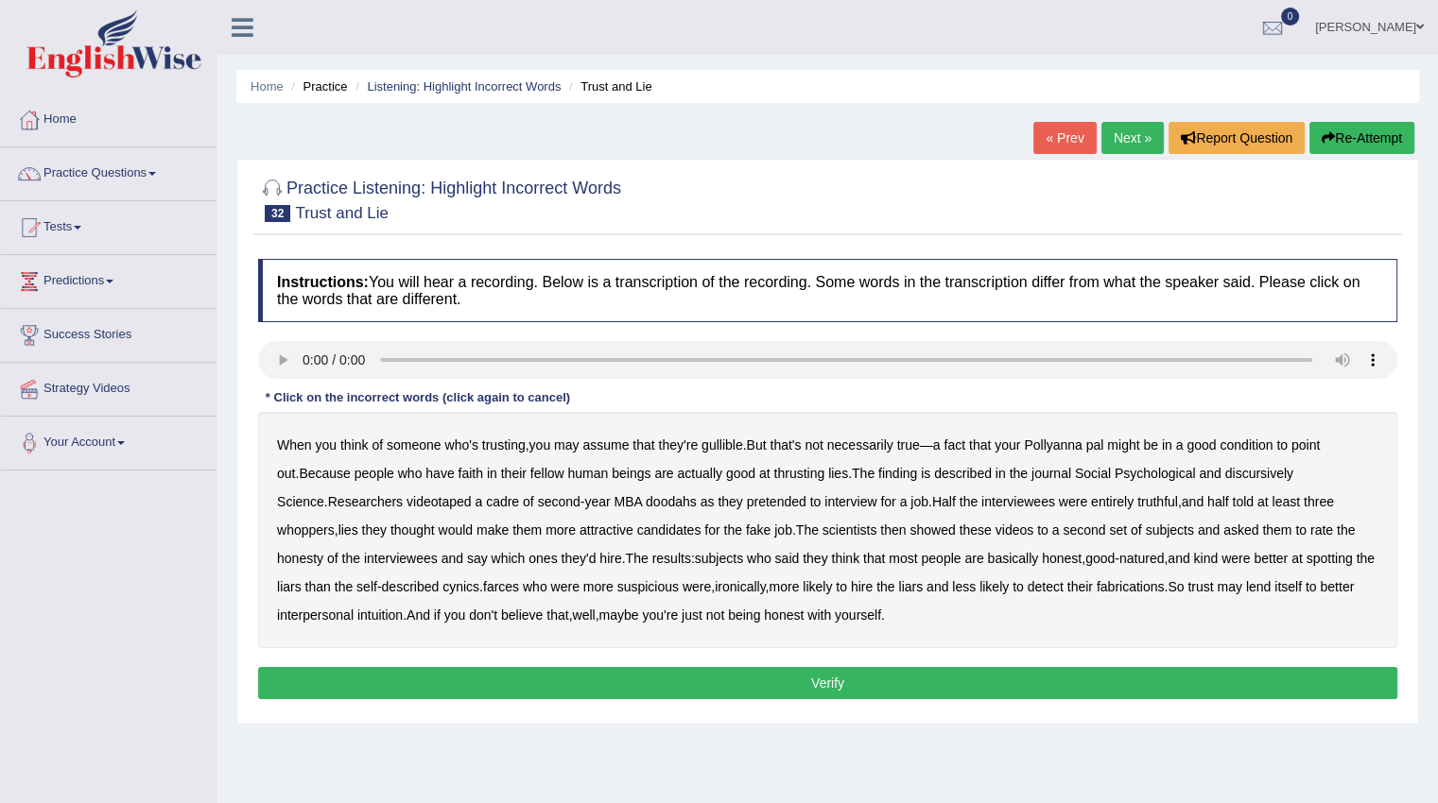
click at [1271, 442] on b "condition" at bounding box center [1245, 445] width 53 height 15
click at [796, 476] on b "thrusting" at bounding box center [798, 473] width 51 height 15
click at [1259, 475] on b "discursively" at bounding box center [1259, 473] width 68 height 15
click at [646, 502] on b "doodahs" at bounding box center [671, 501] width 51 height 15
click at [483, 587] on b "farces" at bounding box center [501, 586] width 36 height 15
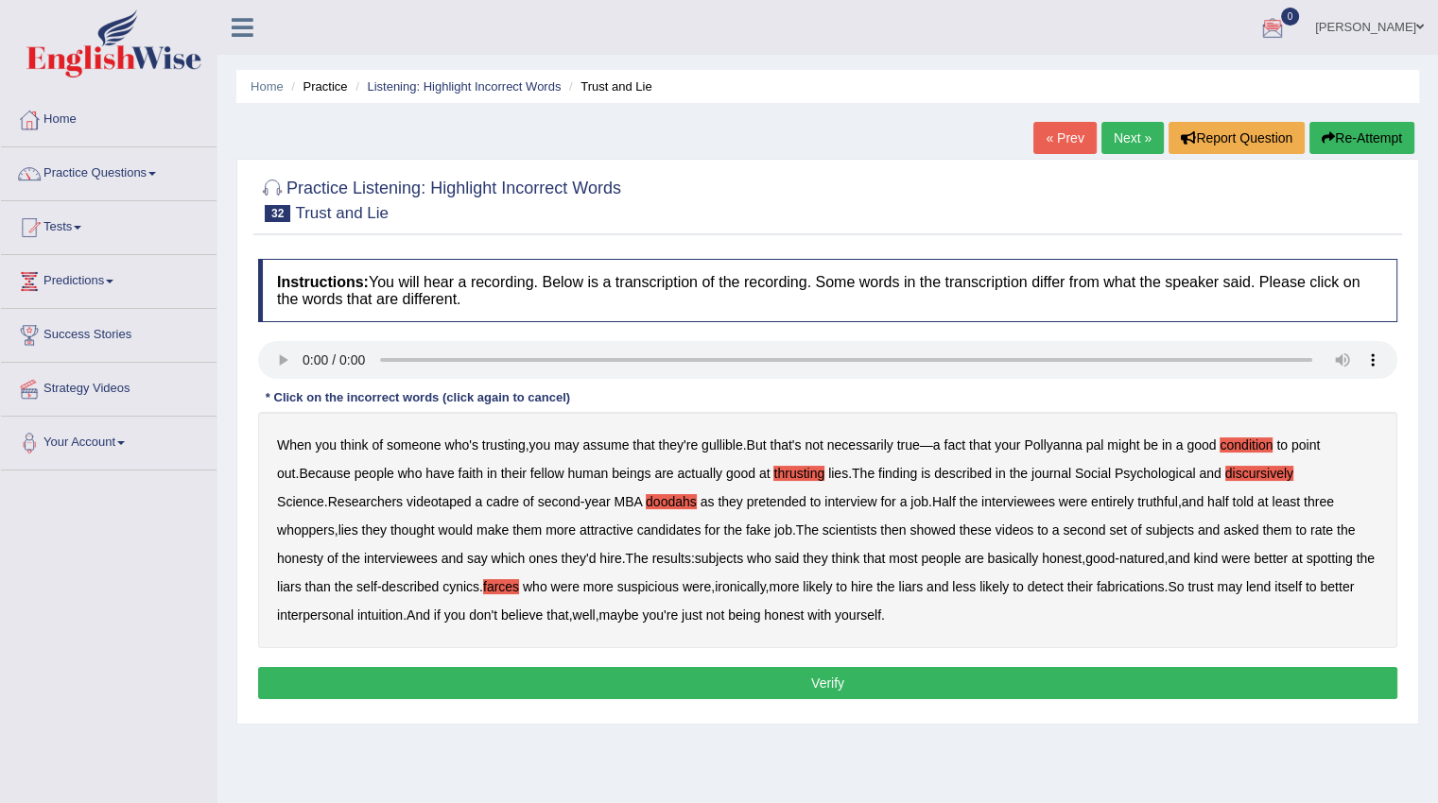
click at [899, 679] on button "Verify" at bounding box center [827, 683] width 1139 height 32
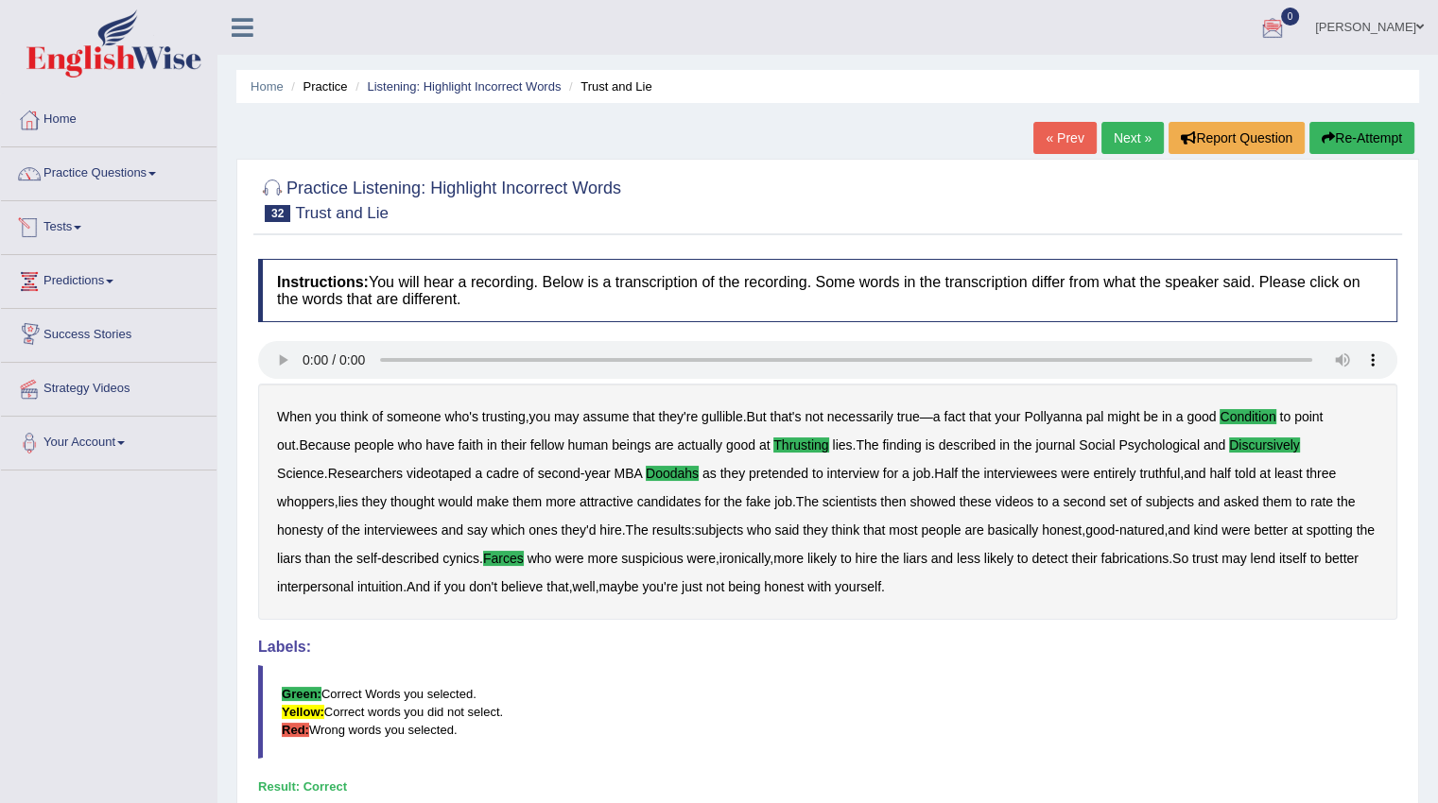
click at [1141, 139] on link "Next »" at bounding box center [1132, 138] width 62 height 32
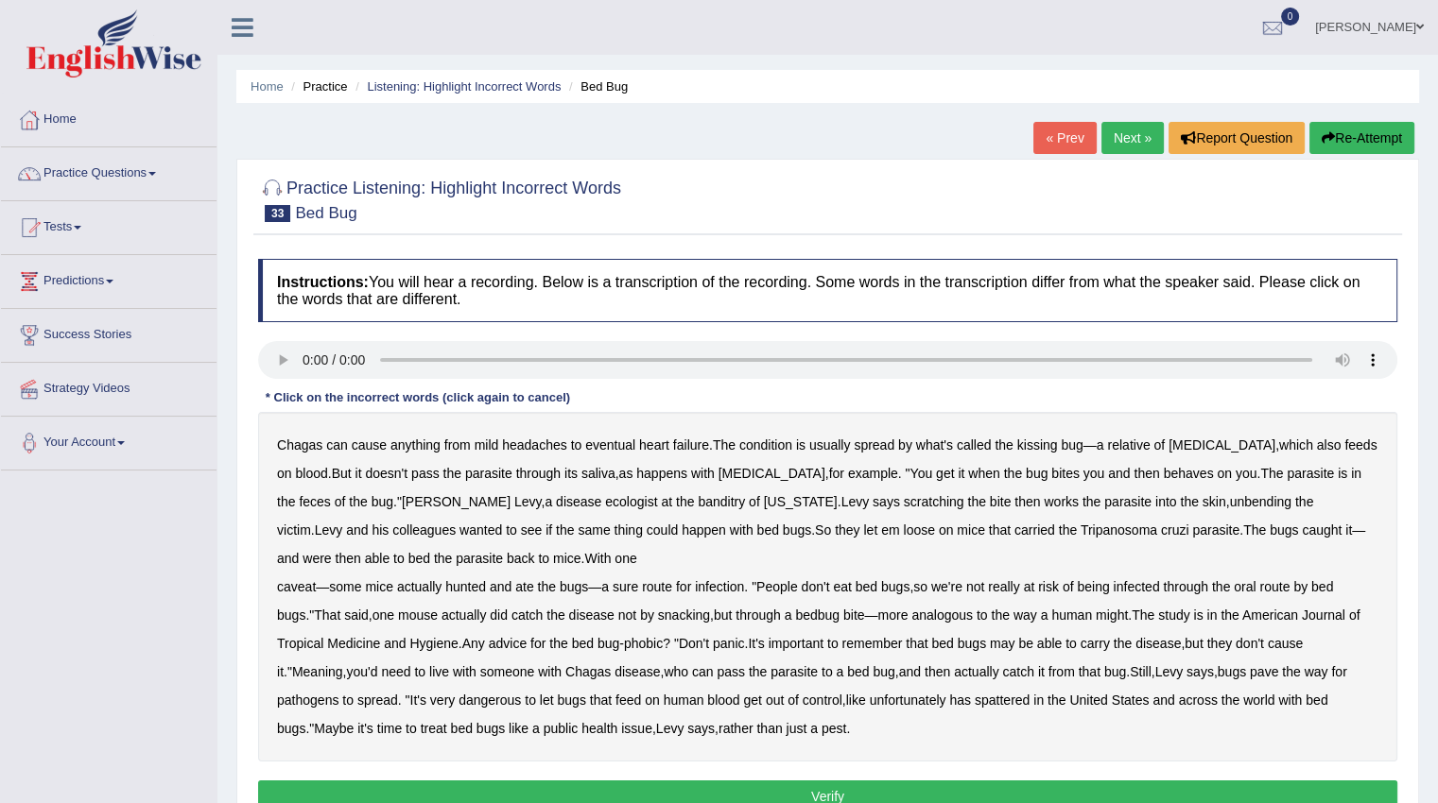
click at [1163, 476] on b "behaves" at bounding box center [1188, 473] width 50 height 15
click at [698, 503] on b "banditry" at bounding box center [721, 501] width 47 height 15
click at [1229, 507] on b "unbending" at bounding box center [1259, 501] width 61 height 15
click at [408, 558] on b "bed" at bounding box center [419, 558] width 22 height 15
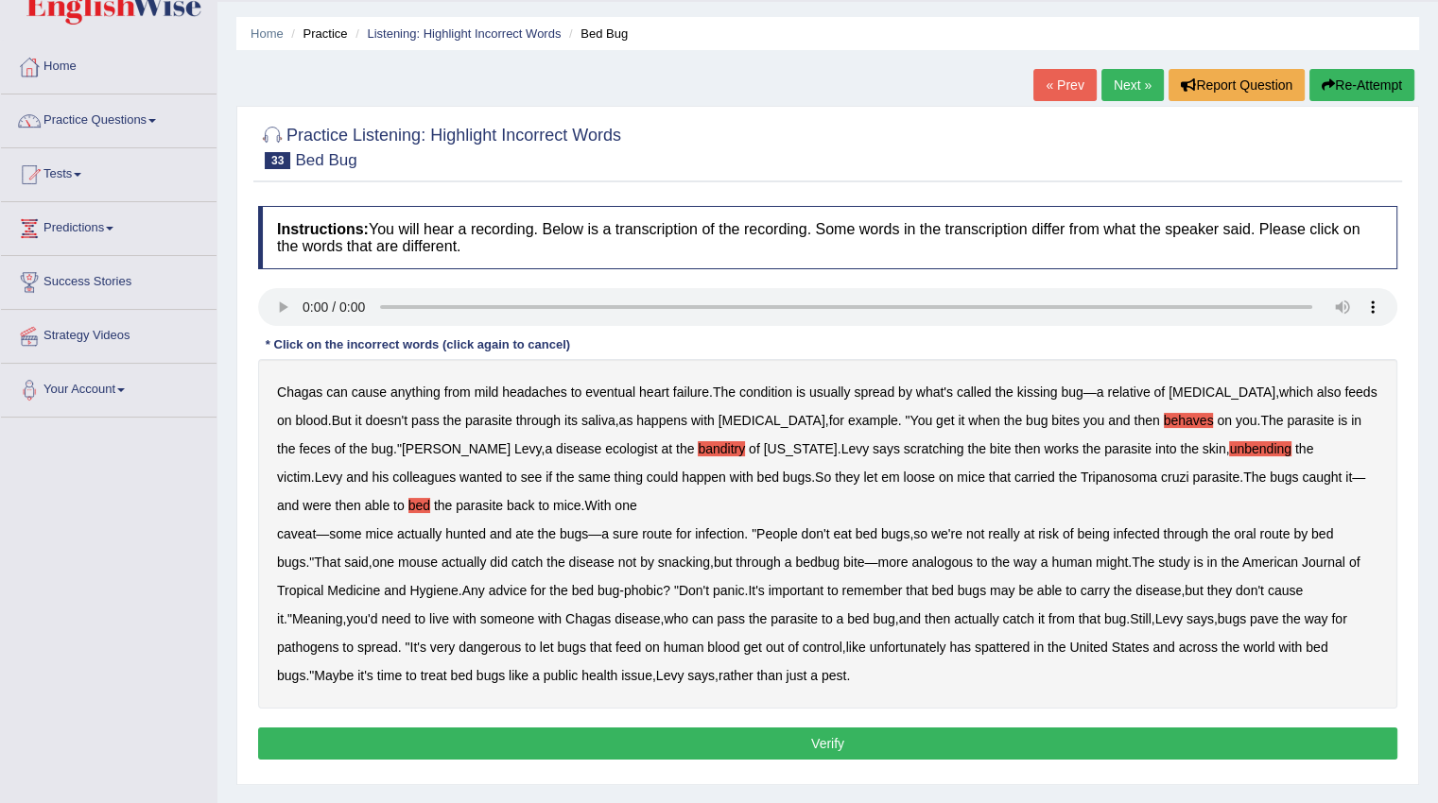
scroll to position [95, 0]
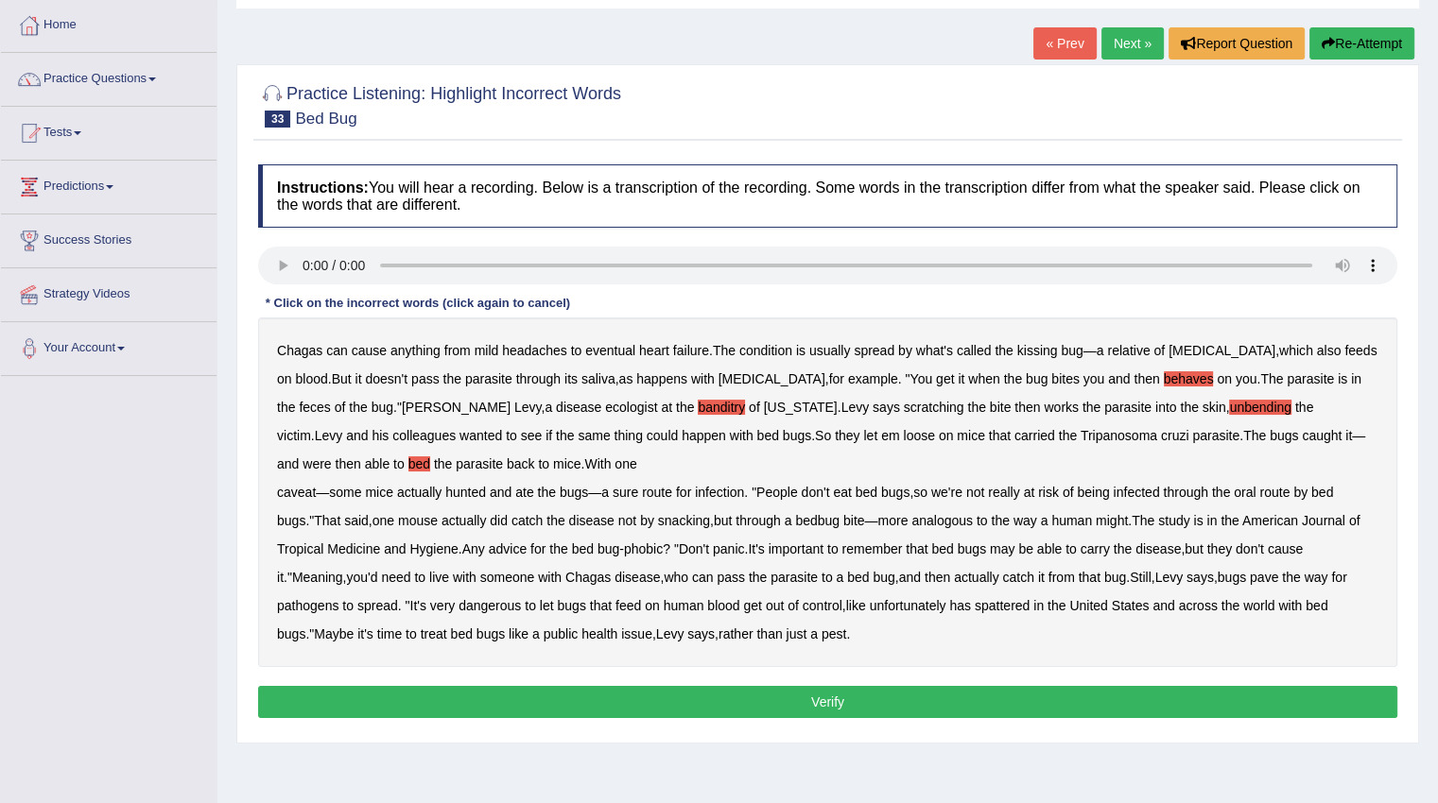
click at [686, 606] on b "human" at bounding box center [683, 605] width 41 height 15
click at [830, 693] on button "Verify" at bounding box center [827, 702] width 1139 height 32
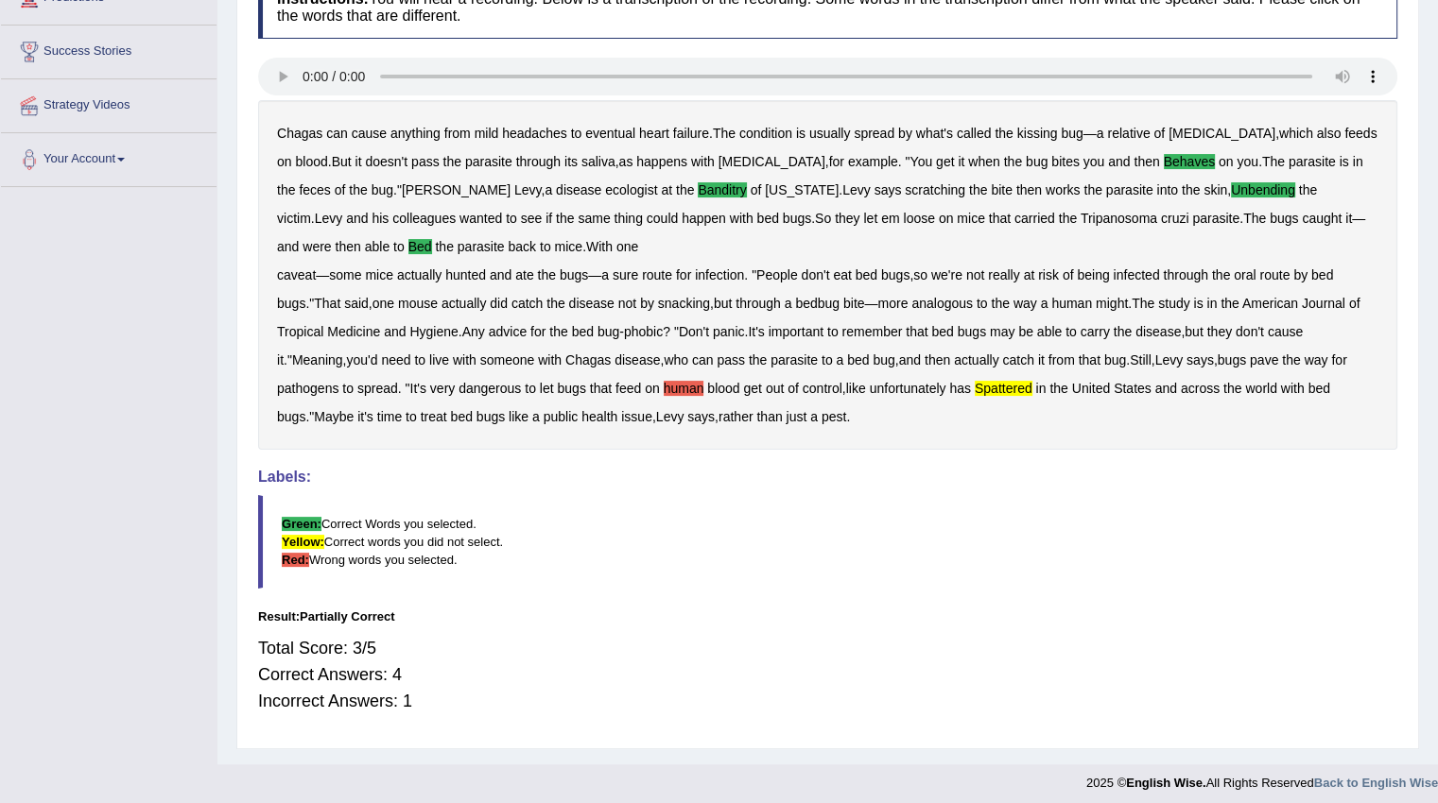
scroll to position [189, 0]
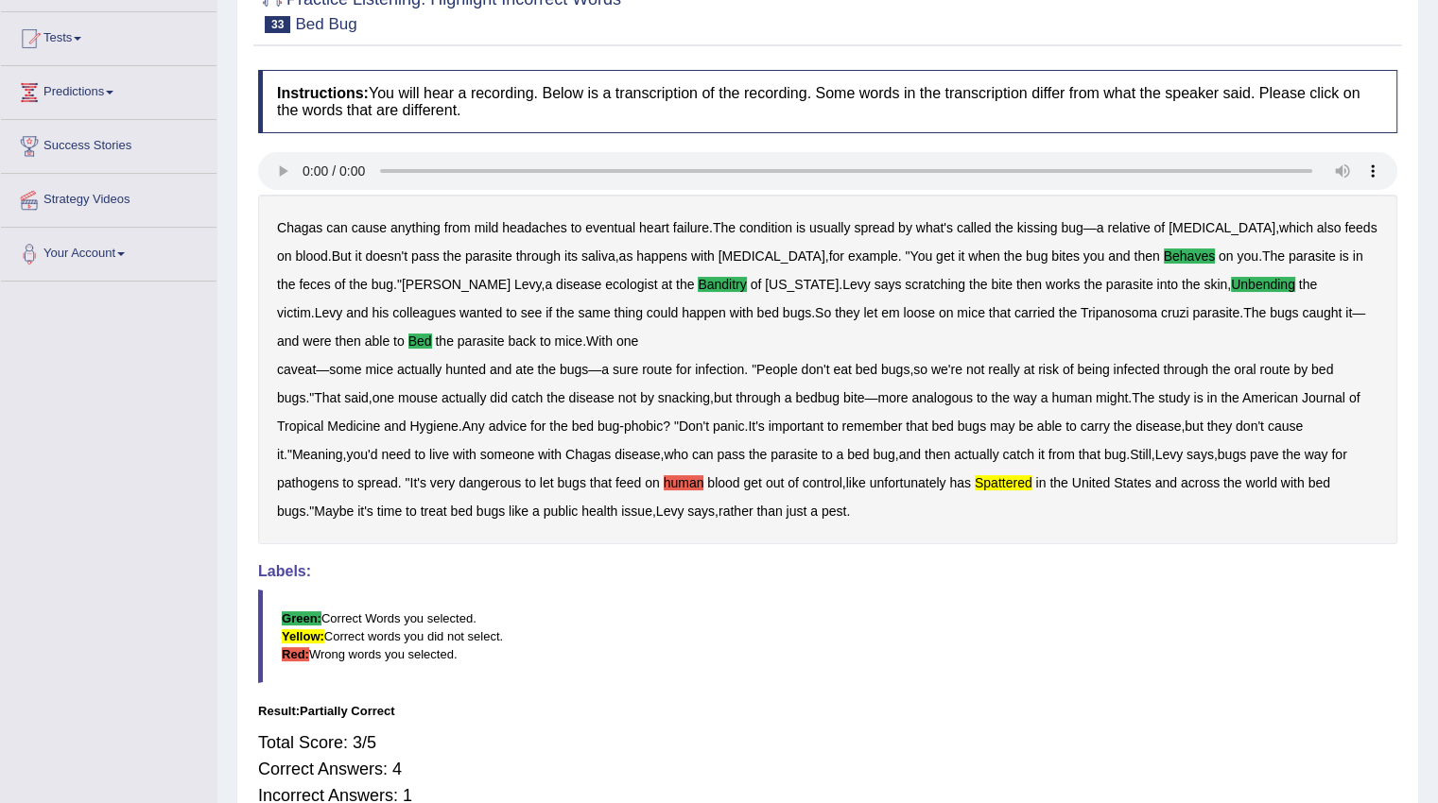
click at [669, 480] on b "human" at bounding box center [683, 482] width 41 height 15
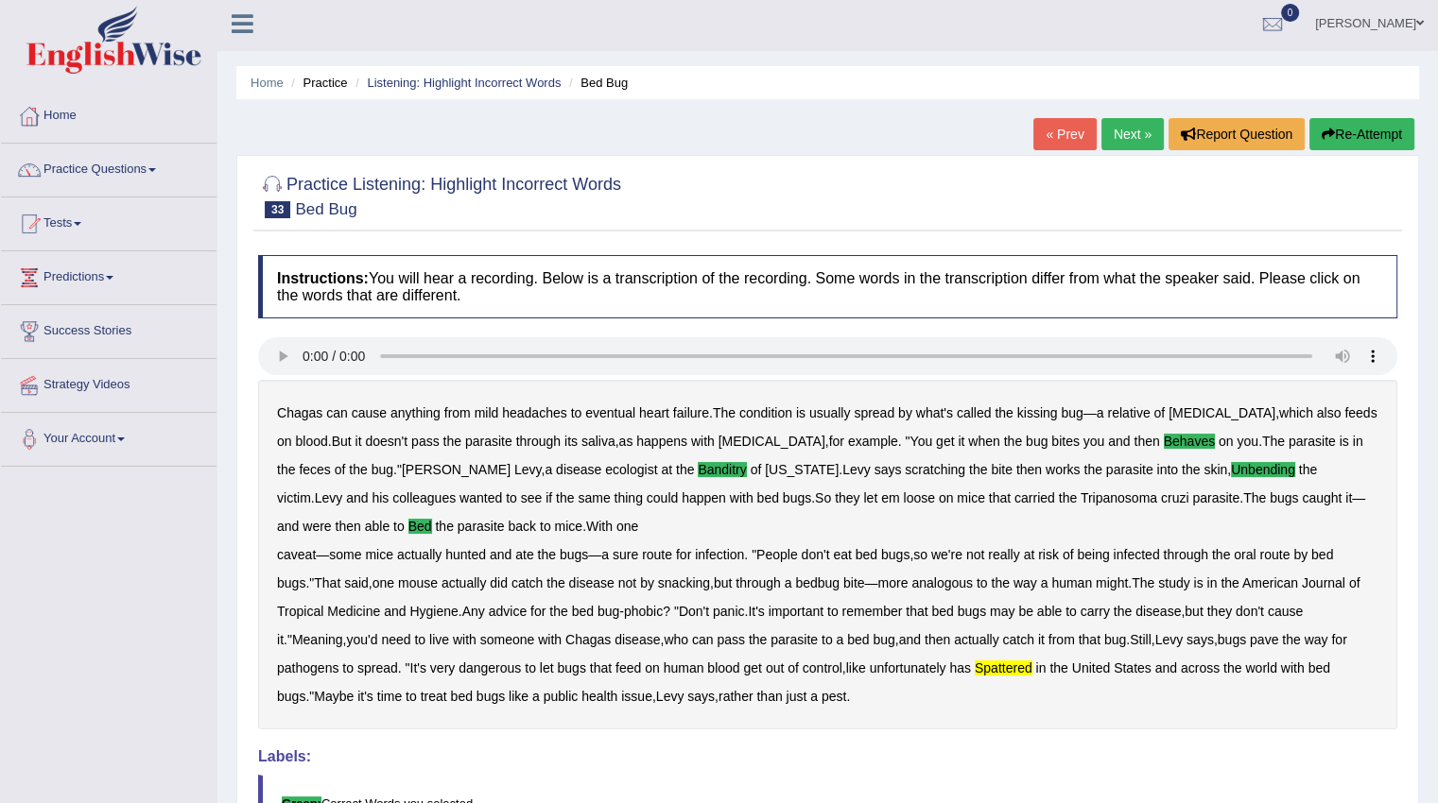
scroll to position [0, 0]
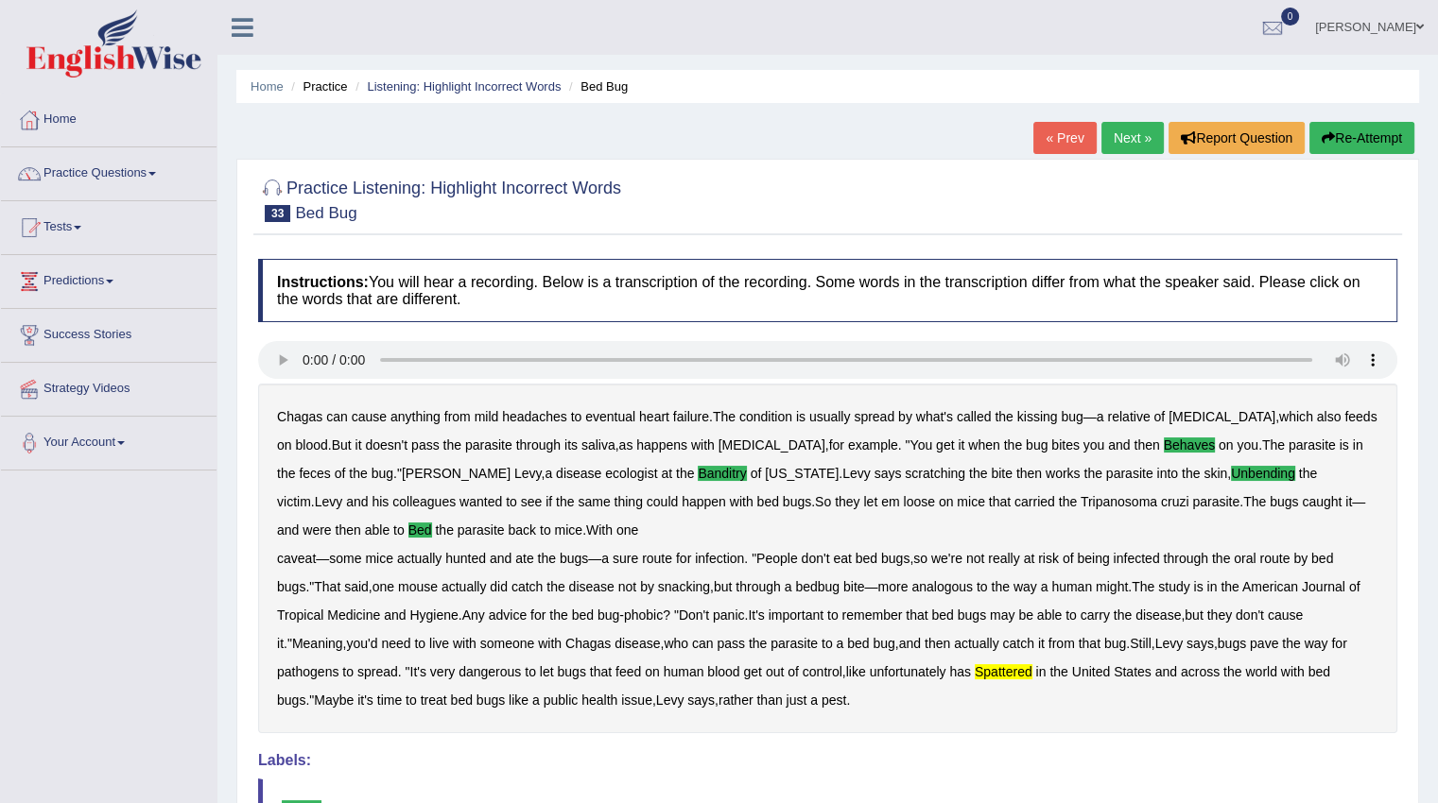
click at [1108, 134] on link "Next »" at bounding box center [1132, 138] width 62 height 32
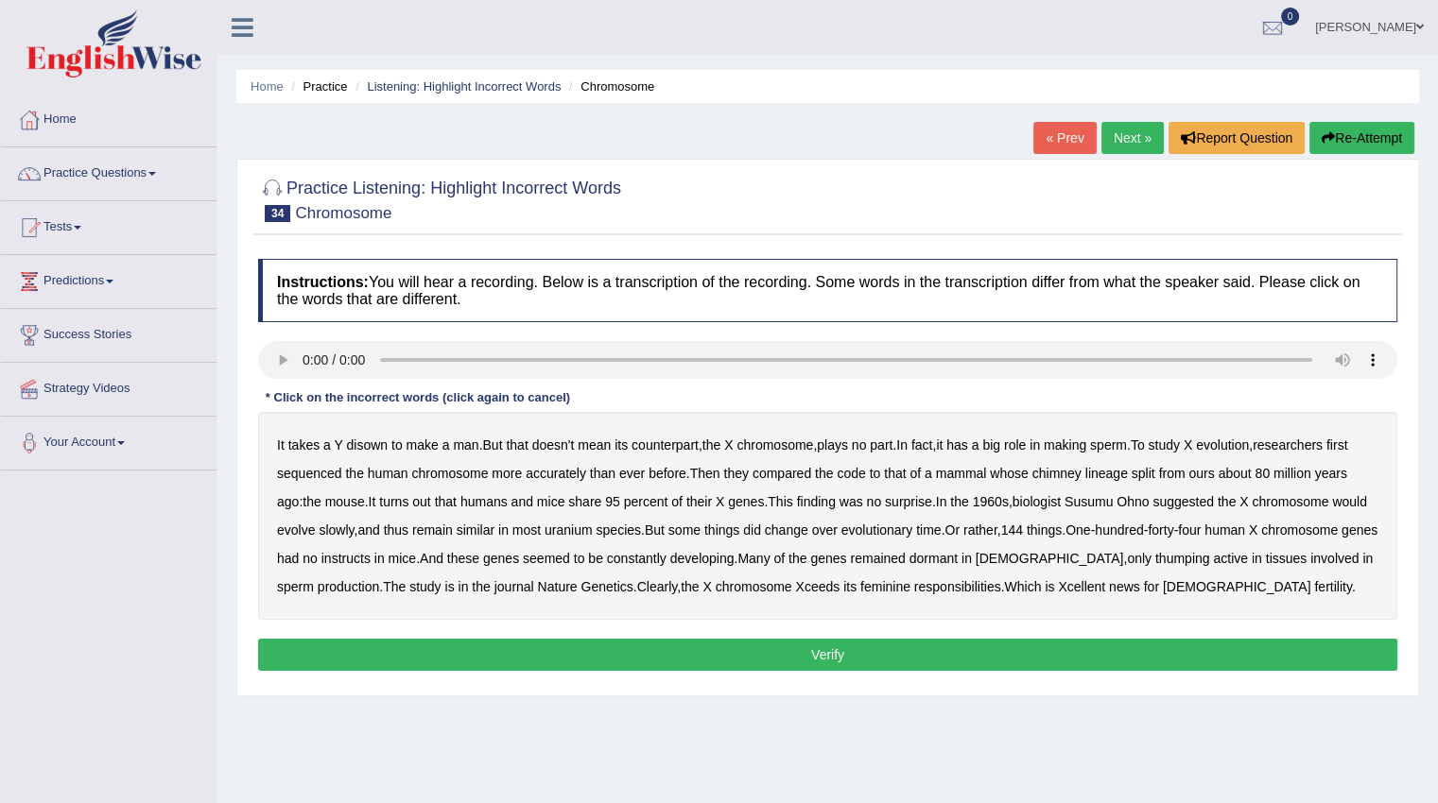
click at [355, 440] on b "disown" at bounding box center [367, 445] width 42 height 15
click at [1077, 478] on b "chimney" at bounding box center [1056, 473] width 49 height 15
click at [593, 533] on b "uranium" at bounding box center [568, 530] width 48 height 15
click at [370, 554] on b "instructs" at bounding box center [345, 558] width 49 height 15
click at [1210, 557] on b "thumping" at bounding box center [1182, 558] width 55 height 15
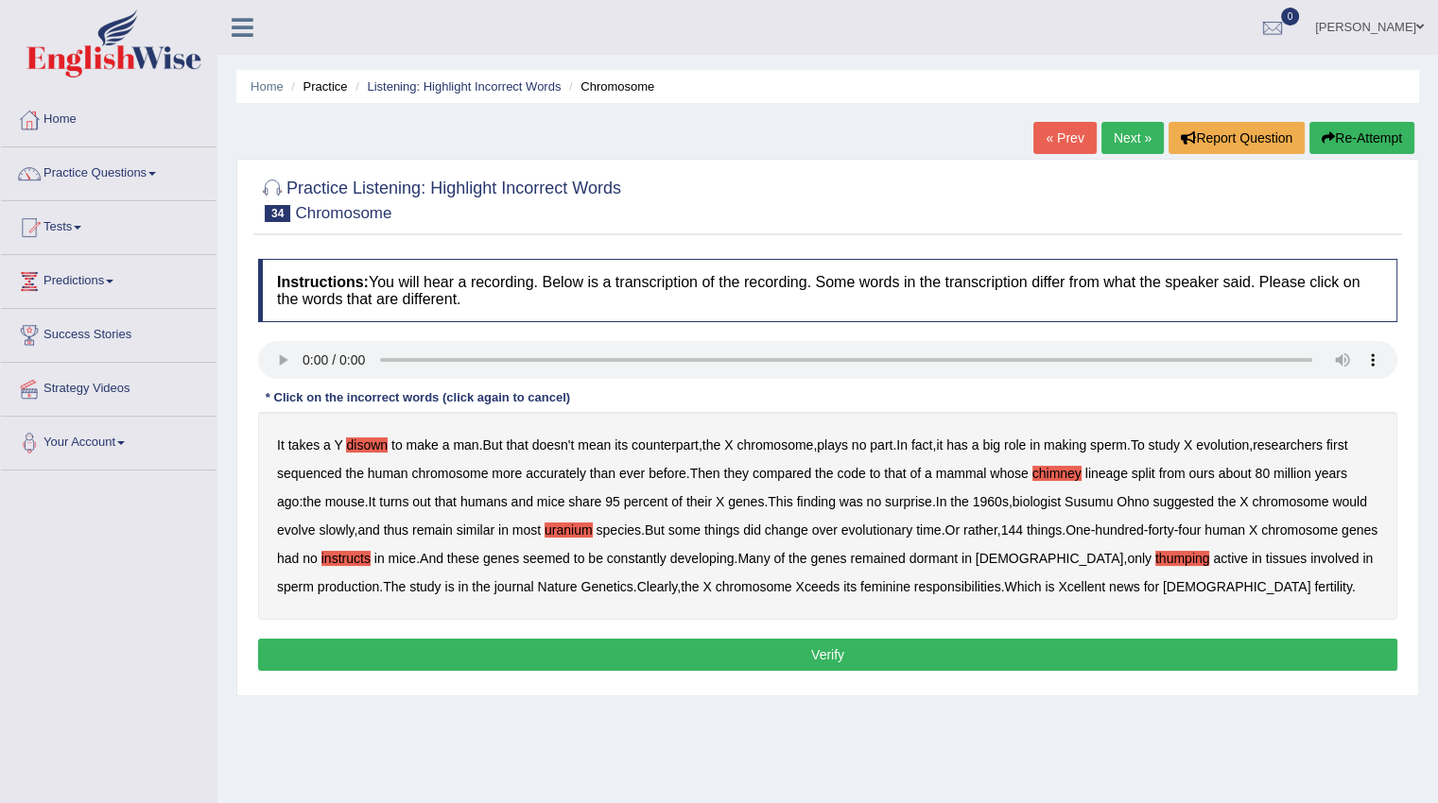
click at [983, 654] on button "Verify" at bounding box center [827, 655] width 1139 height 32
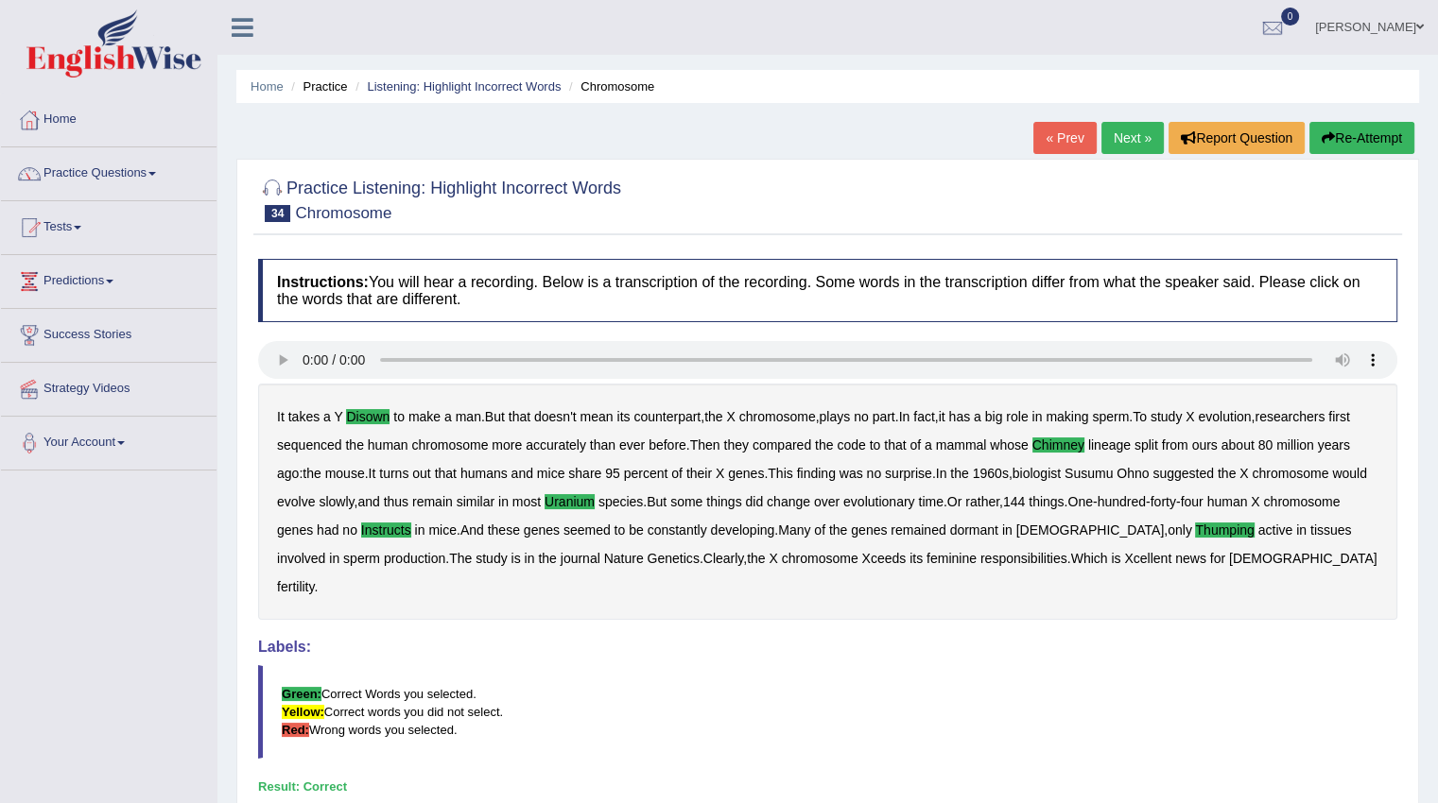
click at [1123, 126] on link "Next »" at bounding box center [1132, 138] width 62 height 32
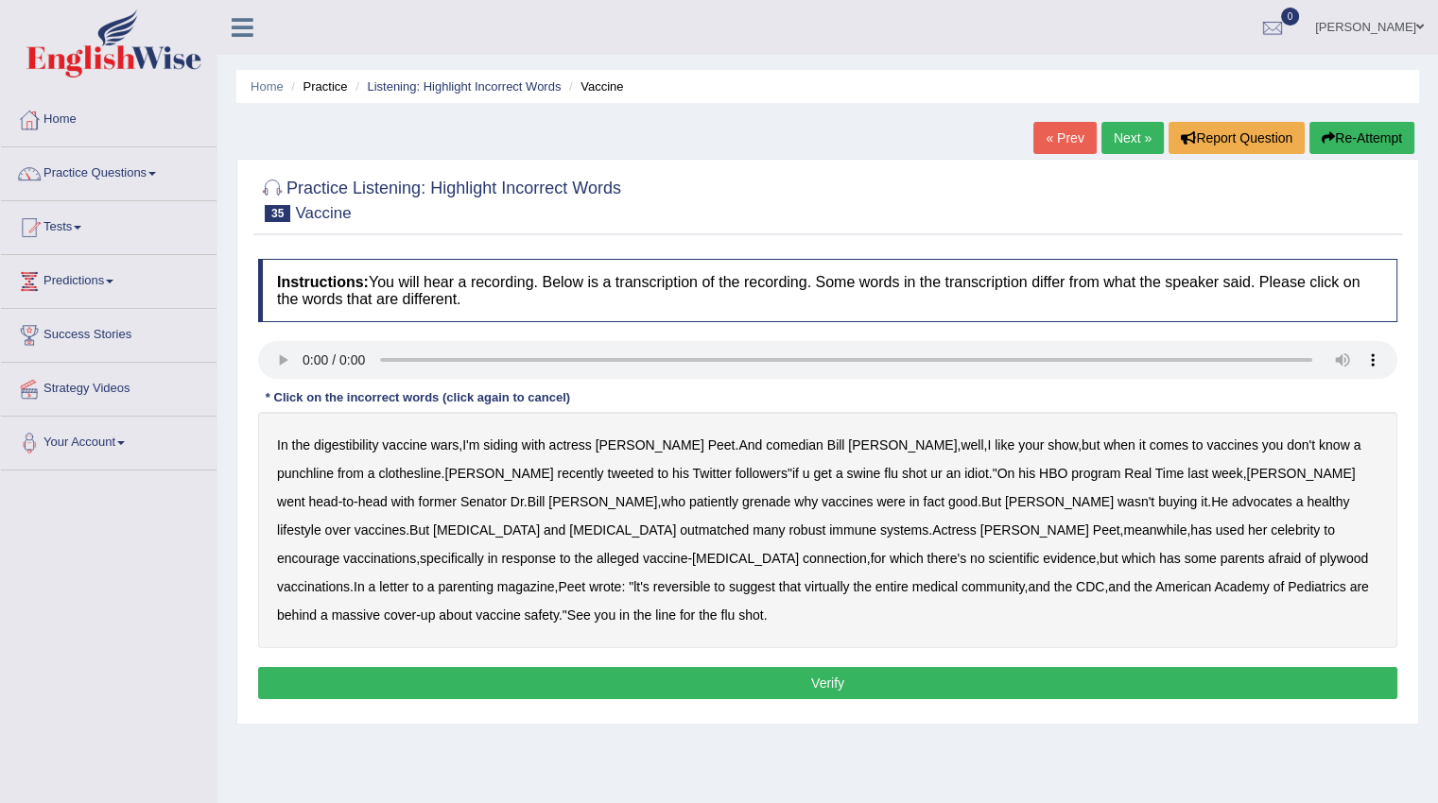
click at [358, 447] on b "digestibility" at bounding box center [346, 445] width 64 height 15
click at [742, 499] on b "grenade" at bounding box center [766, 501] width 48 height 15
click at [1319, 560] on b "plywood" at bounding box center [1343, 558] width 48 height 15
click at [711, 579] on b "reversible" at bounding box center [682, 586] width 58 height 15
click at [829, 667] on button "Verify" at bounding box center [827, 683] width 1139 height 32
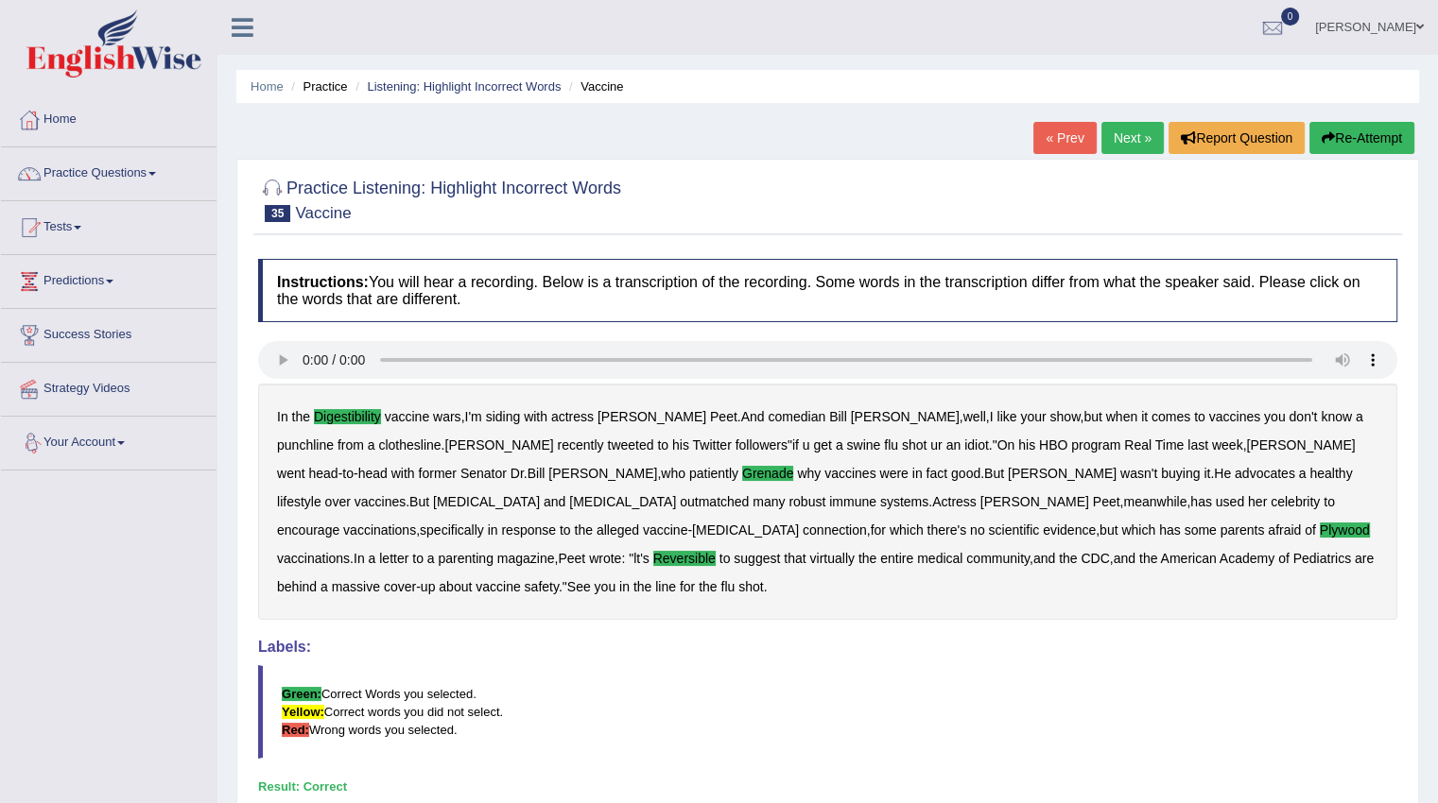
click at [1131, 139] on link "Next »" at bounding box center [1132, 138] width 62 height 32
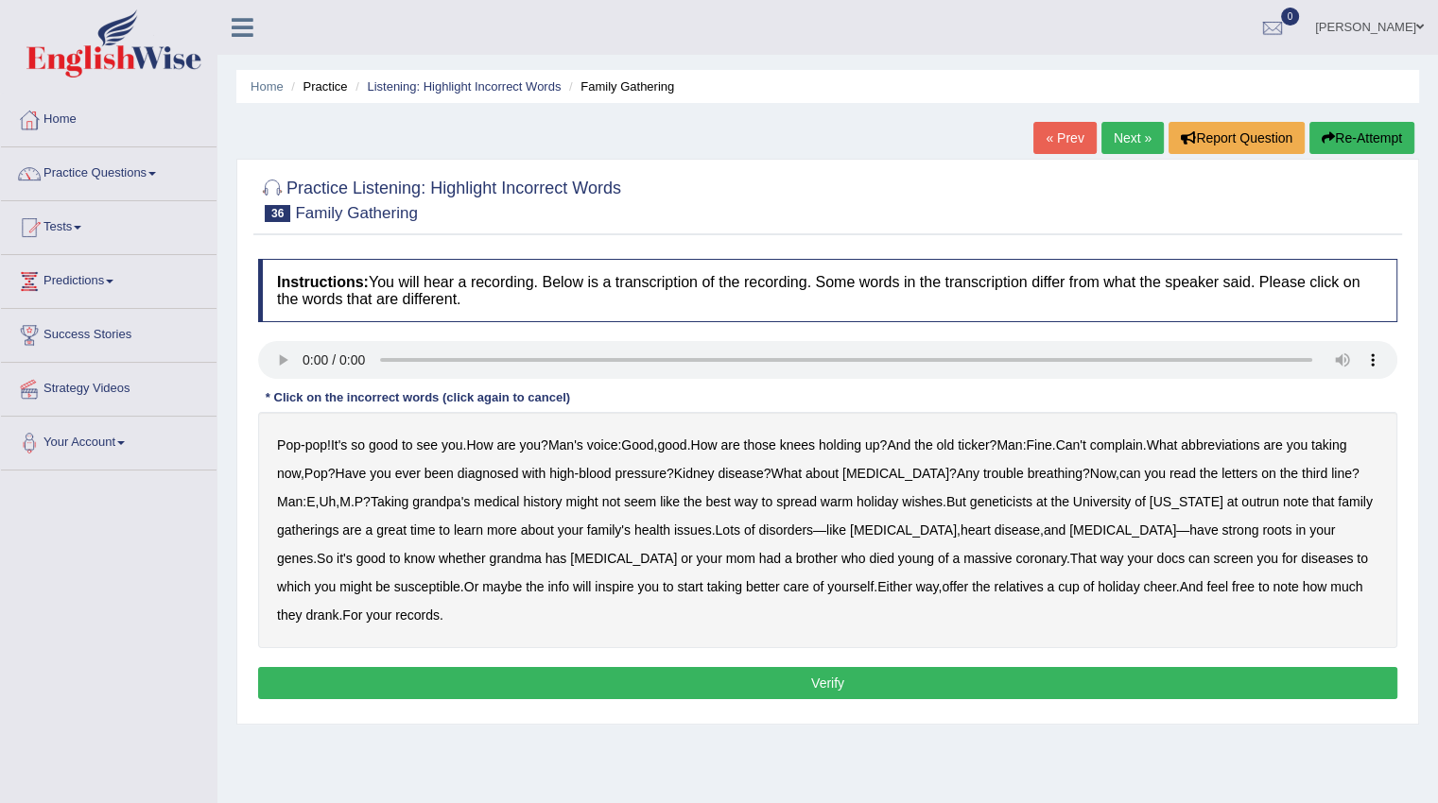
click at [1248, 438] on b "abbreviations" at bounding box center [1219, 445] width 78 height 15
click at [1262, 502] on b "outrun" at bounding box center [1260, 501] width 38 height 15
click at [492, 679] on button "Verify" at bounding box center [827, 683] width 1139 height 32
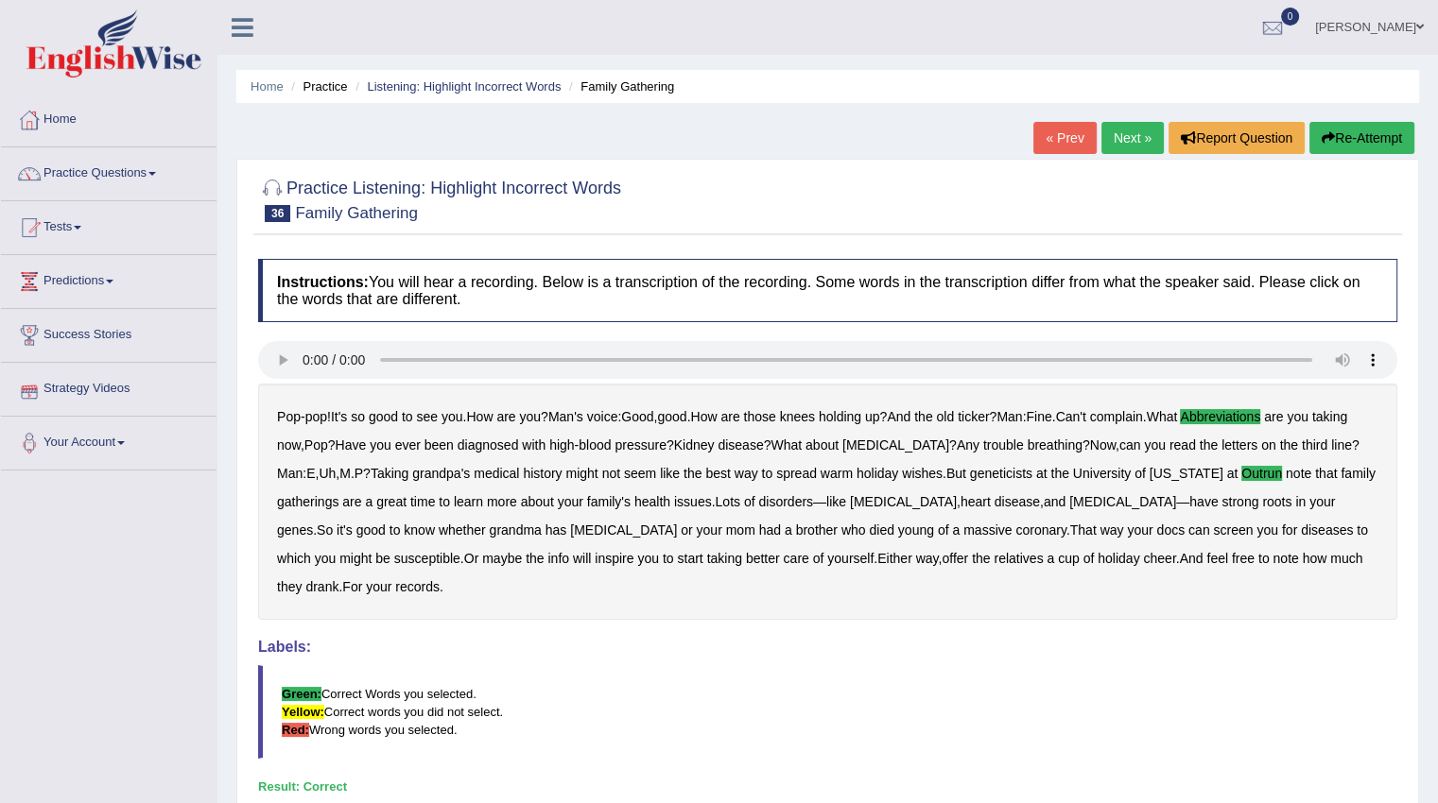
click at [1140, 137] on link "Next »" at bounding box center [1132, 138] width 62 height 32
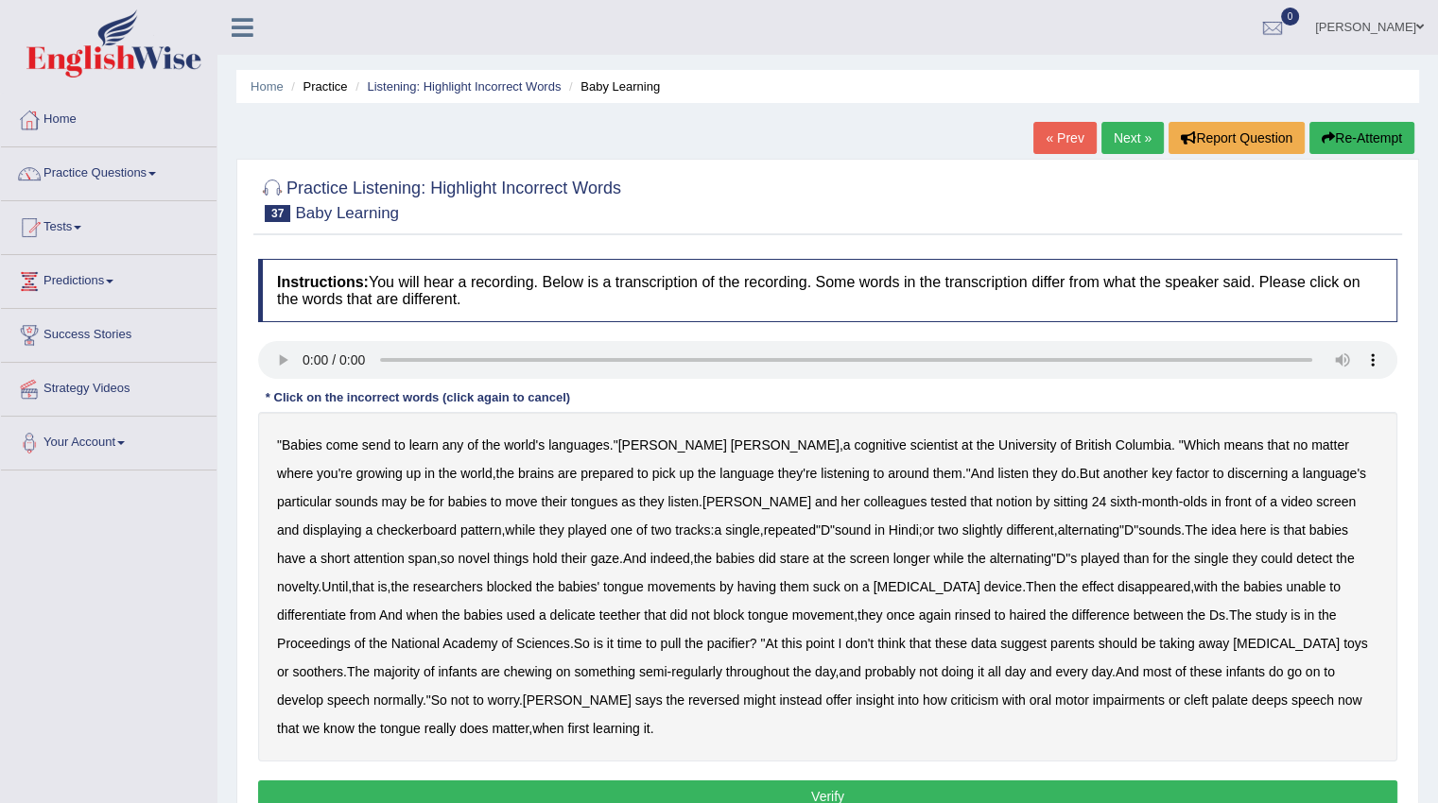
click at [380, 444] on b "send" at bounding box center [376, 445] width 28 height 15
click at [1231, 562] on b "they" at bounding box center [1243, 558] width 25 height 15
click at [1231, 560] on b "they" at bounding box center [1243, 558] width 25 height 15
click at [550, 615] on b "delicate" at bounding box center [572, 615] width 45 height 15
click at [955, 618] on b "rinsed" at bounding box center [973, 615] width 36 height 15
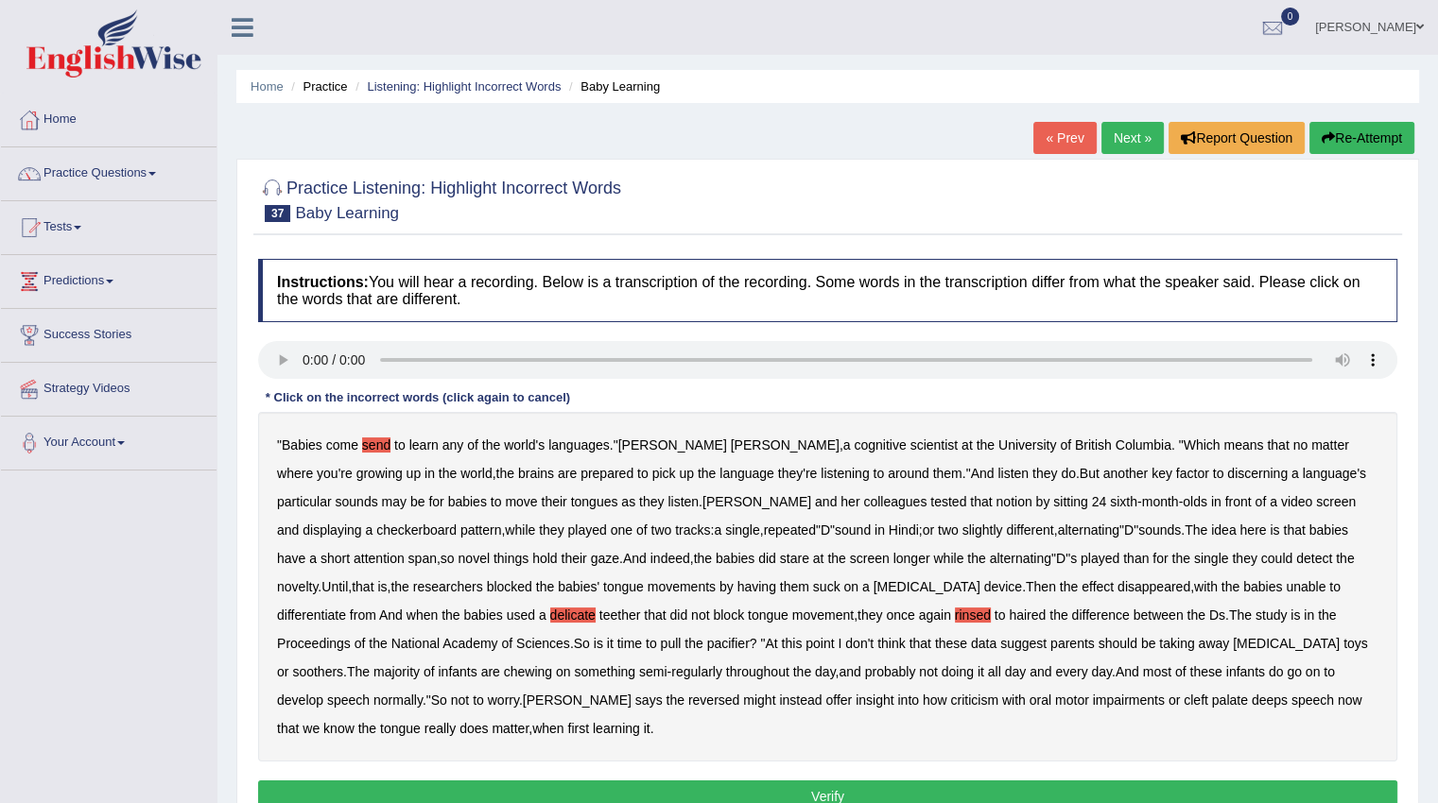
click at [1008, 613] on b "haired" at bounding box center [1026, 615] width 37 height 15
click at [688, 704] on b "reversed" at bounding box center [713, 700] width 51 height 15
click at [950, 701] on b "criticism" at bounding box center [974, 700] width 48 height 15
click at [1008, 612] on b "haired" at bounding box center [1026, 615] width 37 height 15
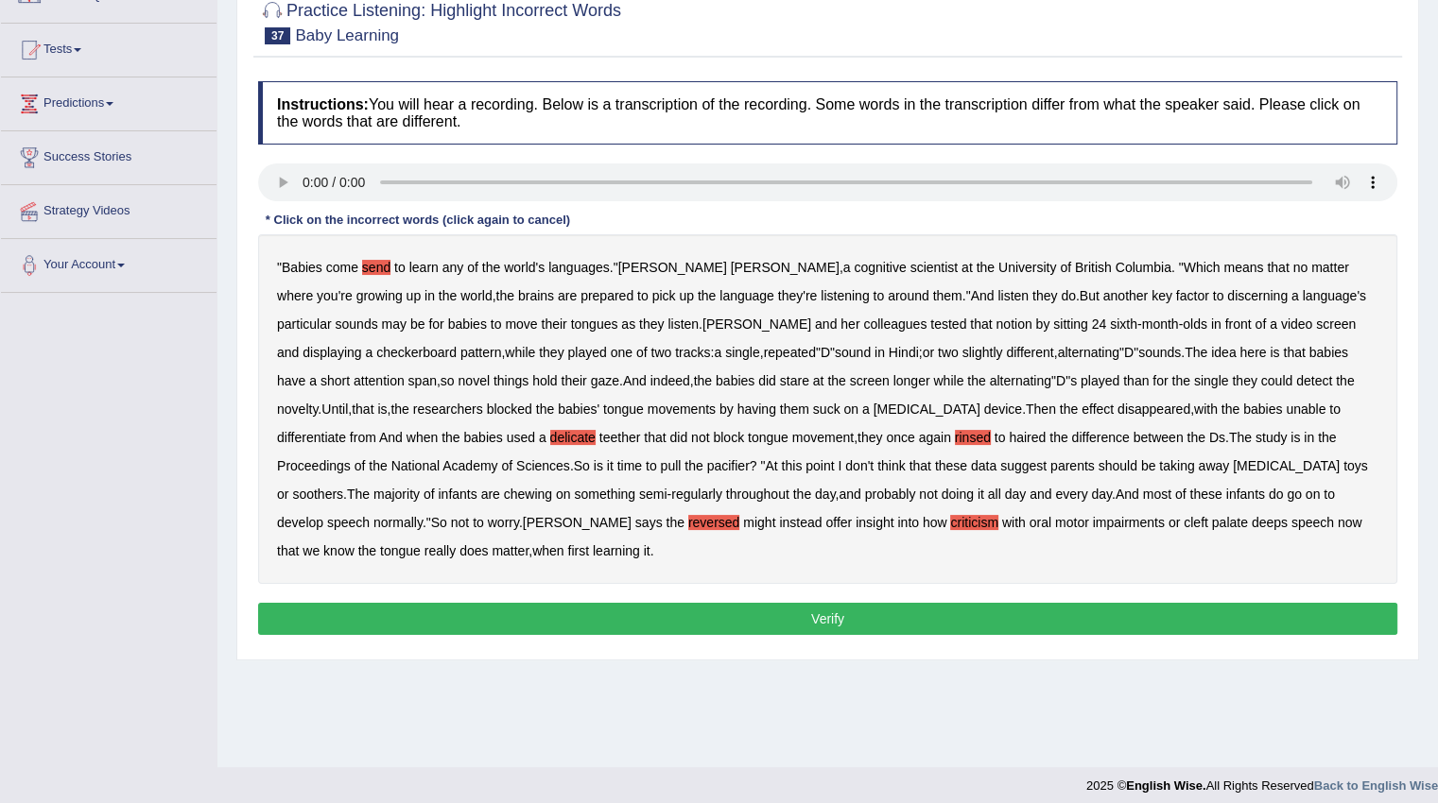
scroll to position [189, 0]
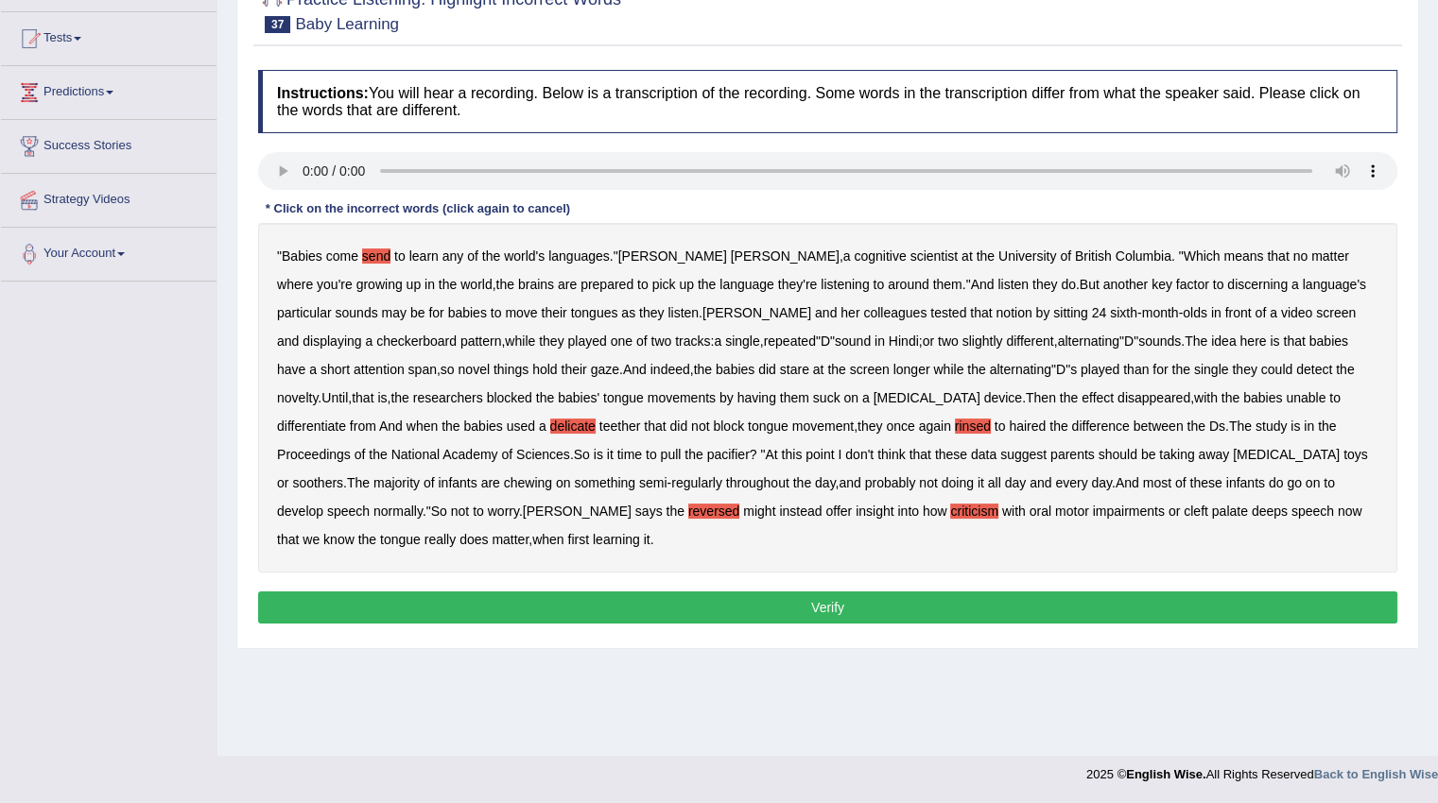
click at [623, 606] on button "Verify" at bounding box center [827, 608] width 1139 height 32
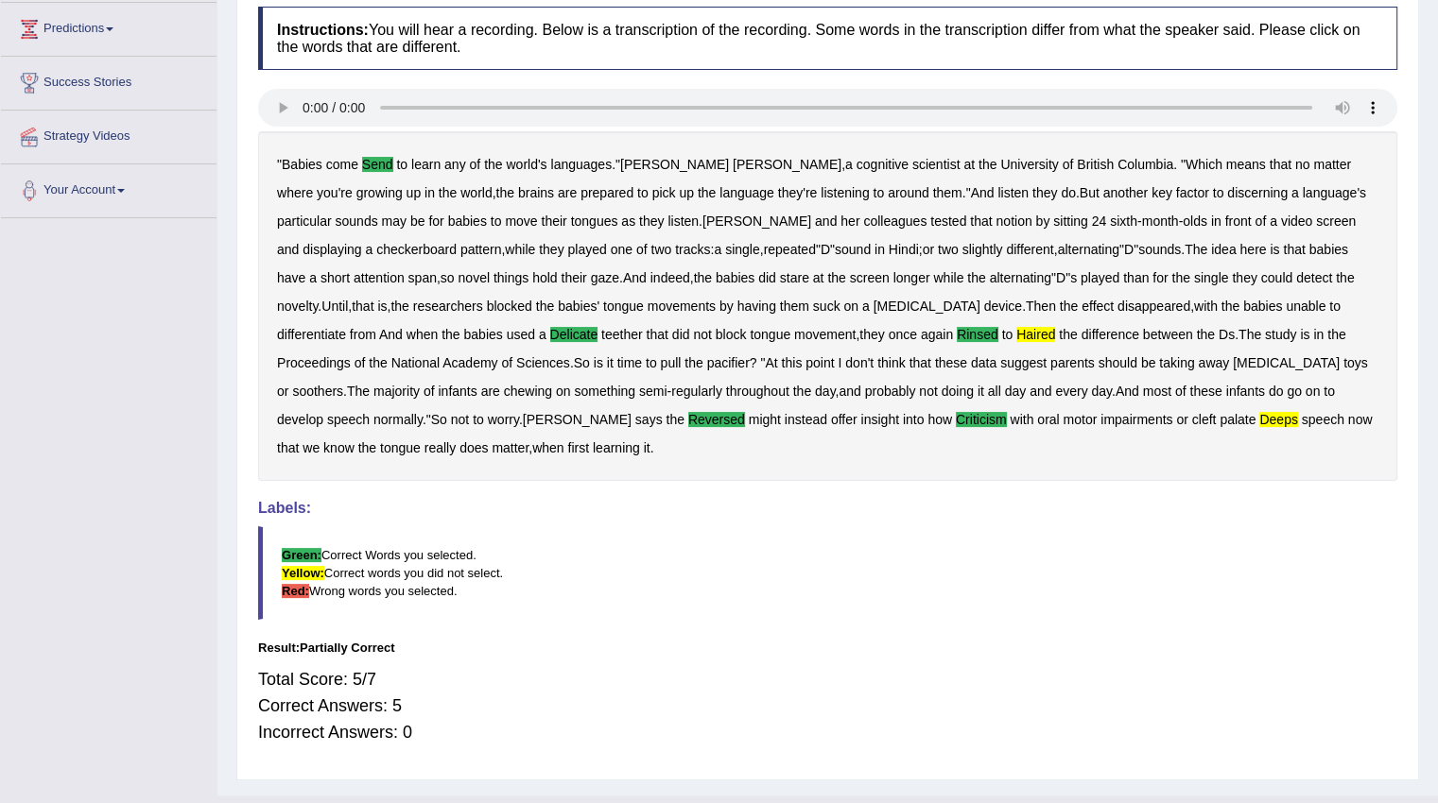
scroll to position [284, 0]
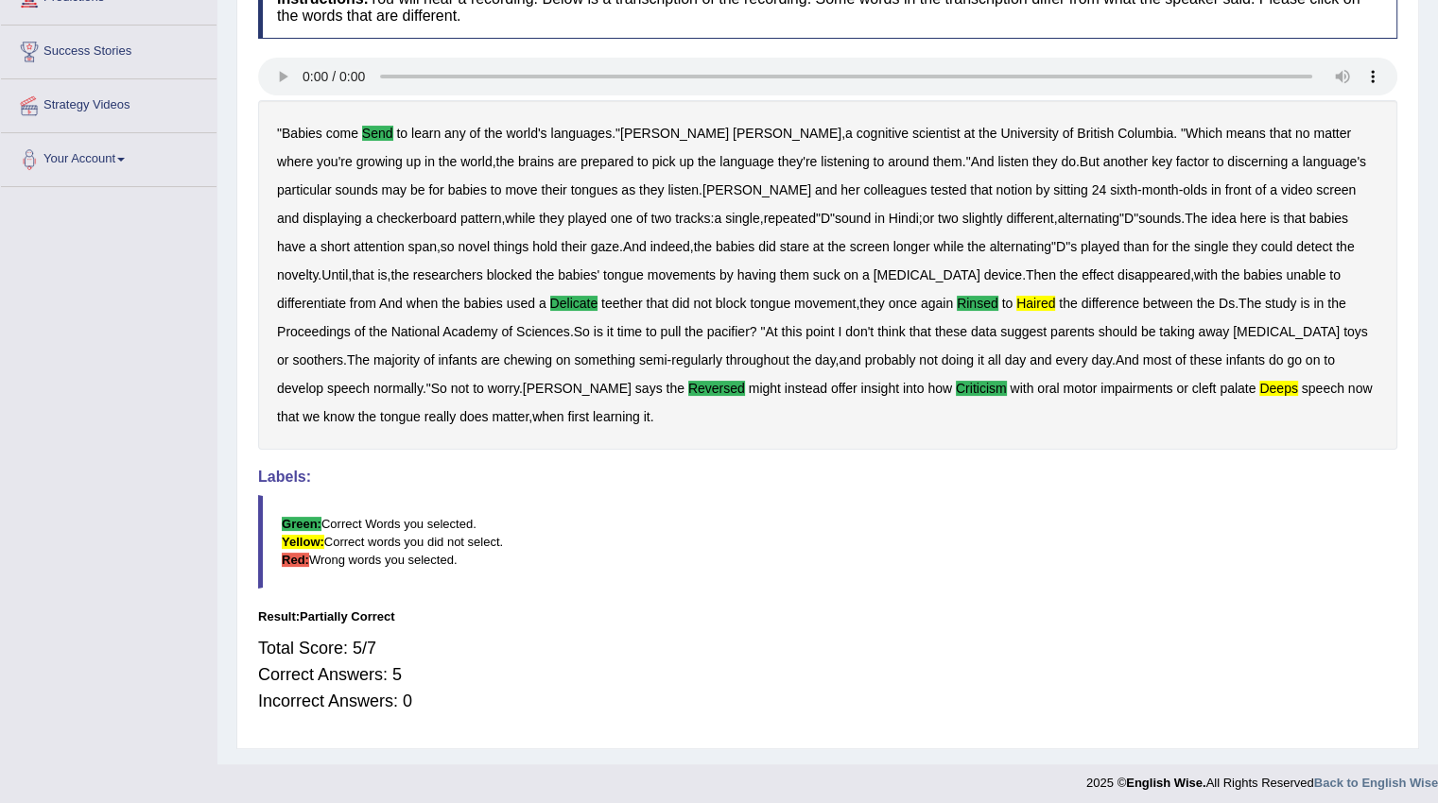
click at [1016, 296] on b "haired" at bounding box center [1035, 303] width 39 height 15
click at [1259, 393] on b "deeps" at bounding box center [1278, 388] width 38 height 15
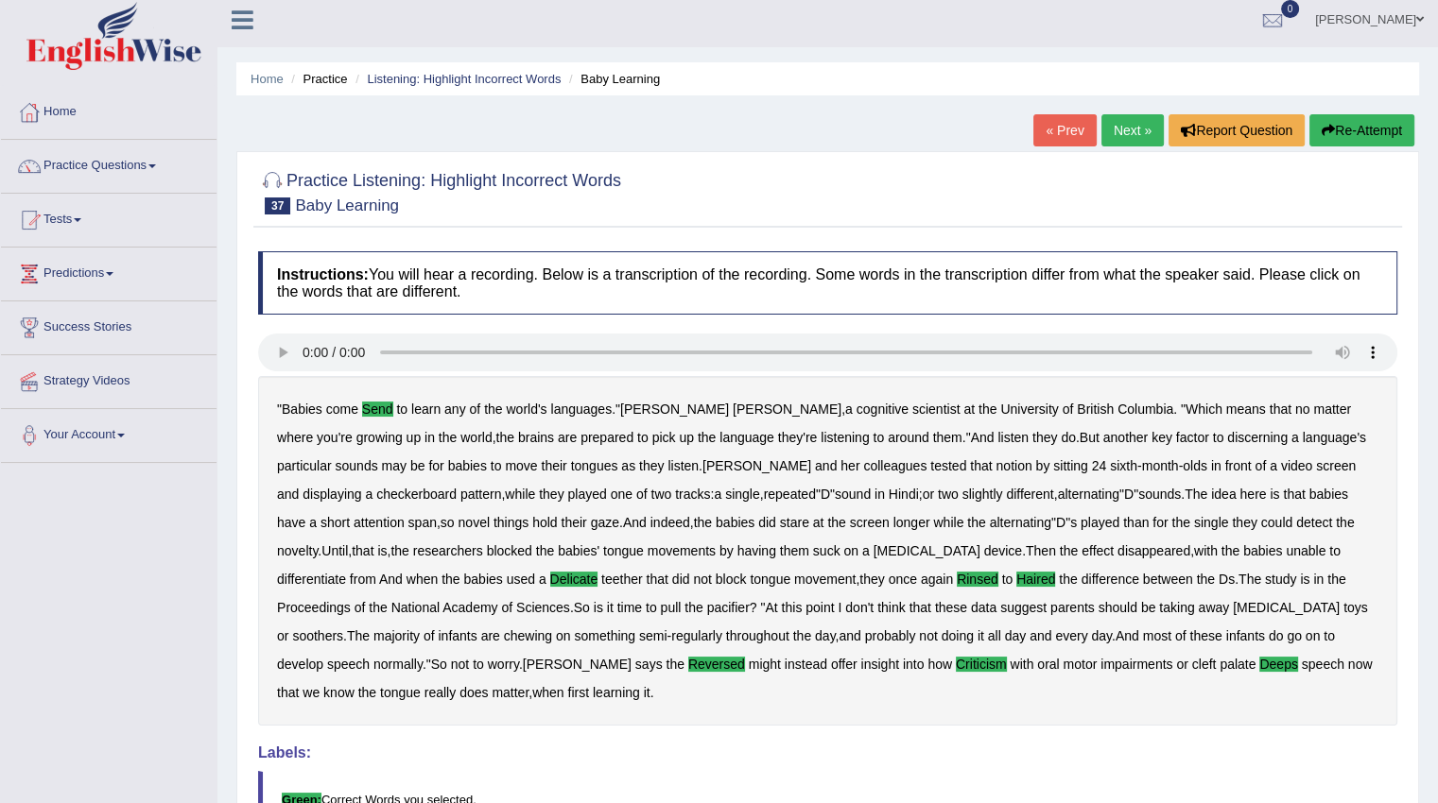
scroll to position [0, 0]
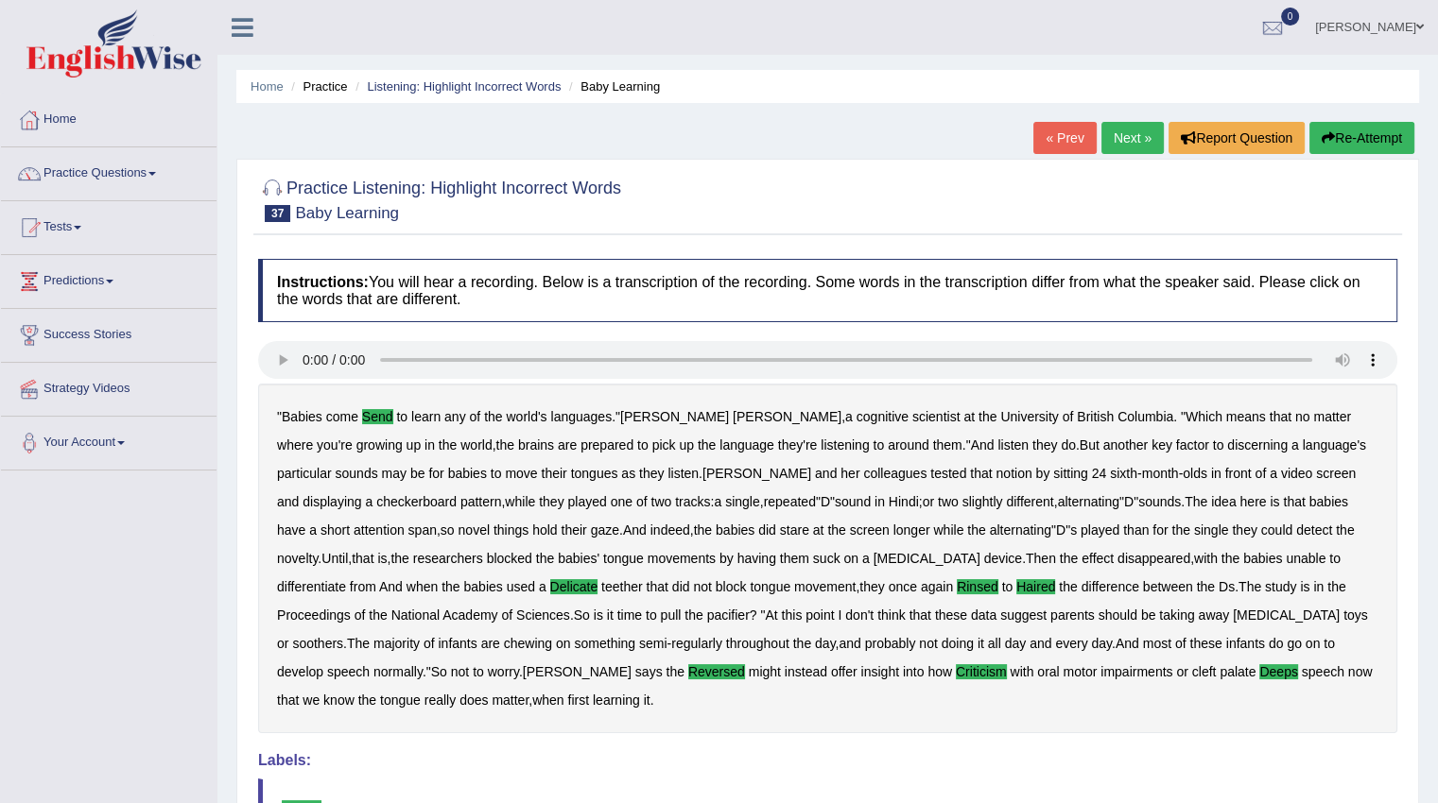
click at [1129, 137] on link "Next »" at bounding box center [1132, 138] width 62 height 32
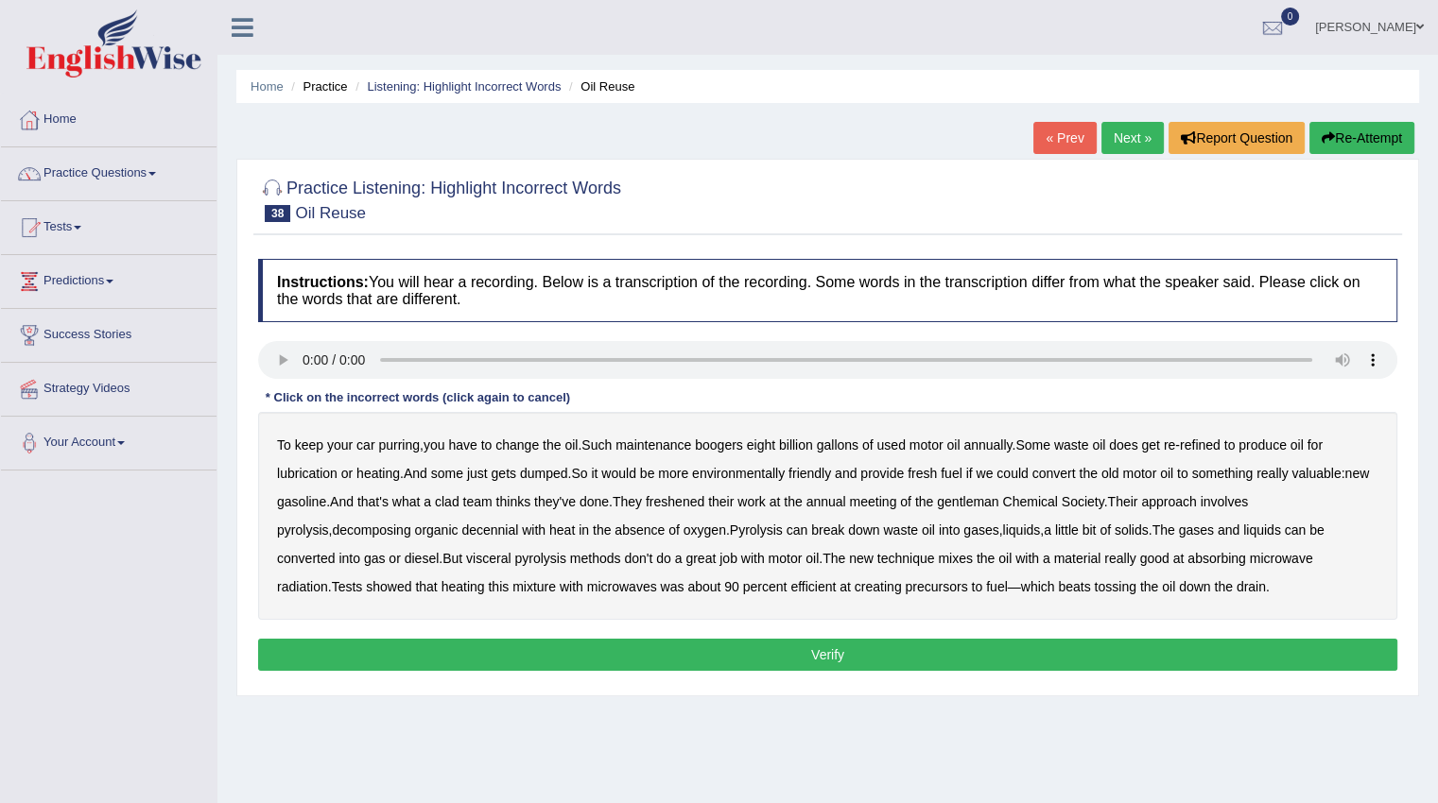
click at [717, 443] on b "boogers" at bounding box center [719, 445] width 48 height 15
click at [459, 501] on b "clad" at bounding box center [447, 501] width 25 height 15
click at [702, 501] on b "freshened" at bounding box center [675, 501] width 59 height 15
click at [461, 523] on b "decennial" at bounding box center [489, 530] width 57 height 15
click at [428, 556] on div "To keep your car purring , you have to change the oil . Such maintenance booger…" at bounding box center [827, 516] width 1139 height 208
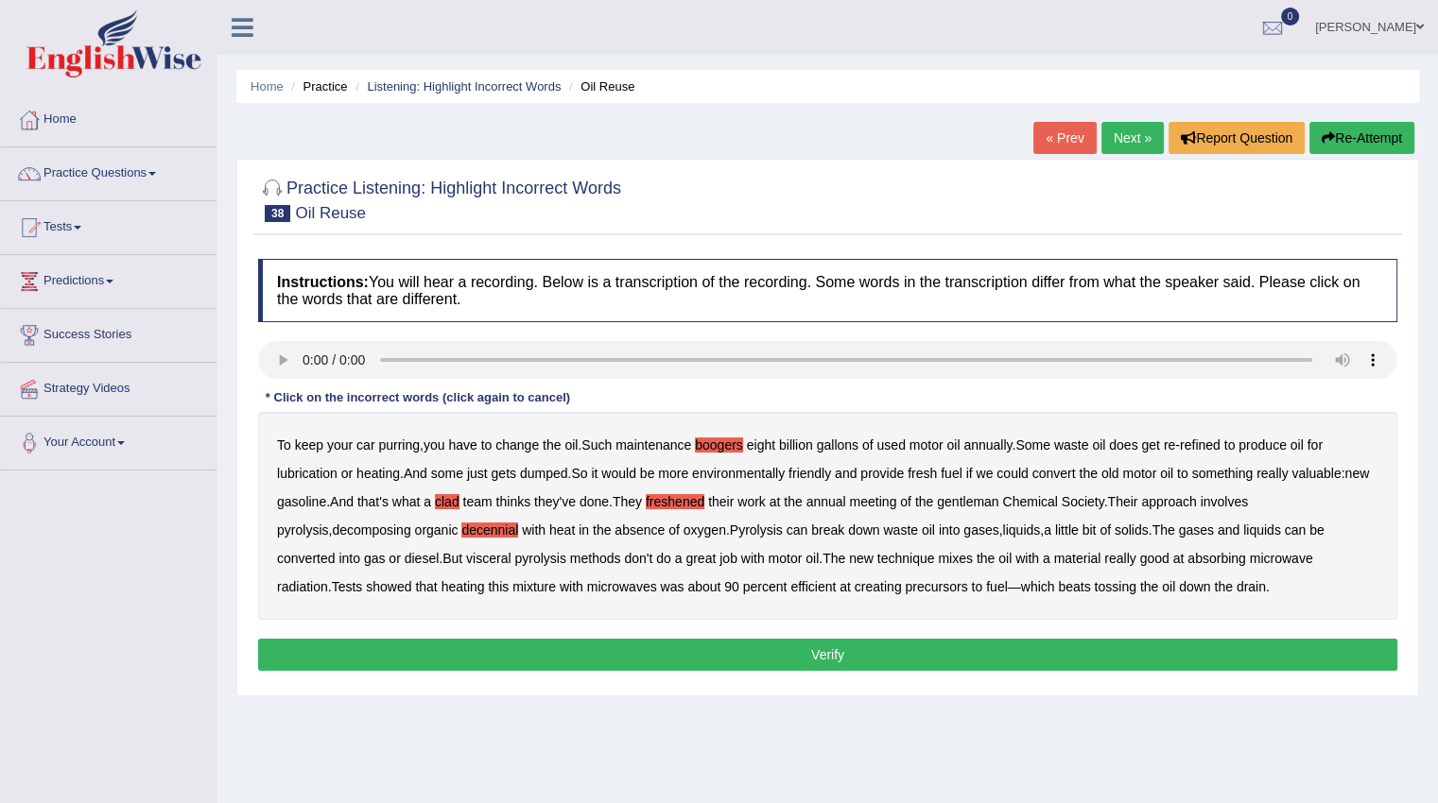
click at [466, 558] on b "visceral" at bounding box center [488, 558] width 44 height 15
click at [642, 656] on button "Verify" at bounding box center [827, 655] width 1139 height 32
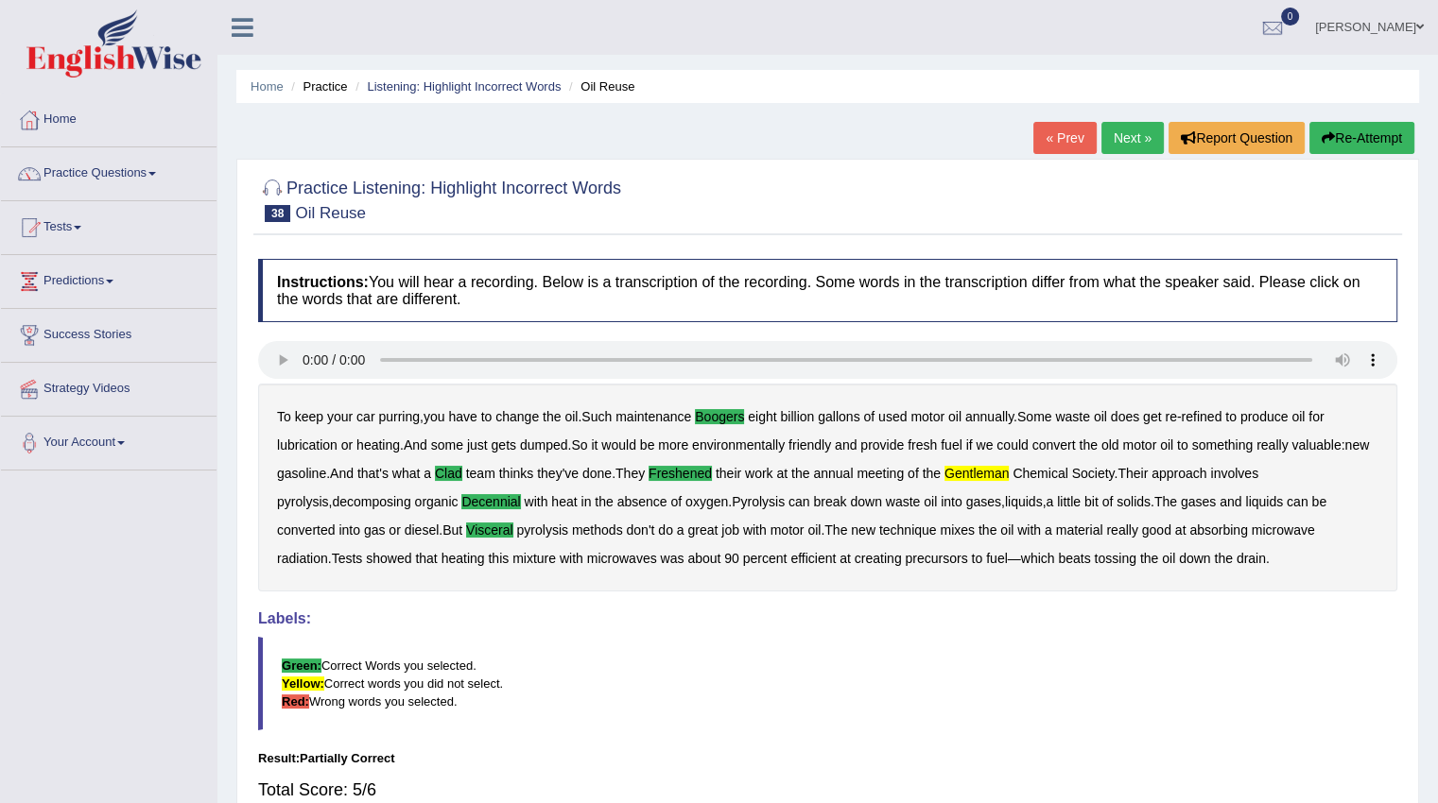
click at [1117, 141] on link "Next »" at bounding box center [1132, 138] width 62 height 32
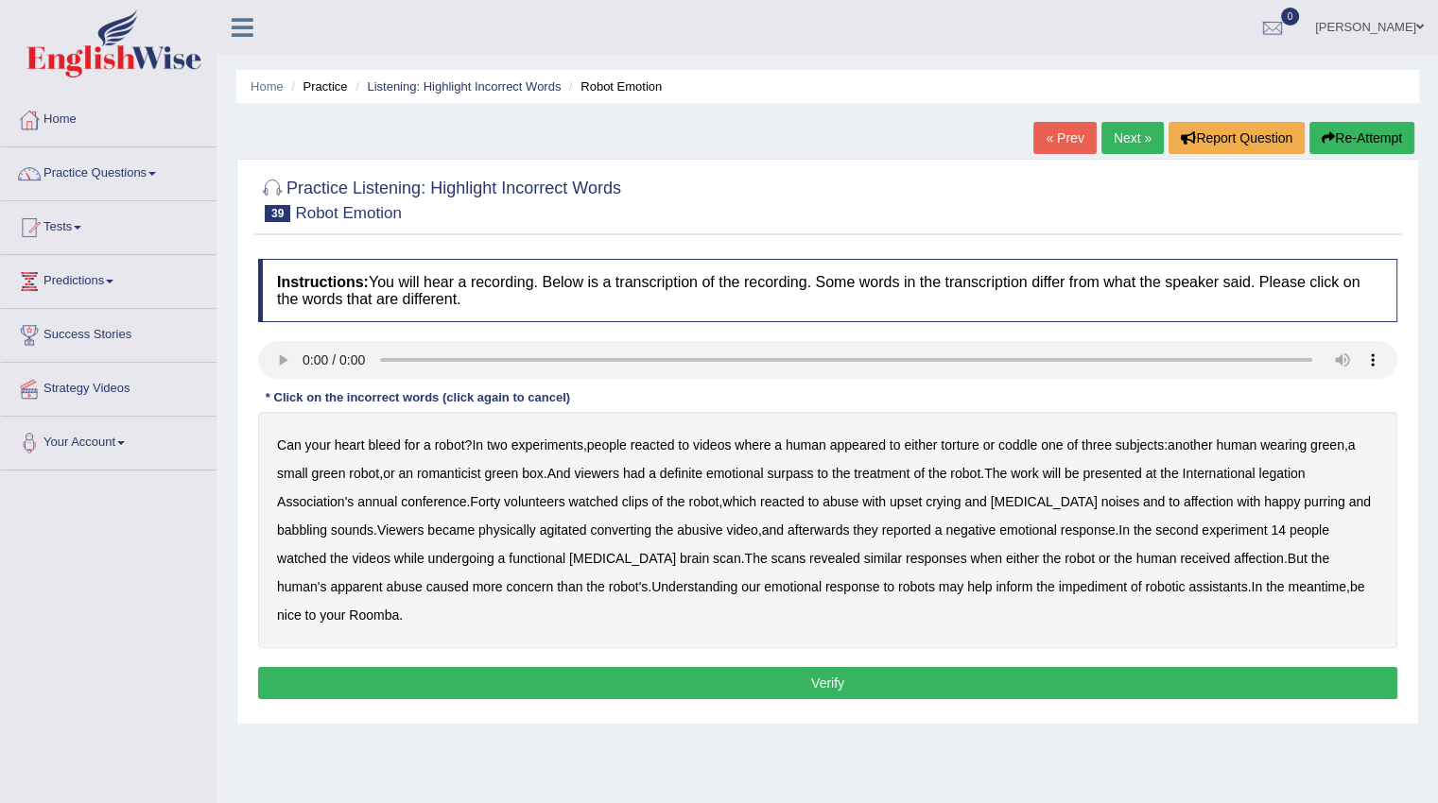
click at [464, 474] on b "romanticist" at bounding box center [449, 473] width 64 height 15
click at [784, 478] on b "surpass" at bounding box center [789, 473] width 46 height 15
click at [1299, 476] on b "legation" at bounding box center [1281, 473] width 46 height 15
click at [590, 529] on b "converting" at bounding box center [620, 530] width 61 height 15
click at [1059, 586] on b "impediment" at bounding box center [1093, 586] width 68 height 15
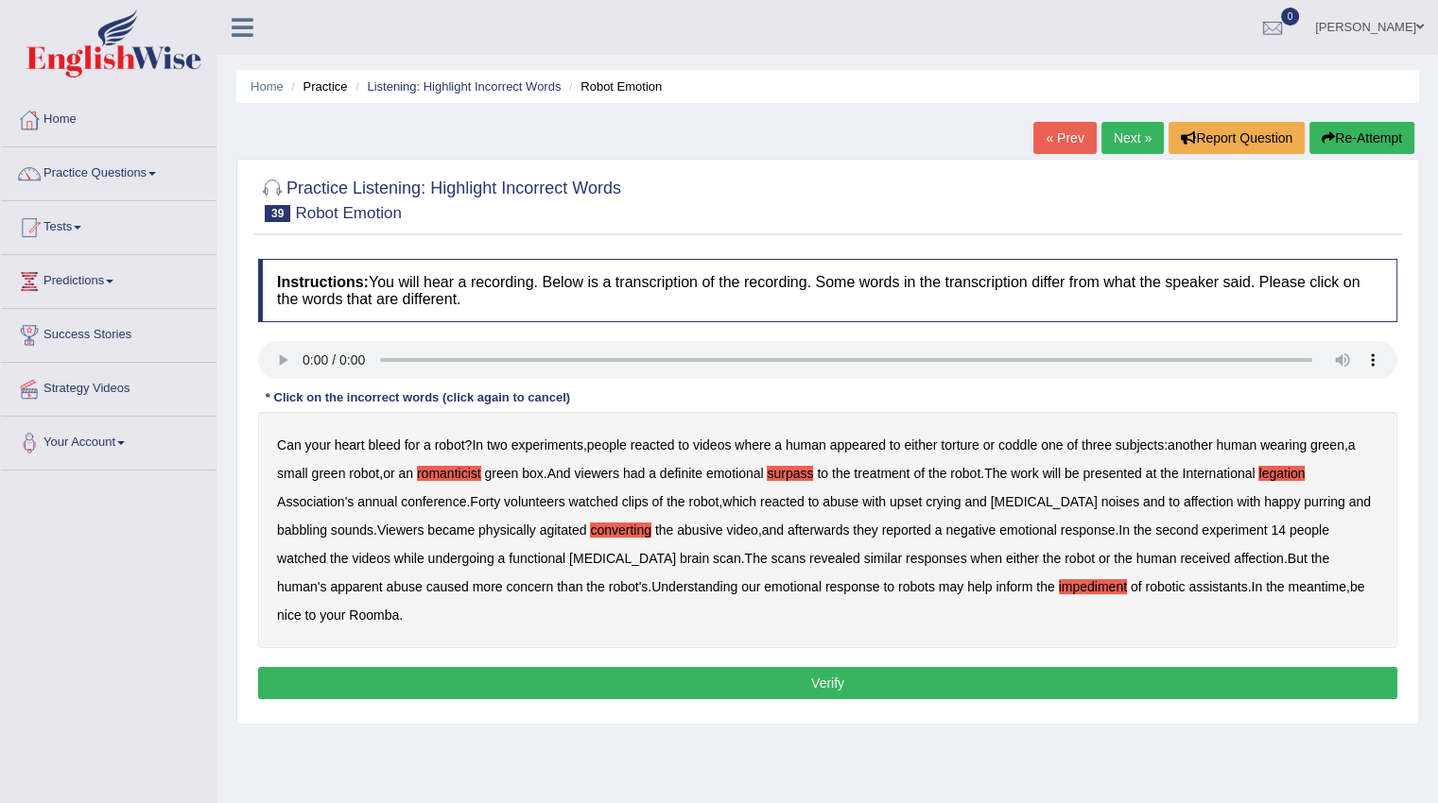
click at [697, 667] on button "Verify" at bounding box center [827, 683] width 1139 height 32
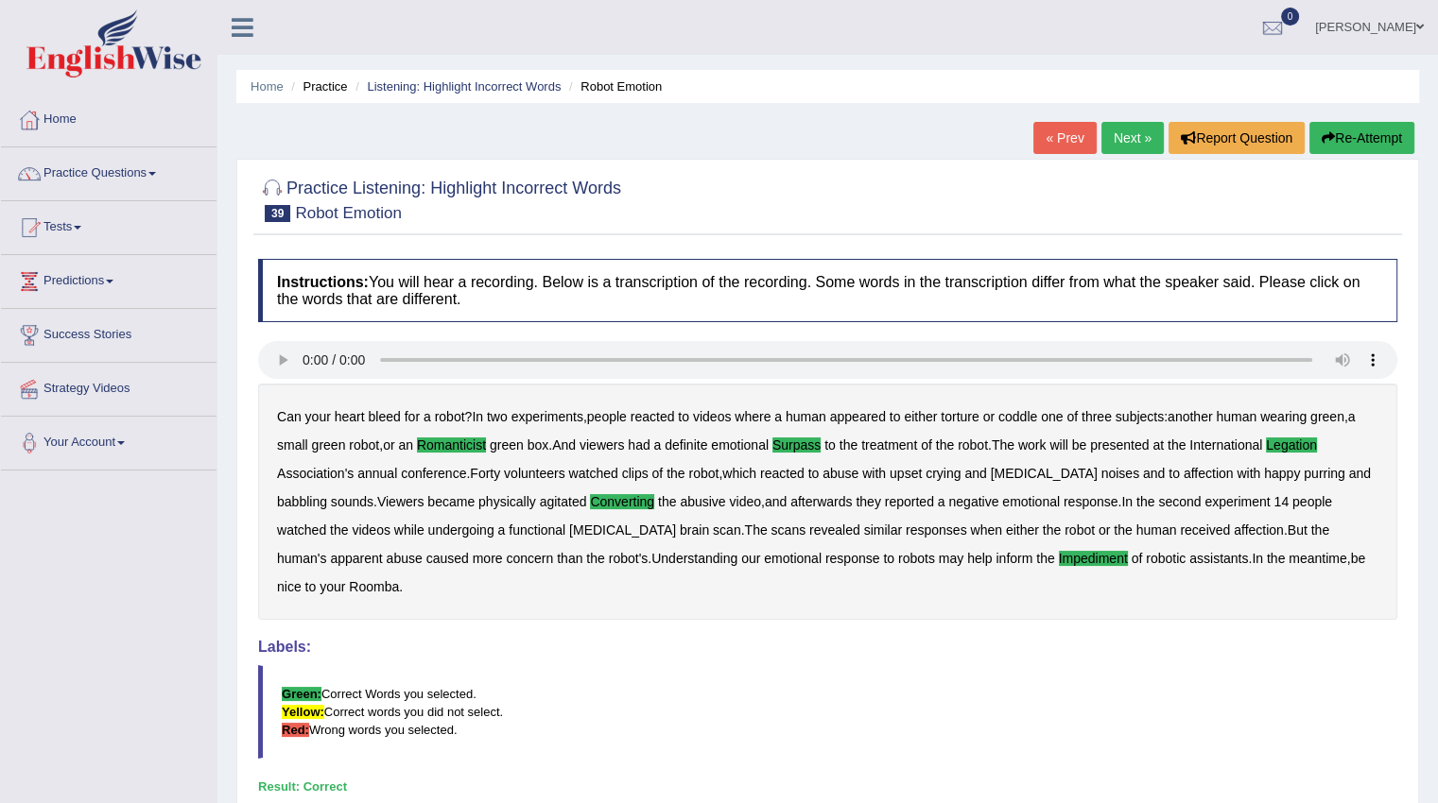
click at [1120, 132] on link "Next »" at bounding box center [1132, 138] width 62 height 32
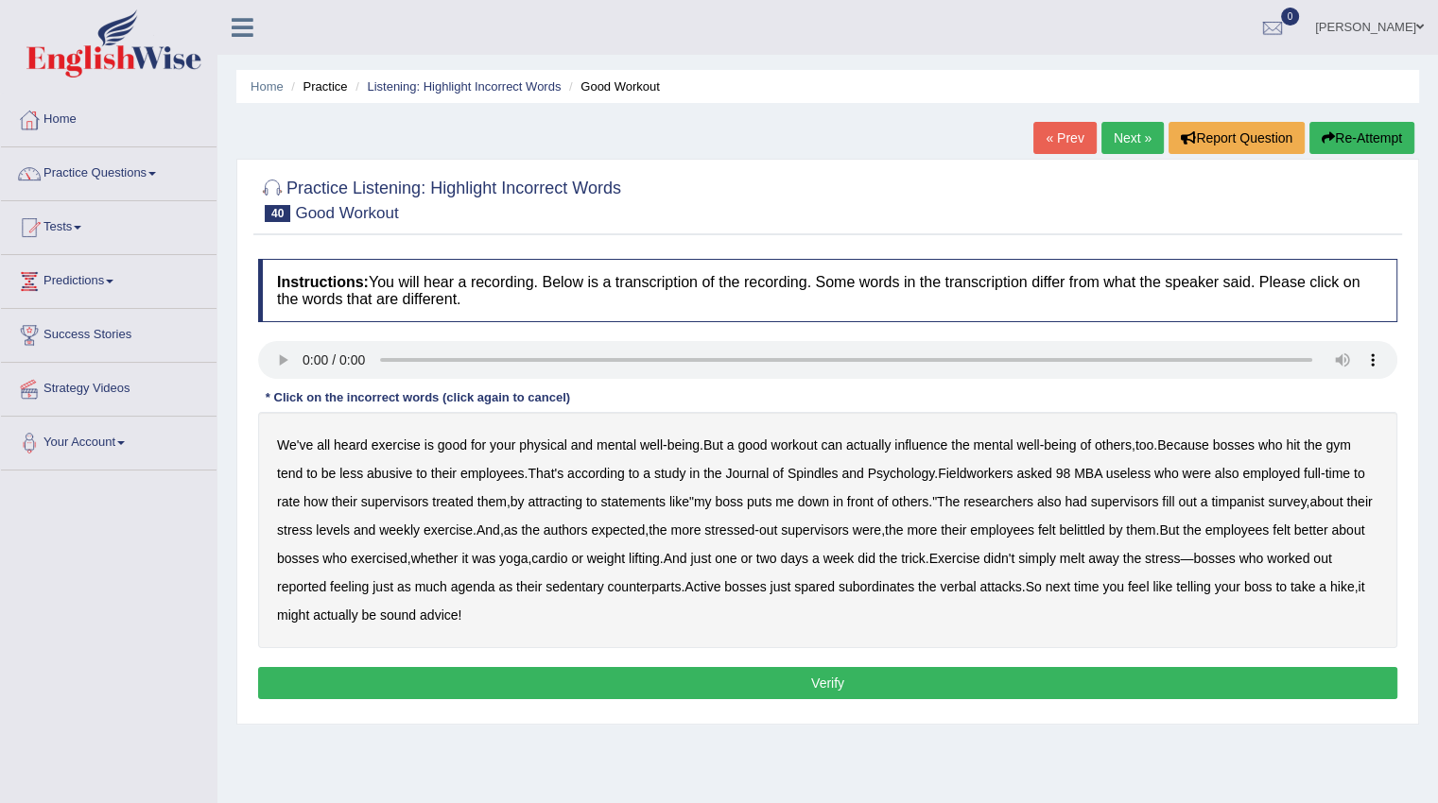
click at [820, 477] on b "Spindles" at bounding box center [812, 473] width 51 height 15
click at [970, 474] on b "Fieldworkers" at bounding box center [975, 473] width 75 height 15
click at [557, 507] on b "attracting" at bounding box center [554, 501] width 55 height 15
click at [1260, 503] on b "timpanist" at bounding box center [1237, 501] width 53 height 15
click at [495, 588] on b "agenda" at bounding box center [473, 586] width 44 height 15
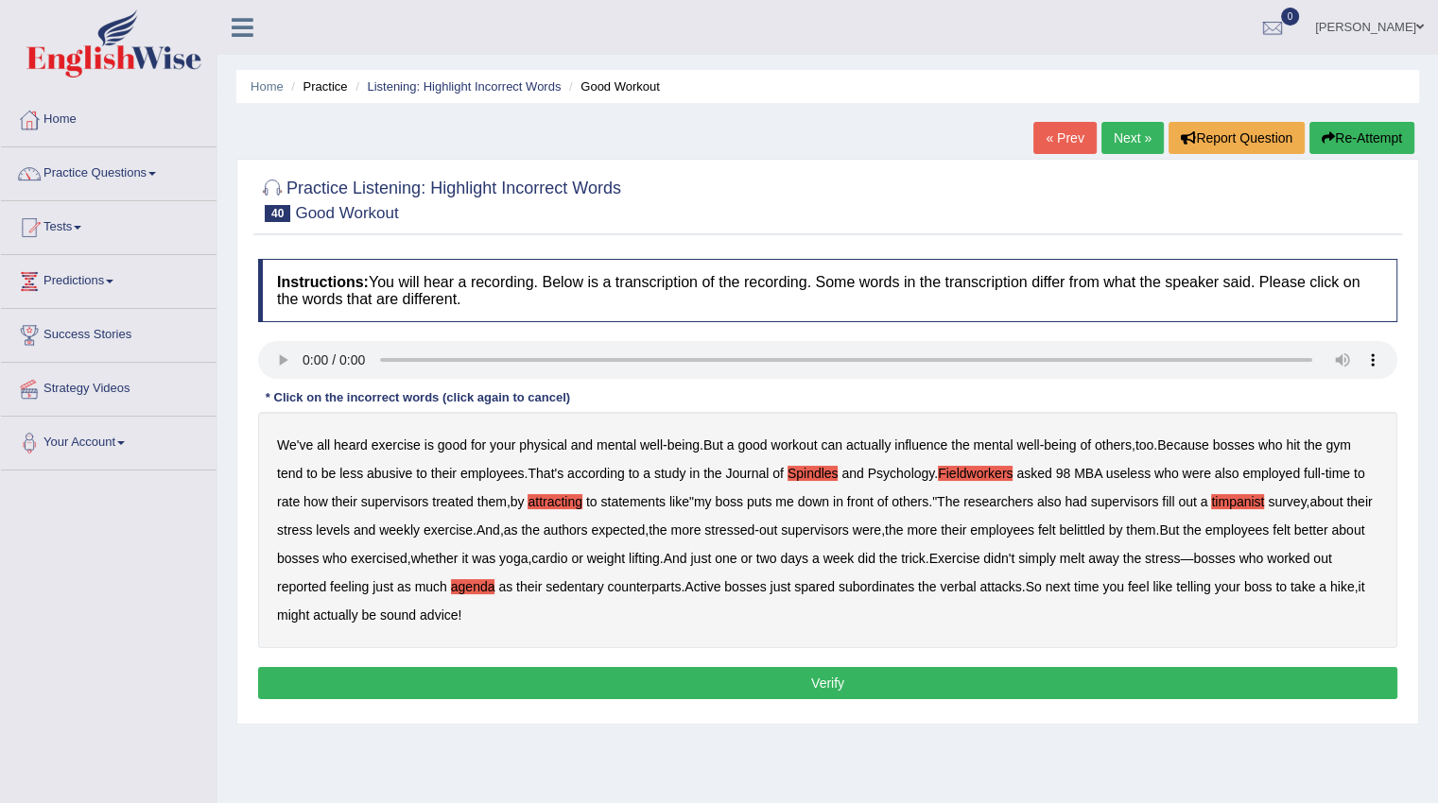
click at [483, 680] on button "Verify" at bounding box center [827, 683] width 1139 height 32
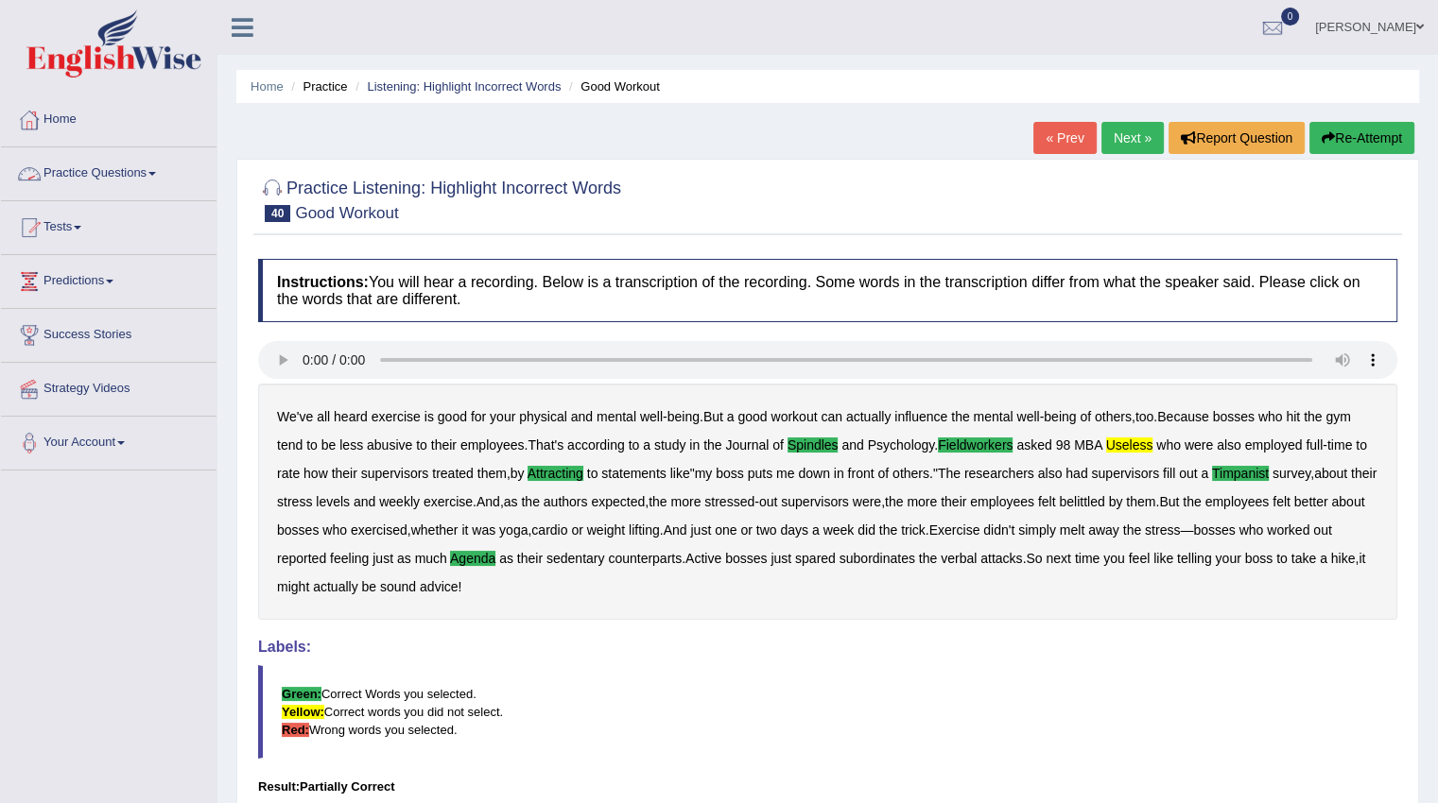
click at [74, 174] on link "Practice Questions" at bounding box center [108, 170] width 215 height 47
